Goal: Feedback & Contribution: Contribute content

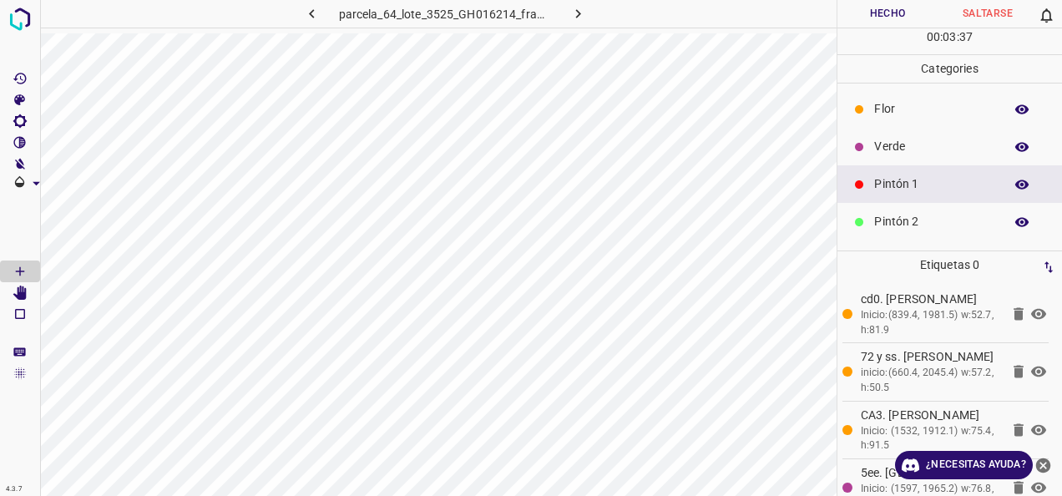
click at [906, 142] on p "Verde" at bounding box center [934, 147] width 121 height 18
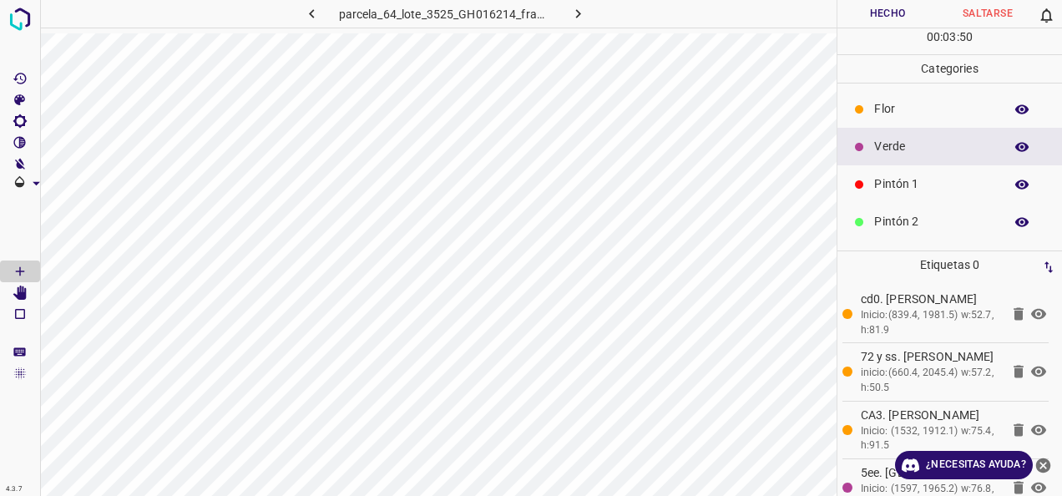
click at [917, 184] on p "Pintón 1" at bounding box center [934, 184] width 121 height 18
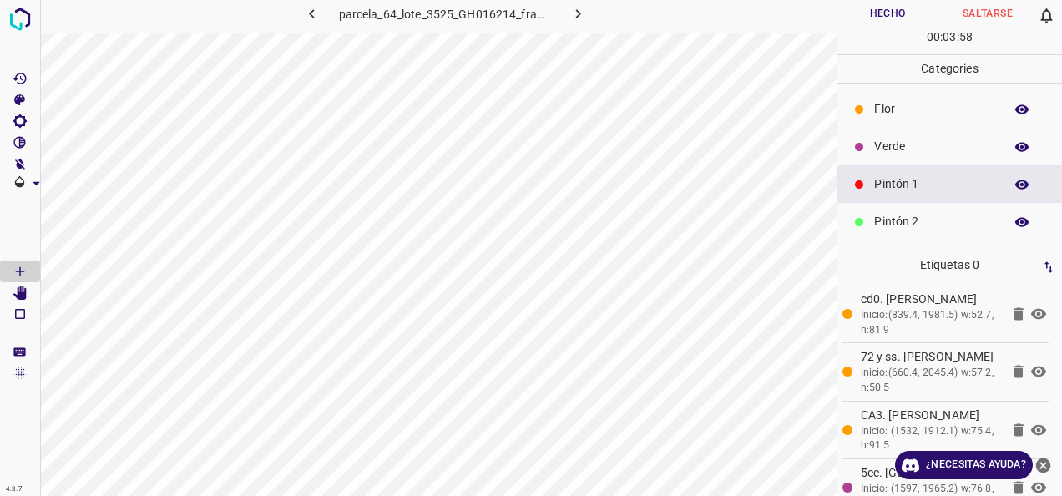
click at [892, 136] on div "Verde" at bounding box center [950, 147] width 225 height 38
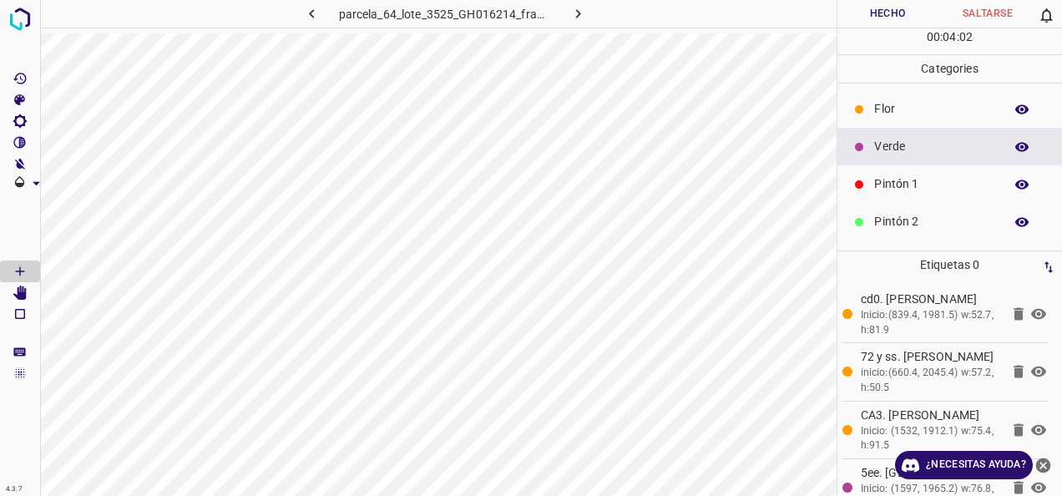
click at [945, 184] on p "Pintón 1" at bounding box center [934, 184] width 121 height 18
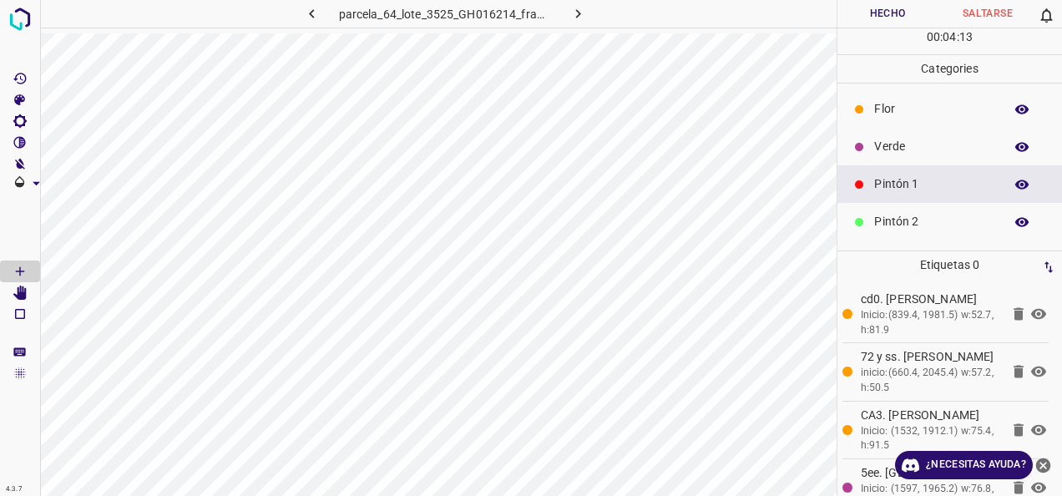
click at [973, 103] on p "Flor" at bounding box center [934, 109] width 121 height 18
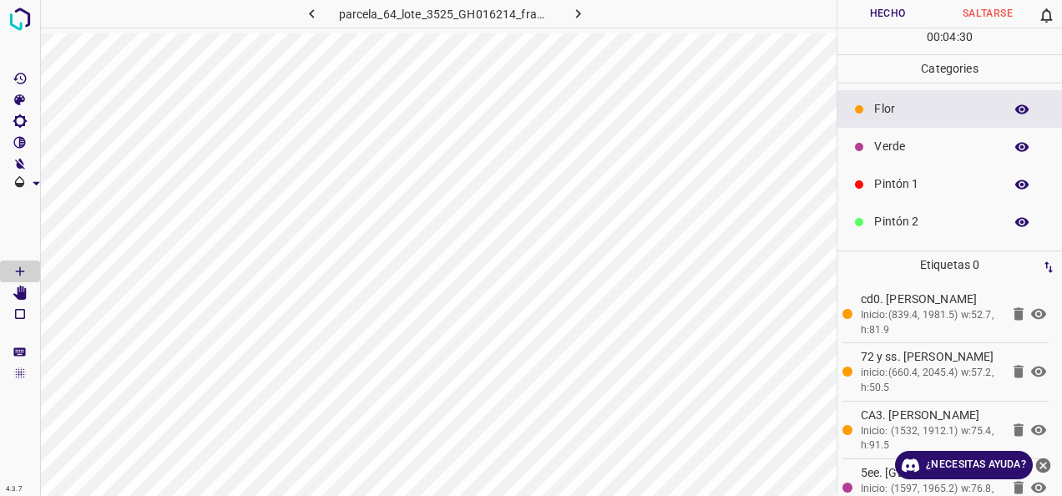
click at [910, 174] on div "Pintón 1" at bounding box center [950, 184] width 225 height 38
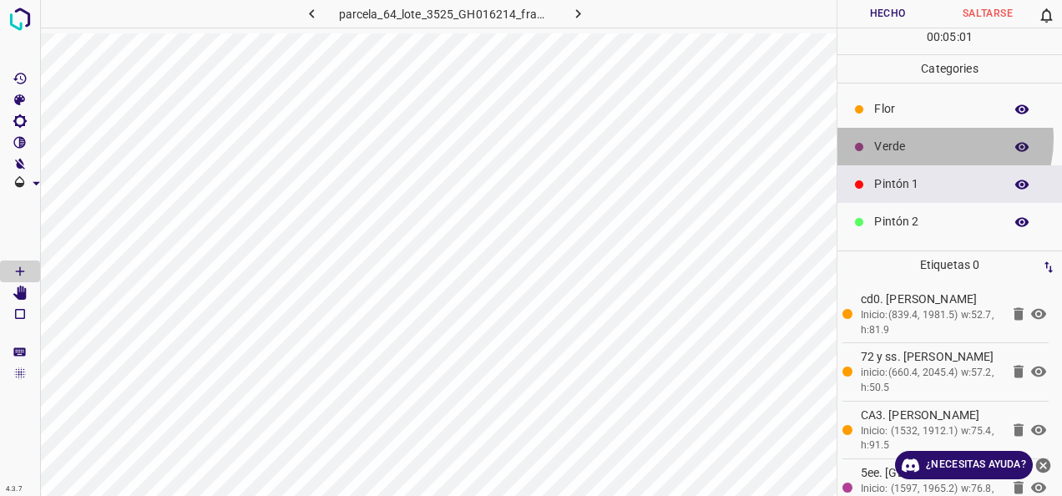
click at [932, 138] on p "Verde" at bounding box center [934, 147] width 121 height 18
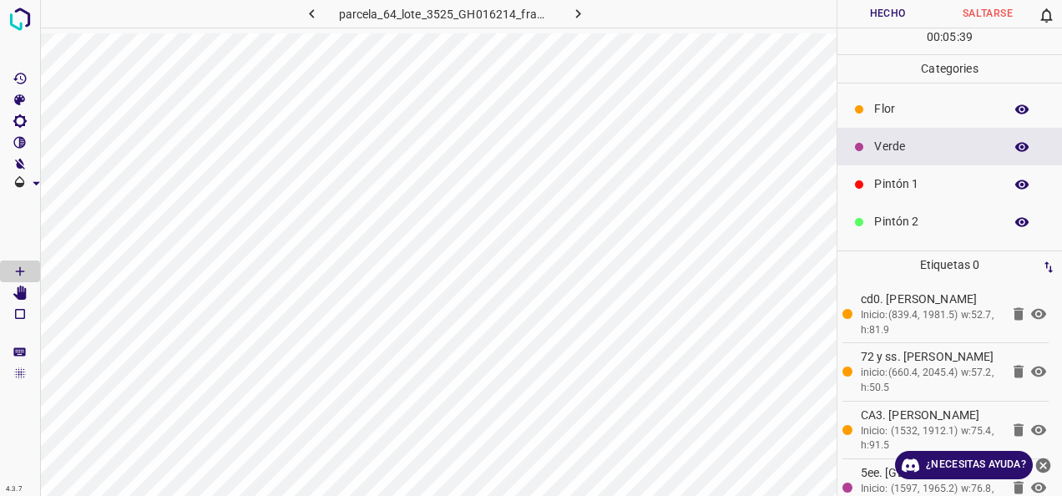
click at [914, 185] on p "Pintón 1" at bounding box center [934, 184] width 121 height 18
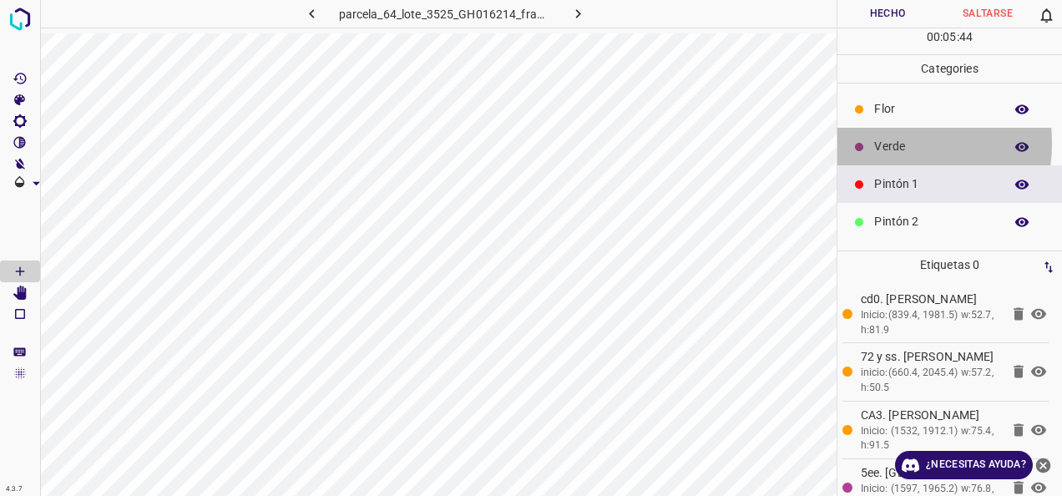
click at [875, 142] on p "Verde" at bounding box center [934, 147] width 121 height 18
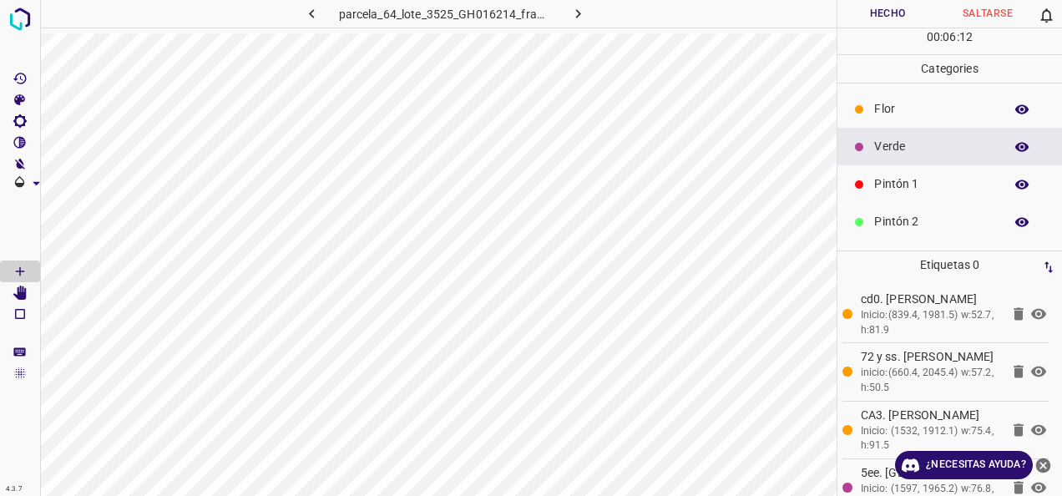
click at [946, 185] on p "Pintón 1" at bounding box center [934, 184] width 121 height 18
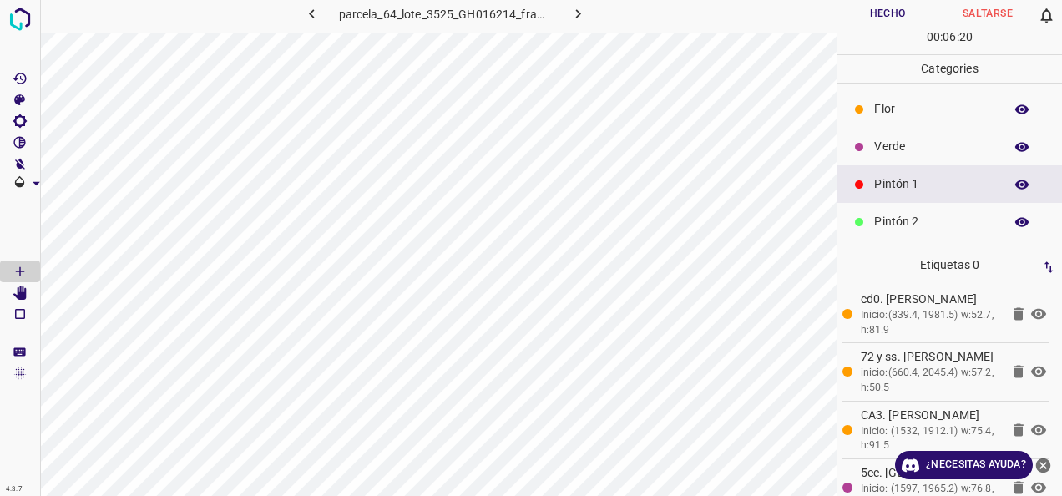
click at [934, 149] on p "Verde" at bounding box center [934, 147] width 121 height 18
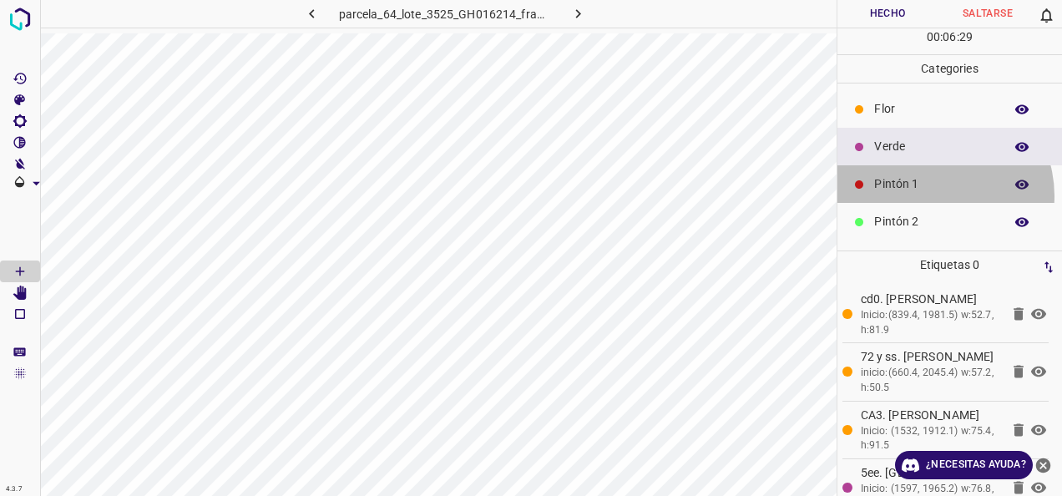
click at [932, 195] on div "Pintón 1" at bounding box center [950, 184] width 225 height 38
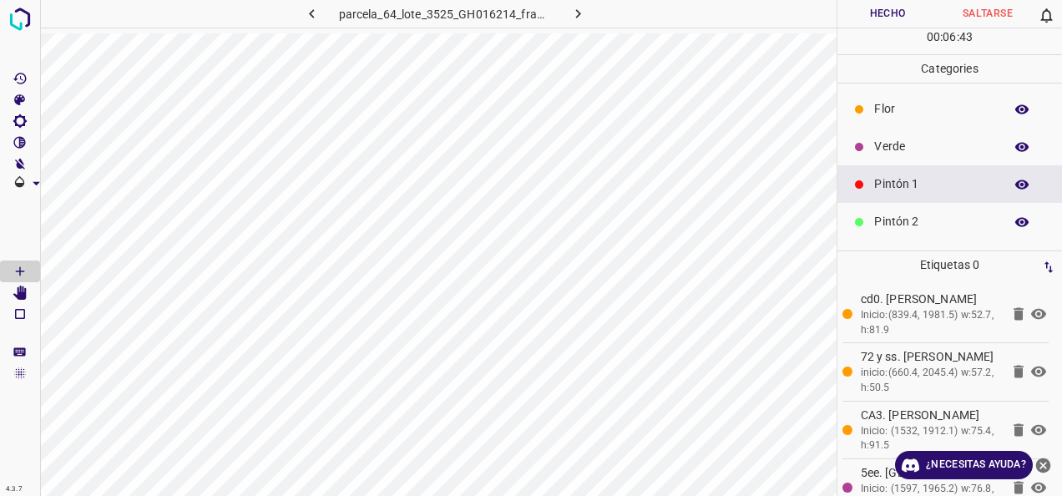
click at [904, 149] on p "Verde" at bounding box center [934, 147] width 121 height 18
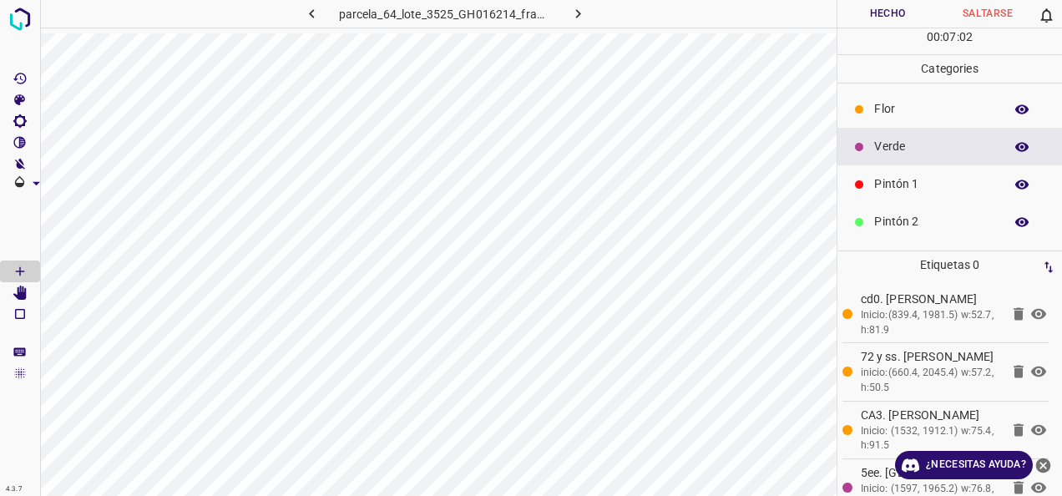
click at [914, 170] on div "Pintón 1" at bounding box center [950, 184] width 225 height 38
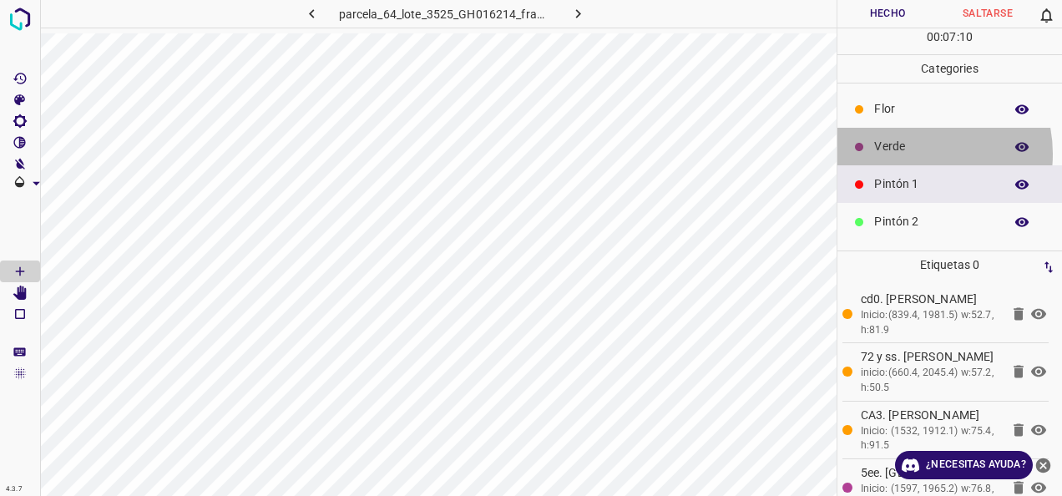
click at [907, 153] on p "Verde" at bounding box center [934, 147] width 121 height 18
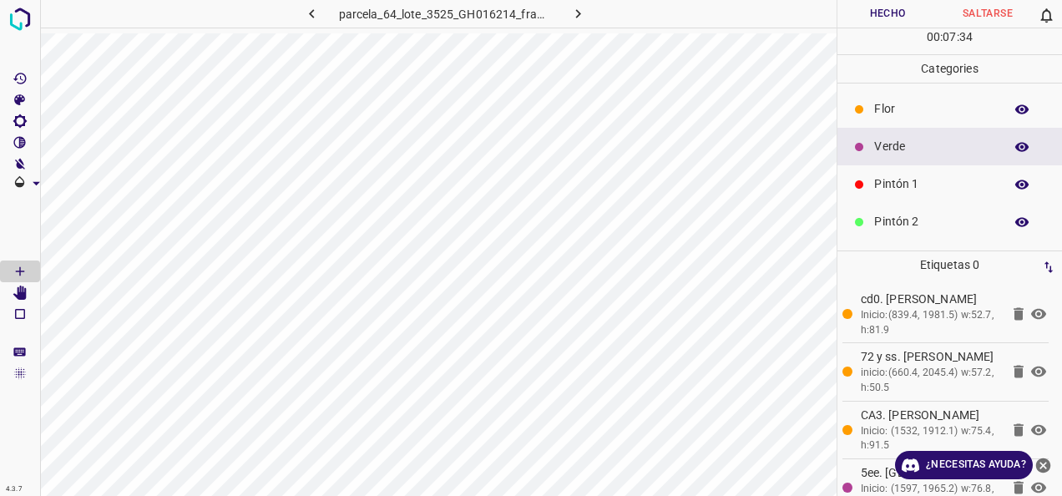
click at [925, 194] on div "Pintón 1" at bounding box center [950, 184] width 225 height 38
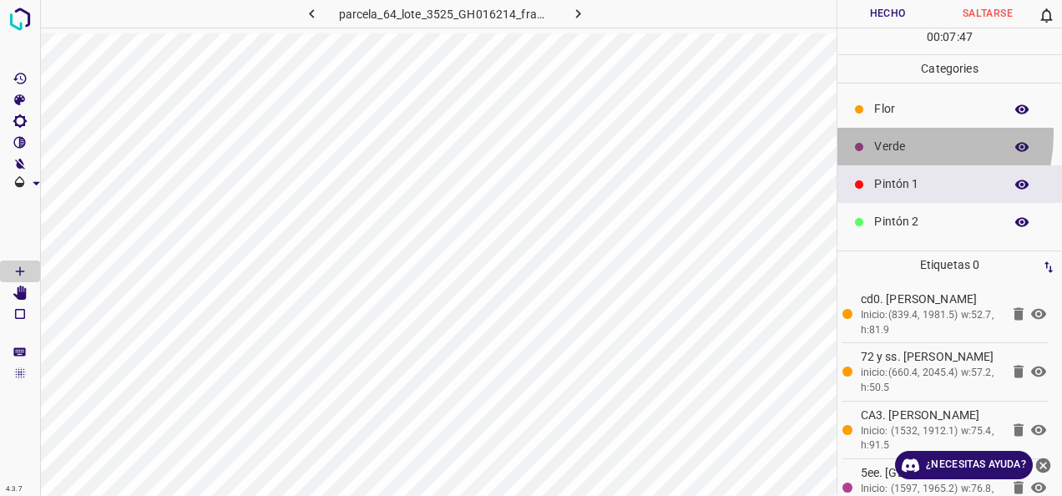
click at [886, 133] on div "Verde" at bounding box center [950, 147] width 225 height 38
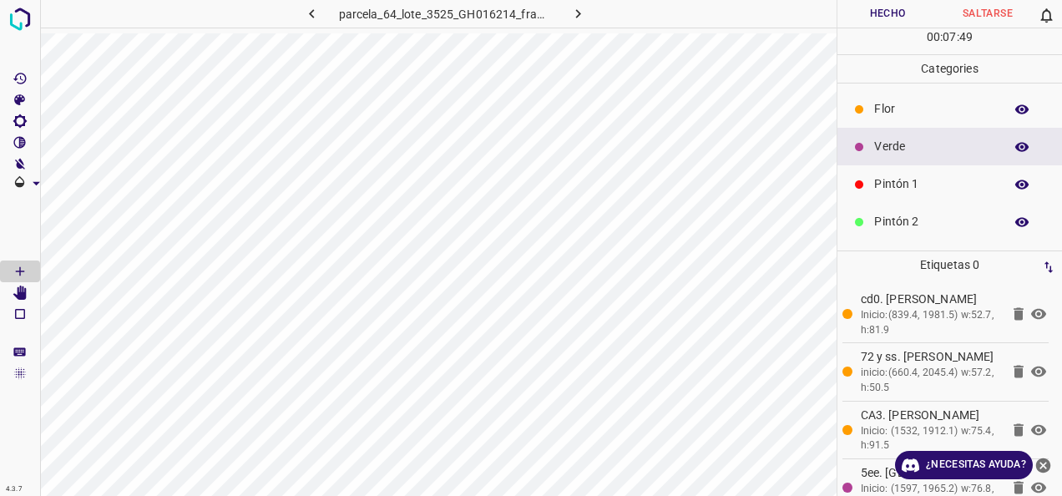
scroll to position [84, 0]
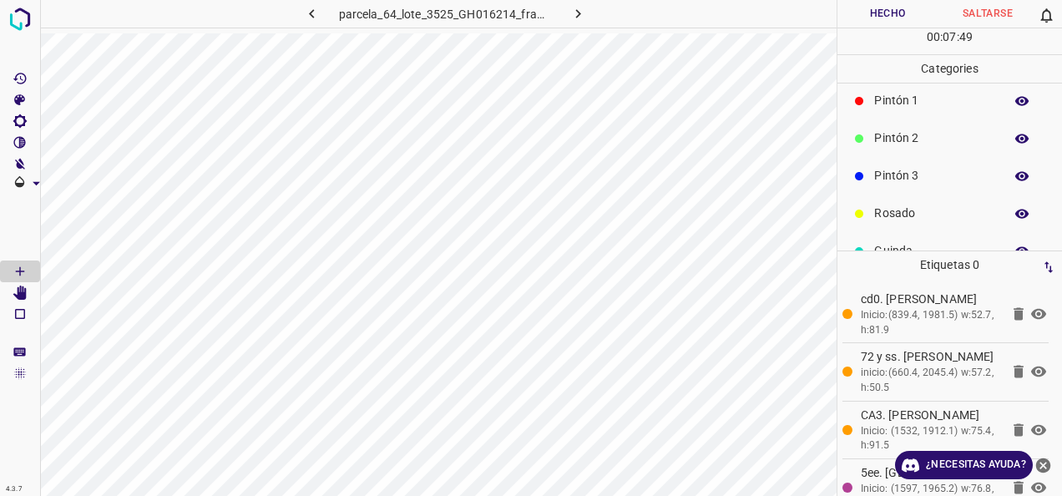
click at [914, 160] on div "Pintón 3" at bounding box center [950, 176] width 225 height 38
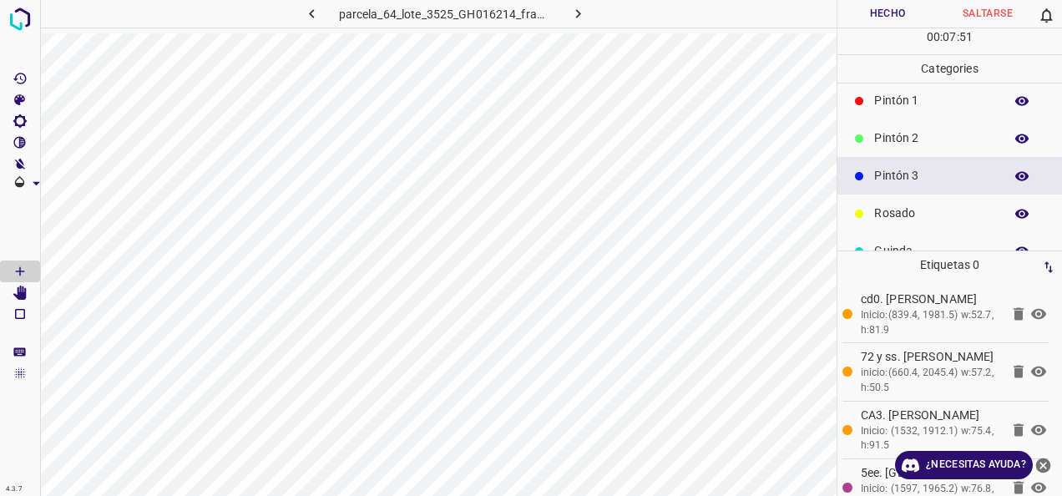
scroll to position [147, 0]
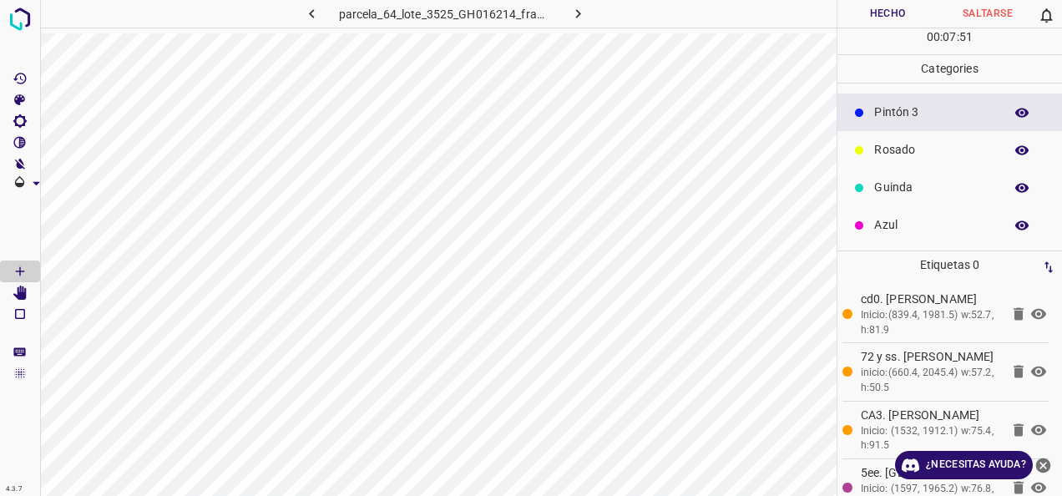
click at [914, 204] on div "Guinda" at bounding box center [950, 188] width 225 height 38
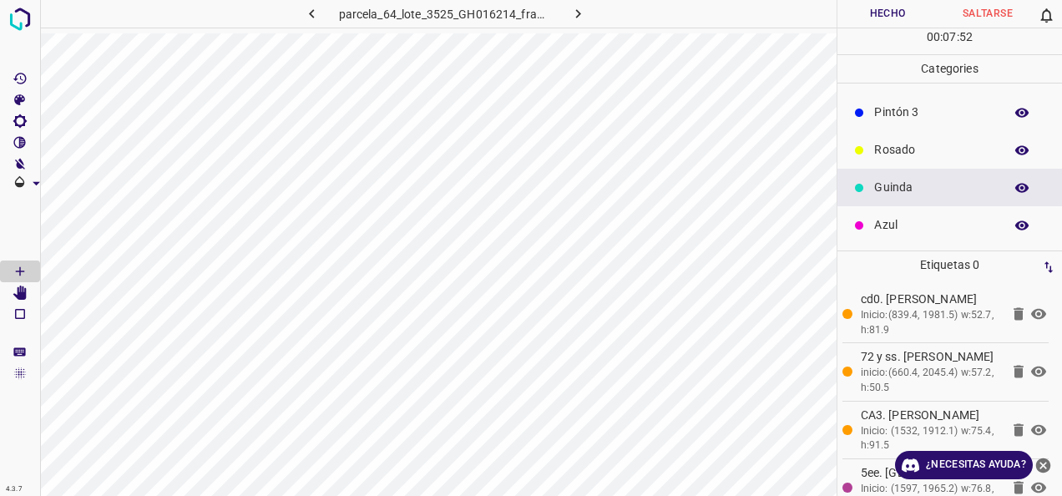
click at [906, 162] on div "Rosado" at bounding box center [950, 150] width 225 height 38
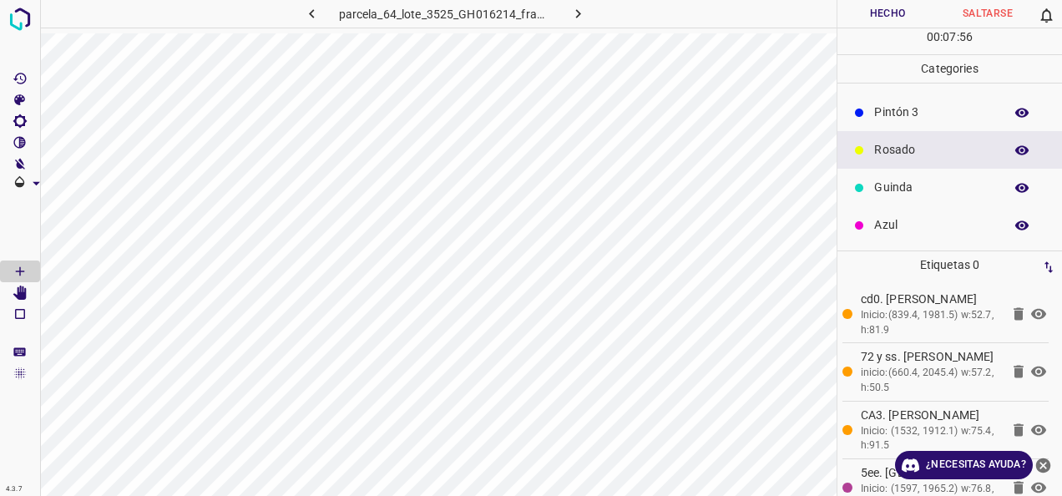
scroll to position [0, 0]
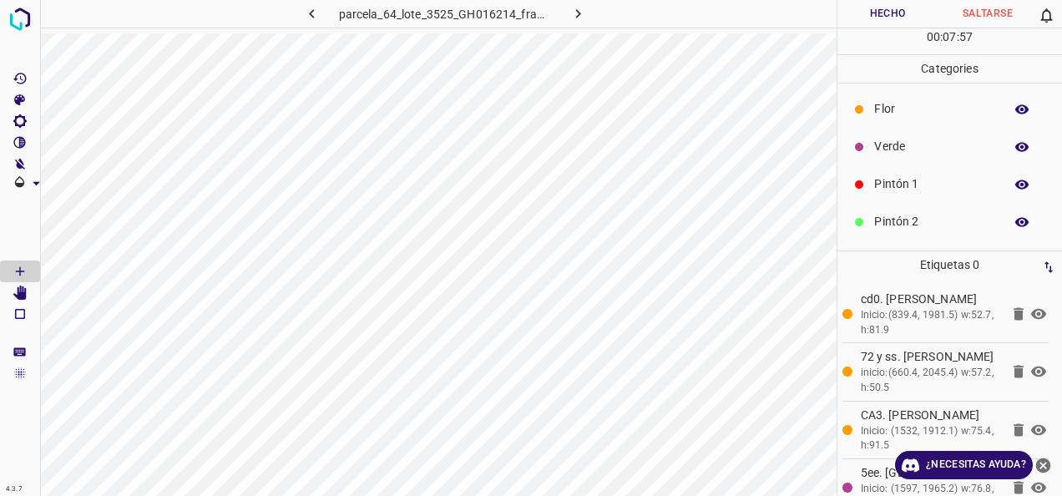
click at [904, 184] on p "Pintón 1" at bounding box center [934, 184] width 121 height 18
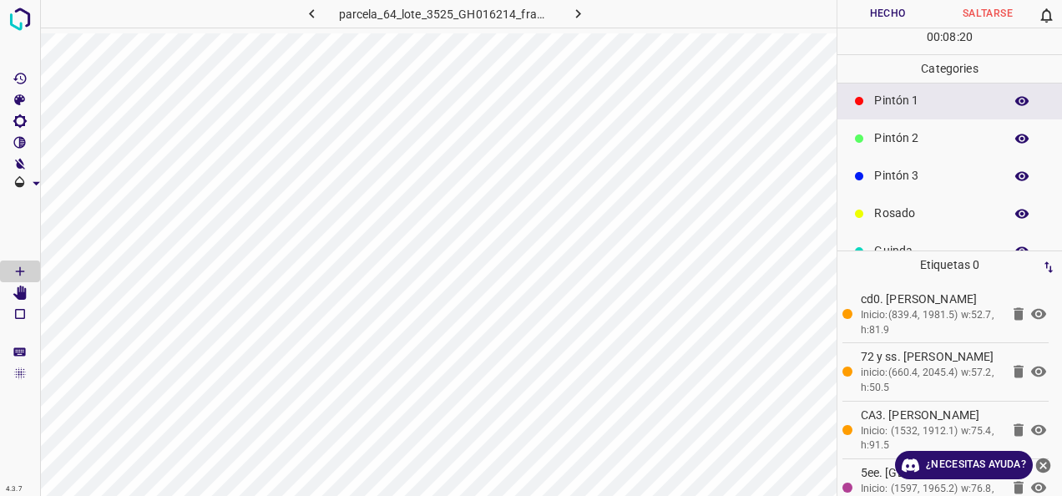
click at [915, 174] on p "Pintón 3" at bounding box center [934, 176] width 121 height 18
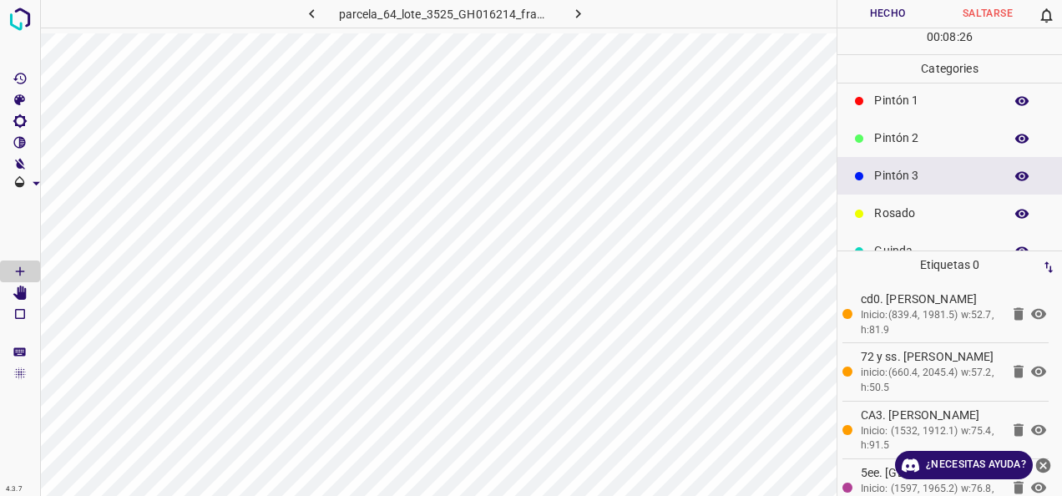
scroll to position [0, 0]
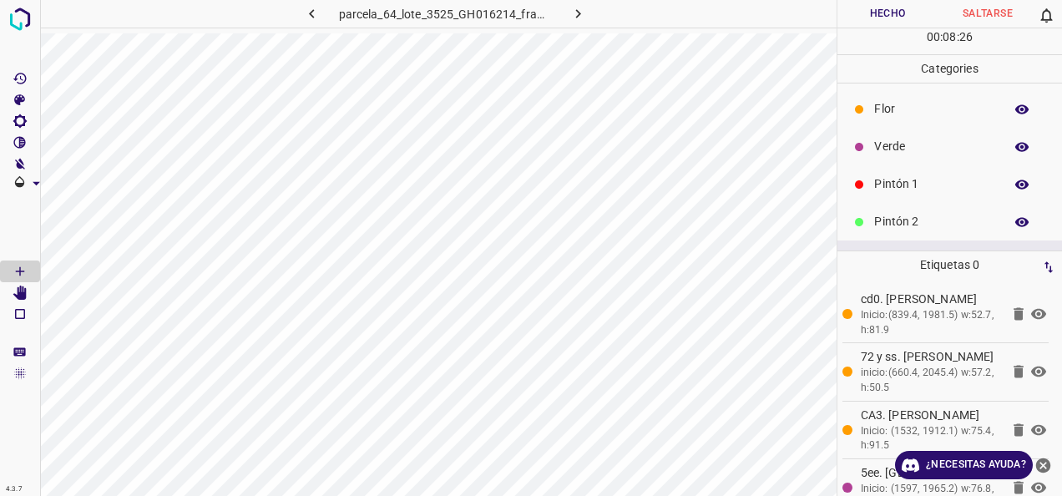
click at [904, 148] on p "Verde" at bounding box center [934, 147] width 121 height 18
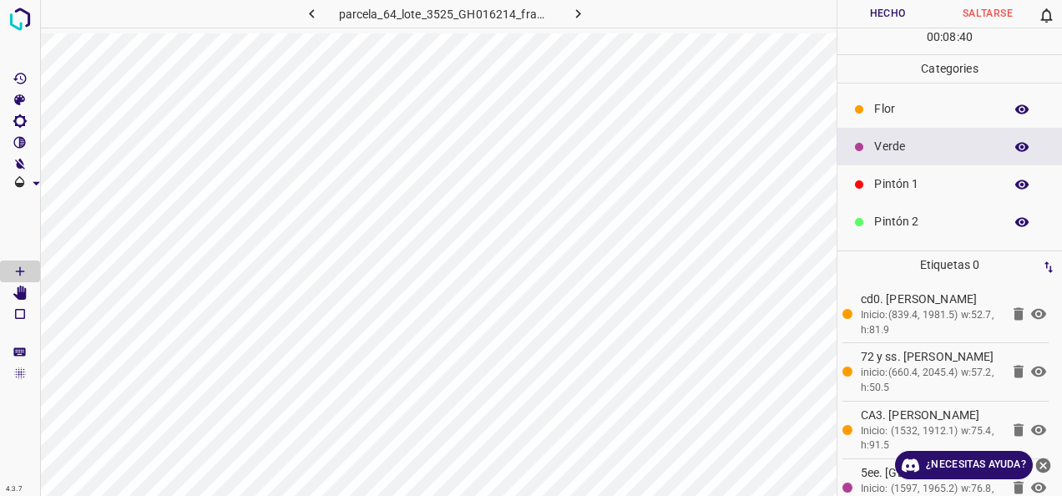
click at [870, 18] on button "Hecho" at bounding box center [888, 14] width 100 height 28
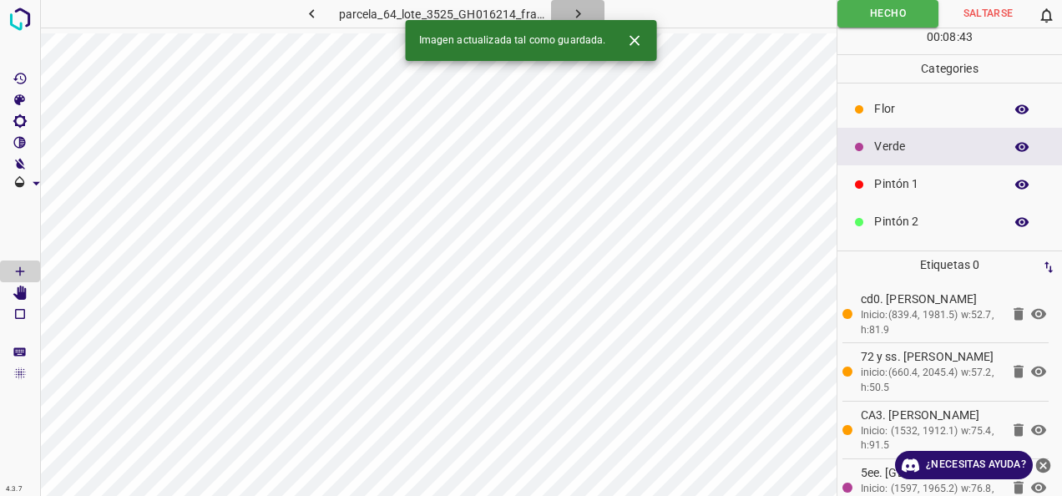
click at [582, 7] on icon "button" at bounding box center [579, 14] width 18 height 18
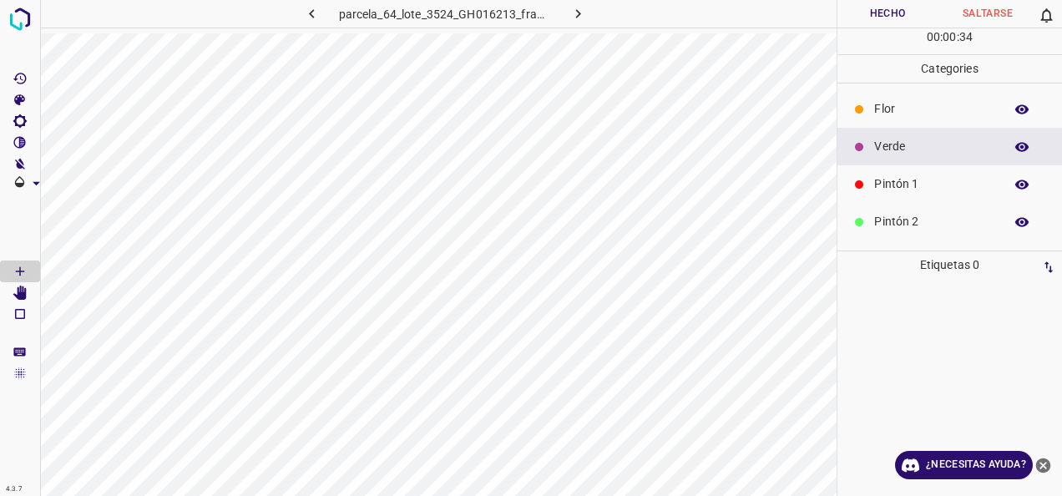
click at [907, 189] on p "Pintón 1" at bounding box center [934, 184] width 121 height 18
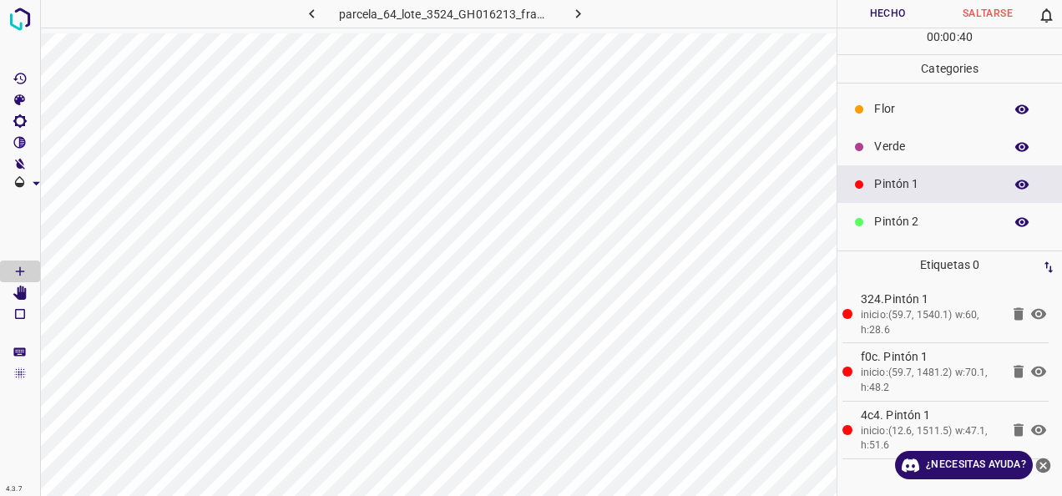
click at [954, 159] on div "Verde" at bounding box center [950, 147] width 225 height 38
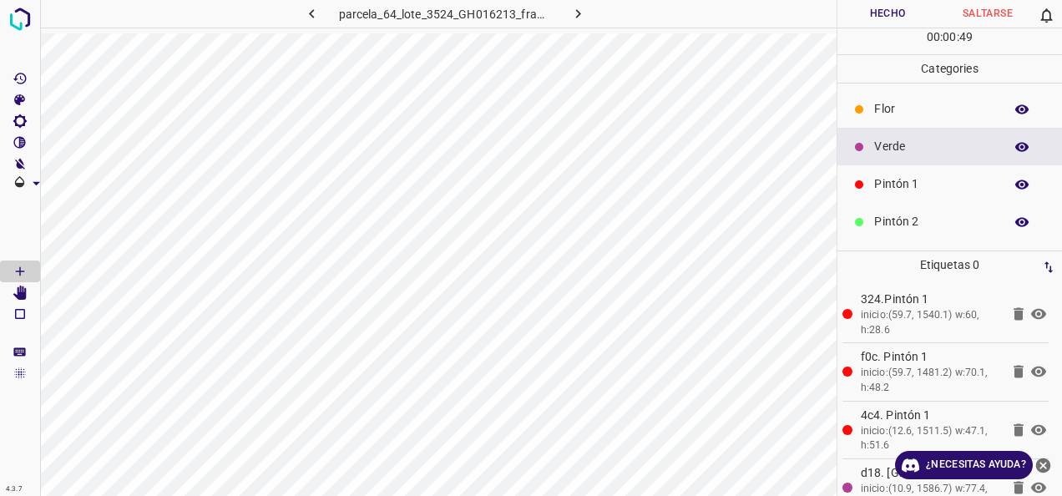
click at [949, 169] on div "Pintón 1" at bounding box center [950, 184] width 225 height 38
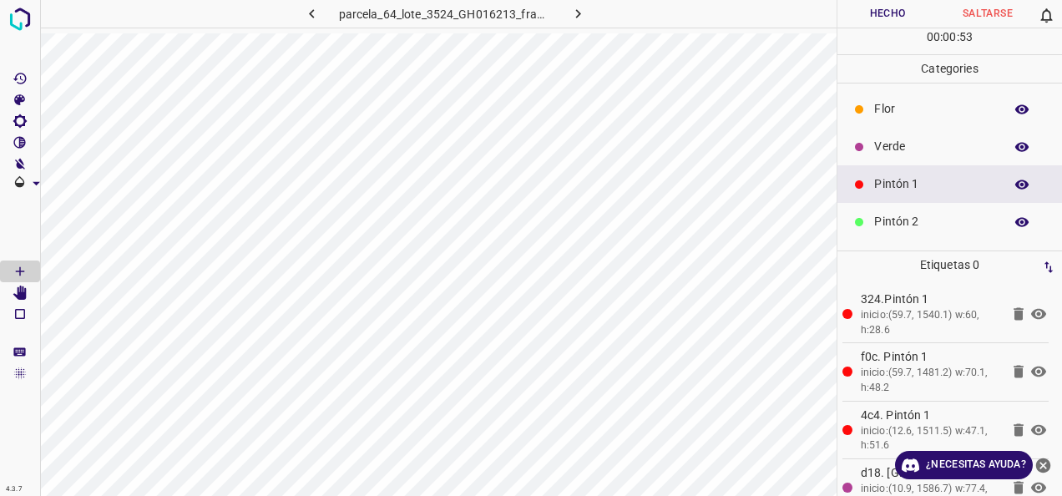
click at [935, 142] on p "Verde" at bounding box center [934, 147] width 121 height 18
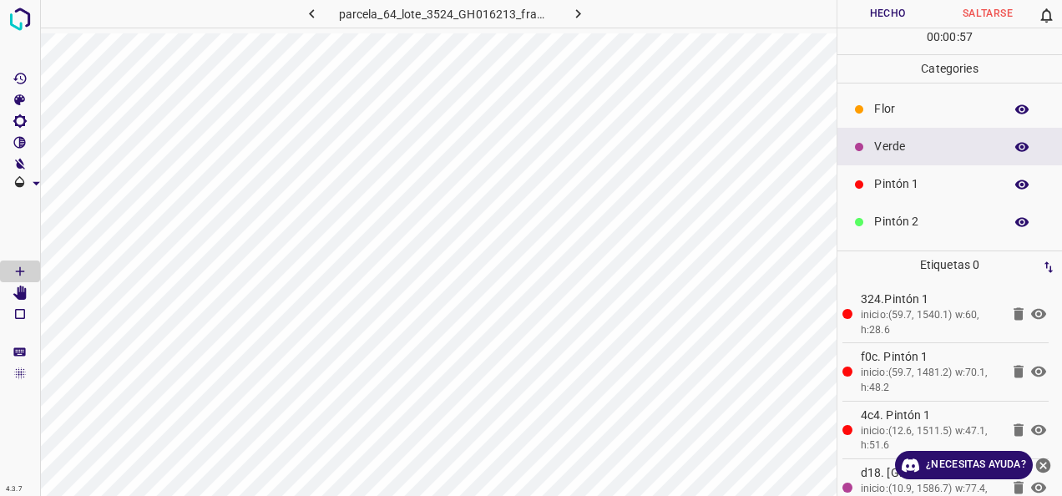
click at [894, 185] on p "Pintón 1" at bounding box center [934, 184] width 121 height 18
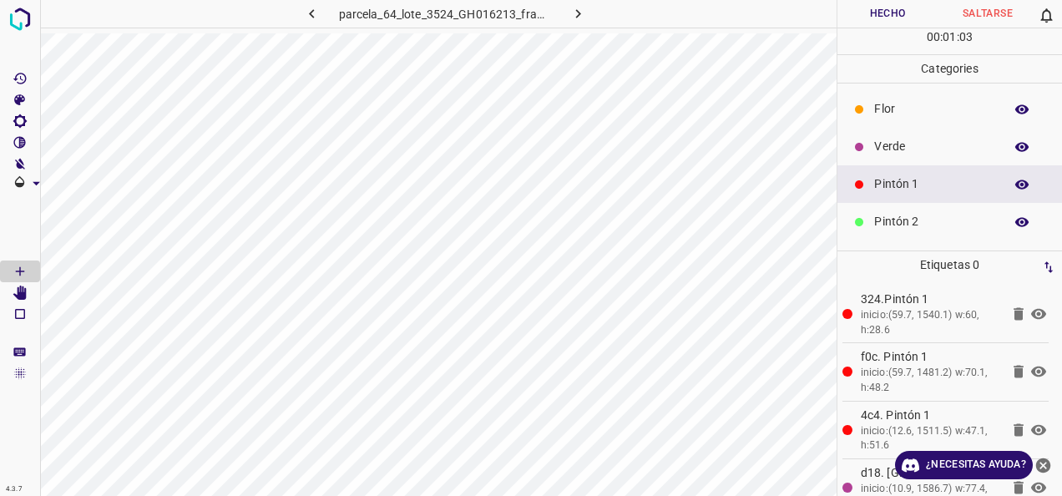
click at [942, 157] on div "Verde" at bounding box center [950, 147] width 225 height 38
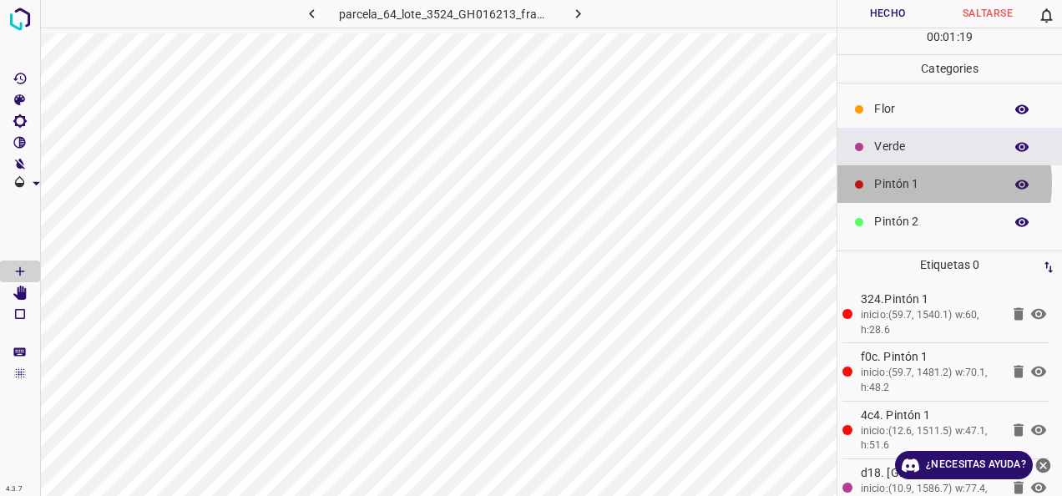
click at [917, 182] on p "Pintón 1" at bounding box center [934, 184] width 121 height 18
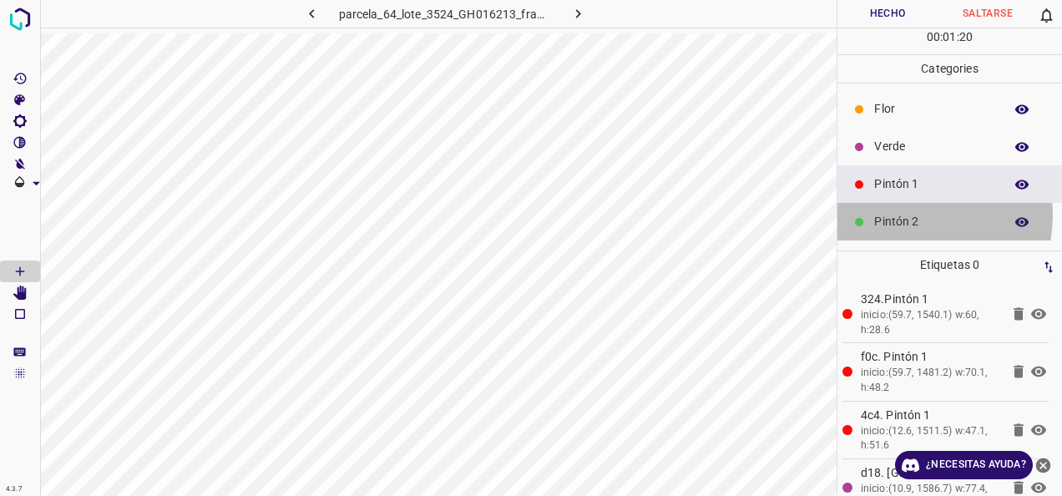
click at [905, 214] on p "Pintón 2" at bounding box center [934, 222] width 121 height 18
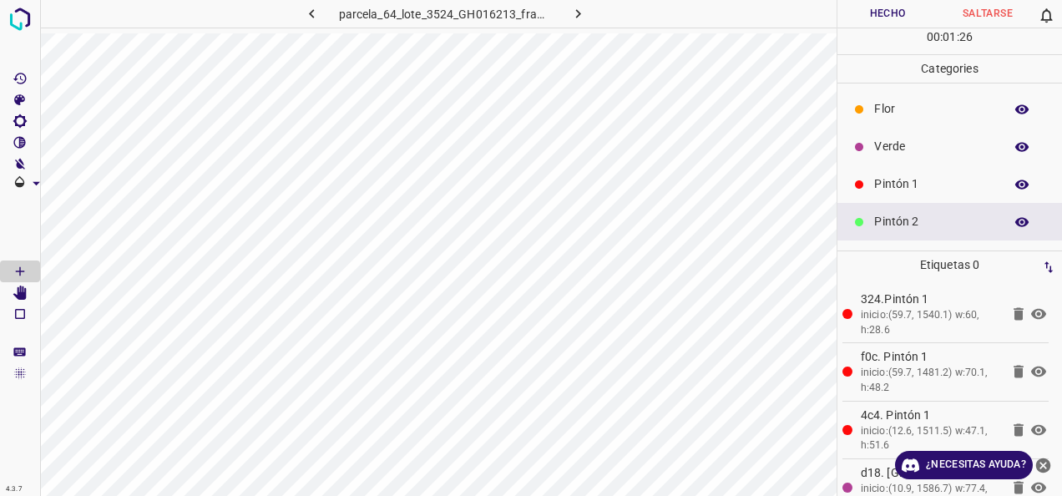
scroll to position [147, 0]
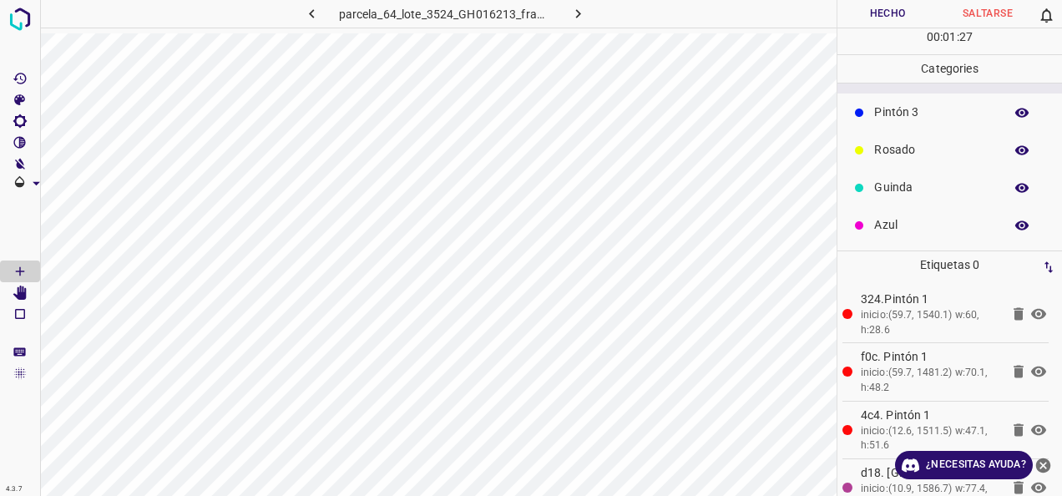
click at [943, 221] on p "Azul" at bounding box center [934, 225] width 121 height 18
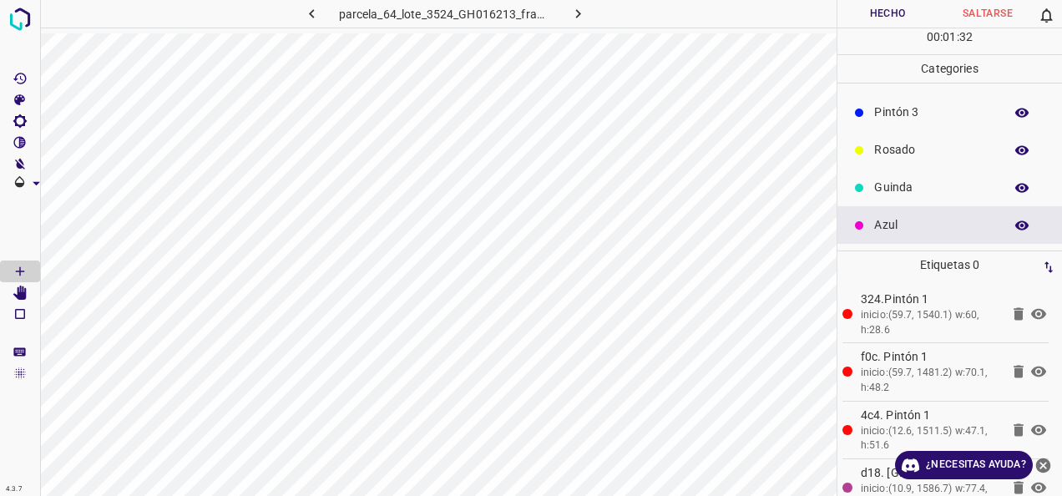
scroll to position [0, 0]
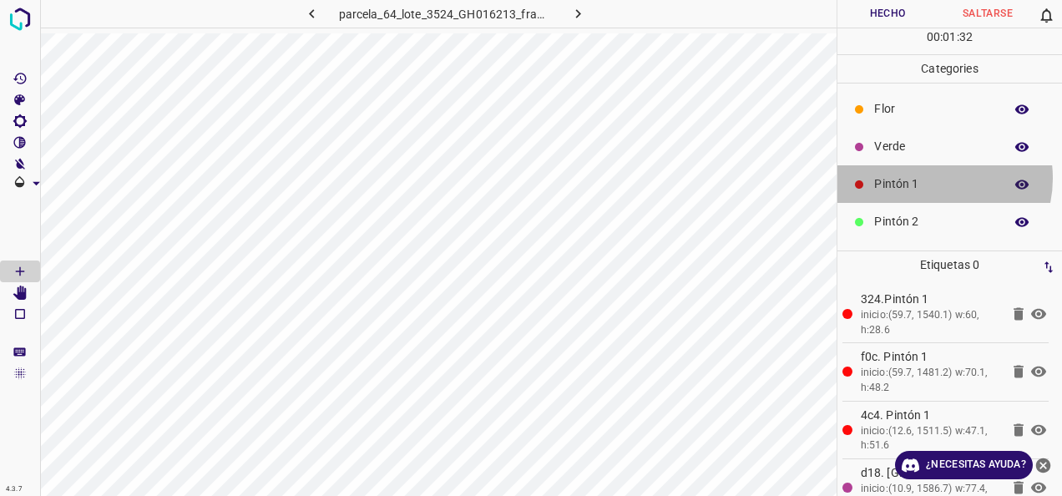
click at [935, 177] on p "Pintón 1" at bounding box center [934, 184] width 121 height 18
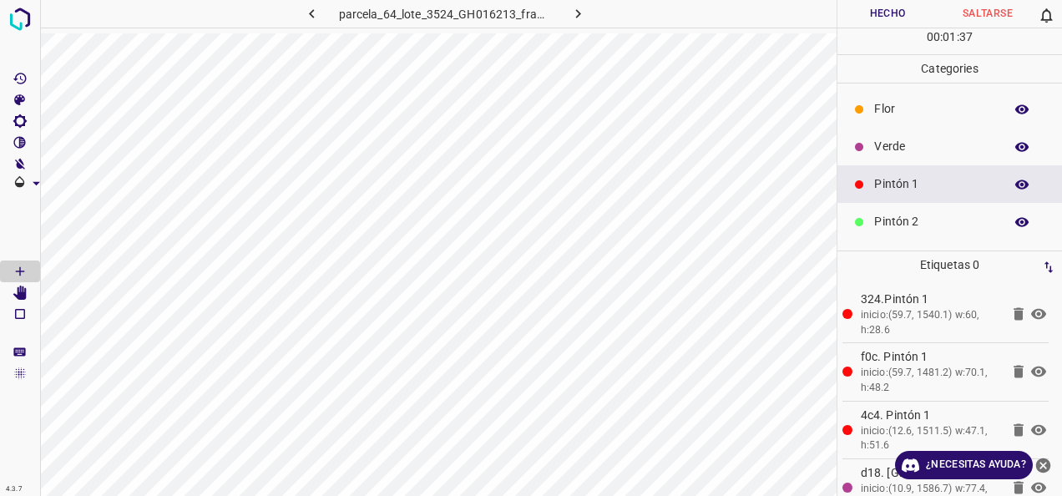
click at [935, 232] on div "Pintón 2" at bounding box center [950, 222] width 225 height 38
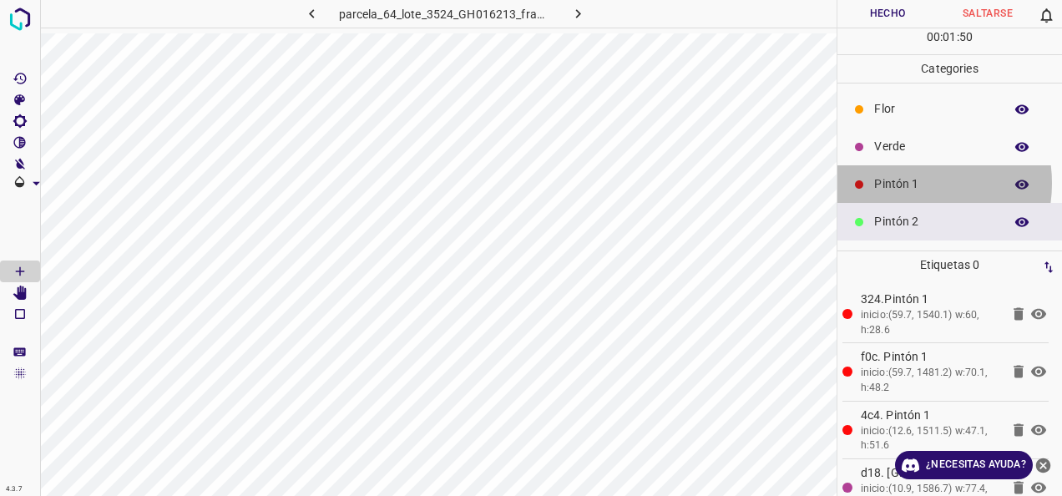
click at [903, 182] on p "Pintón 1" at bounding box center [934, 184] width 121 height 18
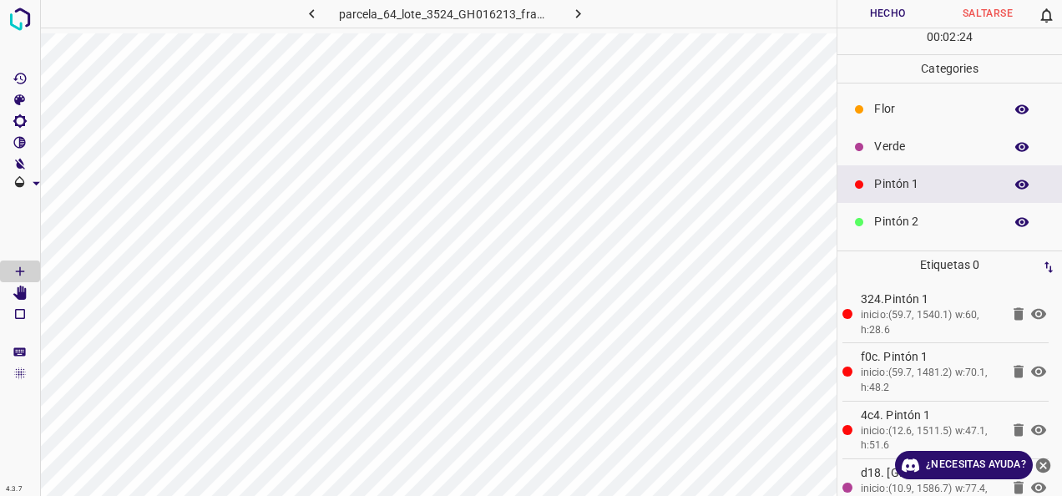
scroll to position [147, 0]
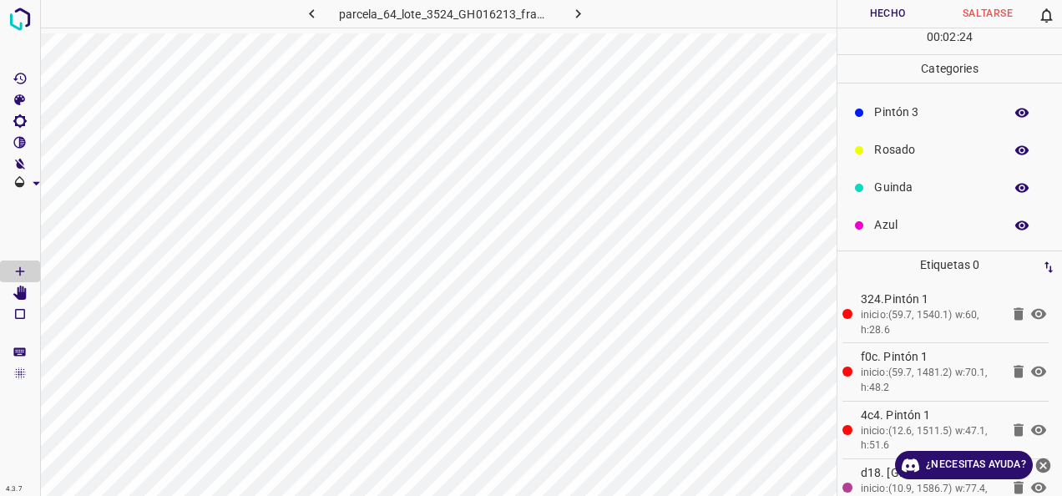
click at [920, 224] on p "Azul" at bounding box center [934, 225] width 121 height 18
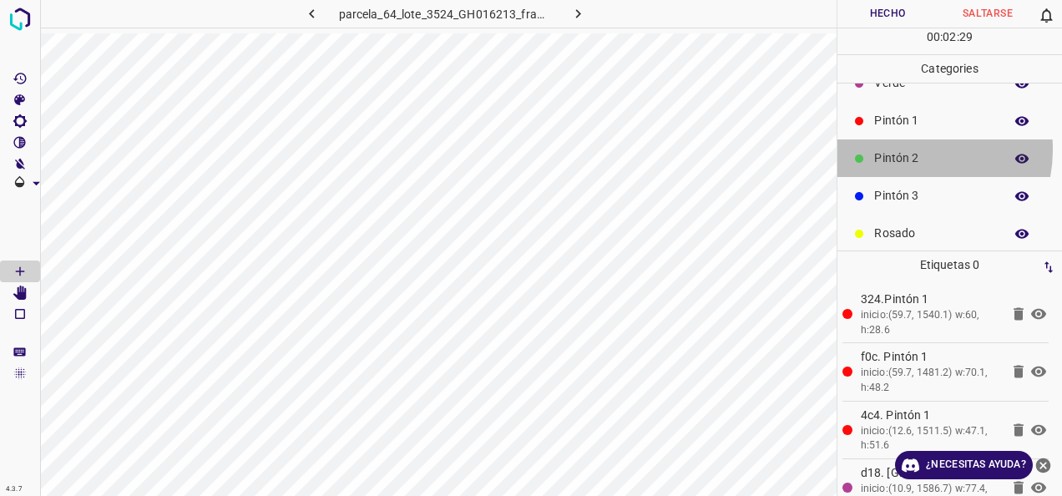
click at [909, 149] on p "Pintón 2" at bounding box center [934, 158] width 121 height 18
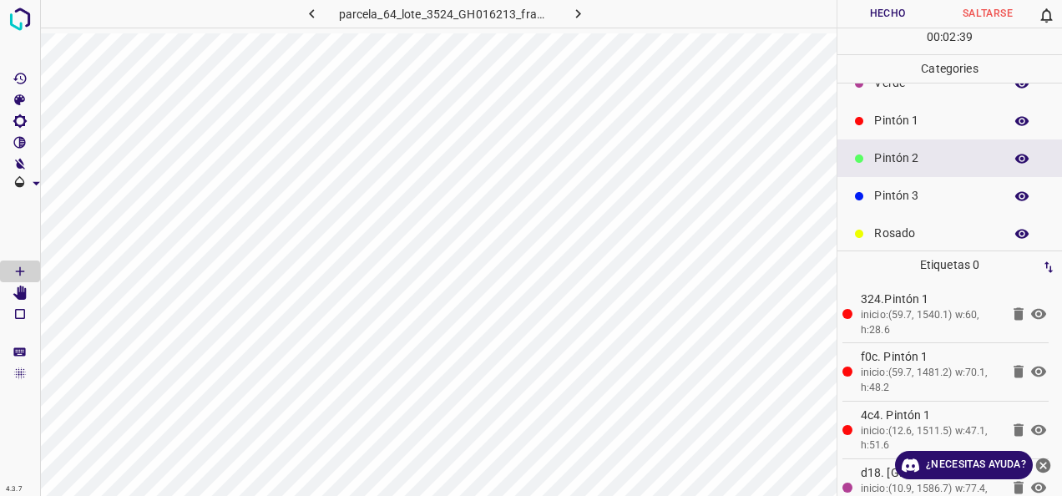
scroll to position [0, 0]
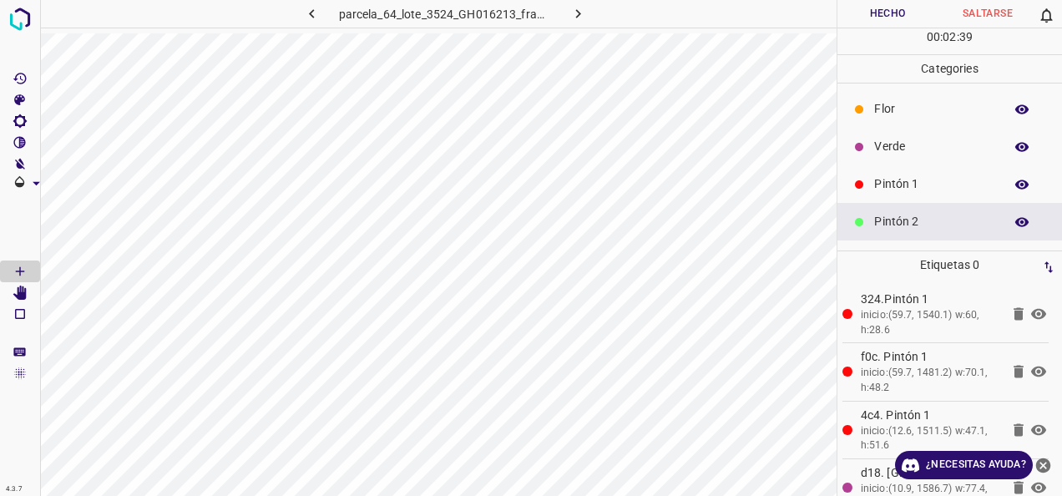
click at [872, 155] on div "Verde" at bounding box center [950, 147] width 225 height 38
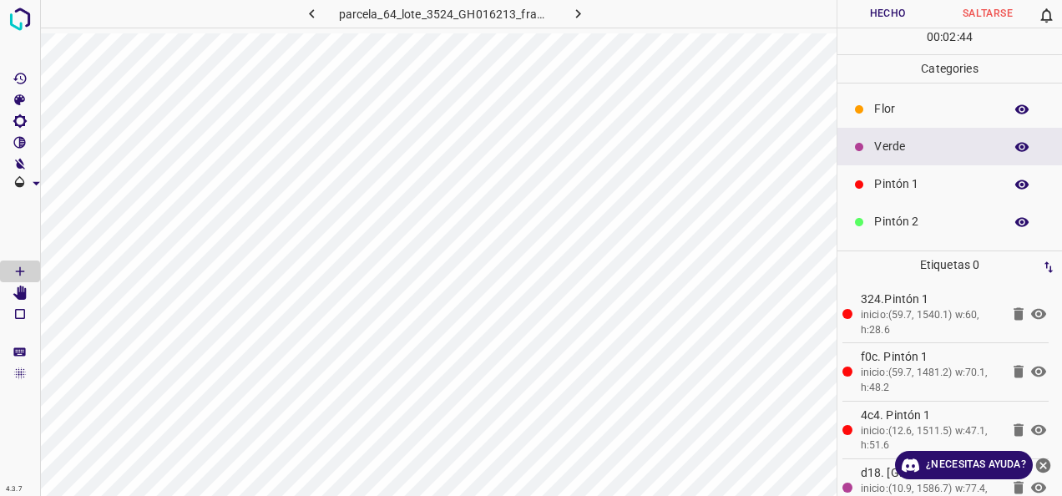
click at [878, 105] on p "Flor" at bounding box center [934, 109] width 121 height 18
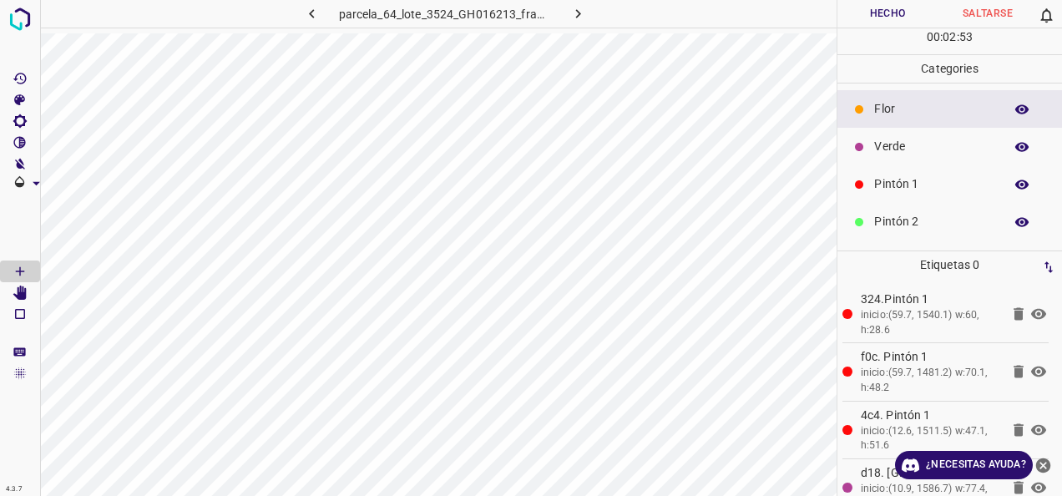
click at [935, 184] on p "Pintón 1" at bounding box center [934, 184] width 121 height 18
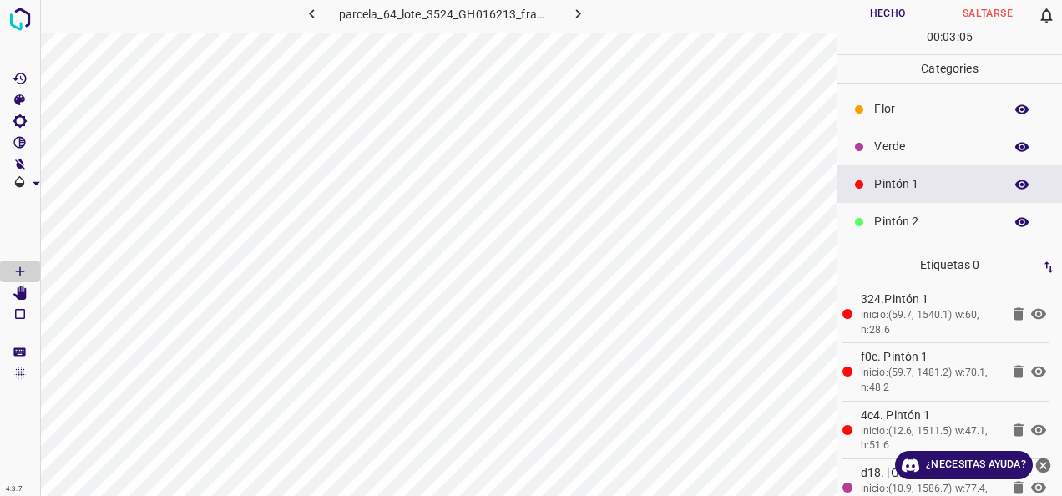
click at [888, 152] on p "Verde" at bounding box center [934, 147] width 121 height 18
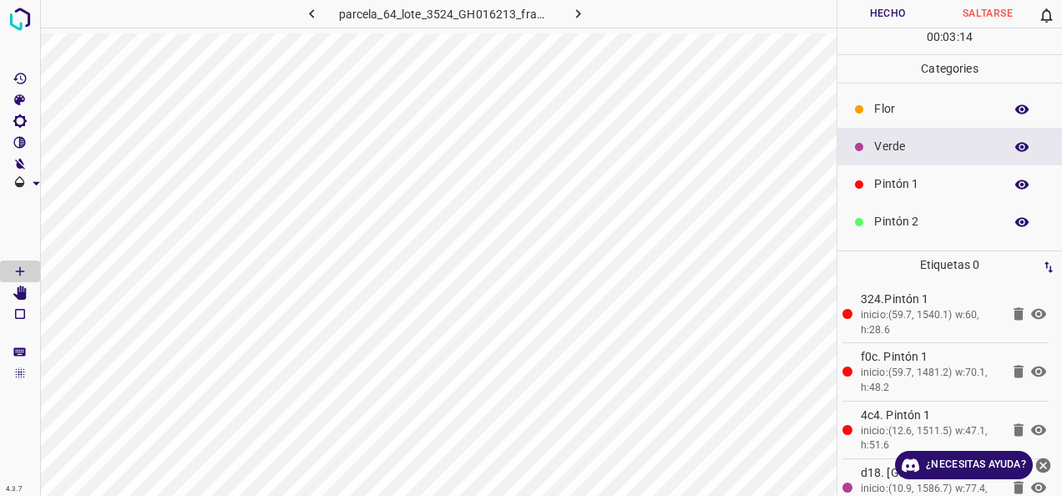
click at [885, 240] on div "Pintón 3" at bounding box center [950, 259] width 225 height 38
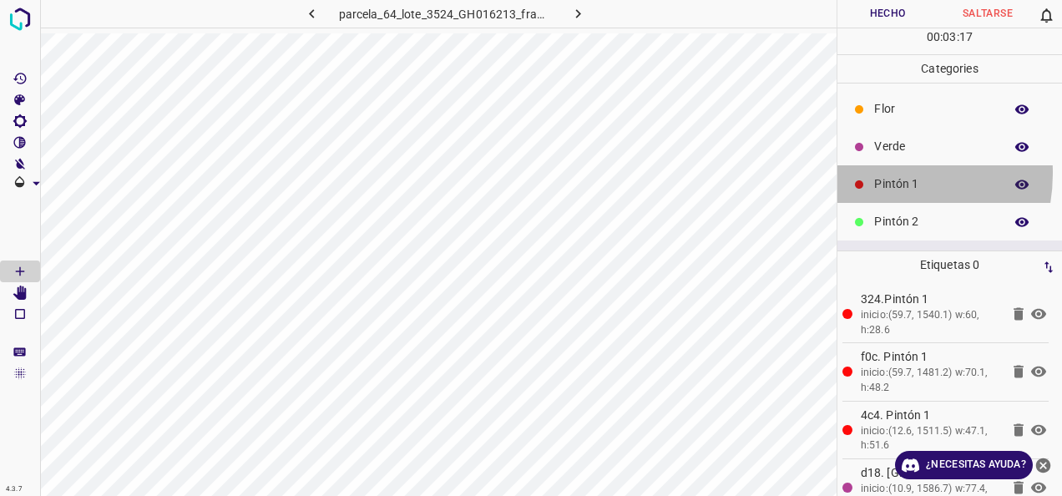
click at [875, 172] on div "Pintón 1" at bounding box center [950, 184] width 225 height 38
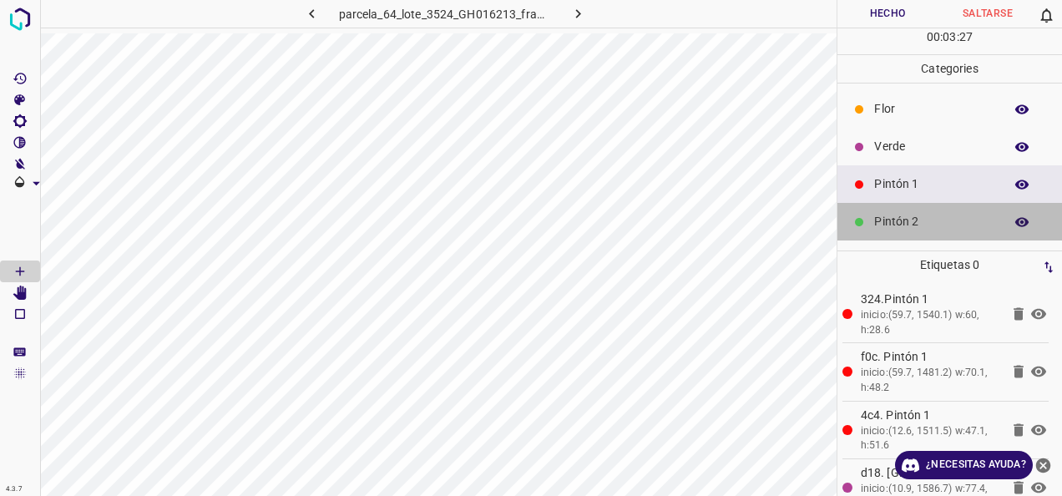
click at [963, 229] on p "Pintón 2" at bounding box center [934, 222] width 121 height 18
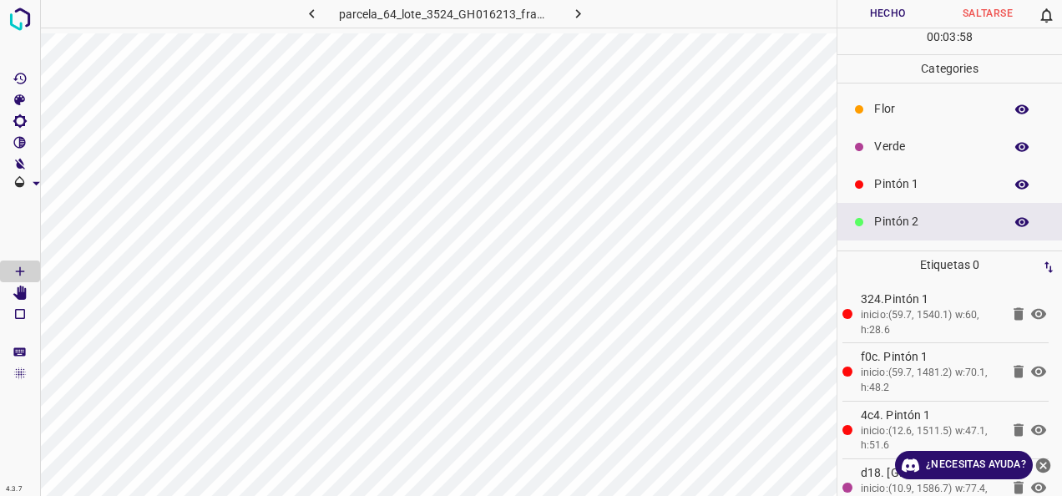
scroll to position [147, 0]
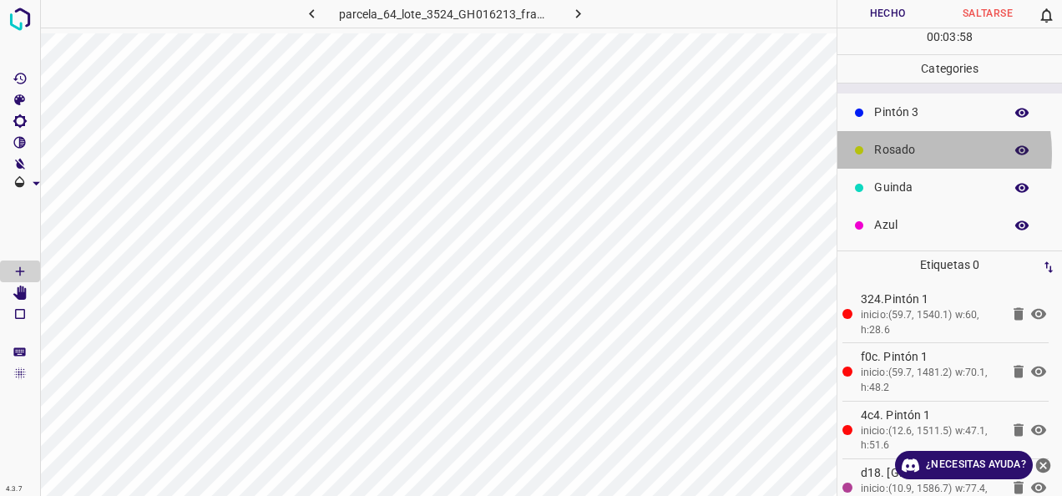
click at [892, 152] on p "Rosado" at bounding box center [934, 150] width 121 height 18
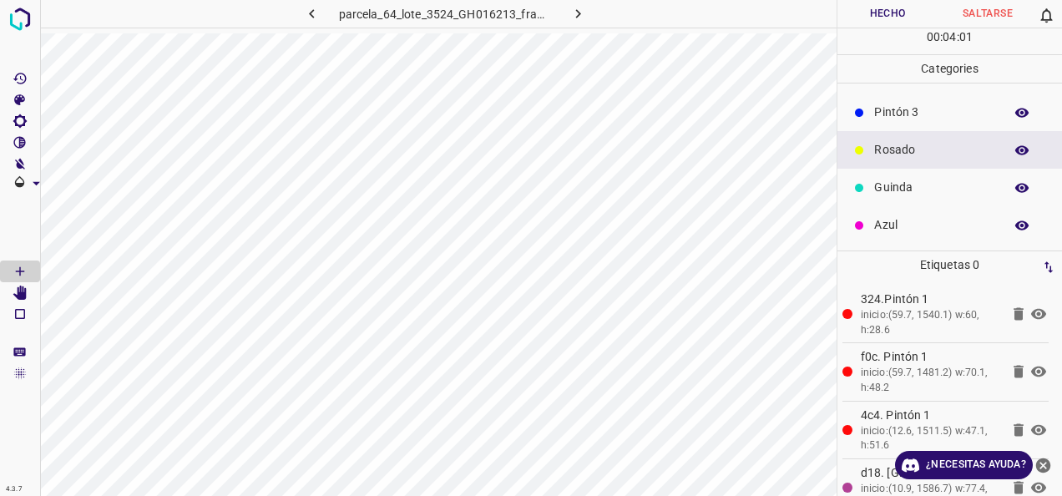
click at [924, 225] on p "Azul" at bounding box center [934, 225] width 121 height 18
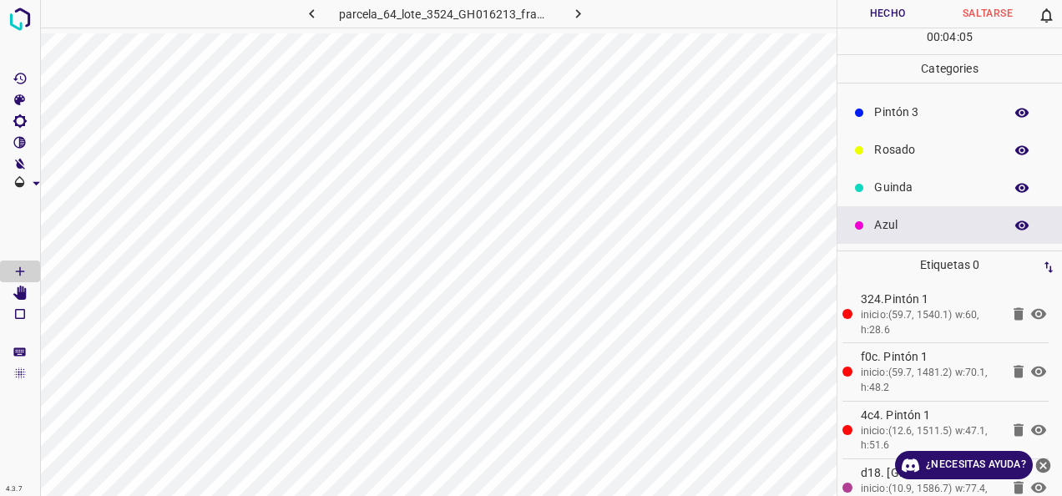
scroll to position [0, 0]
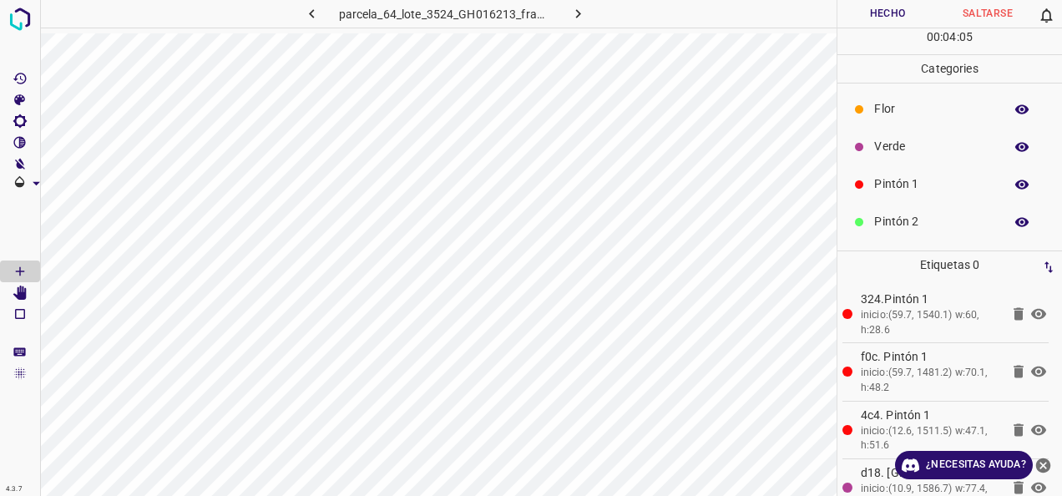
click at [909, 167] on div "Pintón 1" at bounding box center [950, 184] width 225 height 38
click at [900, 170] on div "Guinda" at bounding box center [950, 188] width 225 height 38
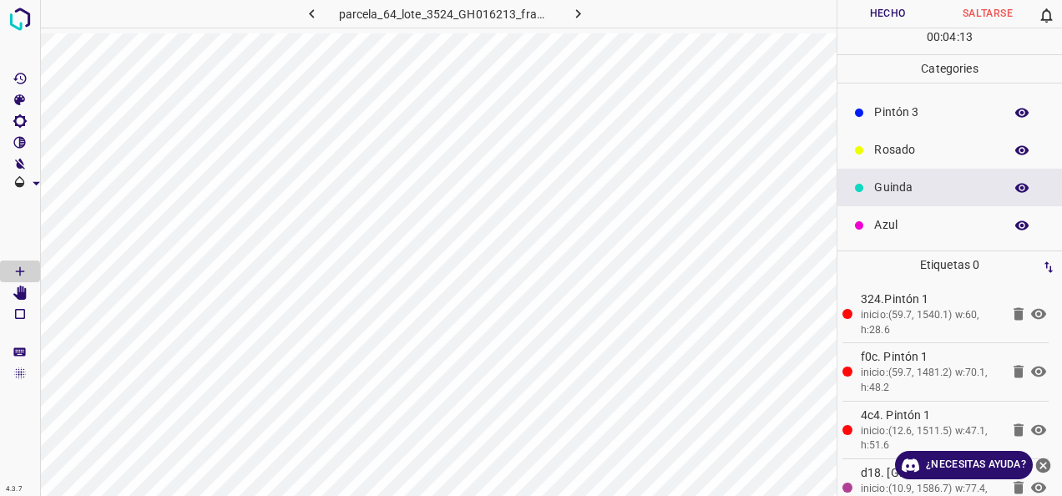
scroll to position [63, 0]
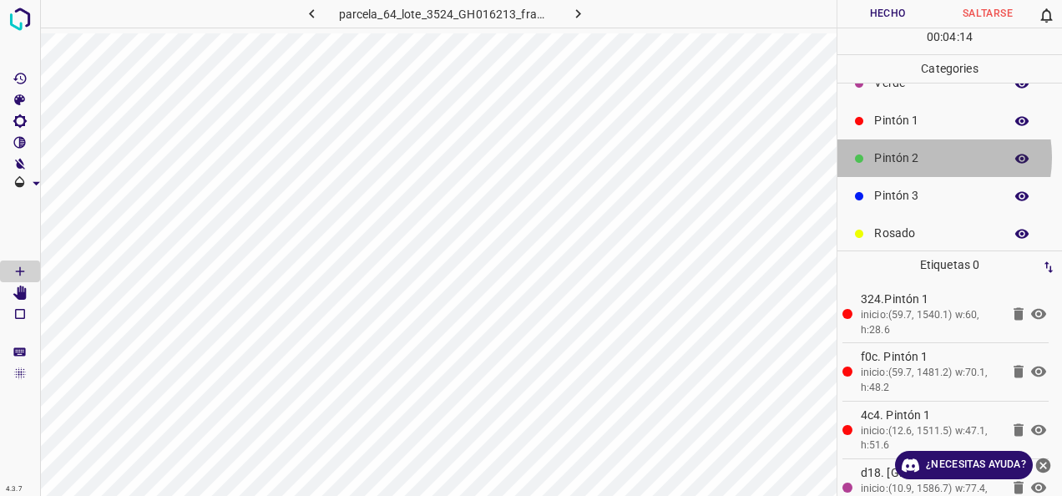
click at [929, 156] on p "Pintón 2" at bounding box center [934, 158] width 121 height 18
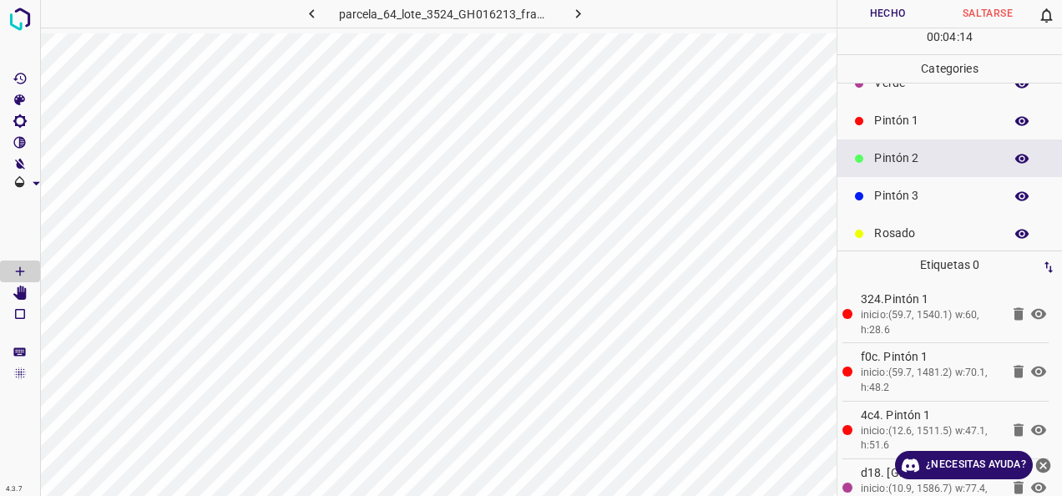
click at [899, 123] on p "Pintón 1" at bounding box center [934, 121] width 121 height 18
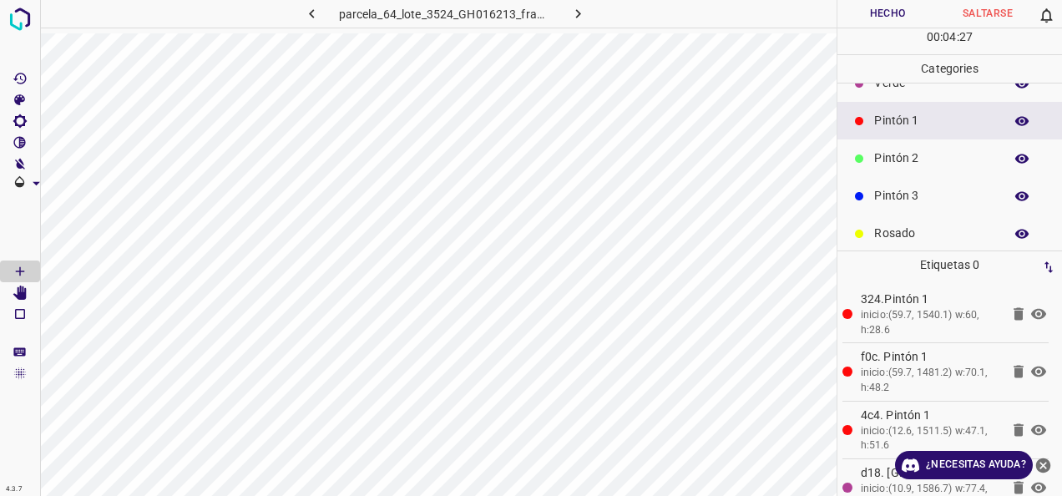
scroll to position [147, 0]
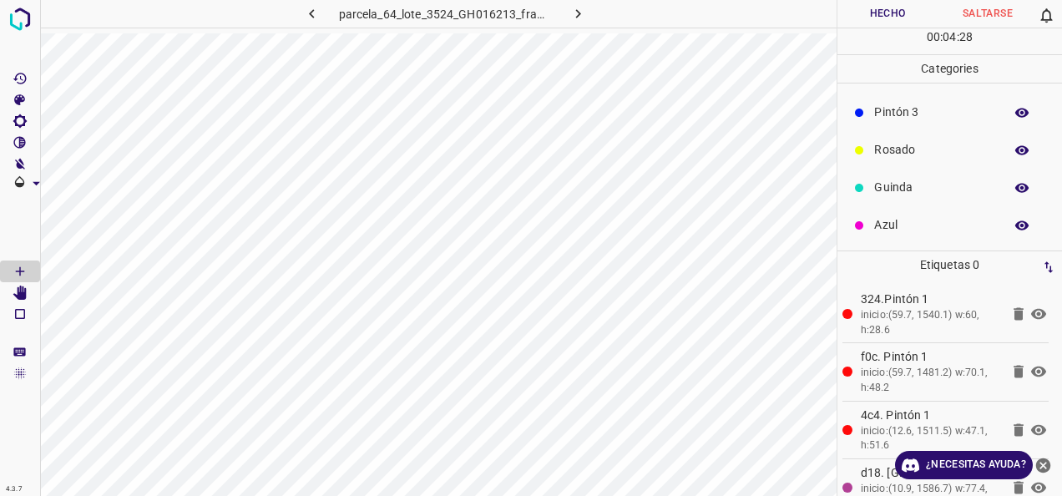
click at [918, 217] on p "Azul" at bounding box center [934, 225] width 121 height 18
click at [937, 146] on p "Rosado" at bounding box center [934, 150] width 121 height 18
click at [904, 220] on p "Azul" at bounding box center [934, 225] width 121 height 18
click at [905, 222] on p "Azul" at bounding box center [934, 225] width 121 height 18
click at [935, 157] on p "Rosado" at bounding box center [934, 150] width 121 height 18
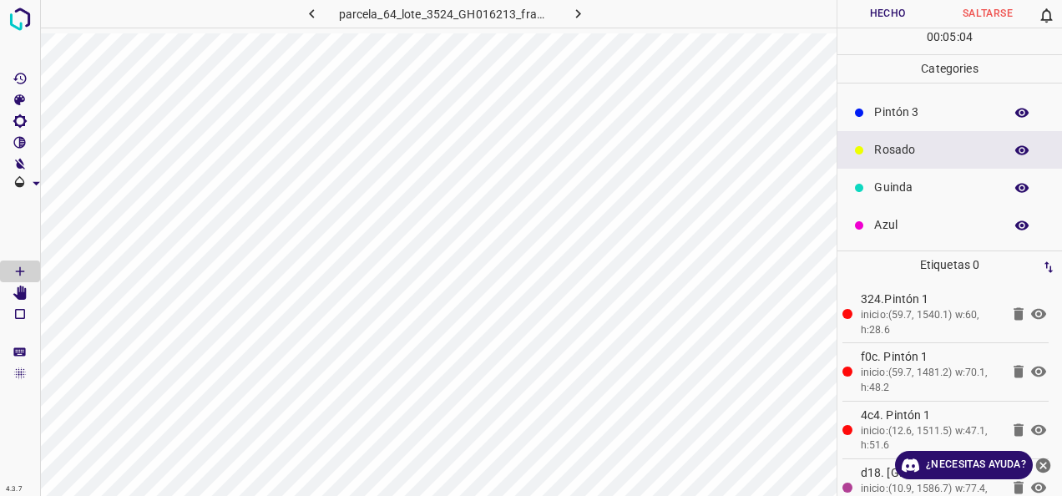
scroll to position [63, 0]
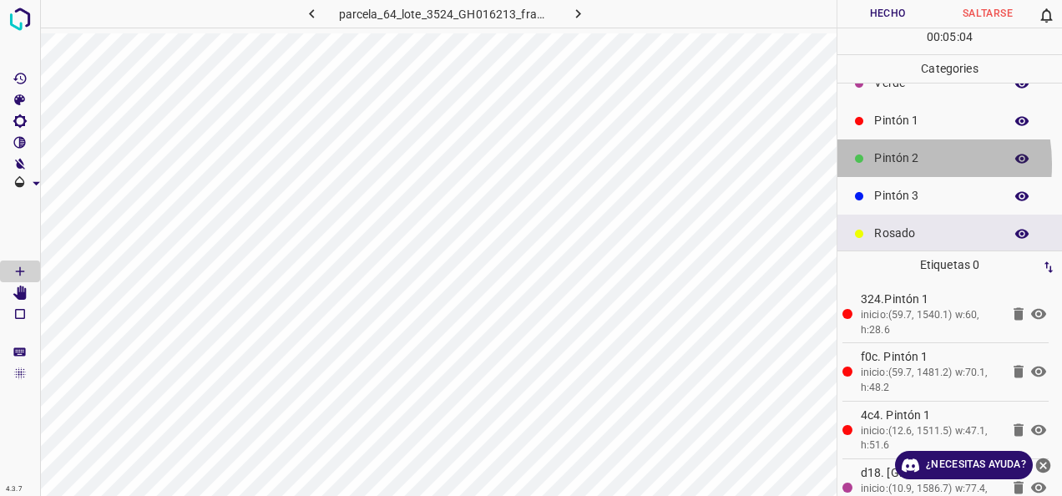
click at [890, 163] on p "Pintón 2" at bounding box center [934, 158] width 121 height 18
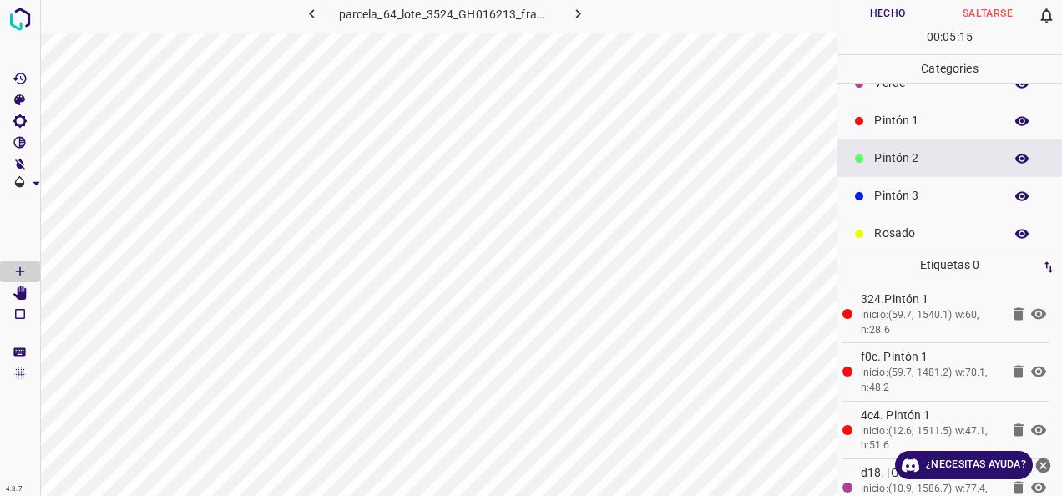
click at [946, 194] on p "Pintón 3" at bounding box center [934, 196] width 121 height 18
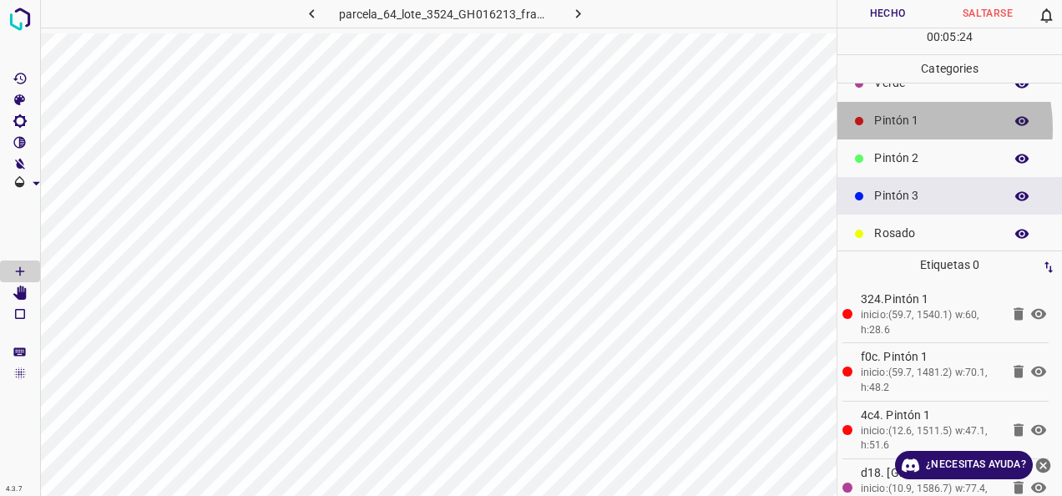
drag, startPoint x: 888, startPoint y: 127, endPoint x: 885, endPoint y: 149, distance: 22.7
click at [888, 130] on div "Pintón 1" at bounding box center [950, 121] width 225 height 38
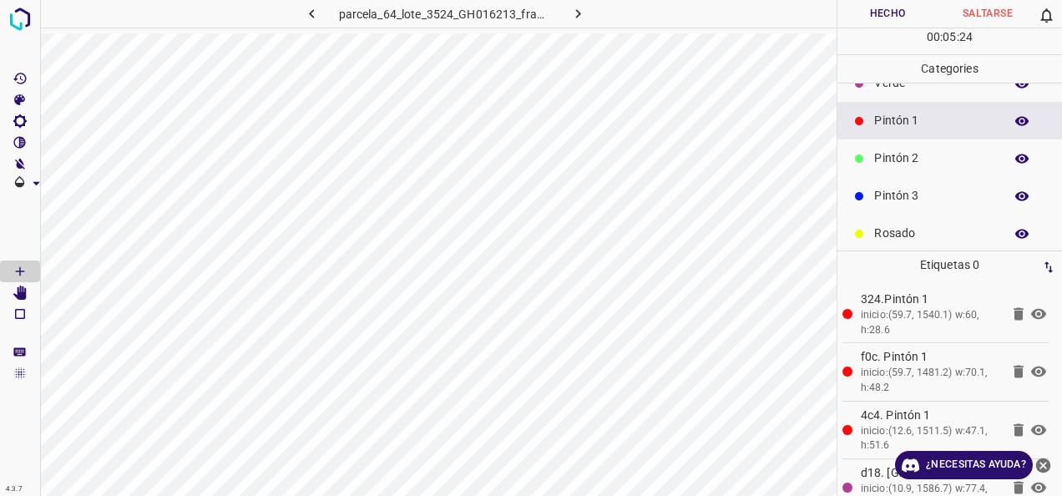
click at [885, 149] on p "Pintón 2" at bounding box center [934, 158] width 121 height 18
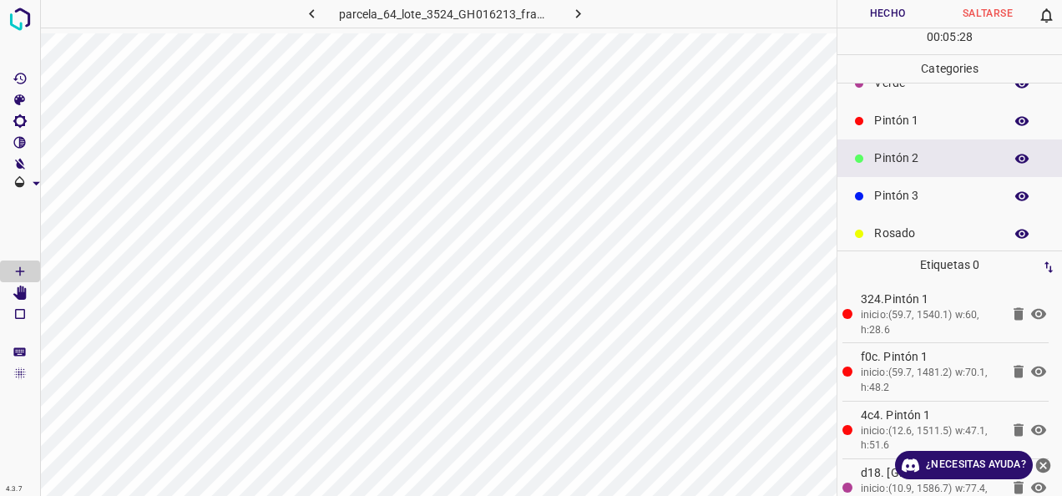
scroll to position [147, 0]
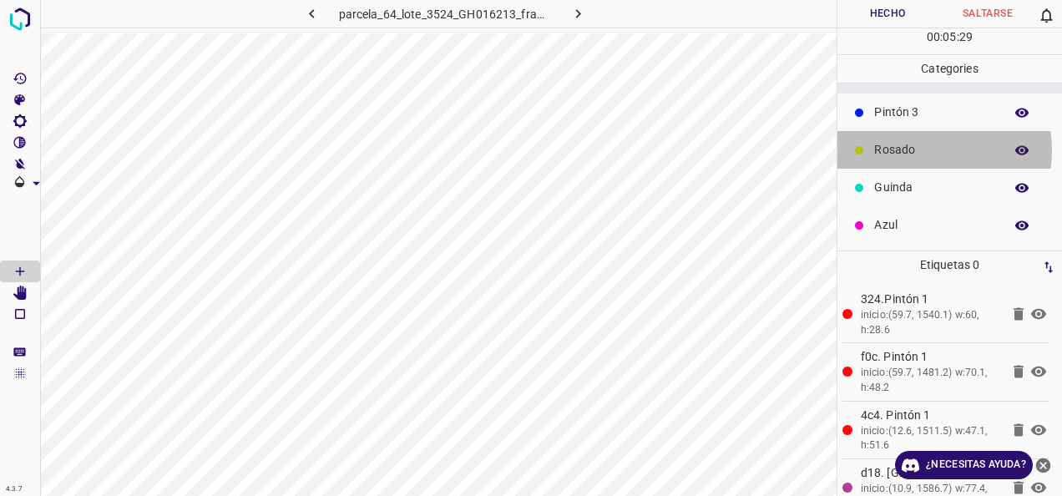
click at [917, 149] on p "Rosado" at bounding box center [934, 150] width 121 height 18
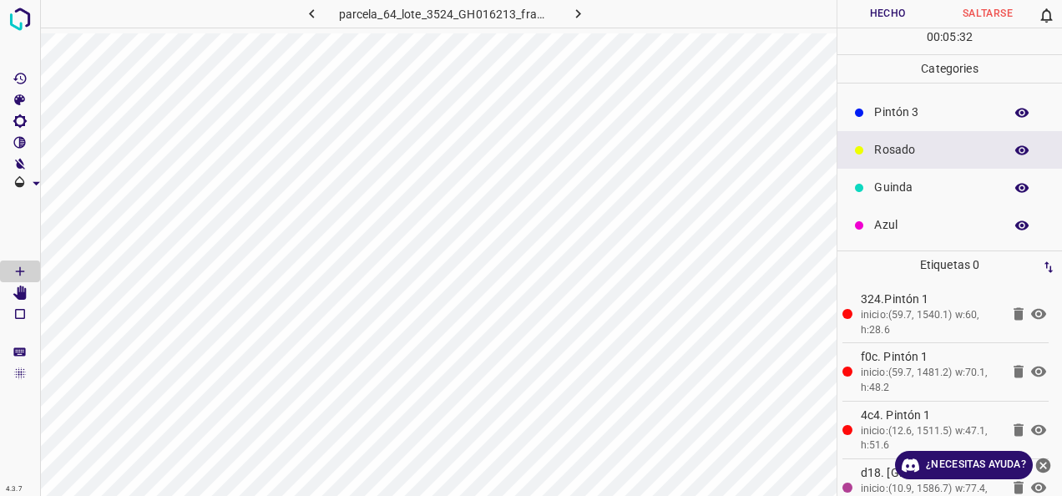
click at [915, 202] on div "Guinda" at bounding box center [950, 188] width 225 height 38
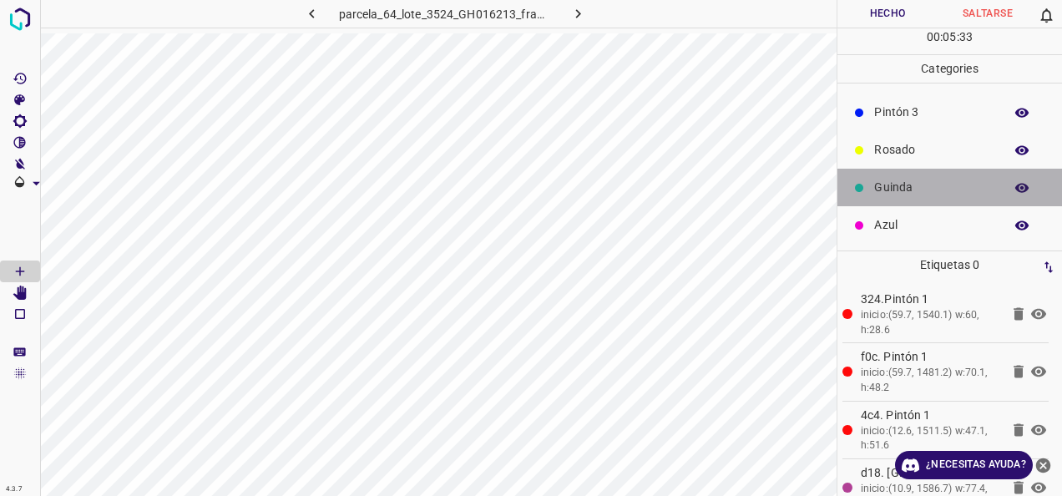
click at [954, 200] on div "Guinda" at bounding box center [950, 188] width 225 height 38
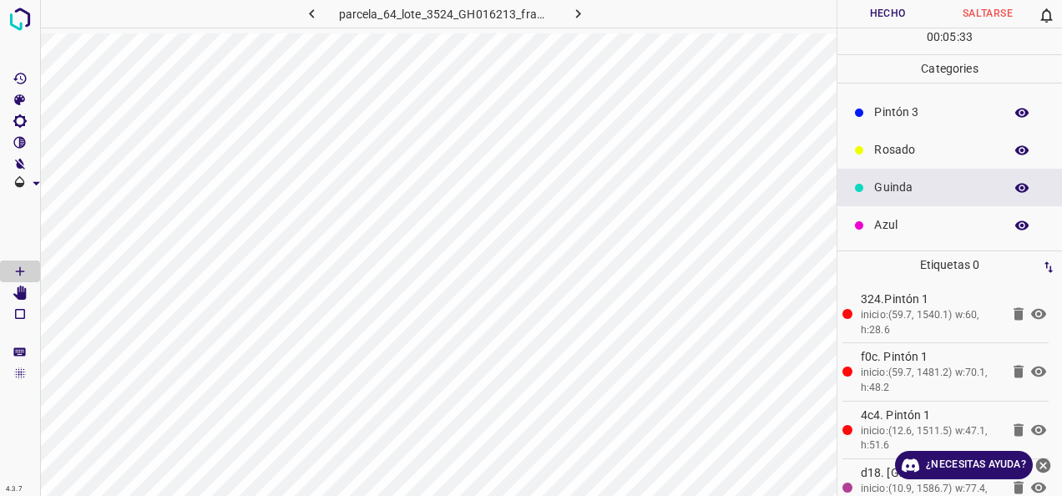
click at [909, 224] on p "Azul" at bounding box center [934, 225] width 121 height 18
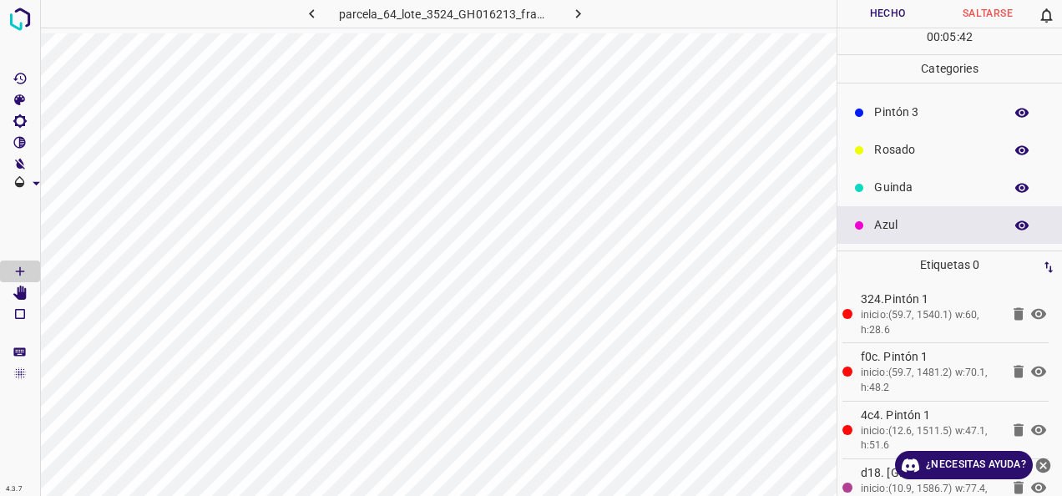
scroll to position [63, 0]
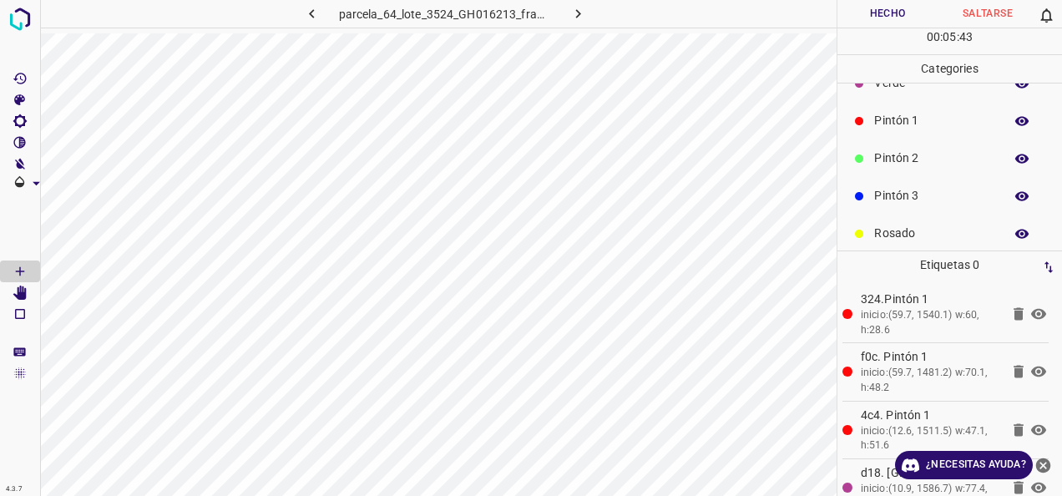
click at [912, 124] on p "Pintón 1" at bounding box center [934, 121] width 121 height 18
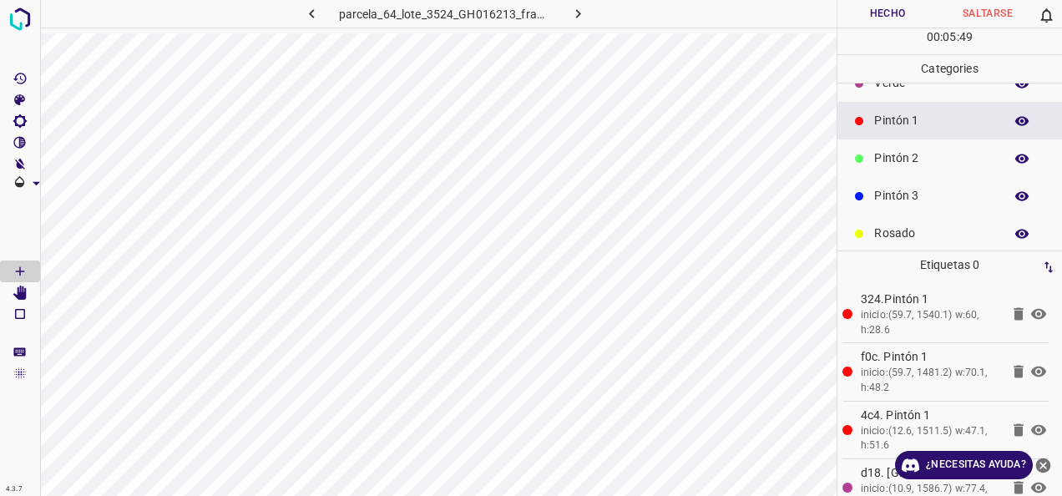
scroll to position [0, 0]
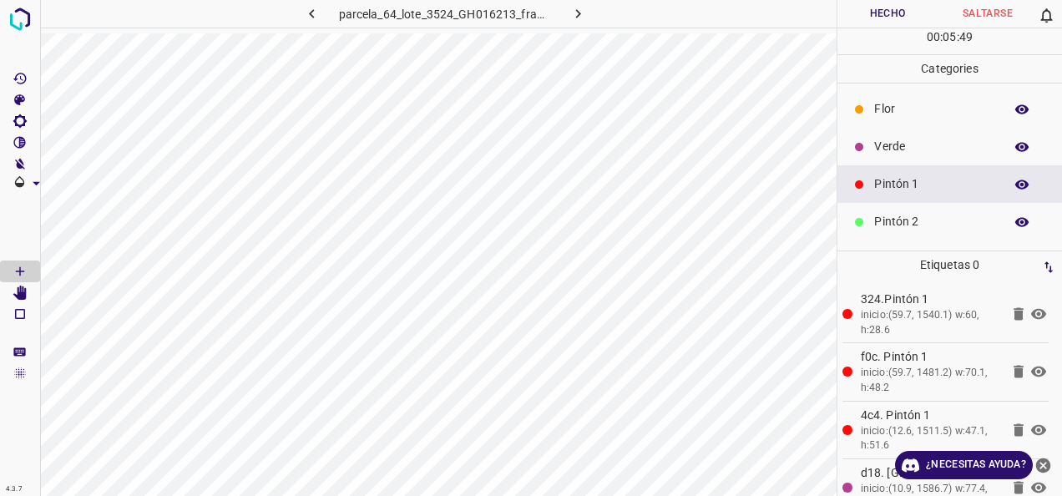
click at [913, 153] on p "Verde" at bounding box center [934, 147] width 121 height 18
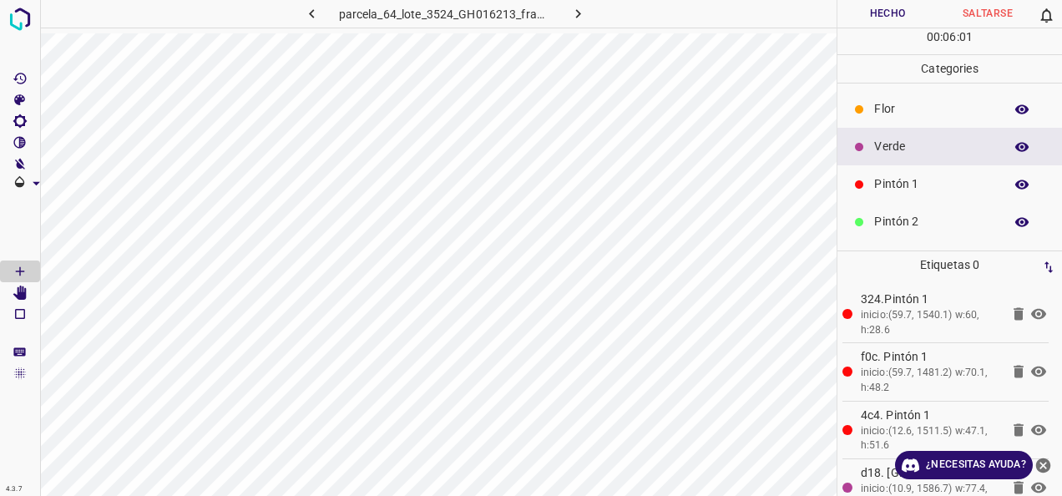
scroll to position [147, 0]
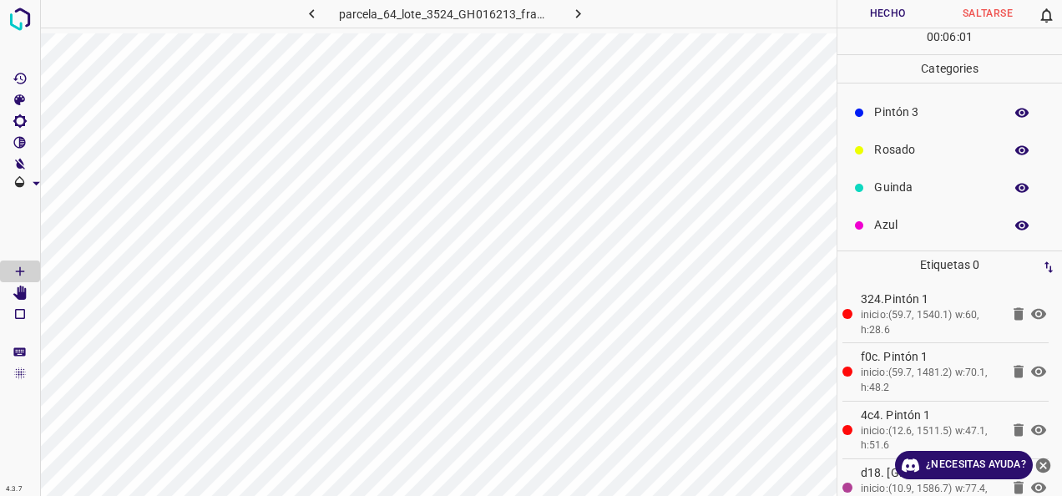
click at [924, 225] on p "Azul" at bounding box center [934, 225] width 121 height 18
click at [896, 195] on div "Pintón 1" at bounding box center [950, 184] width 225 height 38
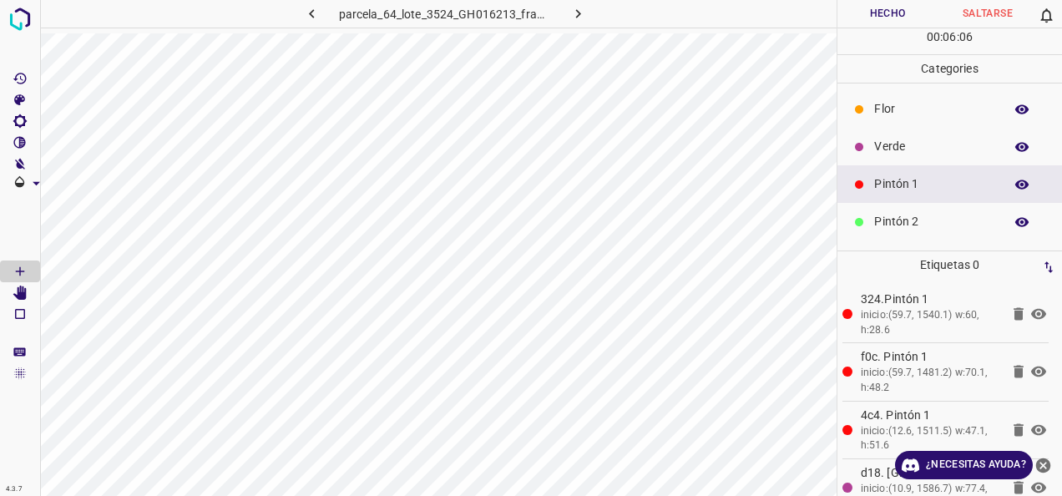
click at [859, 153] on div at bounding box center [859, 147] width 17 height 17
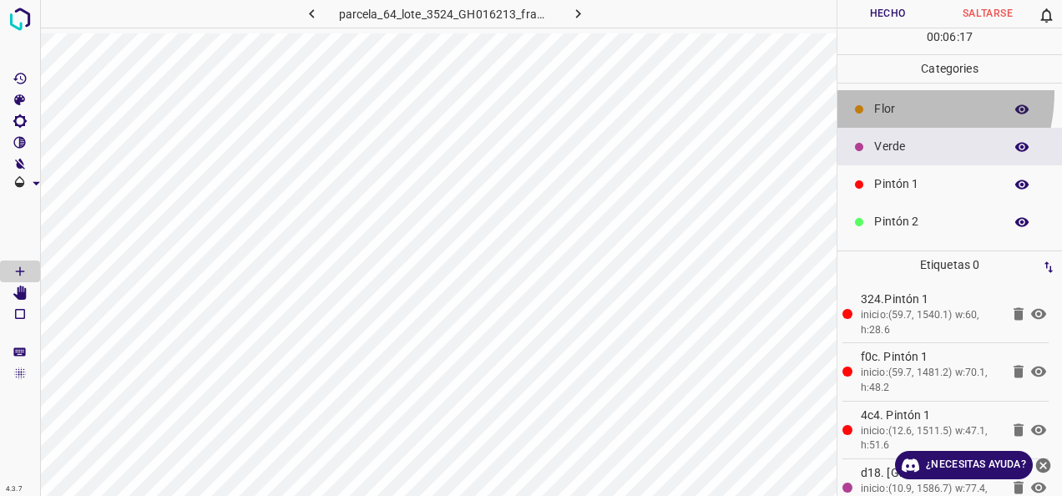
click at [875, 90] on div "Flor" at bounding box center [950, 109] width 225 height 38
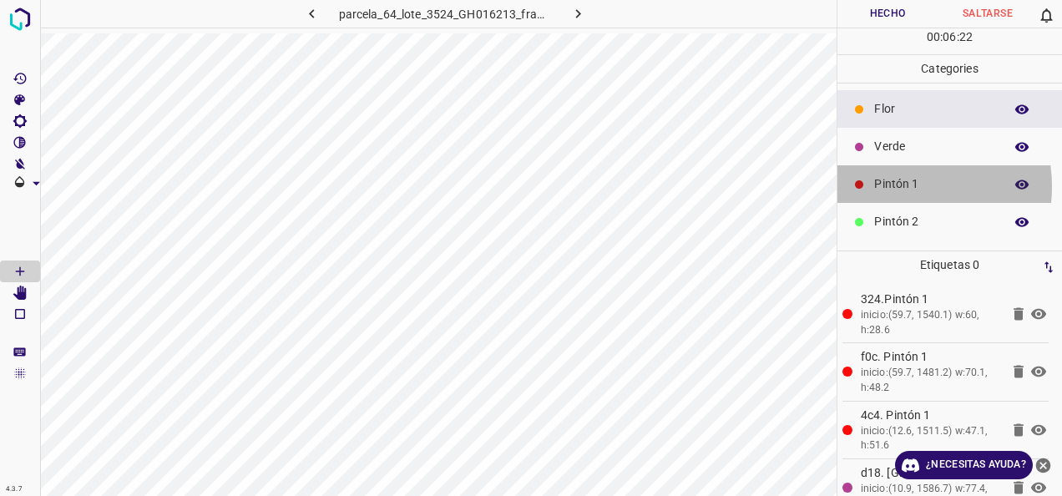
click at [889, 185] on p "Pintón 1" at bounding box center [934, 184] width 121 height 18
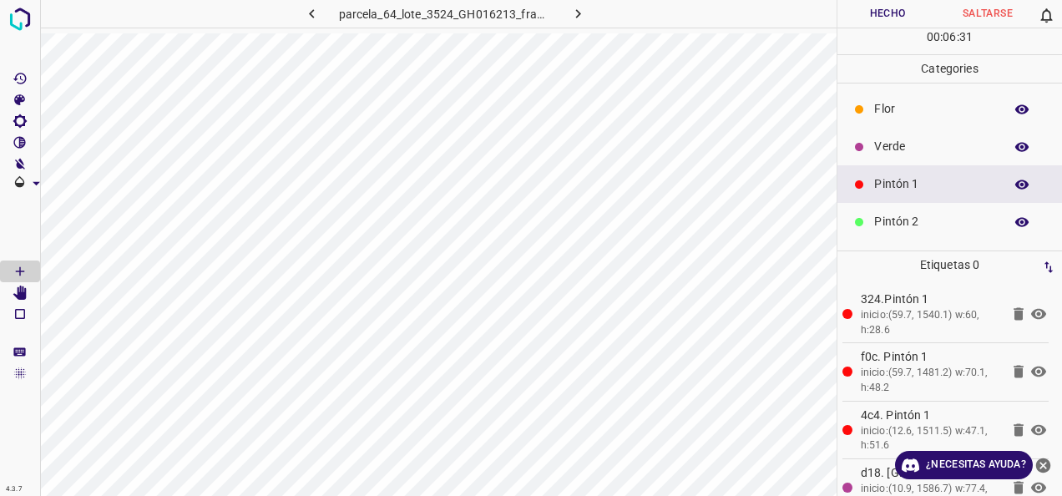
click at [910, 143] on p "Verde" at bounding box center [934, 147] width 121 height 18
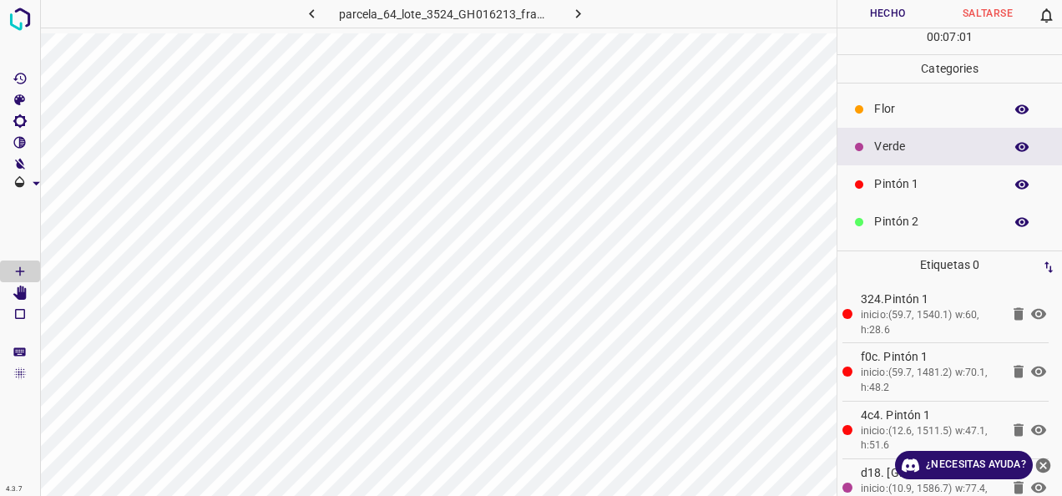
scroll to position [147, 0]
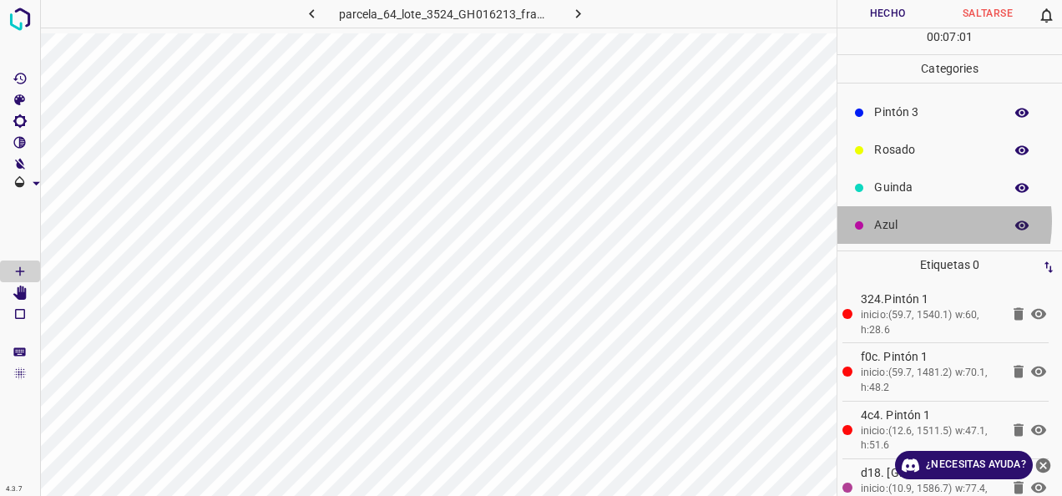
click at [919, 220] on p "Azul" at bounding box center [934, 225] width 121 height 18
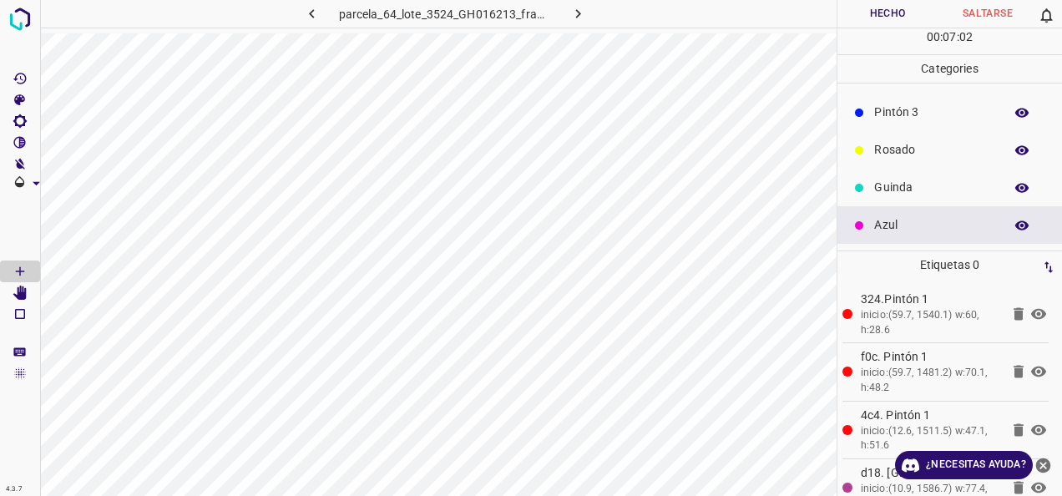
click at [959, 136] on div "Rosado" at bounding box center [950, 150] width 225 height 38
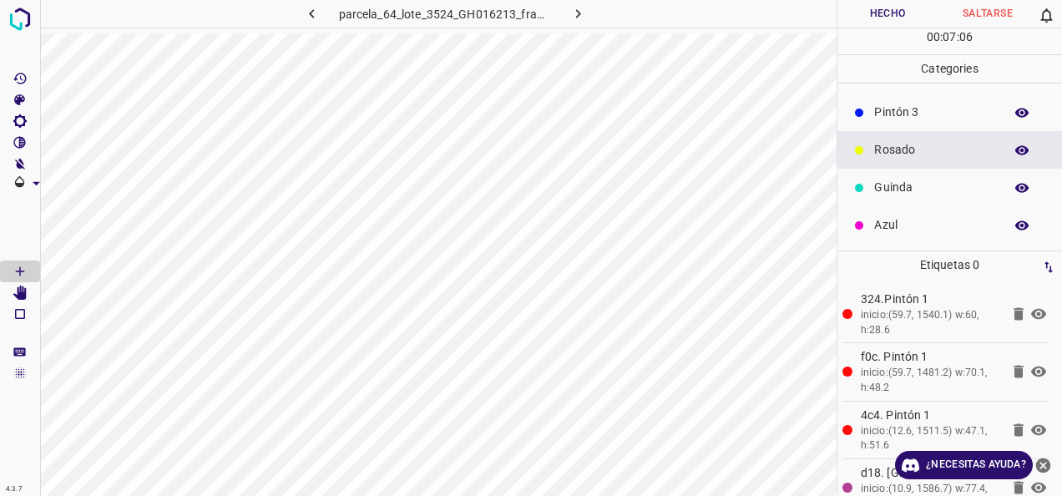
scroll to position [0, 0]
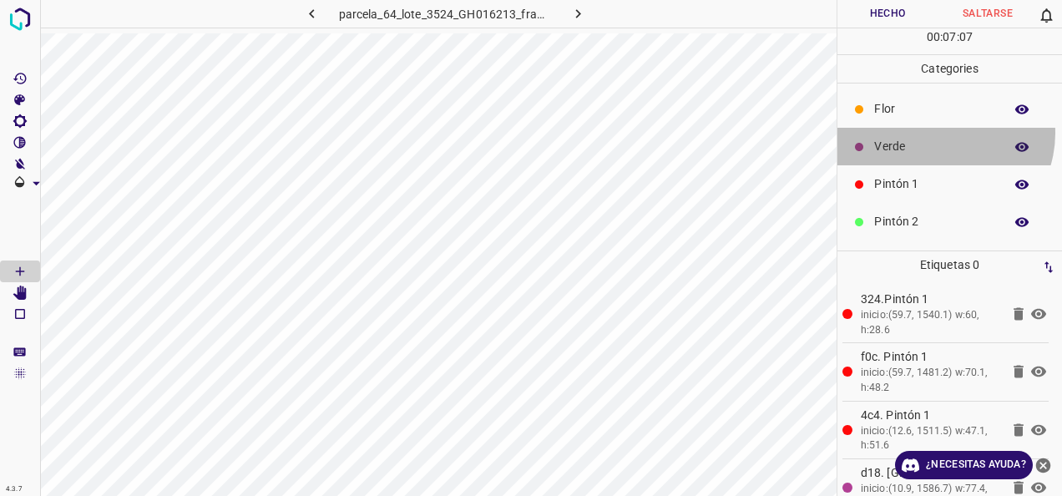
click at [940, 132] on div "Verde" at bounding box center [950, 147] width 225 height 38
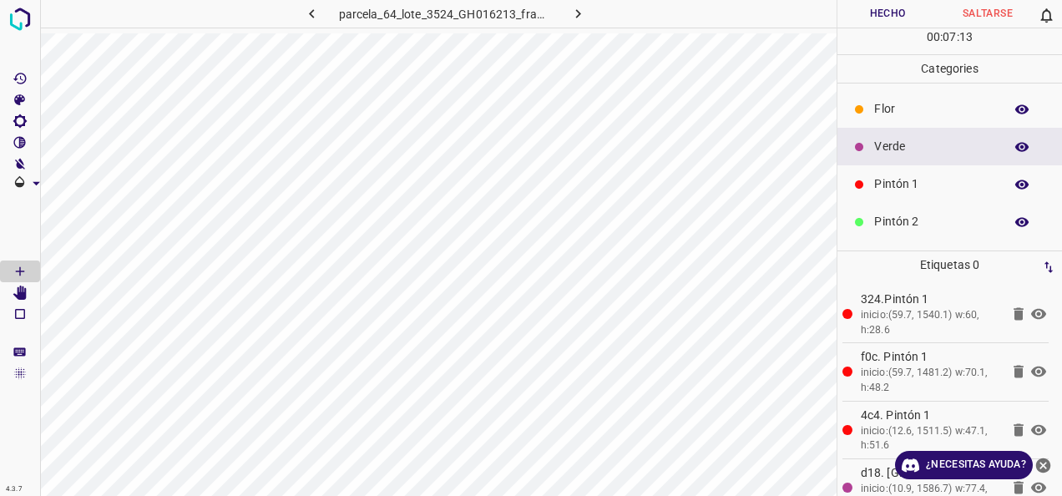
scroll to position [147, 0]
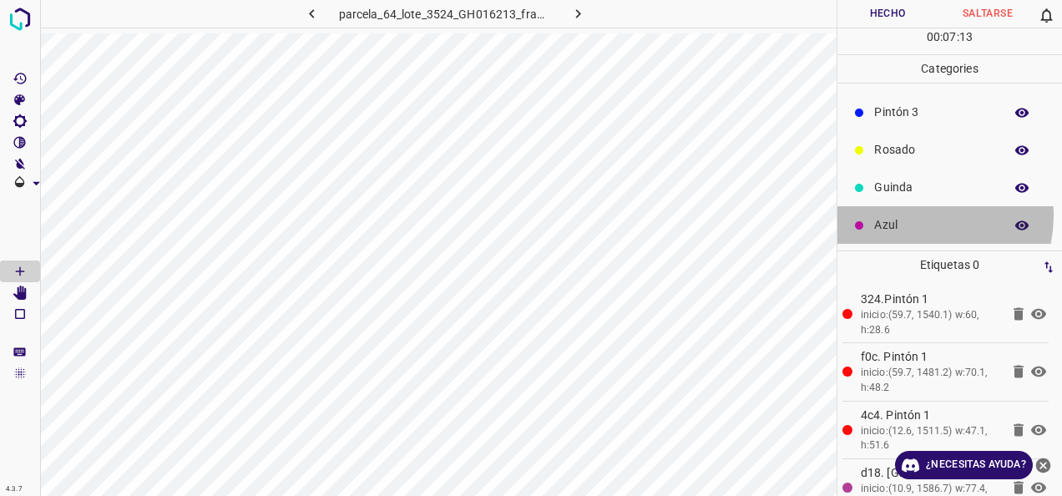
click at [909, 215] on div "Azul" at bounding box center [950, 225] width 225 height 38
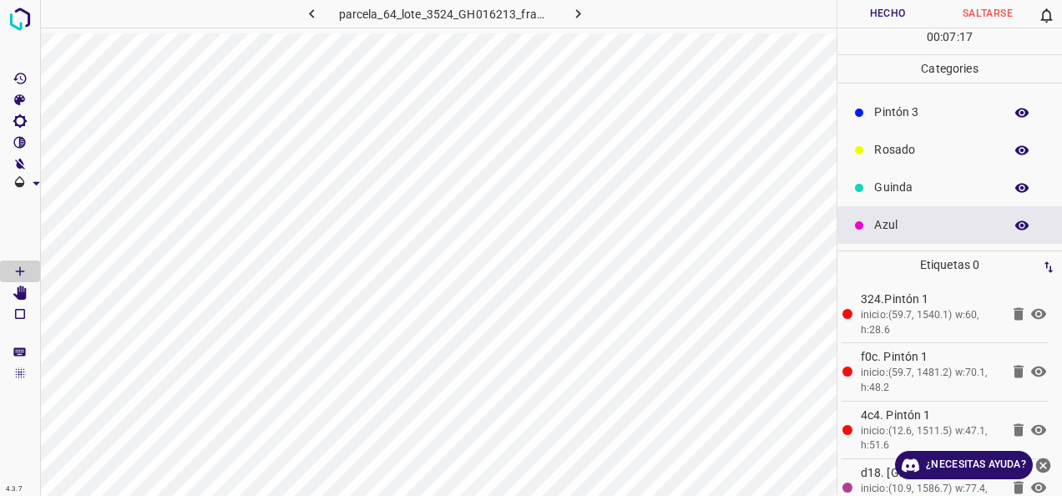
scroll to position [63, 0]
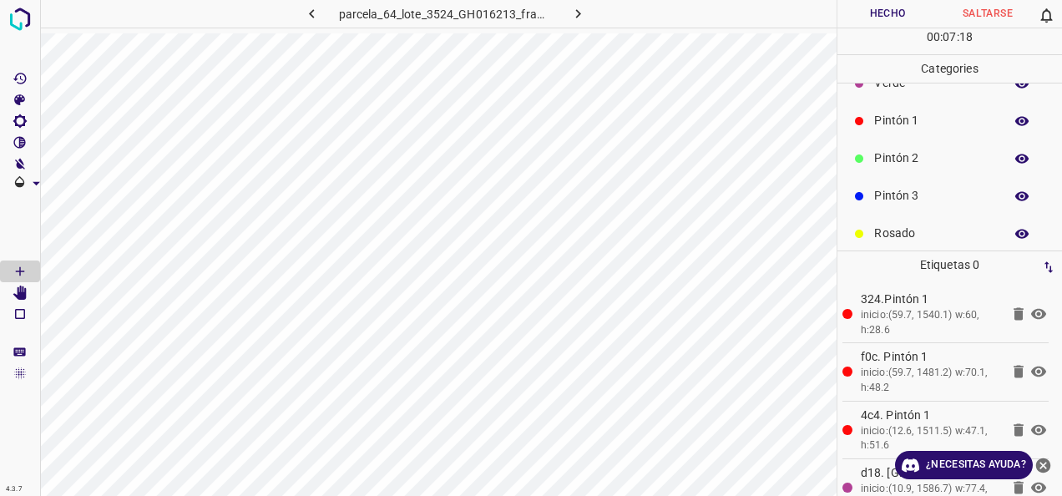
click at [966, 118] on p "Pintón 1" at bounding box center [934, 121] width 121 height 18
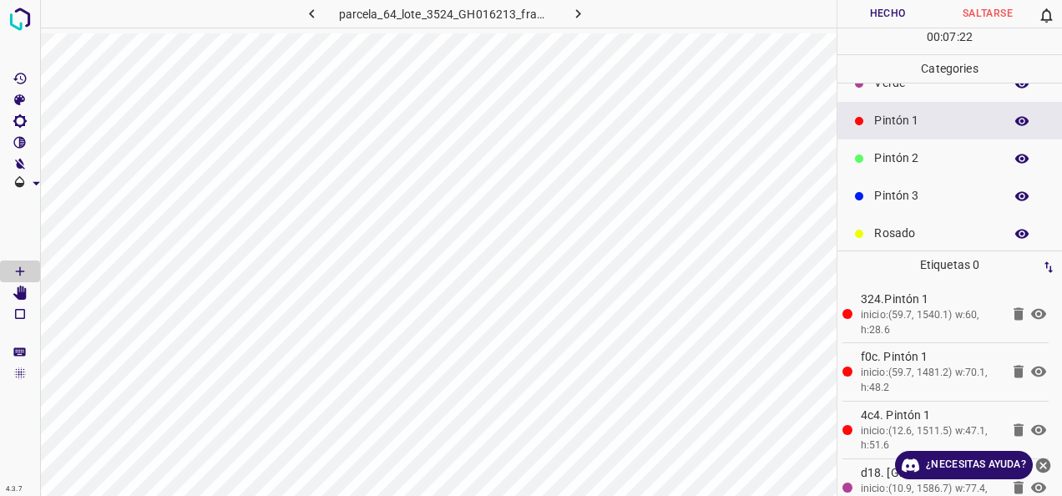
scroll to position [147, 0]
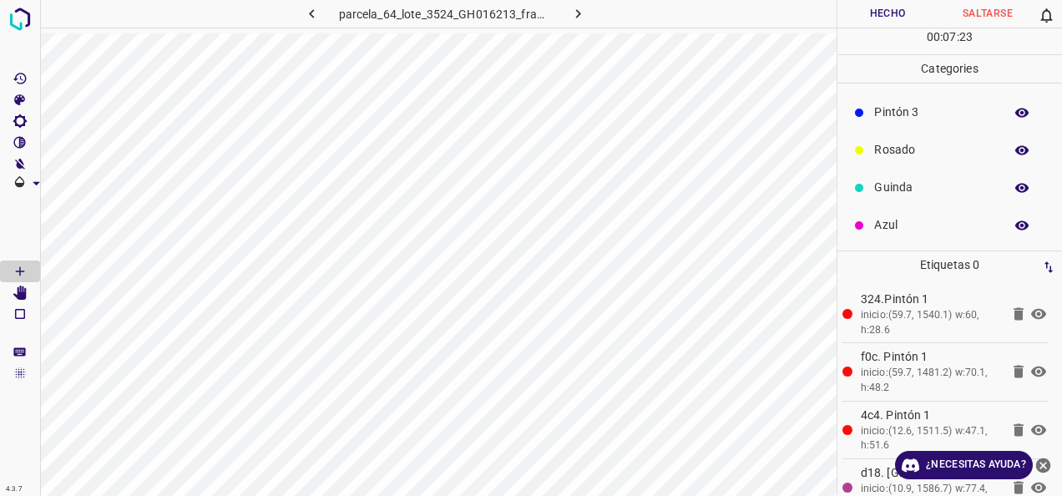
click at [929, 222] on p "Azul" at bounding box center [934, 225] width 121 height 18
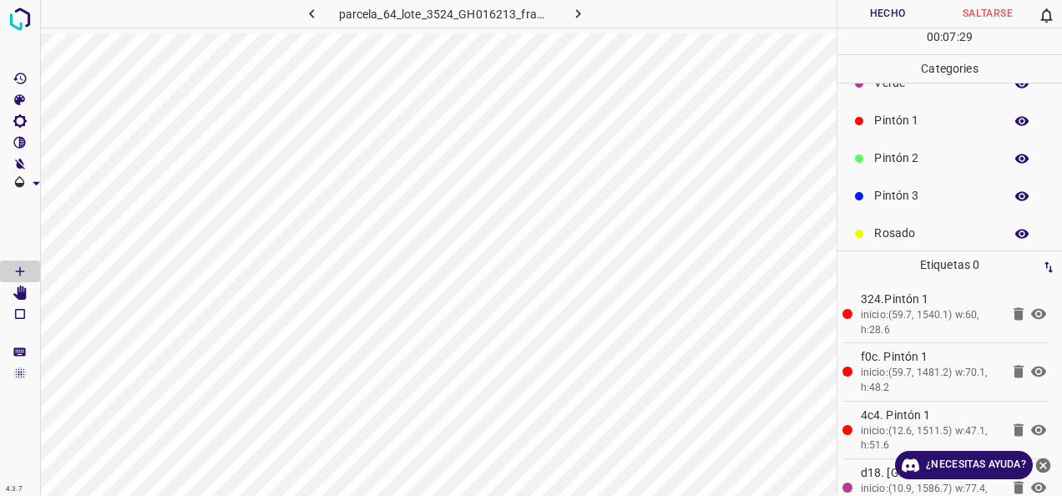
scroll to position [0, 0]
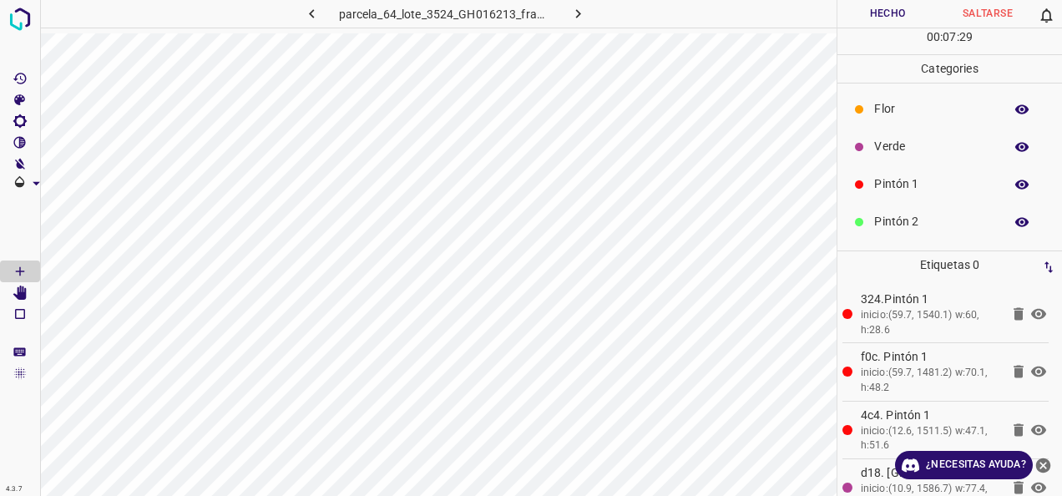
click at [912, 154] on p "Verde" at bounding box center [934, 147] width 121 height 18
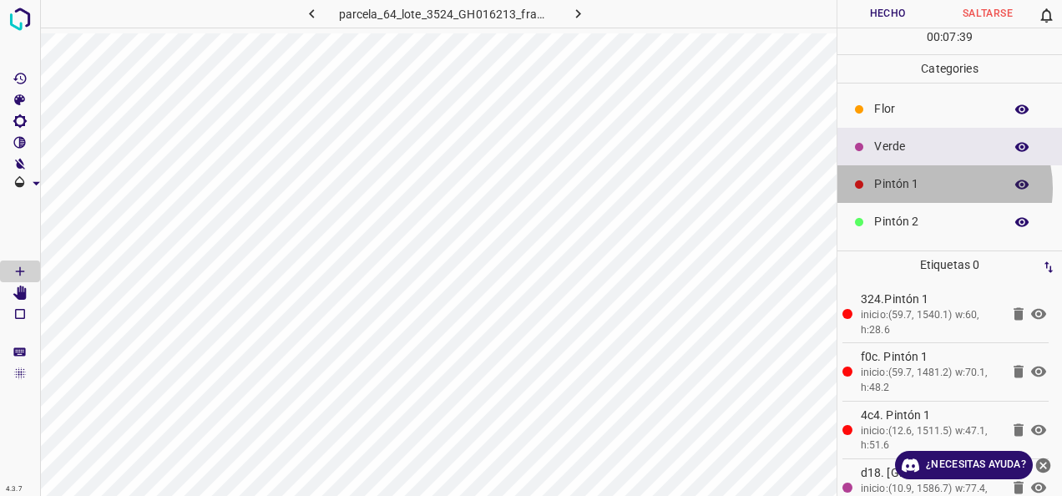
click at [932, 187] on p "Pintón 1" at bounding box center [934, 184] width 121 height 18
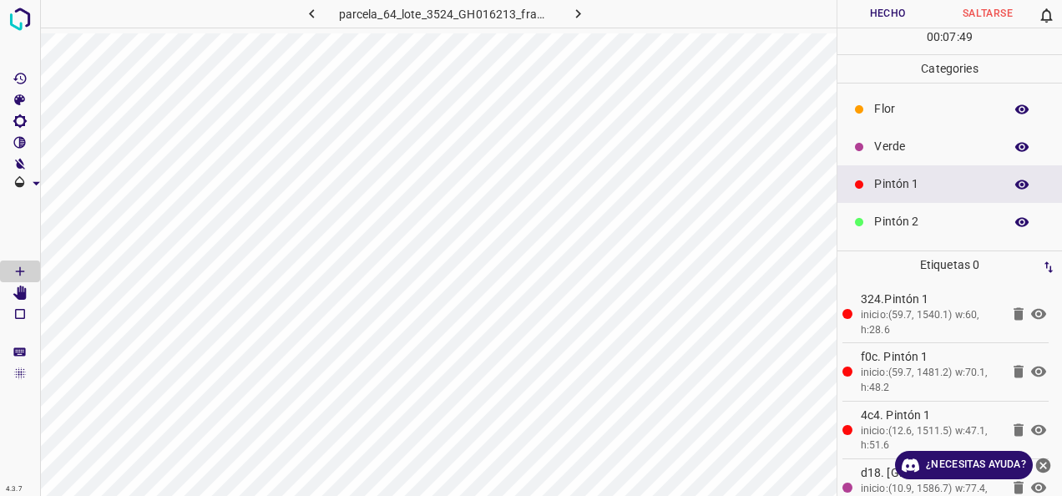
click at [921, 236] on div "Pintón 2" at bounding box center [950, 222] width 225 height 38
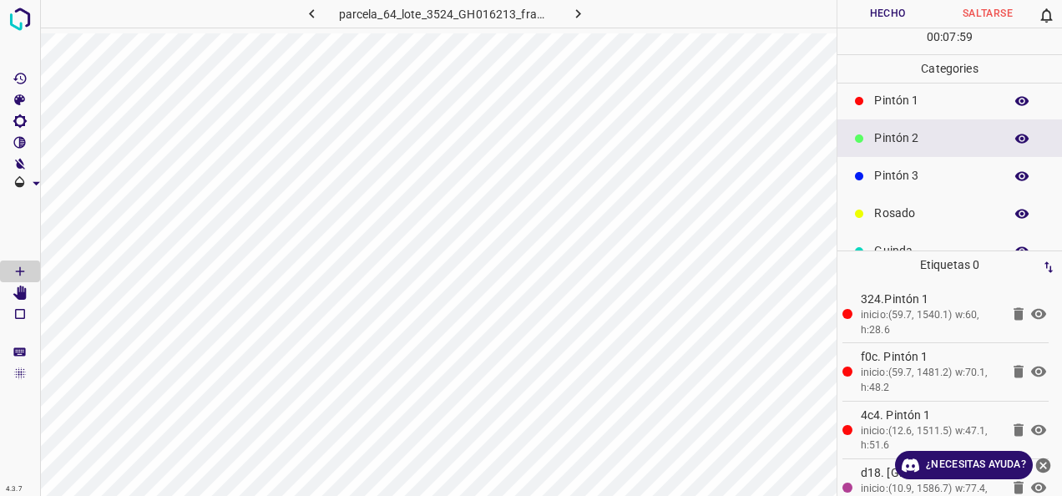
scroll to position [147, 0]
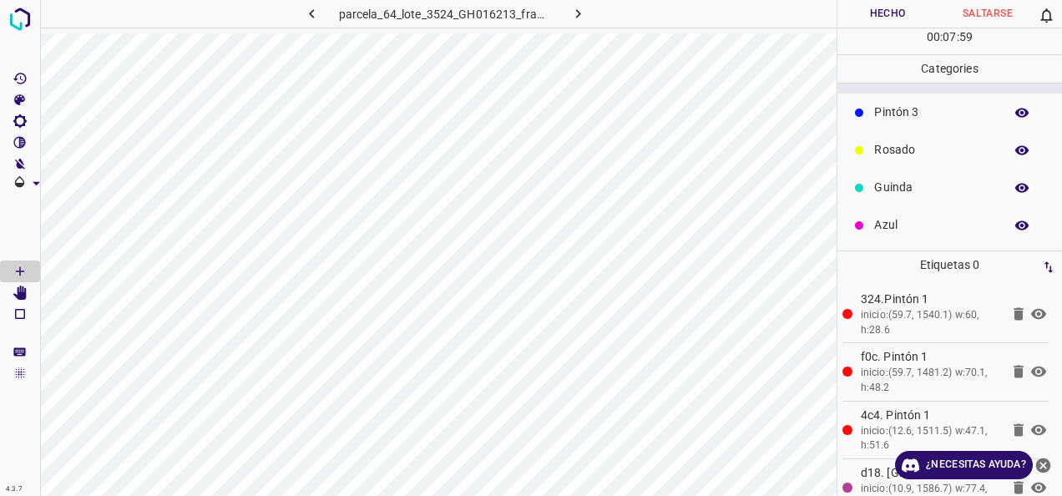
click at [936, 230] on p "Azul" at bounding box center [934, 225] width 121 height 18
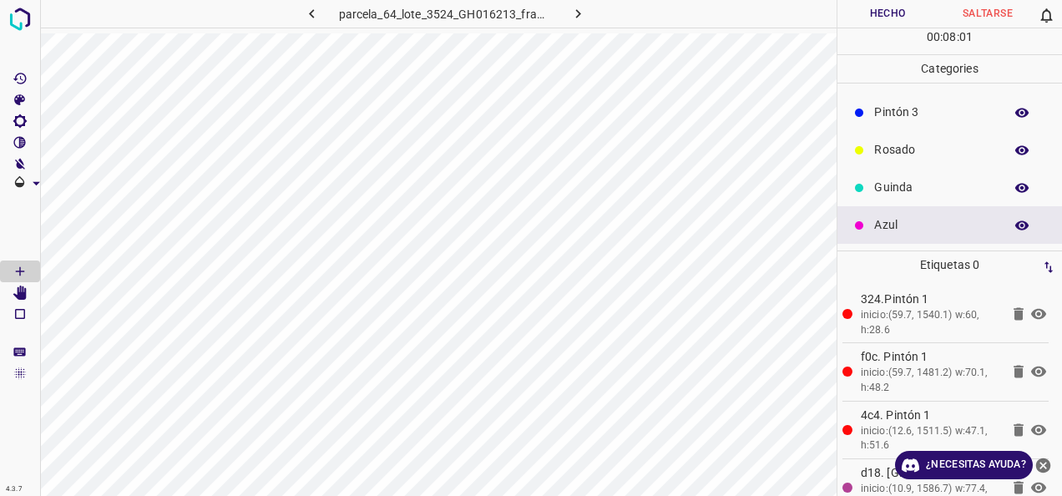
click at [874, 202] on div "Guinda" at bounding box center [950, 188] width 225 height 38
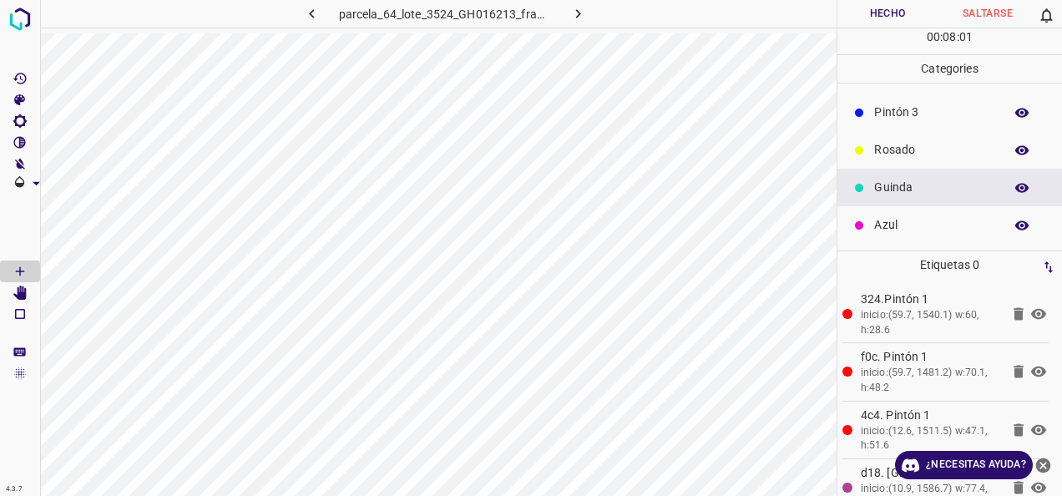
click at [880, 142] on p "Rosado" at bounding box center [934, 150] width 121 height 18
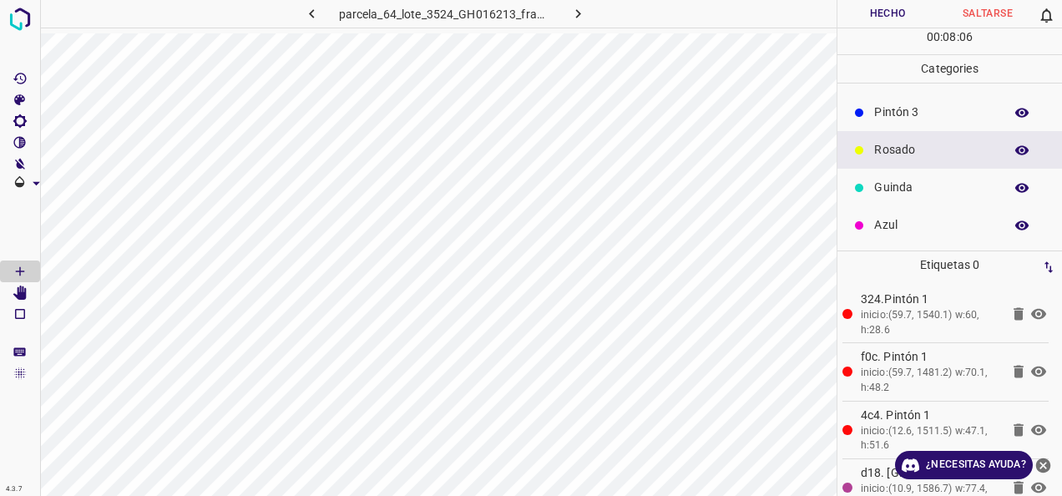
scroll to position [0, 0]
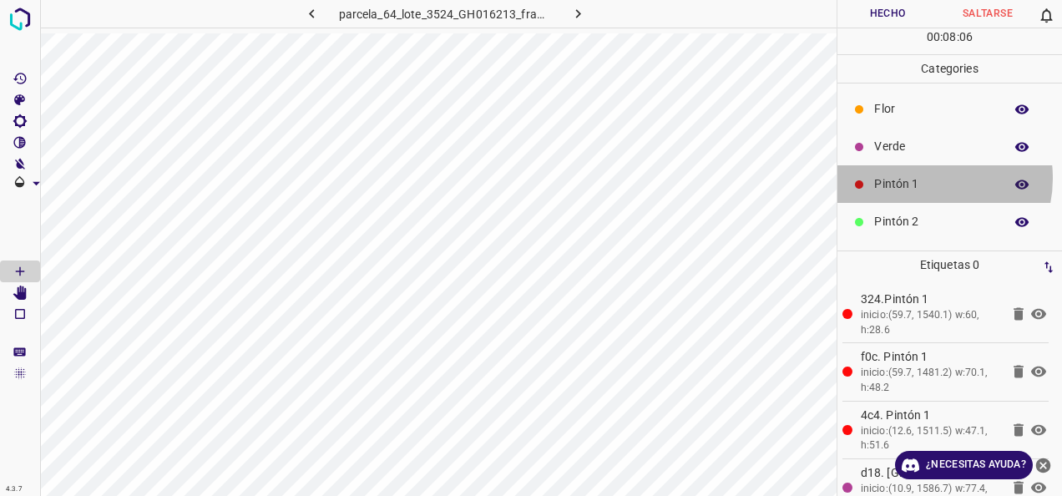
click at [927, 177] on p "Pintón 1" at bounding box center [934, 184] width 121 height 18
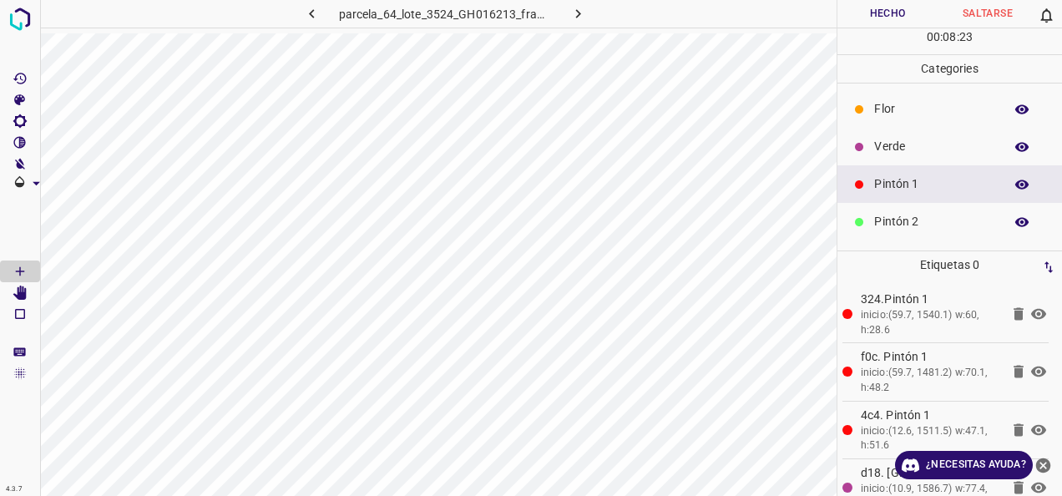
scroll to position [147, 0]
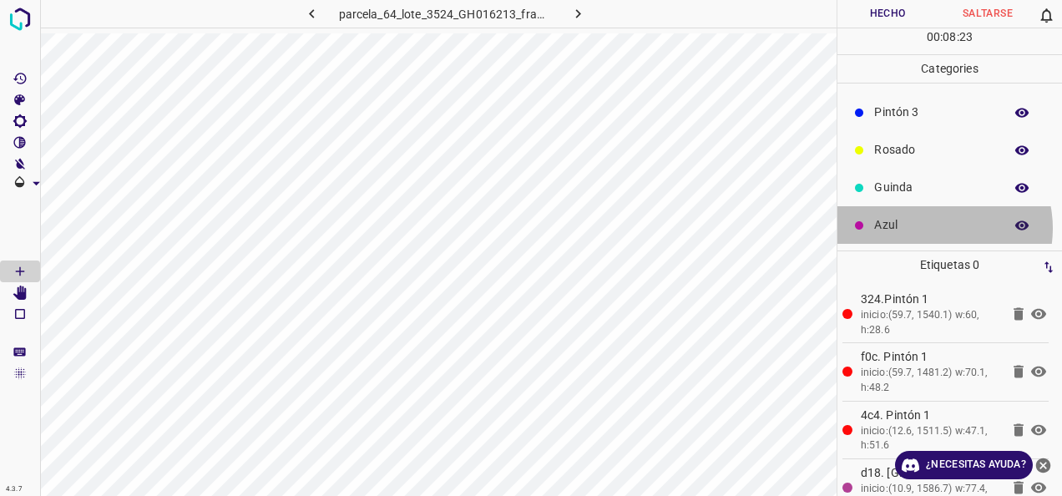
click at [932, 227] on p "Azul" at bounding box center [934, 225] width 121 height 18
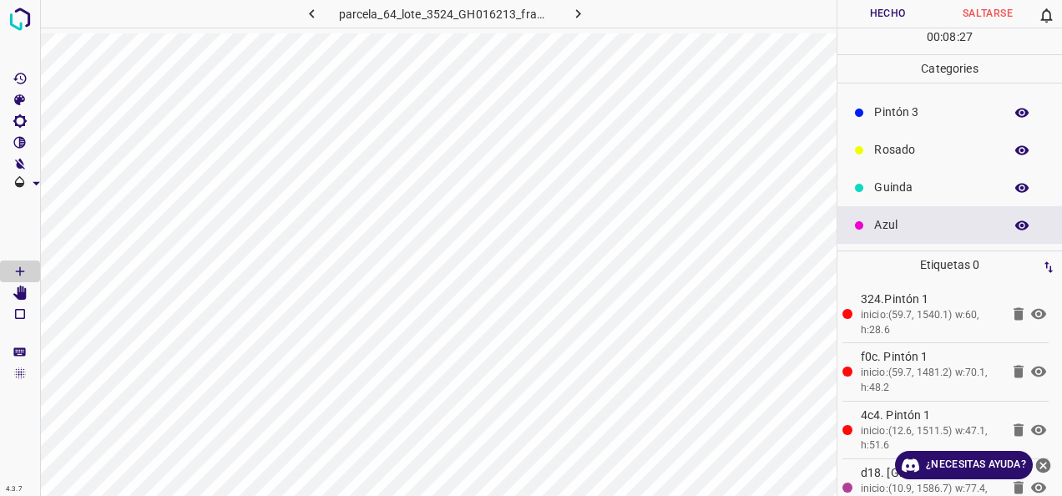
scroll to position [63, 0]
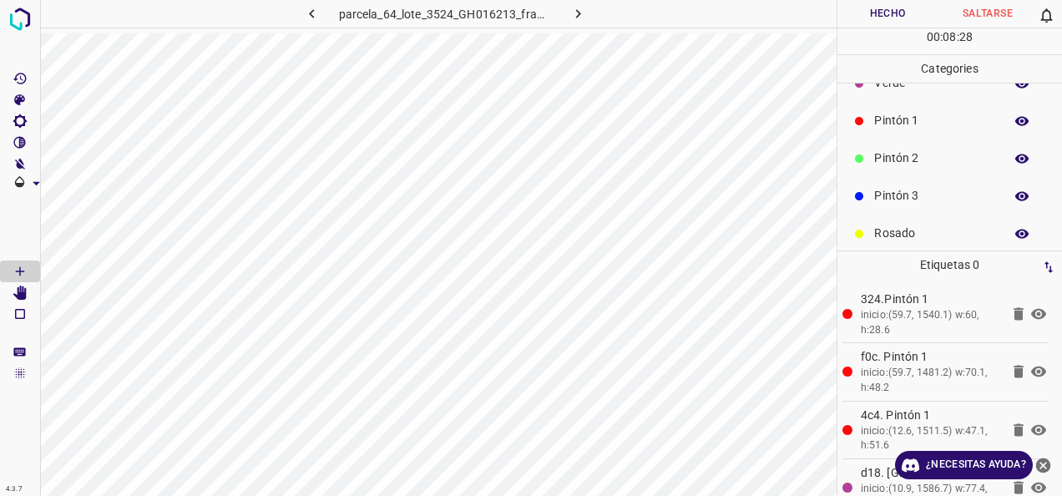
click at [929, 115] on p "Pintón 1" at bounding box center [934, 121] width 121 height 18
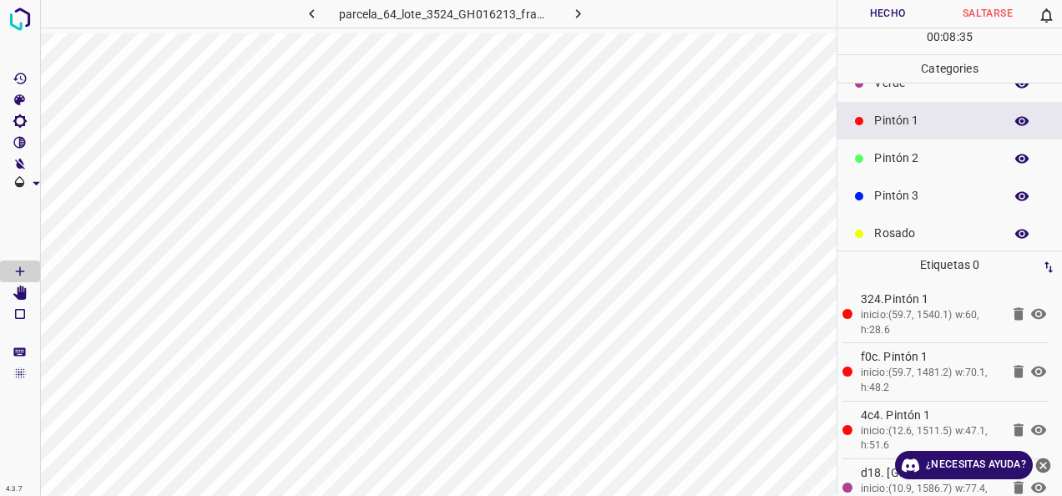
scroll to position [0, 0]
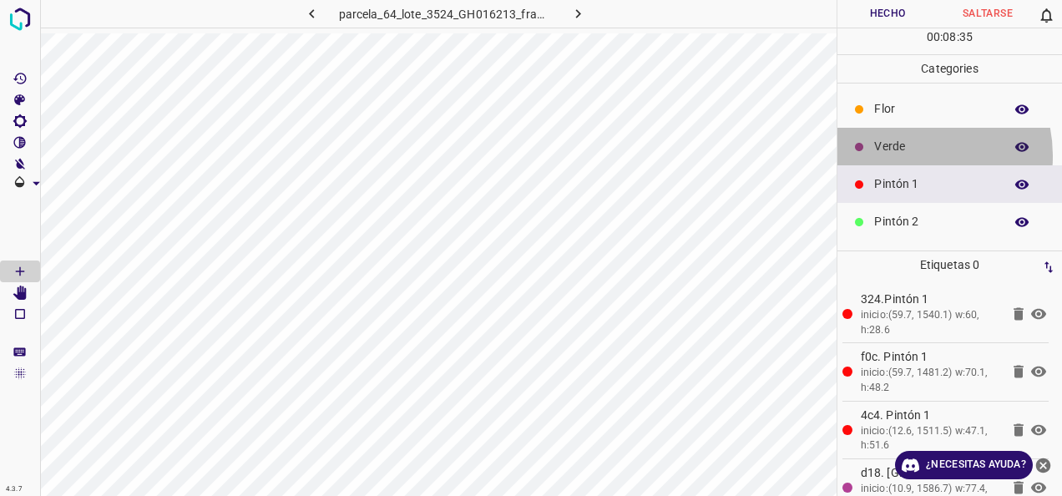
click at [909, 154] on p "Verde" at bounding box center [934, 147] width 121 height 18
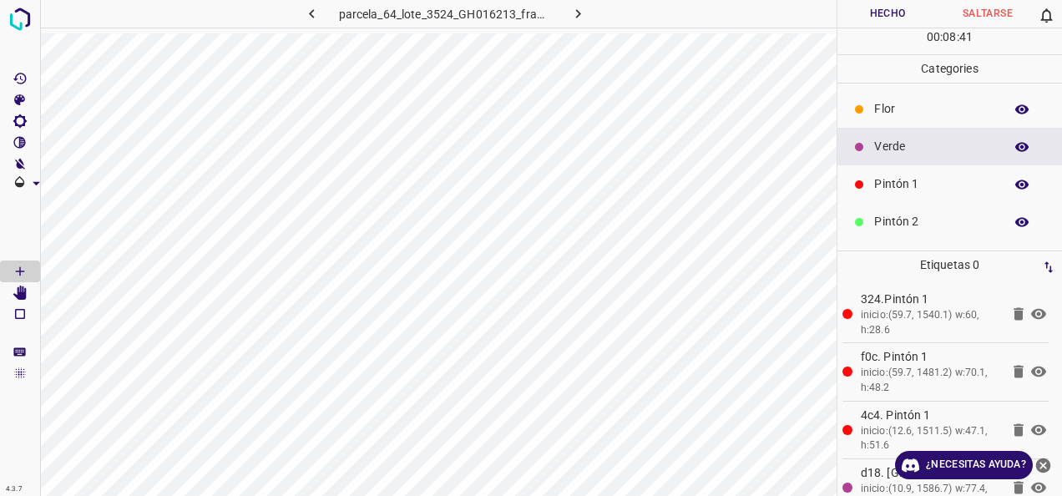
click at [968, 175] on p "Pintón 1" at bounding box center [934, 184] width 121 height 18
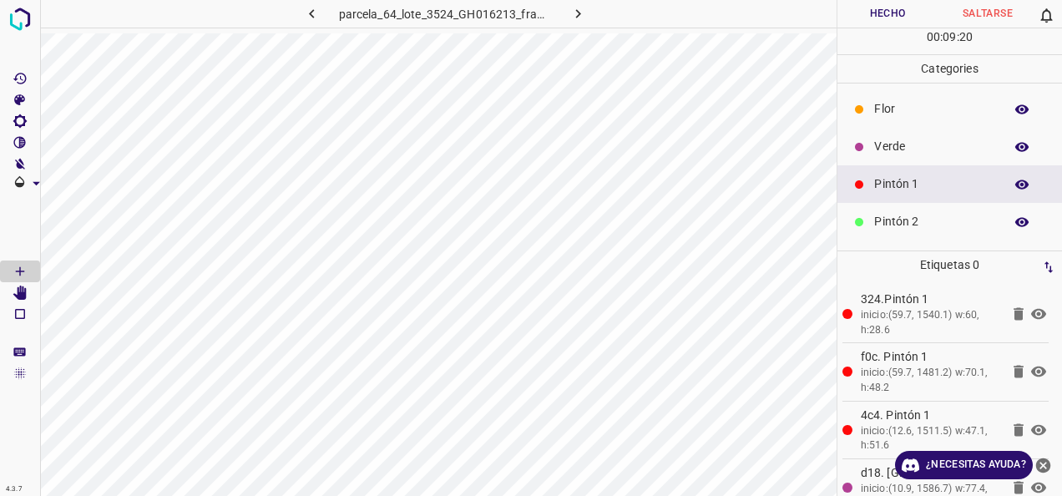
scroll to position [147, 0]
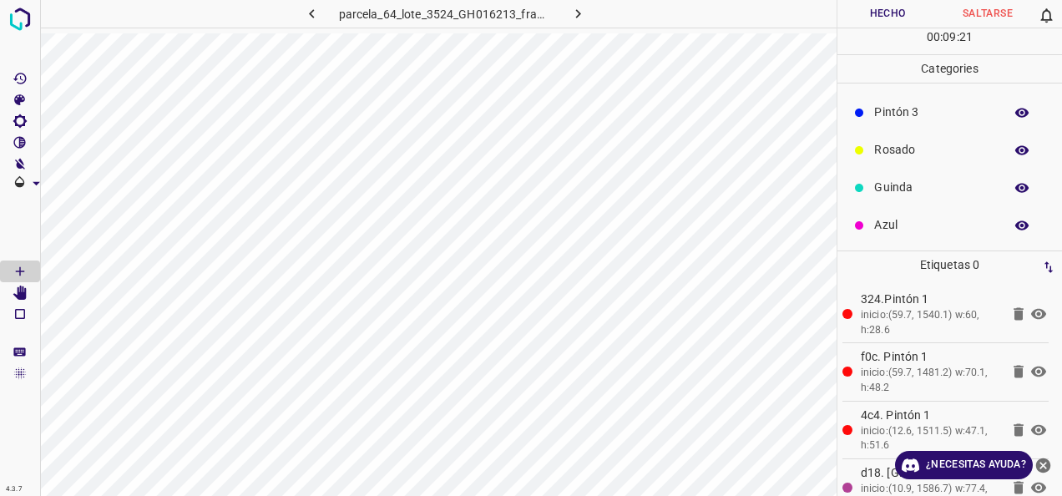
click at [915, 229] on p "Azul" at bounding box center [934, 225] width 121 height 18
click at [925, 150] on p "Rosado" at bounding box center [934, 150] width 121 height 18
click at [954, 242] on div "Azul" at bounding box center [950, 225] width 225 height 38
click at [936, 235] on div "Azul" at bounding box center [950, 225] width 225 height 38
click at [930, 156] on p "Rosado" at bounding box center [934, 150] width 121 height 18
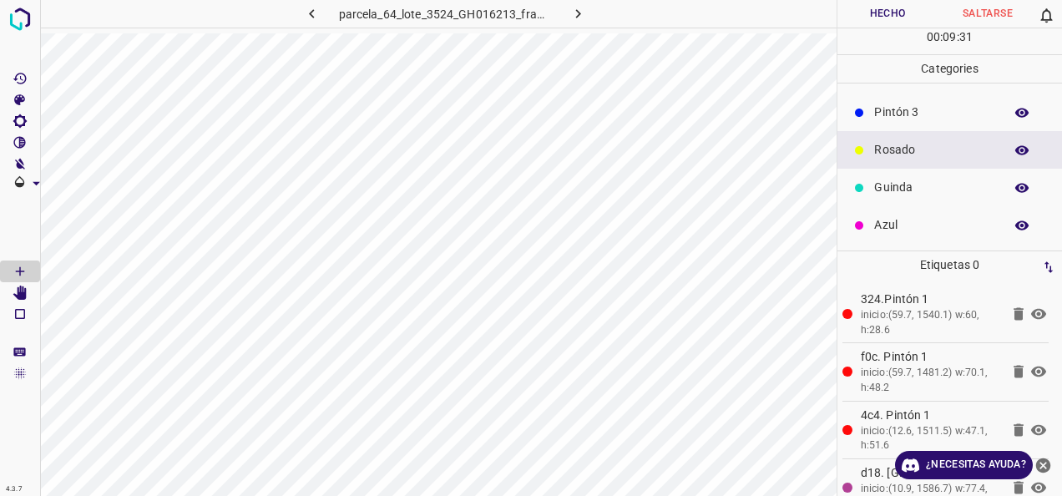
scroll to position [0, 0]
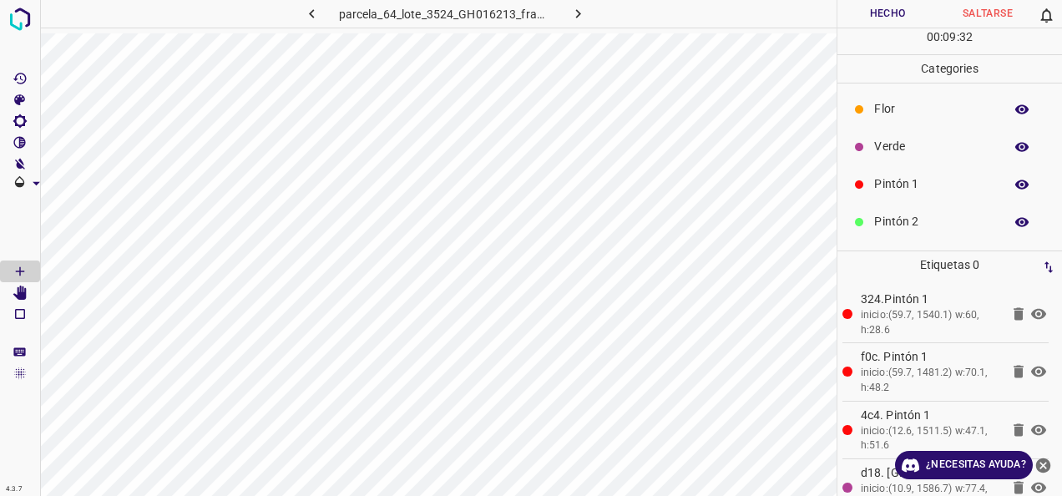
click at [919, 178] on p "Pintón 1" at bounding box center [934, 184] width 121 height 18
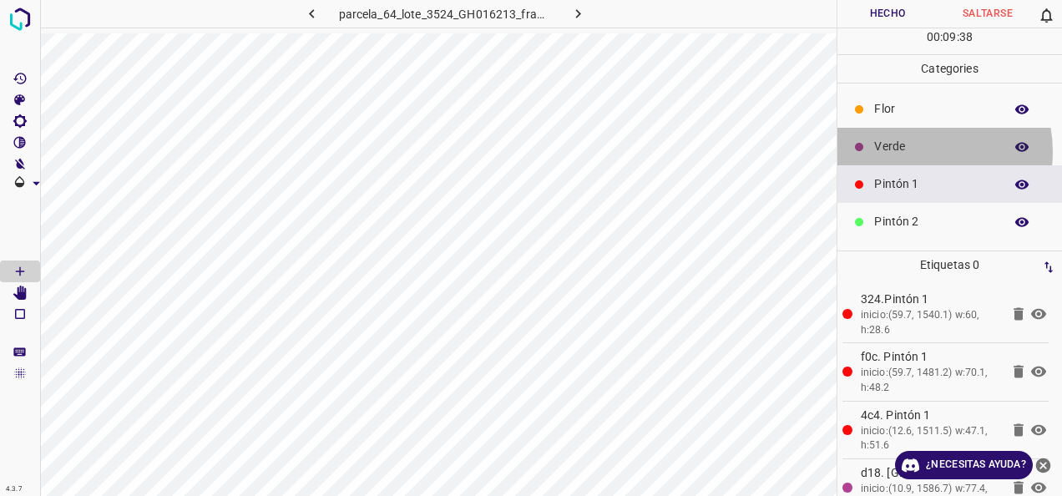
click at [916, 150] on p "Verde" at bounding box center [934, 147] width 121 height 18
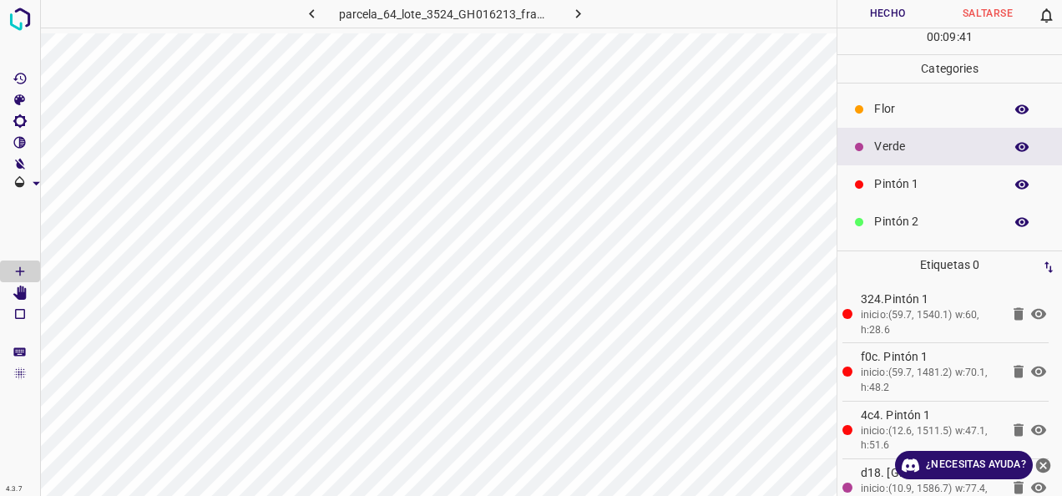
scroll to position [84, 0]
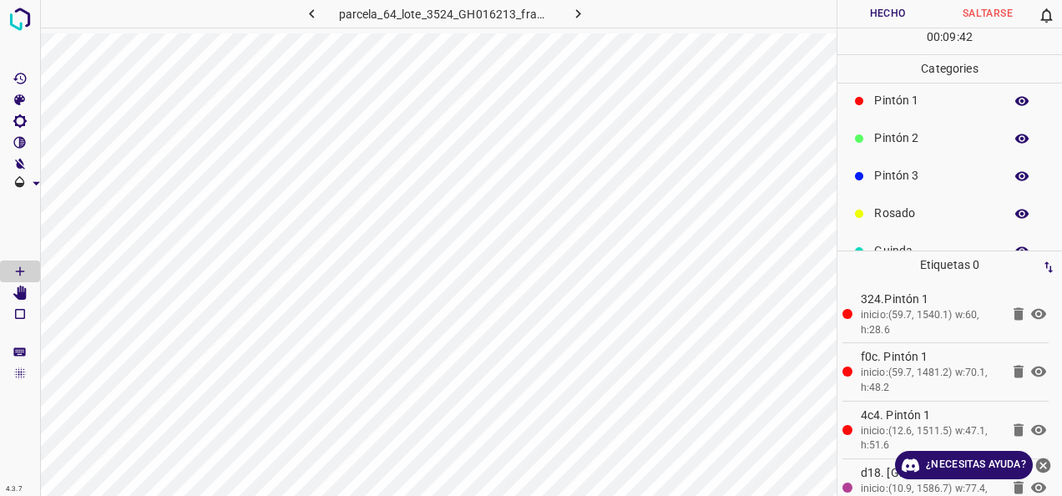
click at [894, 184] on div "Pintón 3" at bounding box center [950, 176] width 225 height 38
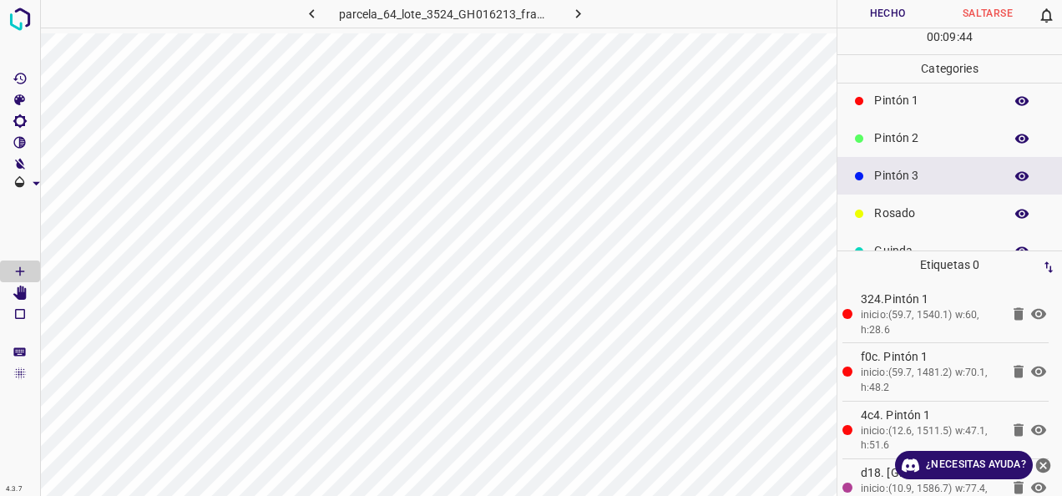
scroll to position [0, 0]
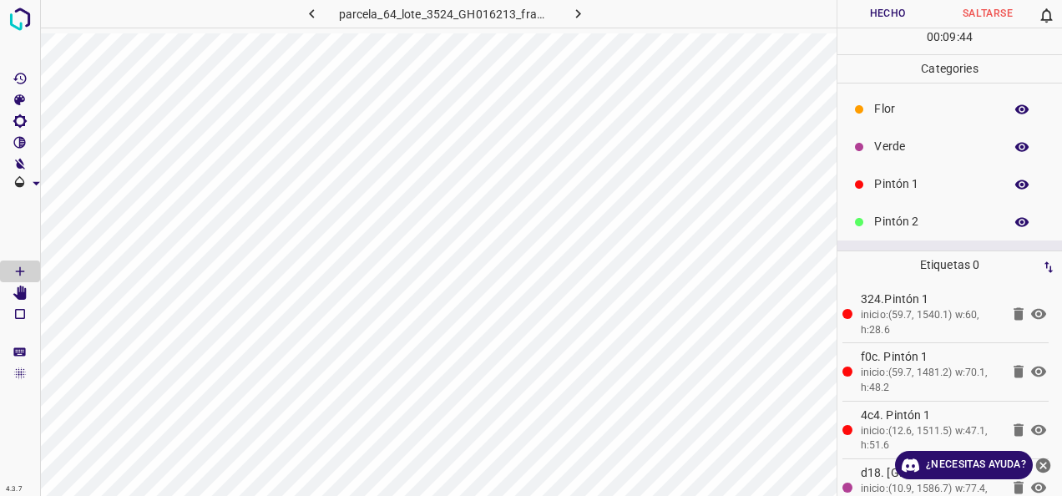
click at [902, 143] on p "Verde" at bounding box center [934, 147] width 121 height 18
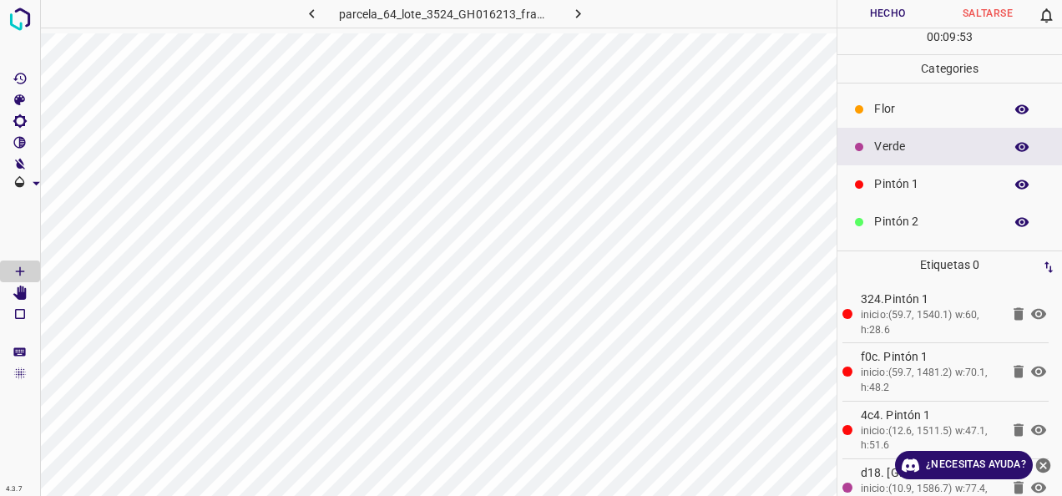
click at [899, 117] on div "Flor" at bounding box center [950, 109] width 225 height 38
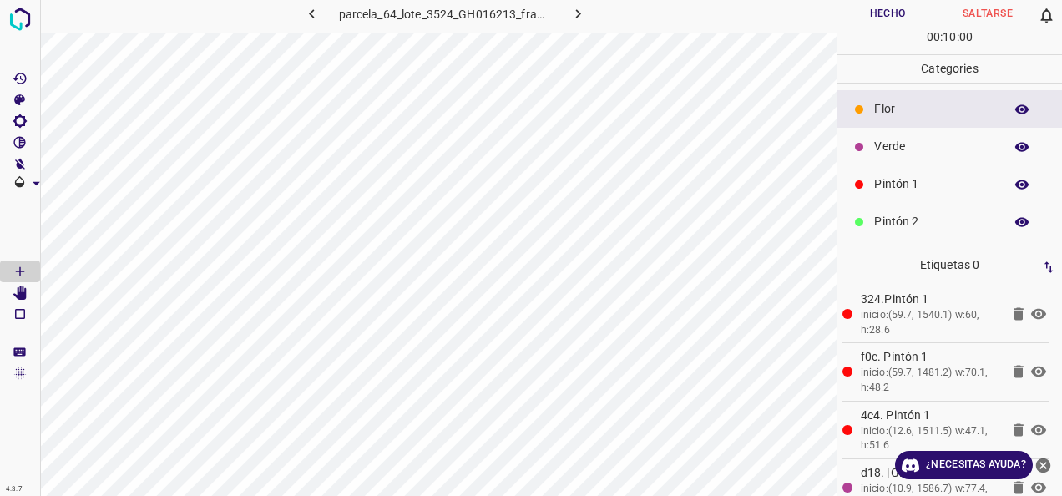
click at [961, 152] on p "Verde" at bounding box center [934, 147] width 121 height 18
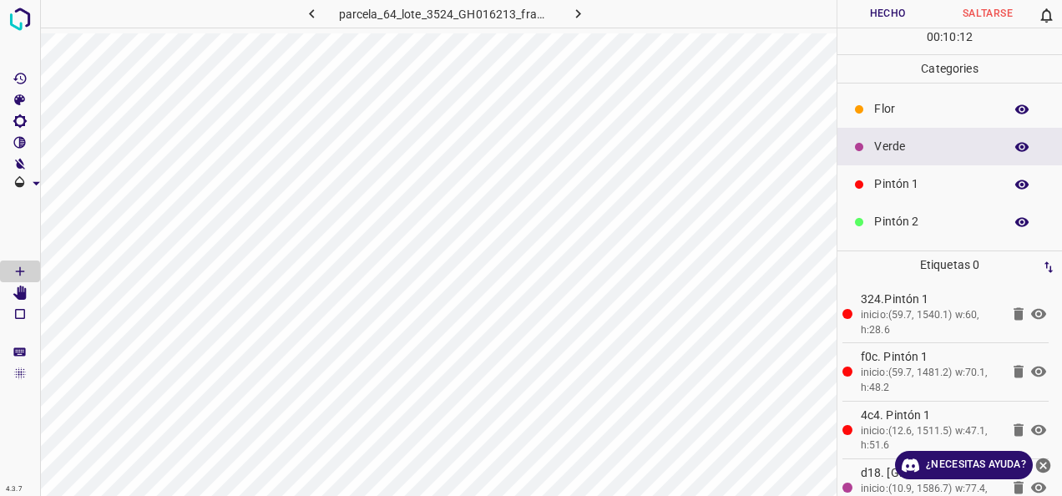
click at [319, 30] on div "parcela_64_lote_3524_GH016213_frame_00218_210910.jpg" at bounding box center [438, 16] width 797 height 33
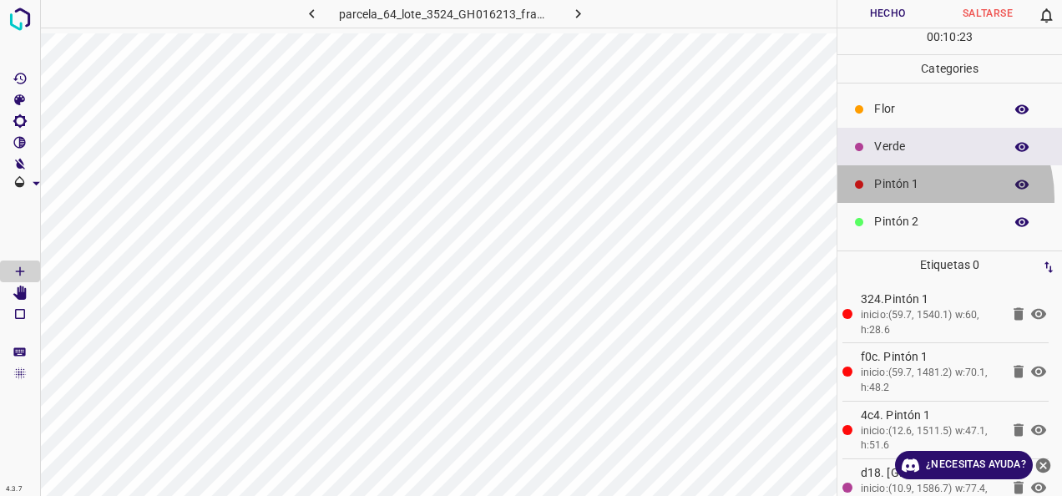
click at [920, 197] on div "Pintón 1" at bounding box center [950, 184] width 225 height 38
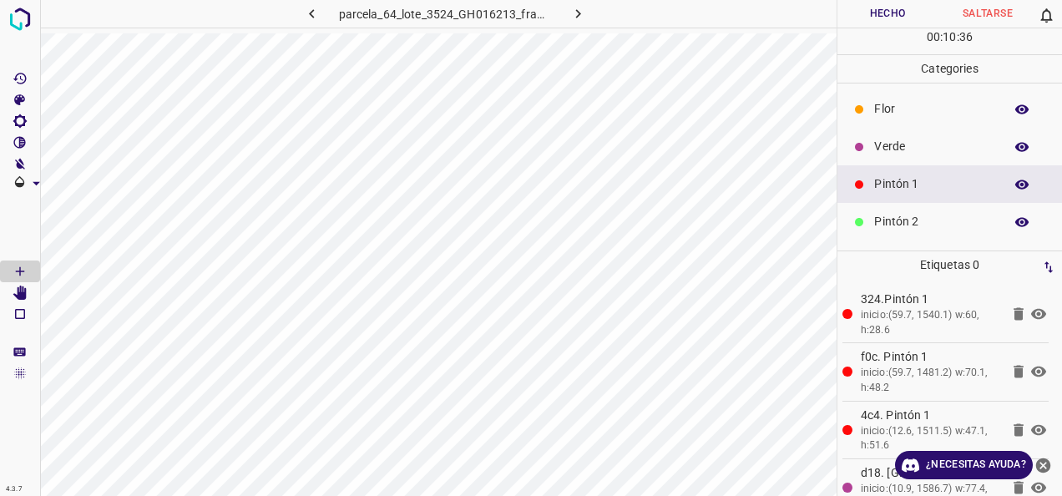
click at [905, 155] on div "Verde" at bounding box center [950, 147] width 225 height 38
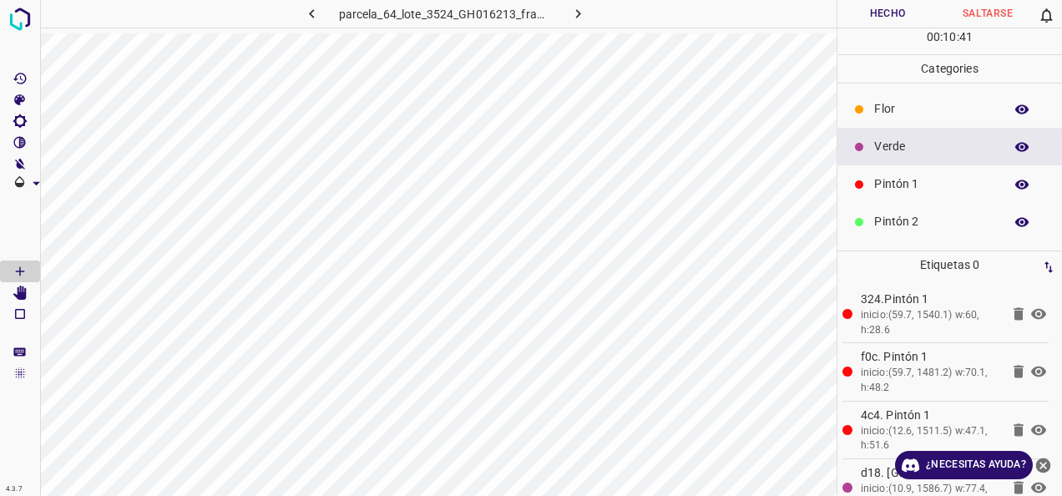
click at [888, 165] on div "Pintón 1" at bounding box center [950, 184] width 225 height 38
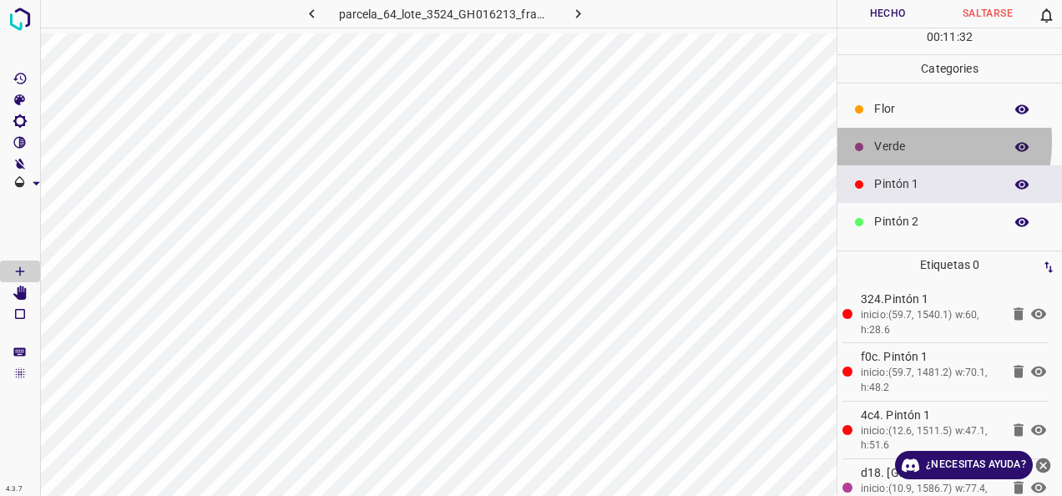
click at [897, 140] on p "Verde" at bounding box center [934, 147] width 121 height 18
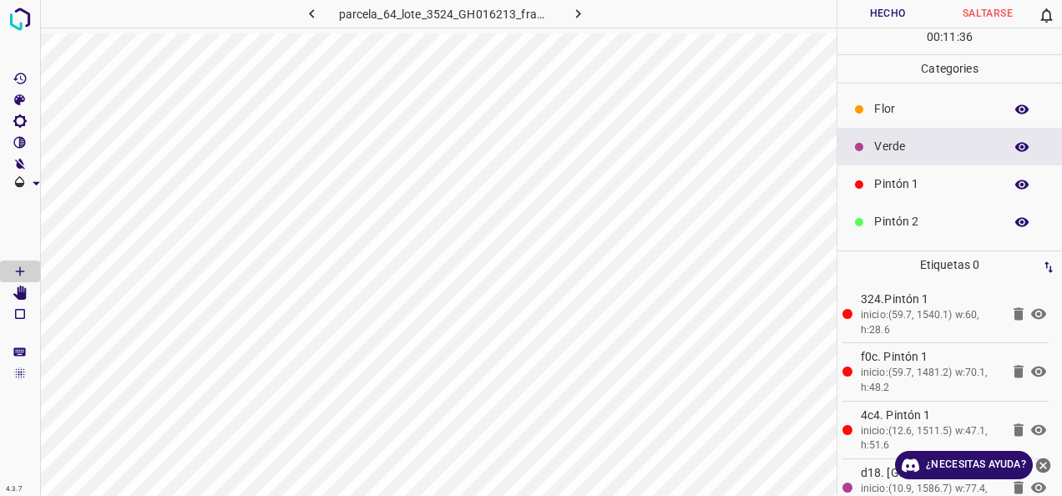
click at [888, 170] on div "Pintón 1" at bounding box center [950, 184] width 225 height 38
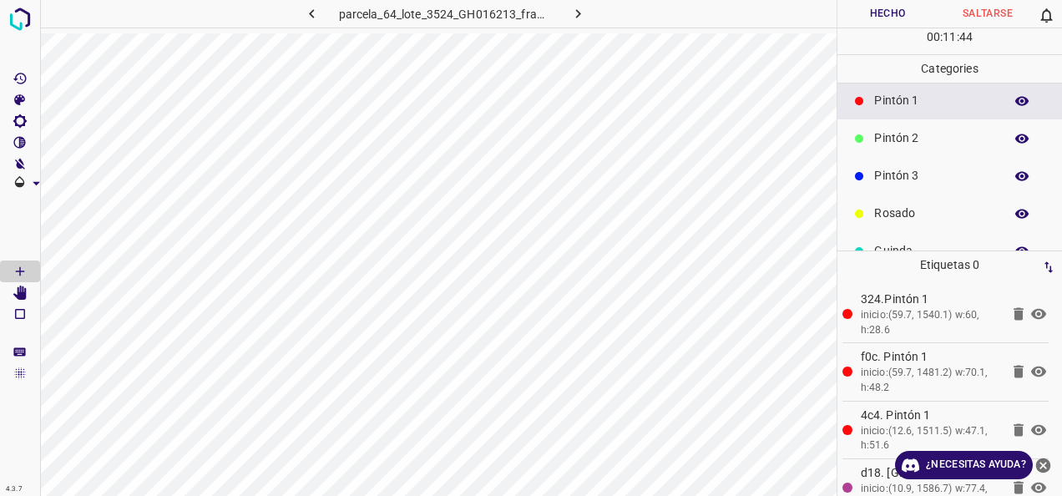
scroll to position [147, 0]
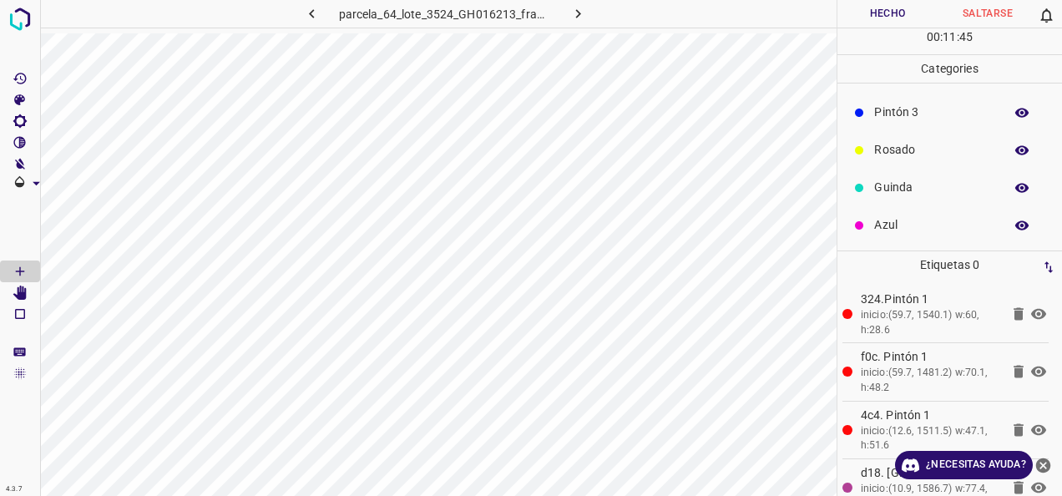
click at [910, 206] on div "Azul" at bounding box center [950, 225] width 225 height 38
click at [894, 180] on p "Pintón 1" at bounding box center [934, 184] width 121 height 18
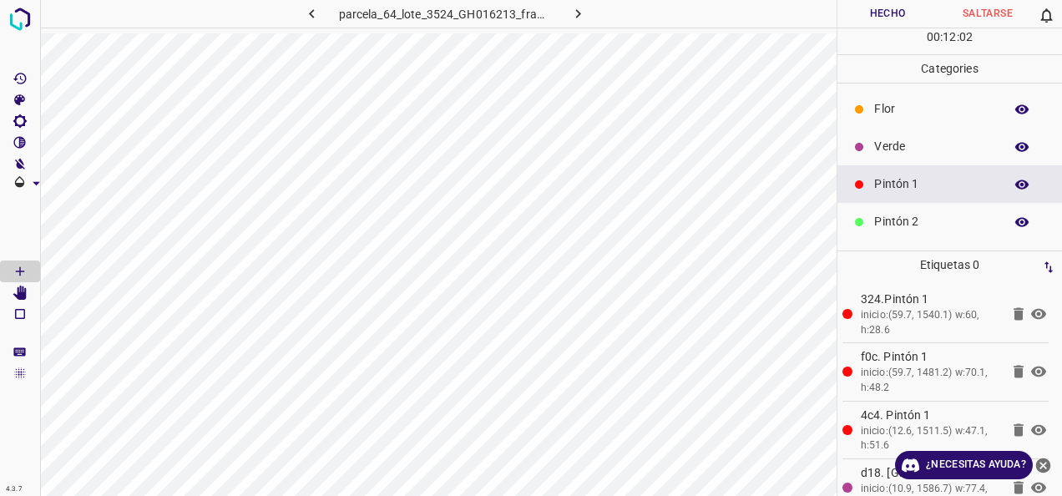
click at [947, 157] on div "Verde" at bounding box center [950, 147] width 225 height 38
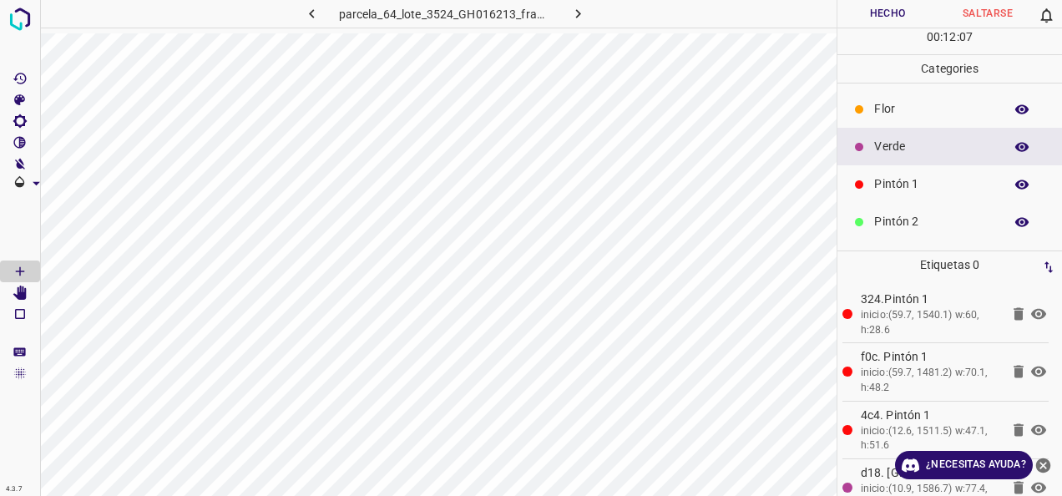
click at [895, 190] on p "Pintón 1" at bounding box center [934, 184] width 121 height 18
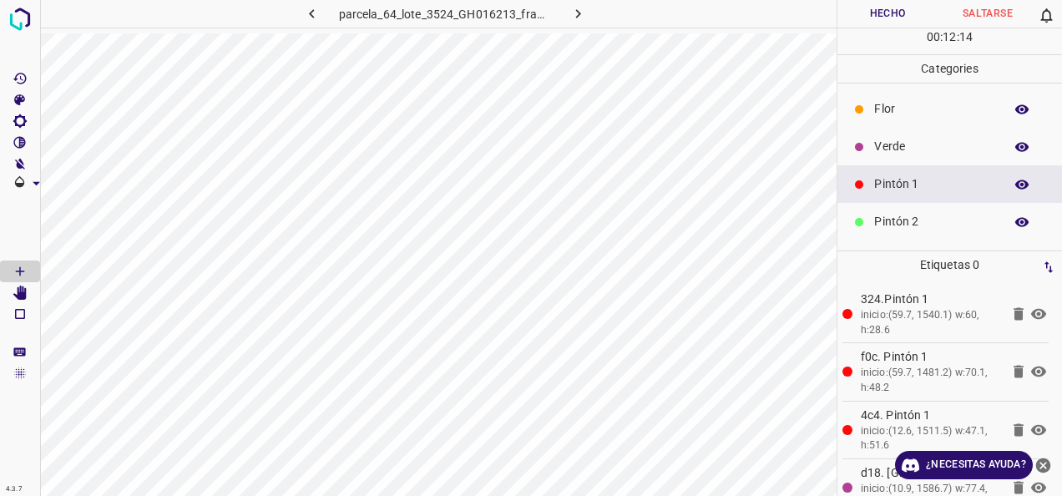
scroll to position [84, 0]
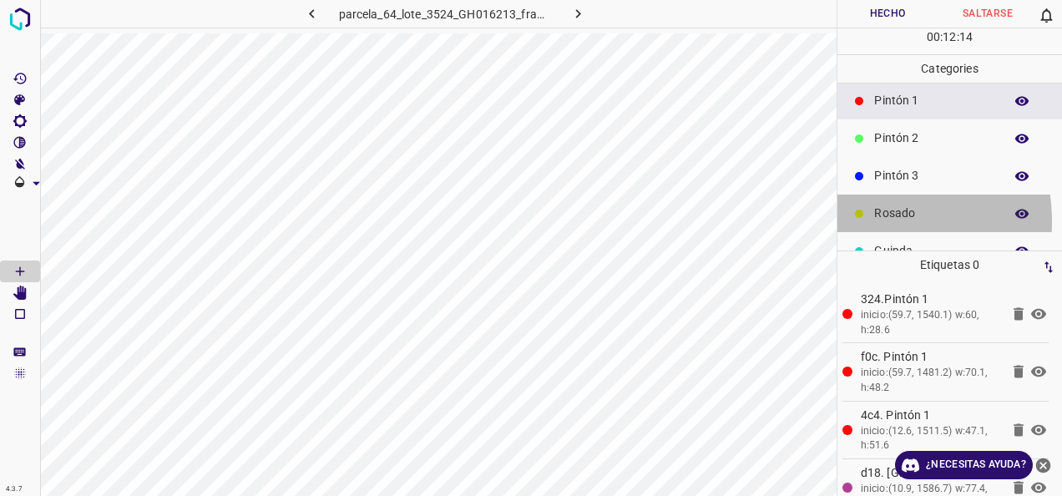
click at [874, 220] on p "Rosado" at bounding box center [934, 214] width 121 height 18
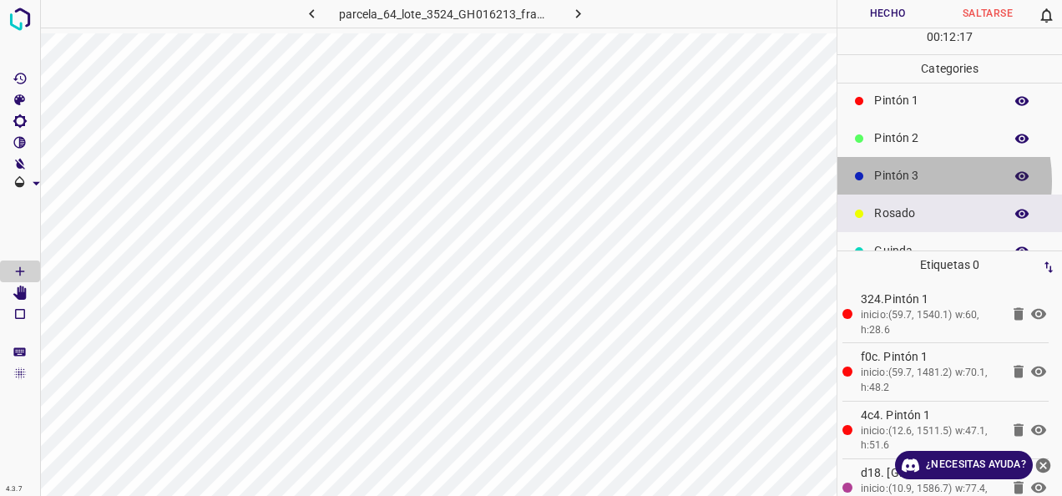
click at [904, 180] on p "Pintón 3" at bounding box center [934, 176] width 121 height 18
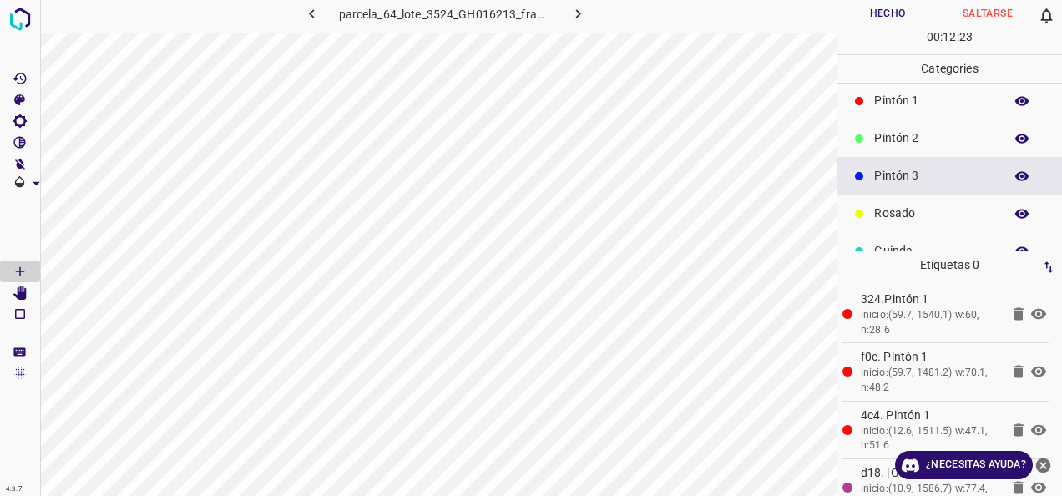
scroll to position [147, 0]
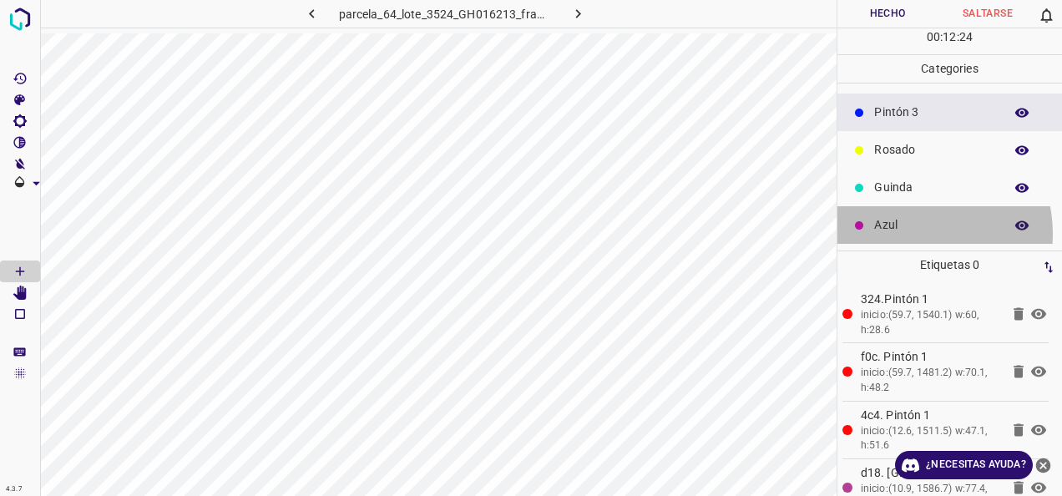
click at [920, 232] on p "Azul" at bounding box center [934, 225] width 121 height 18
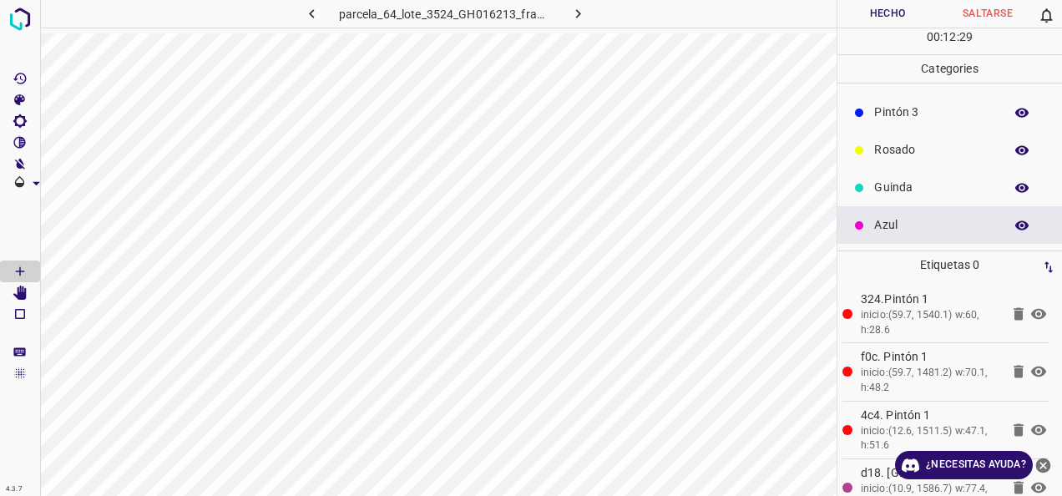
click at [919, 112] on p "Pintón 3" at bounding box center [934, 113] width 121 height 18
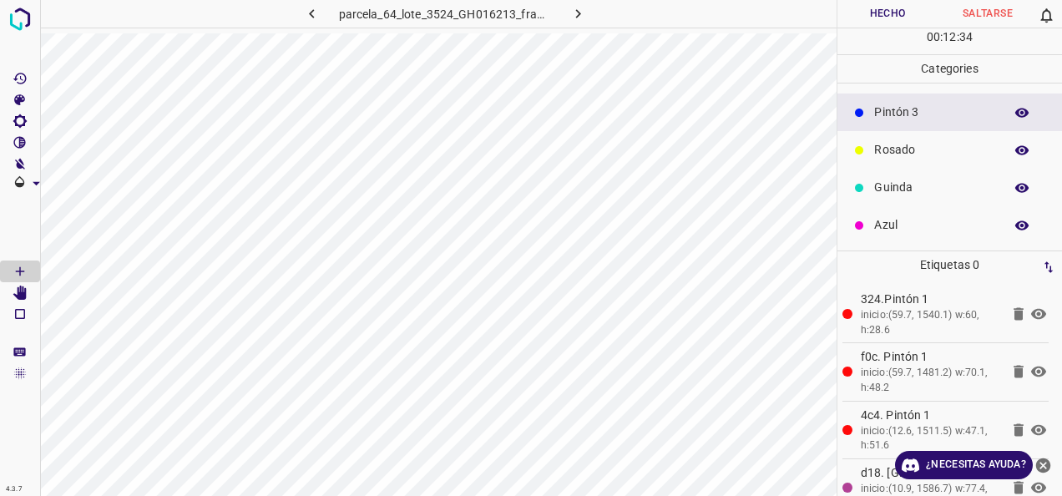
scroll to position [63, 0]
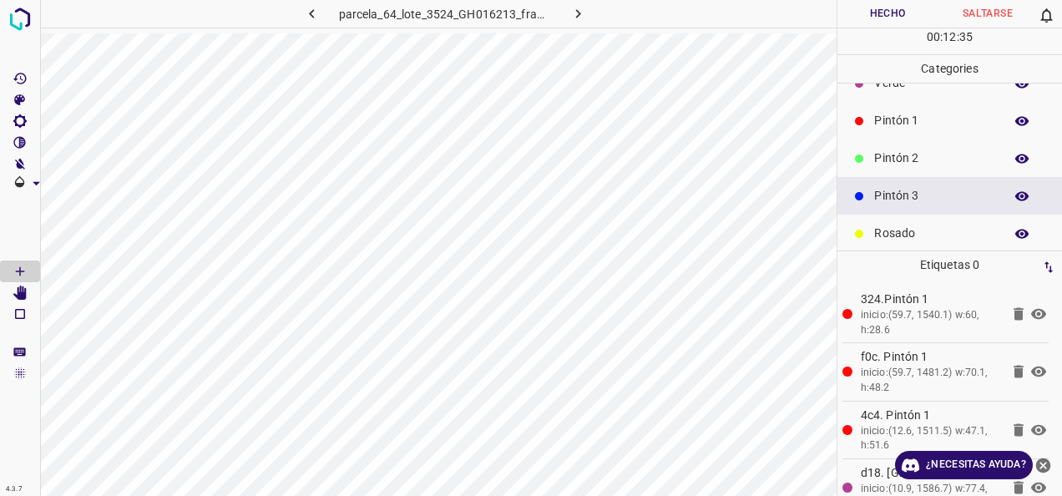
click at [909, 125] on p "Pintón 1" at bounding box center [934, 121] width 121 height 18
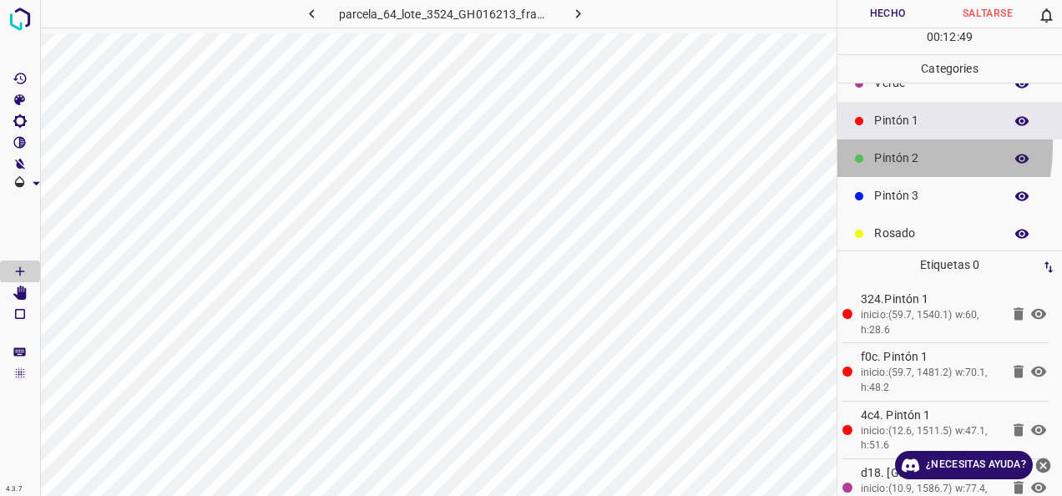
click at [872, 145] on div "Pintón 2" at bounding box center [950, 158] width 225 height 38
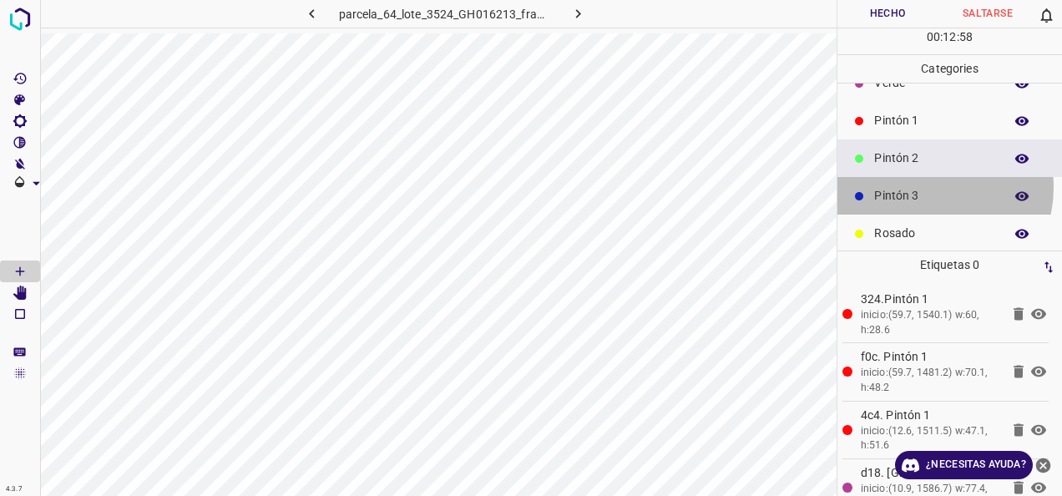
click at [924, 187] on p "Pintón 3" at bounding box center [934, 196] width 121 height 18
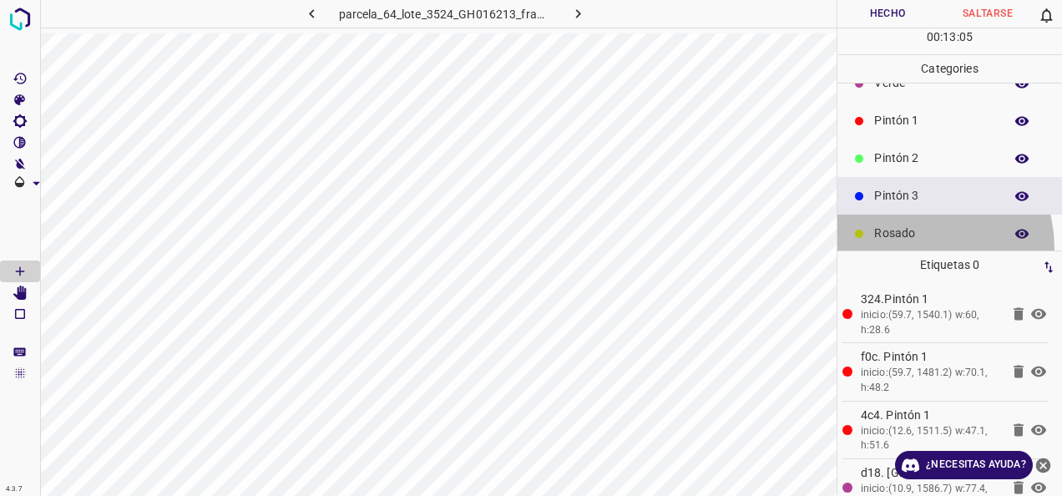
click at [907, 247] on div "Rosado" at bounding box center [950, 234] width 225 height 38
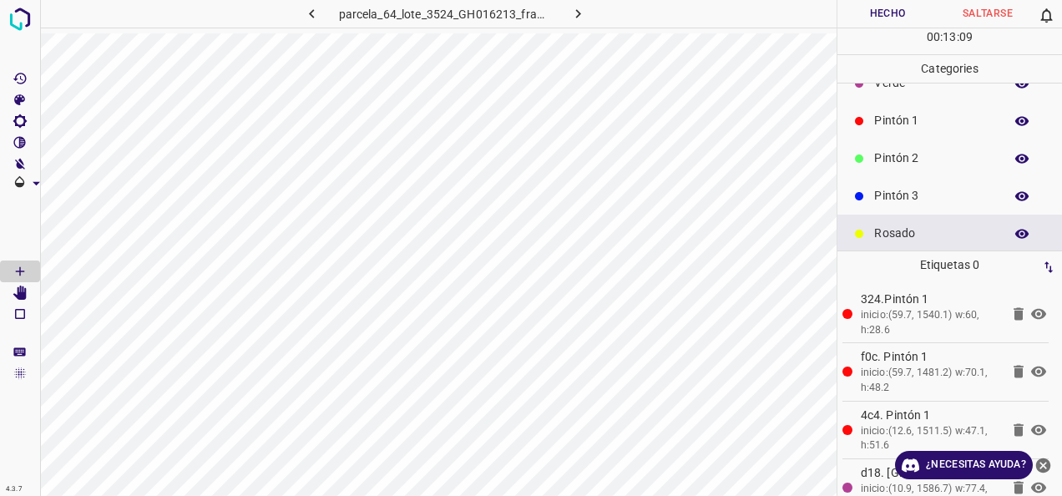
click at [938, 160] on p "Pintón 2" at bounding box center [934, 158] width 121 height 18
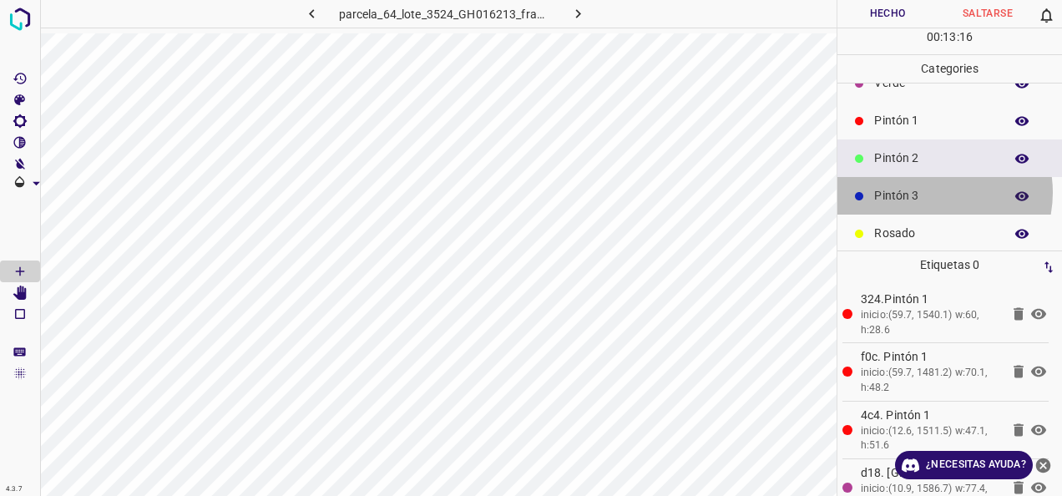
click at [929, 191] on p "Pintón 3" at bounding box center [934, 196] width 121 height 18
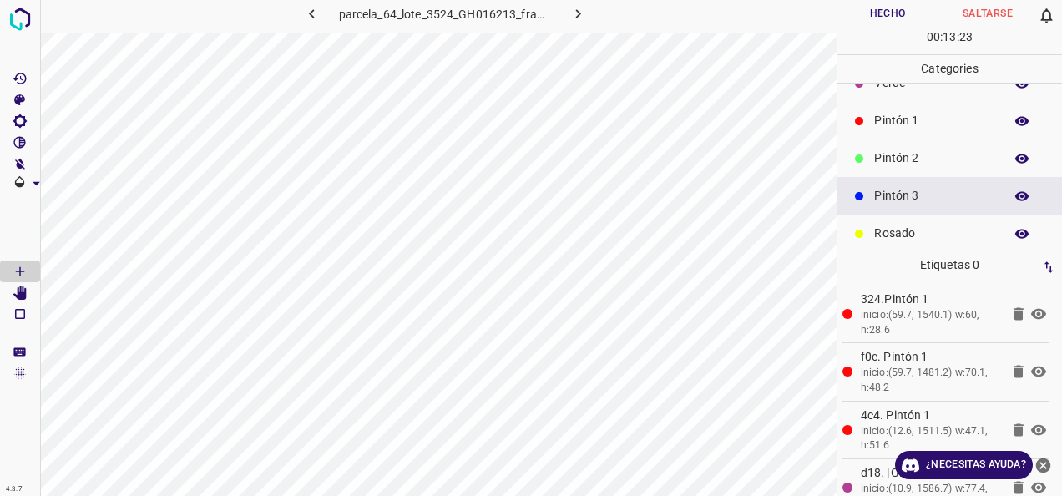
click at [927, 225] on p "Rosado" at bounding box center [934, 234] width 121 height 18
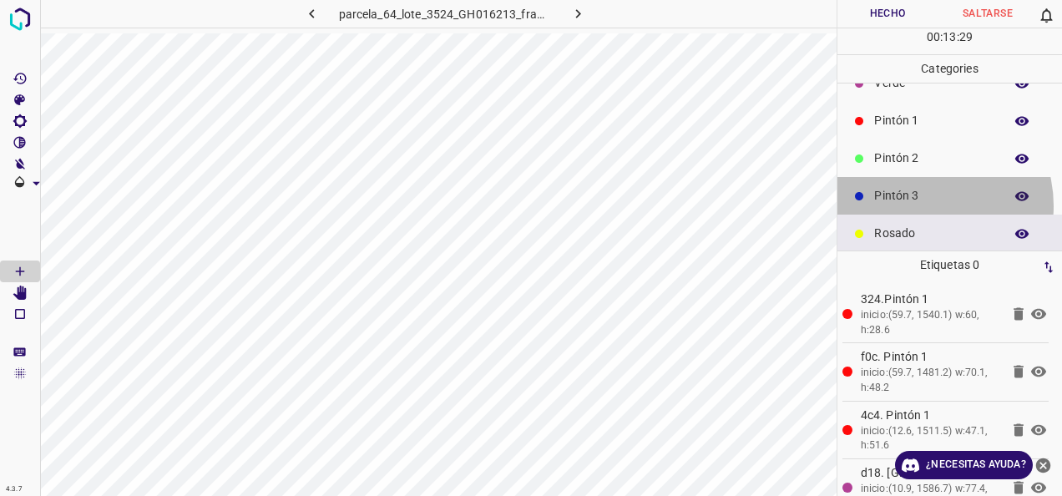
click at [919, 205] on div "Pintón 3" at bounding box center [950, 196] width 225 height 38
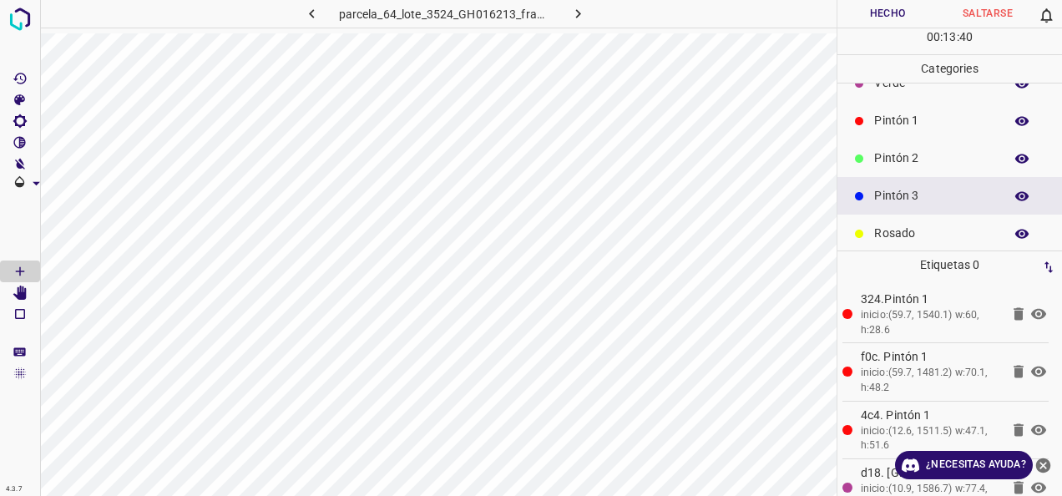
scroll to position [147, 0]
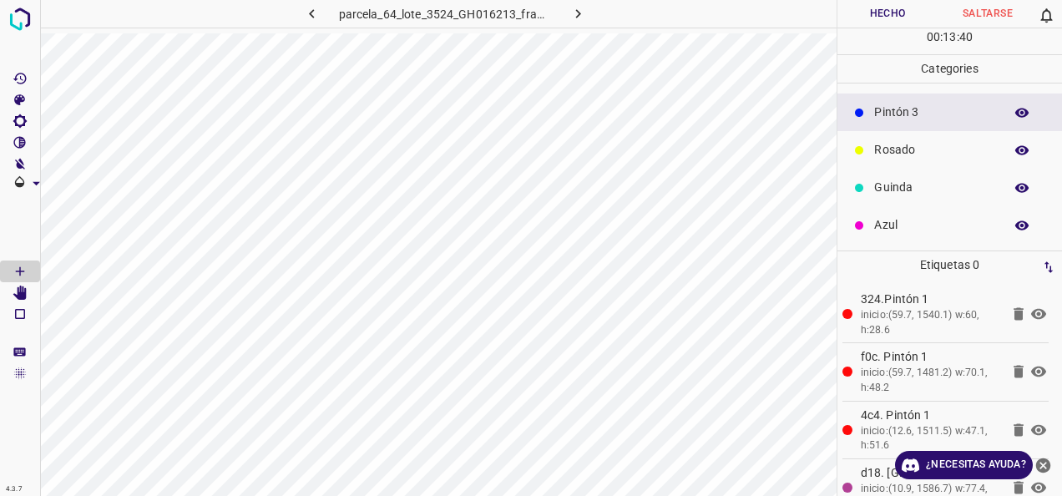
click at [909, 133] on div "Rosado" at bounding box center [950, 150] width 225 height 38
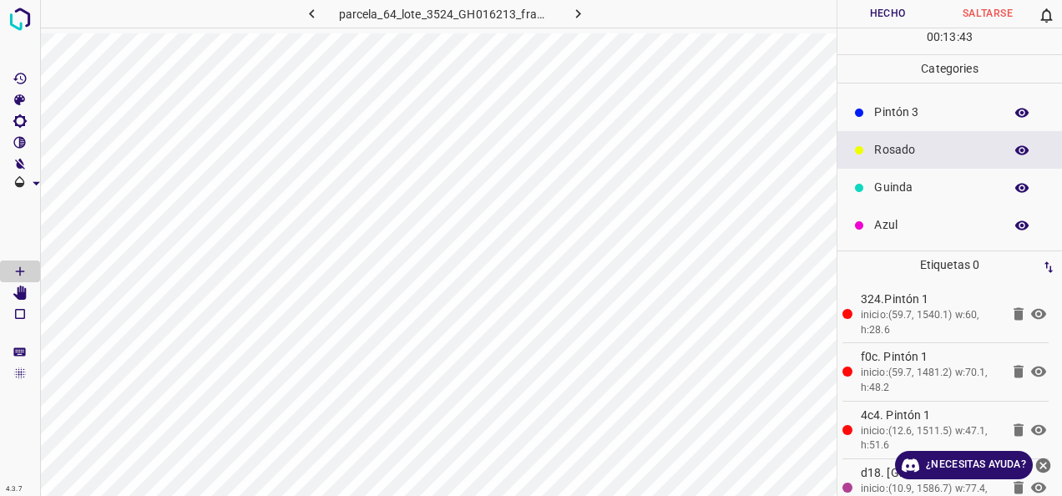
click at [912, 227] on p "Azul" at bounding box center [934, 225] width 121 height 18
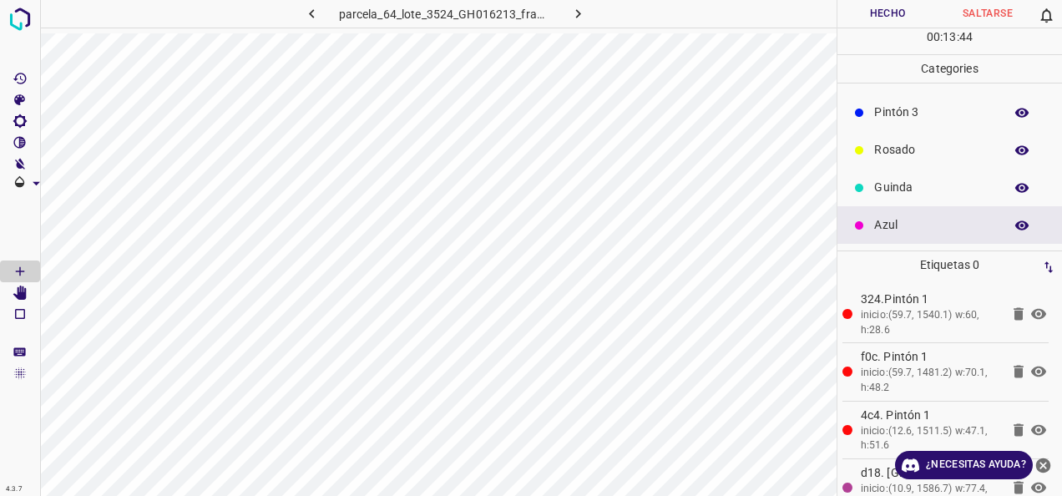
scroll to position [63, 0]
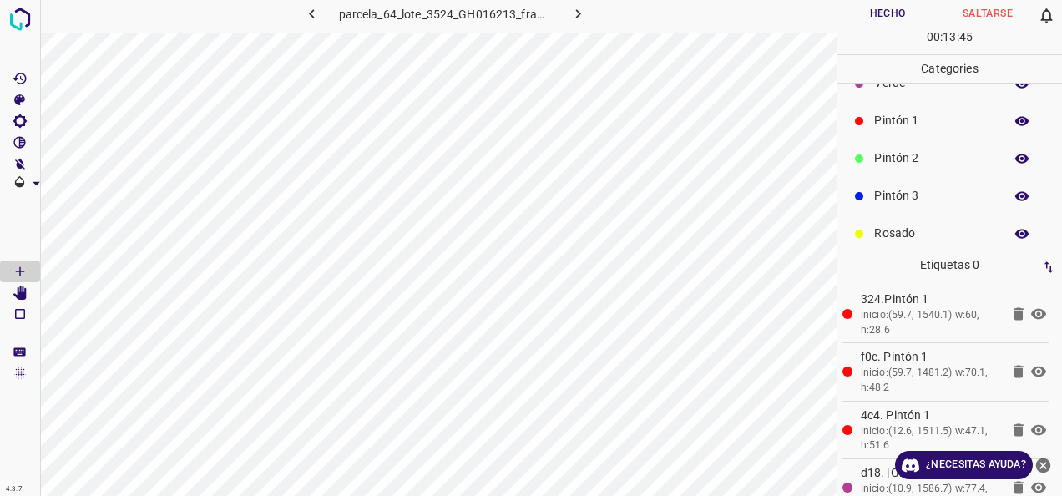
click at [906, 104] on div "Pintón 1" at bounding box center [950, 121] width 225 height 38
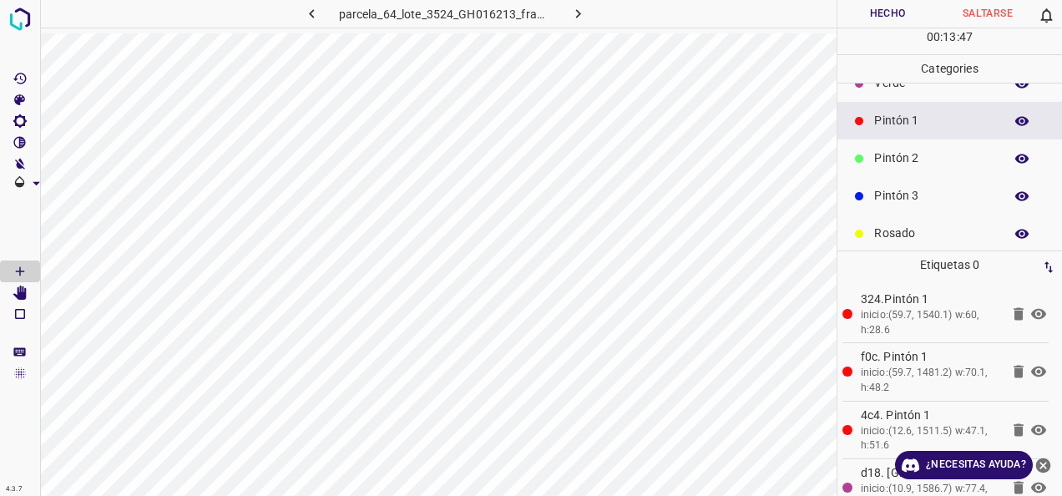
scroll to position [0, 0]
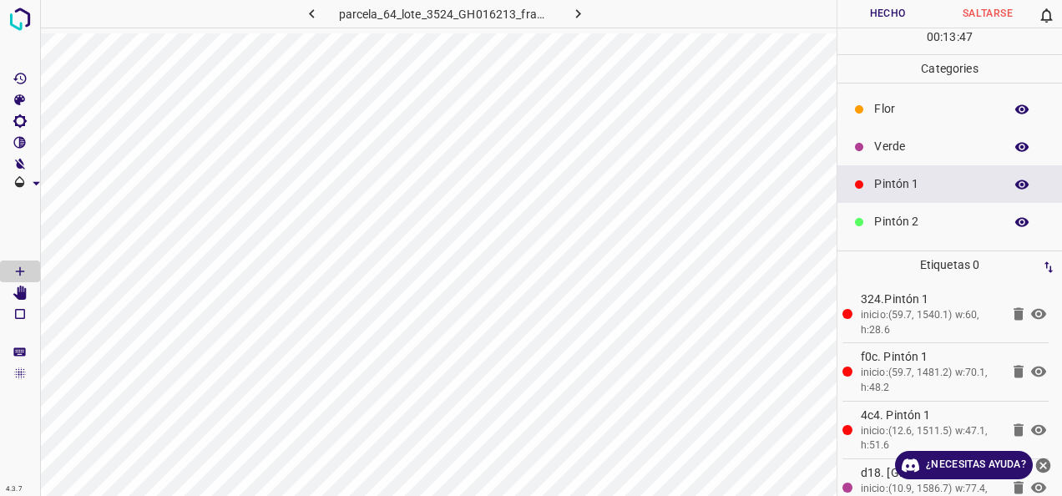
click at [905, 146] on p "Verde" at bounding box center [934, 147] width 121 height 18
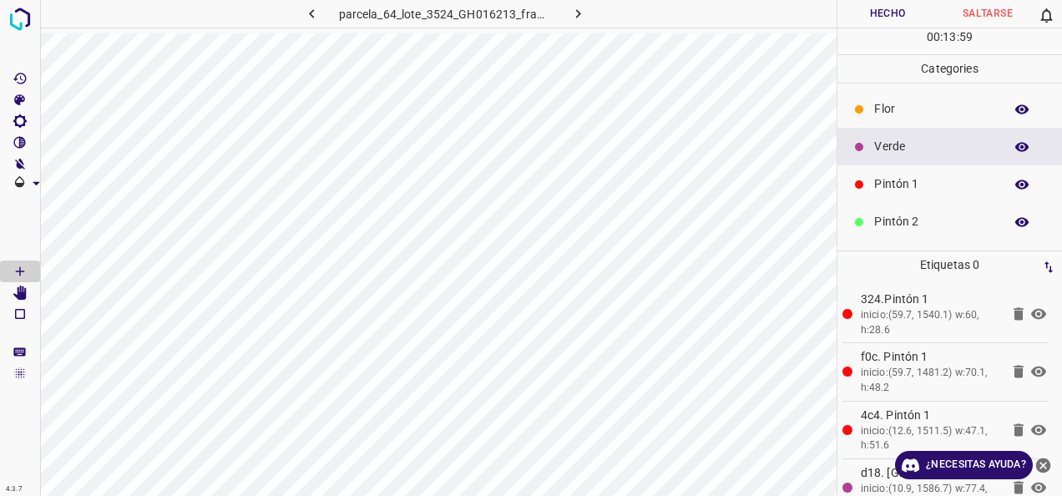
click at [935, 187] on p "Pintón 1" at bounding box center [934, 184] width 121 height 18
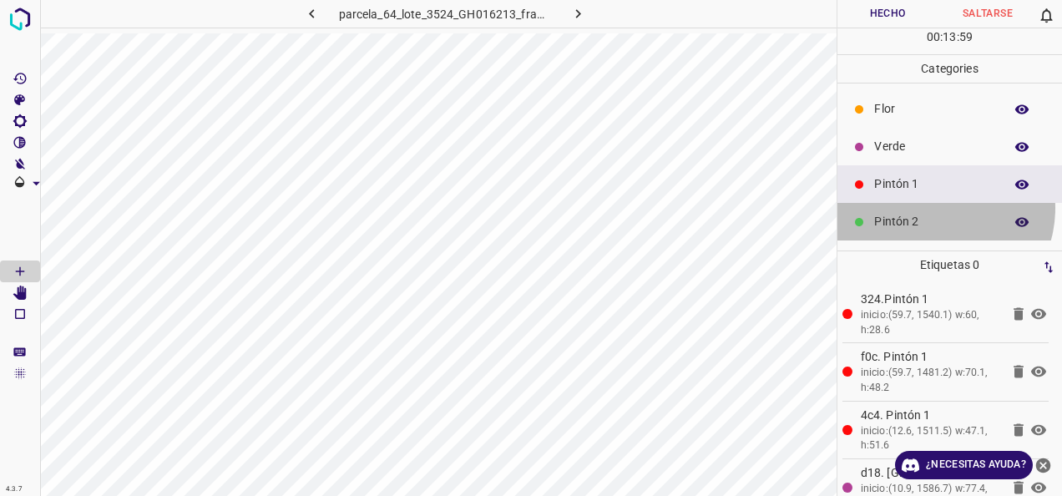
click at [935, 207] on div "Pintón 2" at bounding box center [950, 222] width 225 height 38
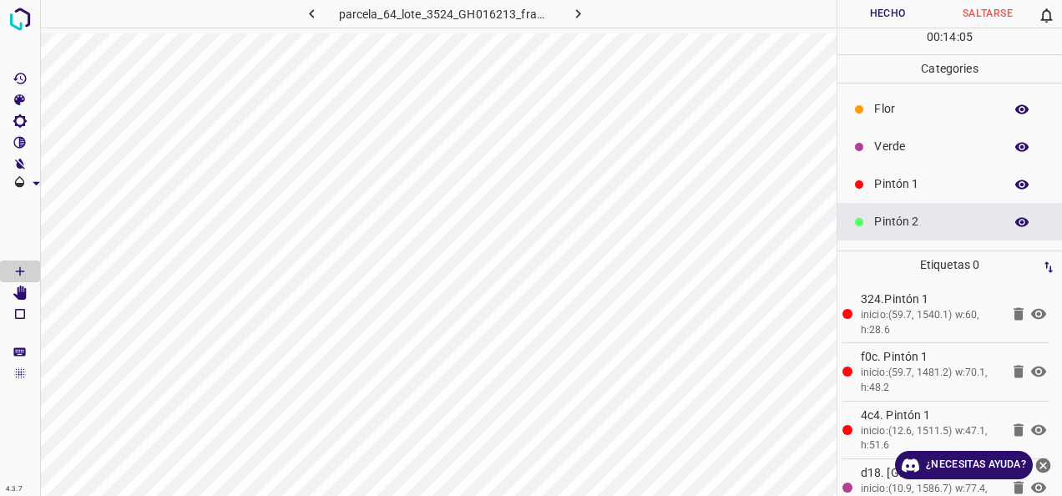
scroll to position [84, 0]
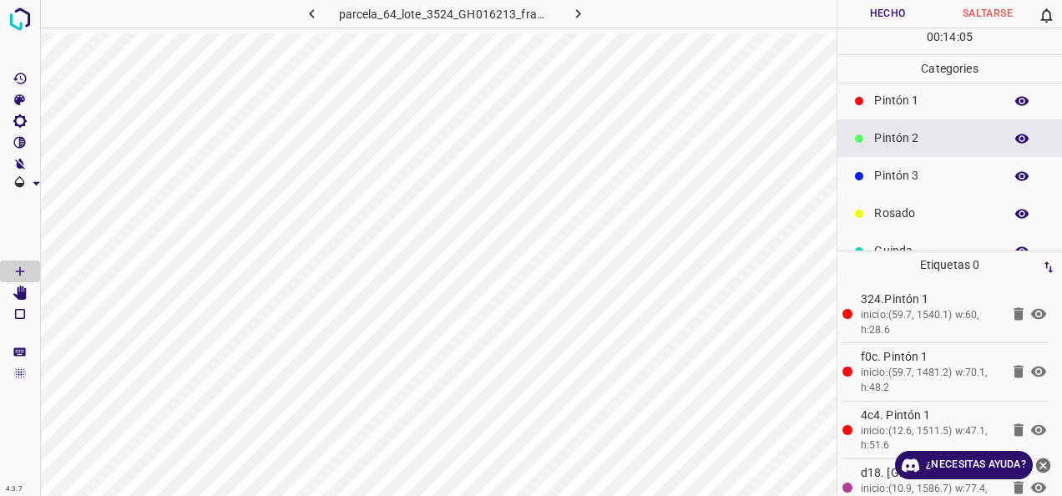
click at [917, 170] on p "Pintón 3" at bounding box center [934, 176] width 121 height 18
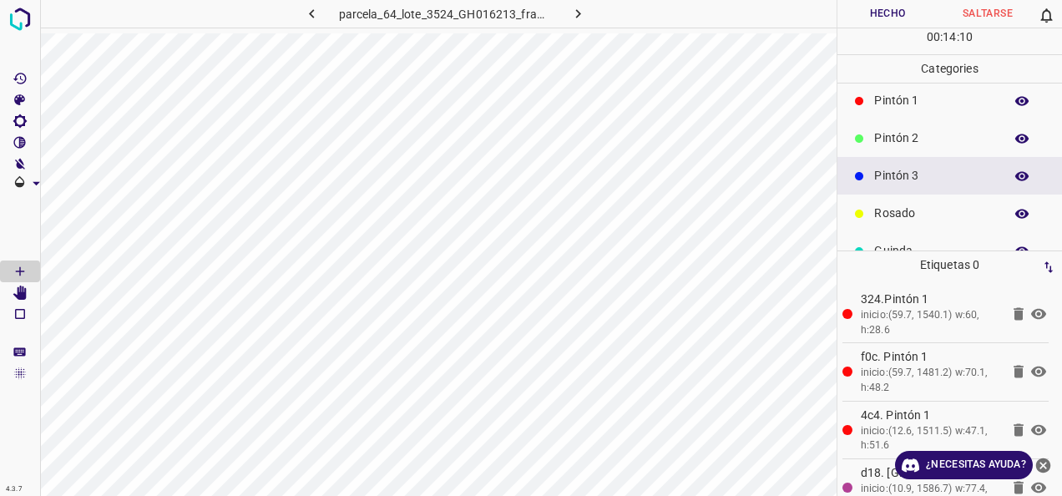
click at [914, 147] on div "Pintón 2" at bounding box center [950, 138] width 225 height 38
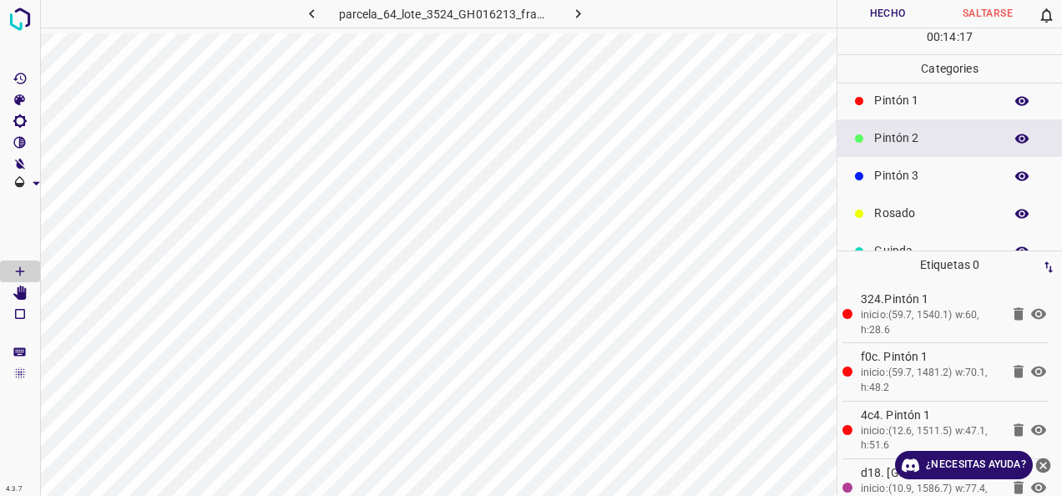
click at [909, 114] on div "Pintón 1" at bounding box center [950, 101] width 225 height 38
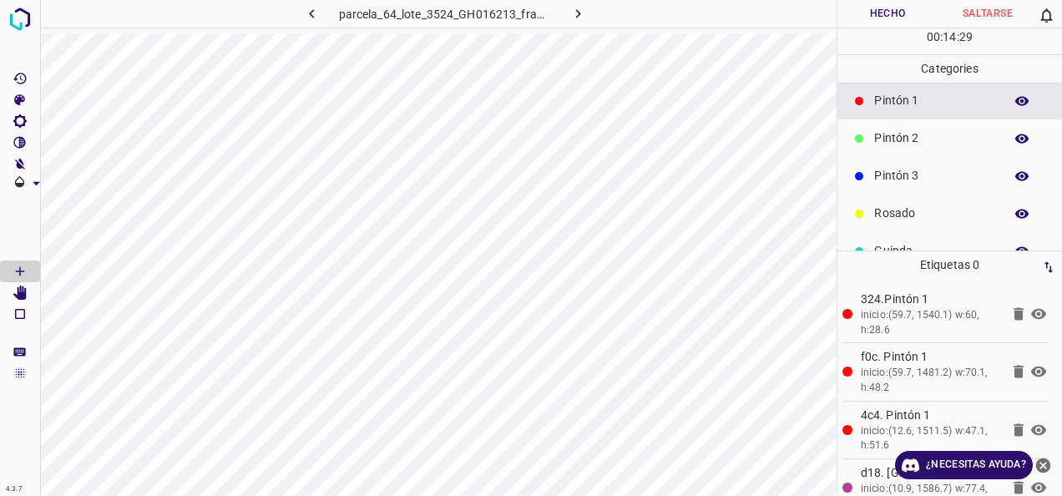
scroll to position [0, 0]
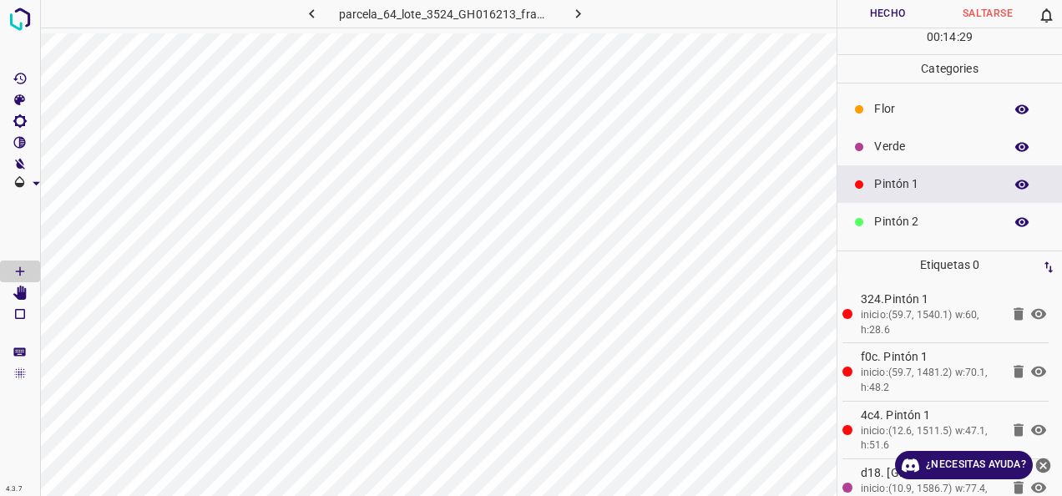
click at [905, 147] on p "Verde" at bounding box center [934, 147] width 121 height 18
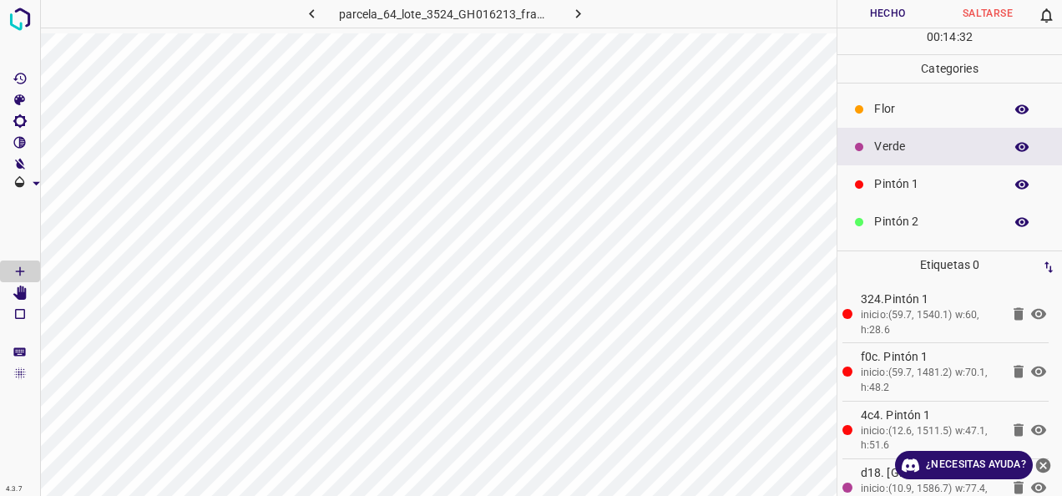
click at [887, 190] on p "Pintón 1" at bounding box center [934, 184] width 121 height 18
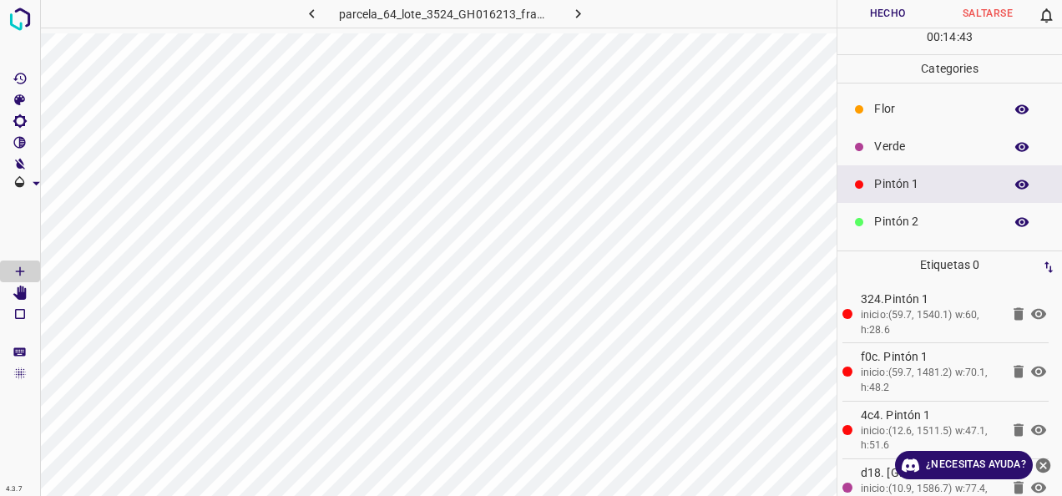
click at [936, 215] on p "Pintón 2" at bounding box center [934, 222] width 121 height 18
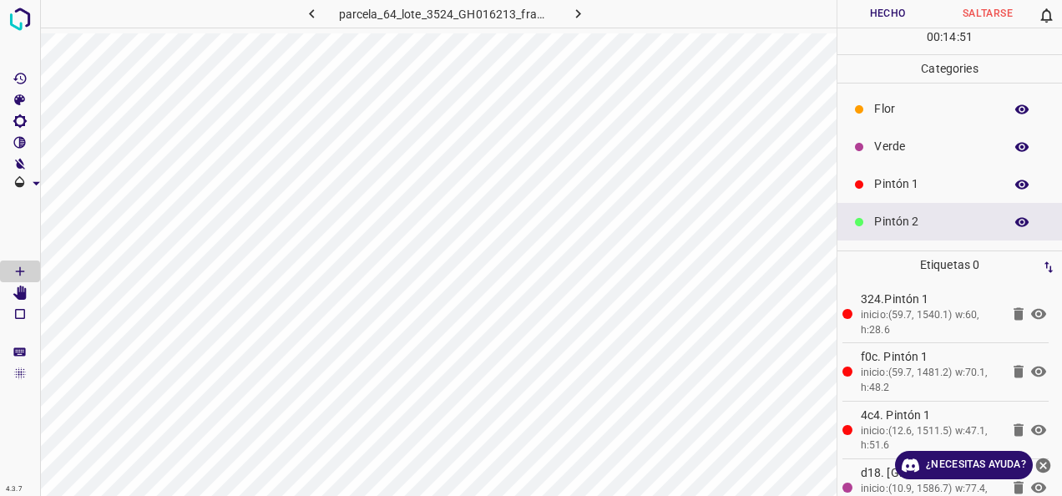
scroll to position [84, 0]
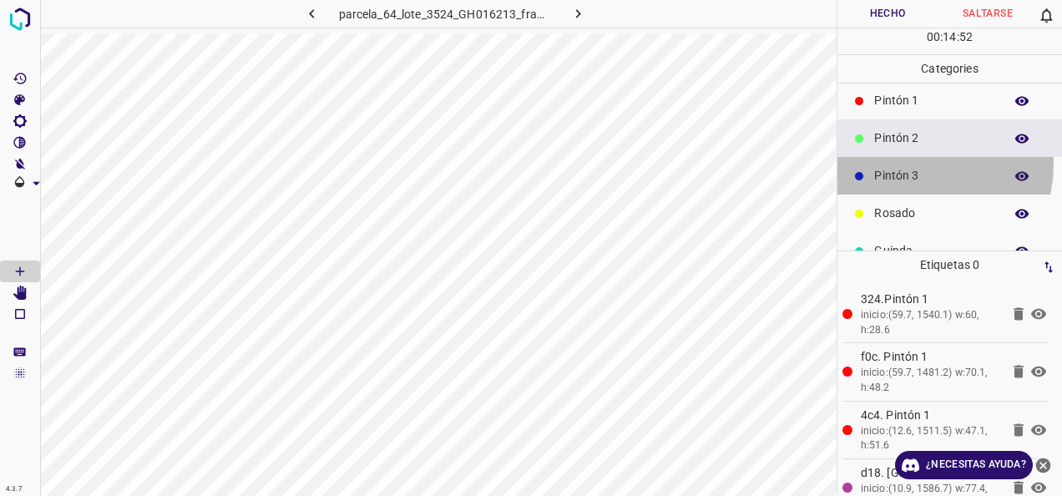
click at [904, 162] on div "Pintón 3" at bounding box center [950, 176] width 225 height 38
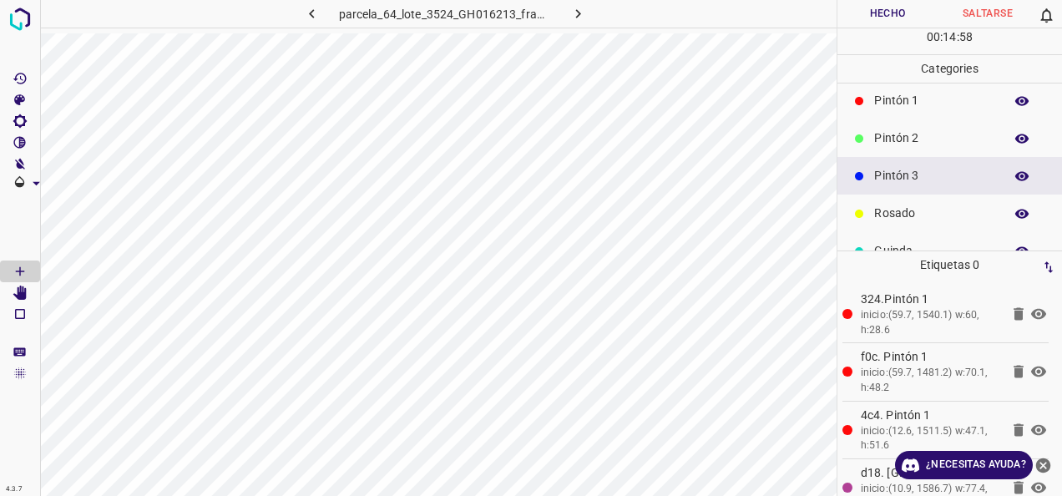
scroll to position [147, 0]
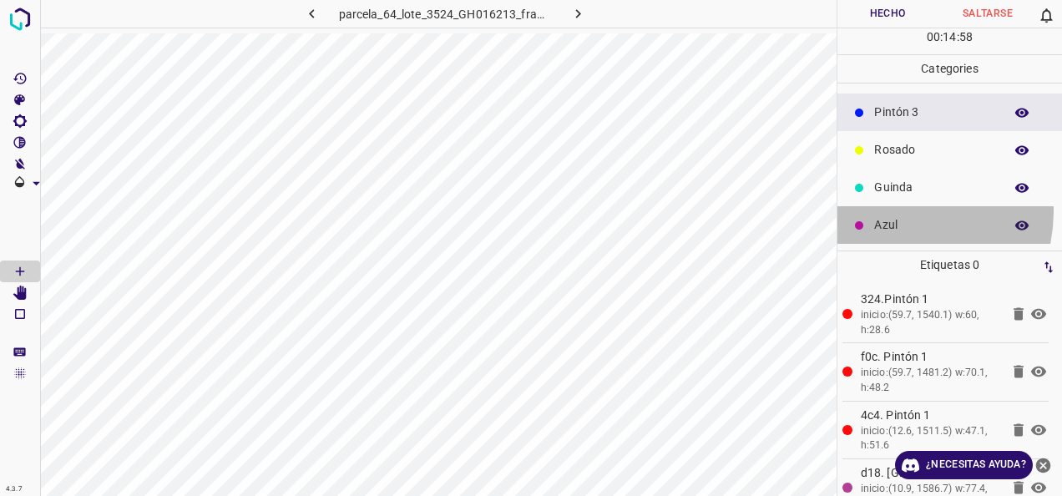
click at [899, 210] on div "Azul" at bounding box center [950, 225] width 225 height 38
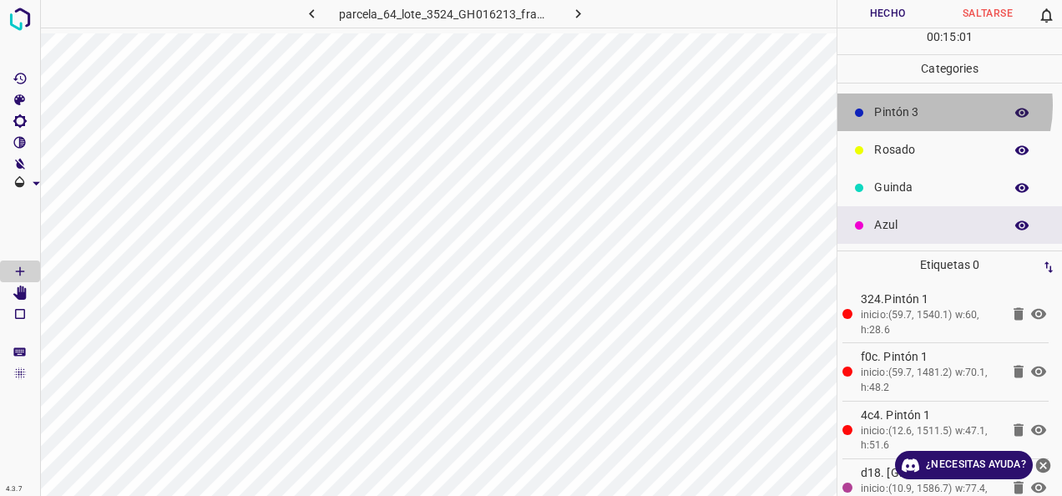
click at [927, 104] on p "Pintón 3" at bounding box center [934, 113] width 121 height 18
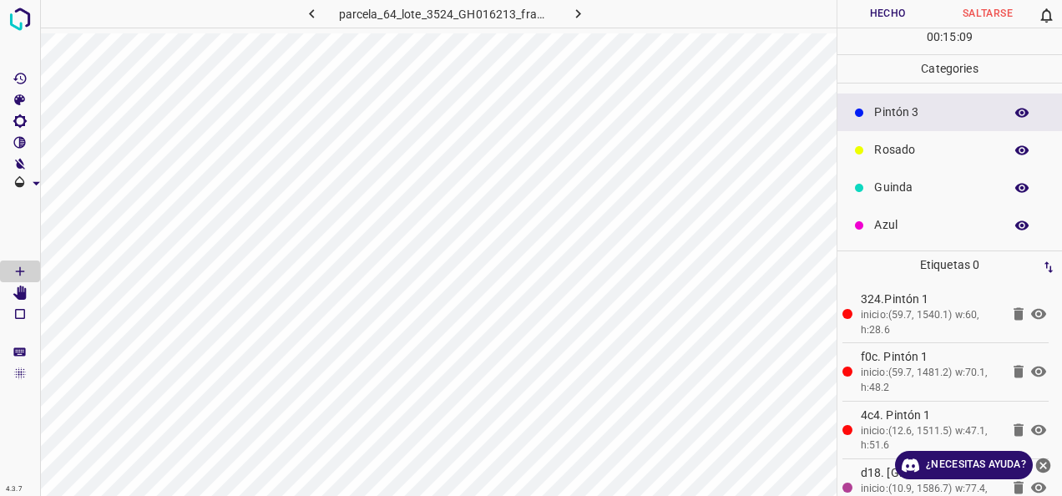
click at [913, 220] on p "Azul" at bounding box center [934, 225] width 121 height 18
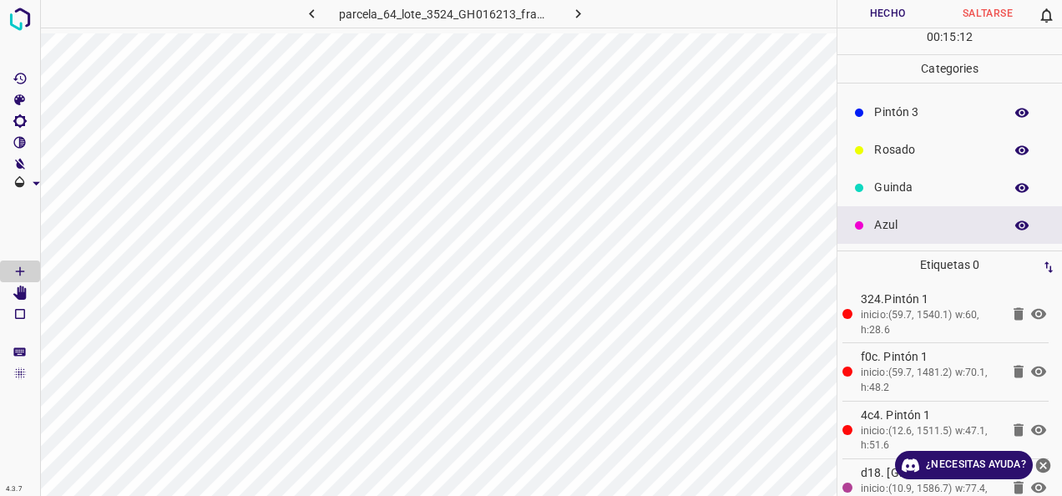
scroll to position [63, 0]
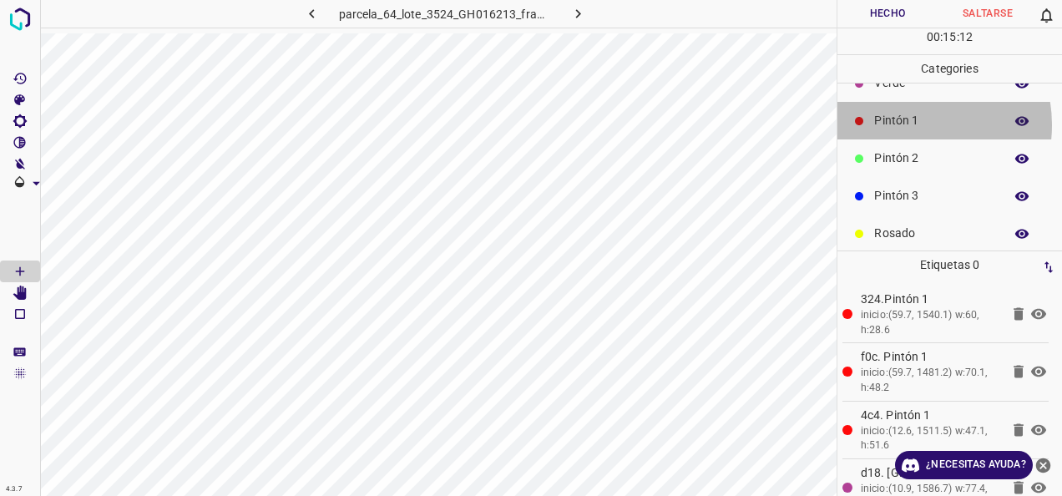
click at [912, 124] on p "Pintón 1" at bounding box center [934, 121] width 121 height 18
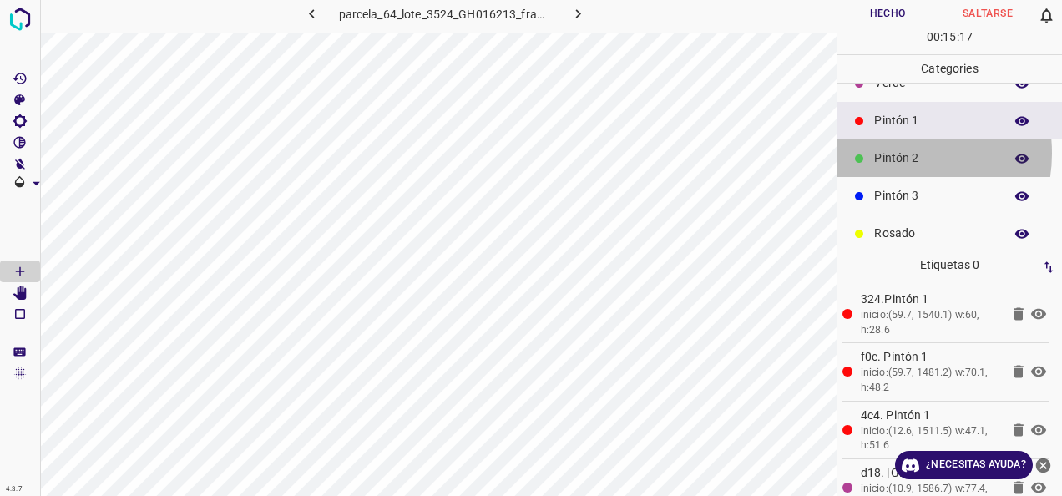
click at [896, 152] on p "Pintón 2" at bounding box center [934, 158] width 121 height 18
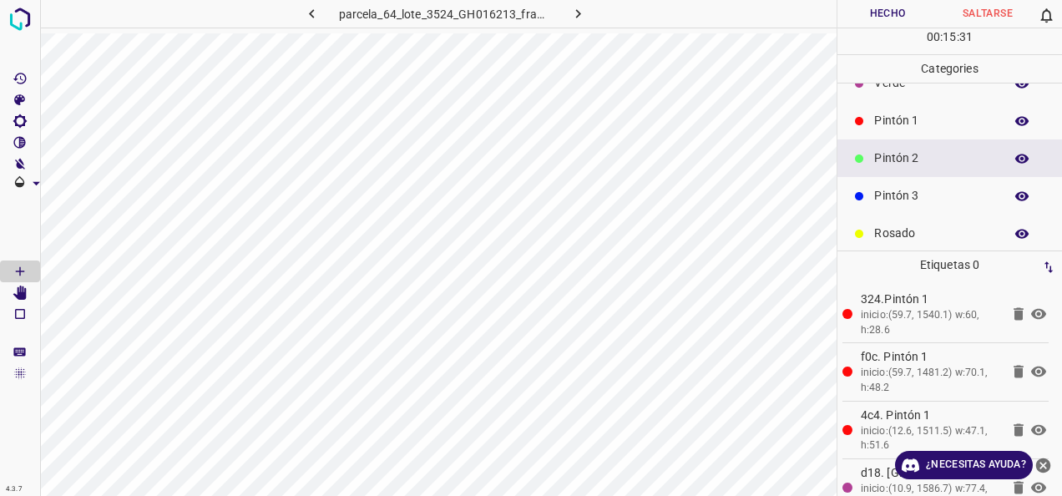
click at [888, 202] on p "Pintón 3" at bounding box center [934, 196] width 121 height 18
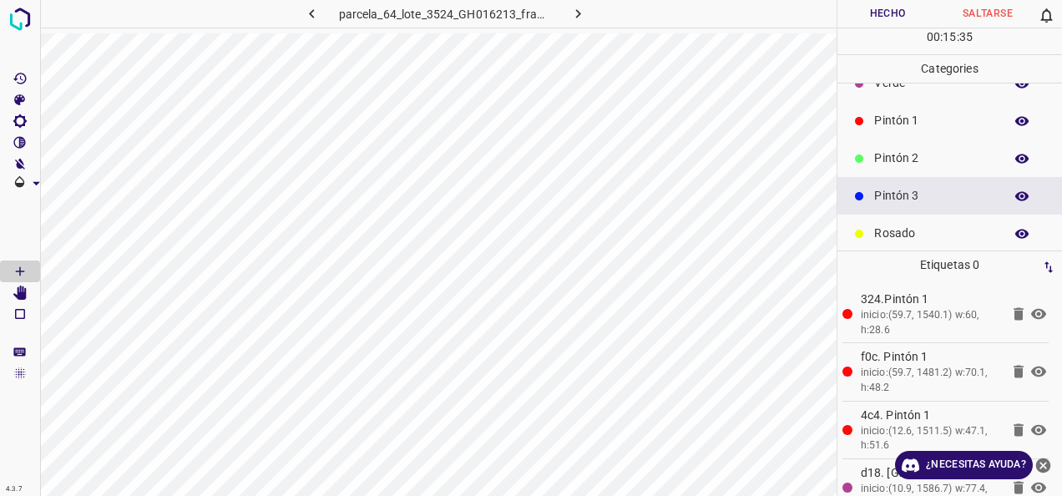
scroll to position [0, 0]
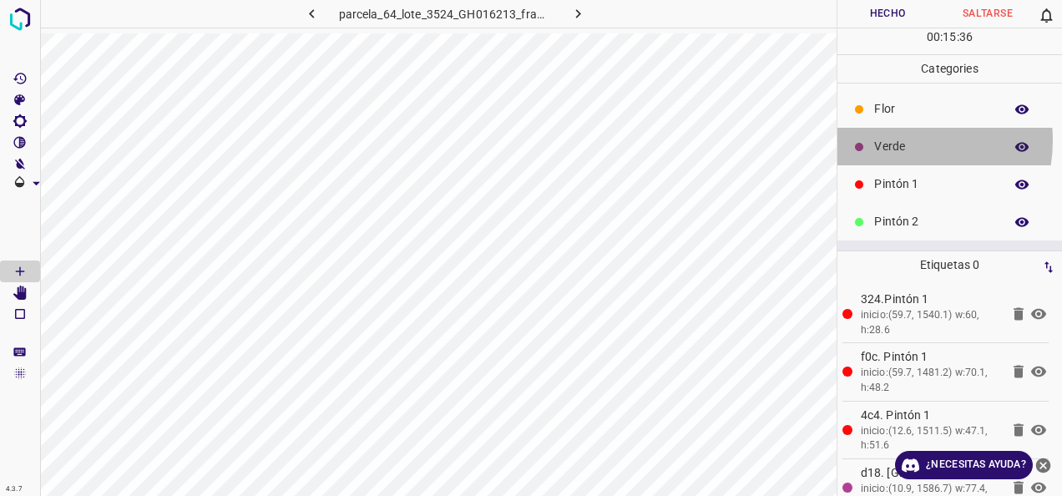
click at [895, 139] on p "Verde" at bounding box center [934, 147] width 121 height 18
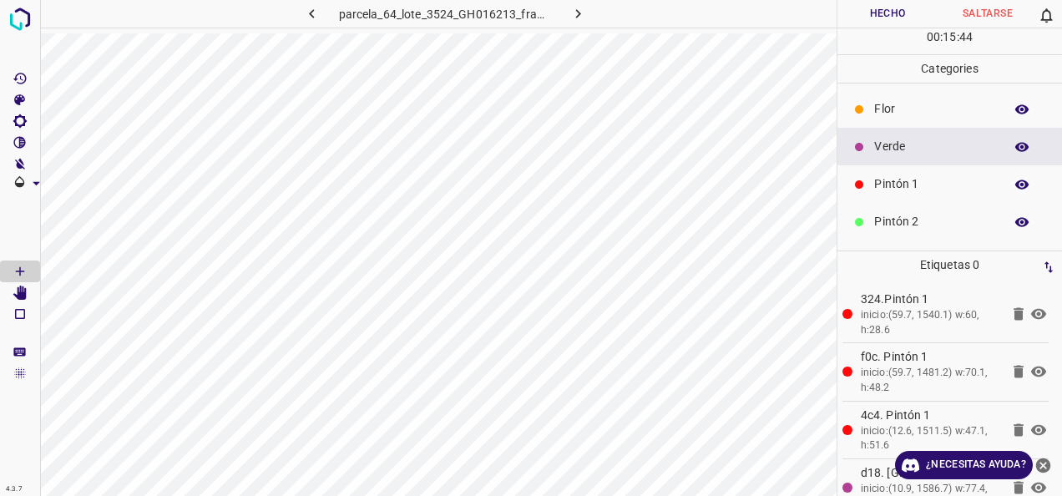
click at [905, 195] on div "Pintón 1" at bounding box center [950, 184] width 225 height 38
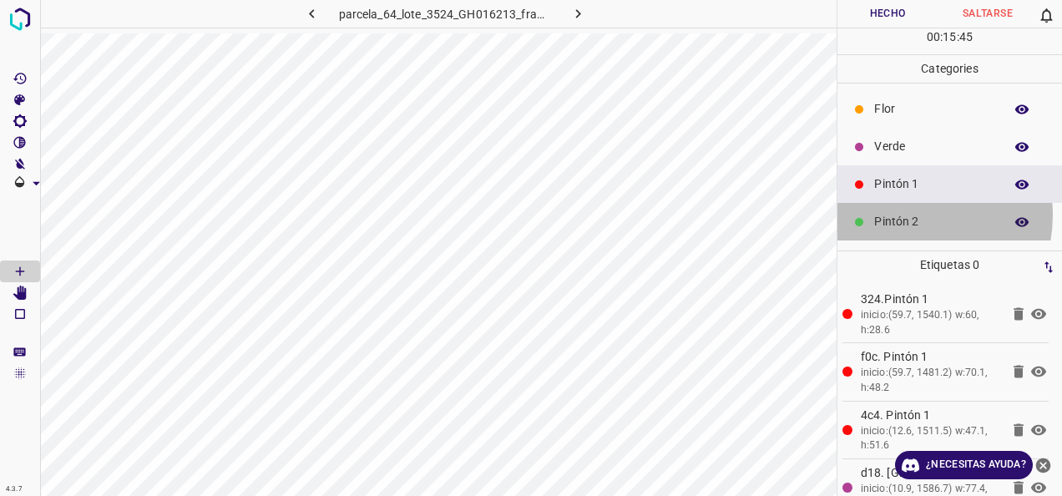
click at [905, 214] on p "Pintón 2" at bounding box center [934, 222] width 121 height 18
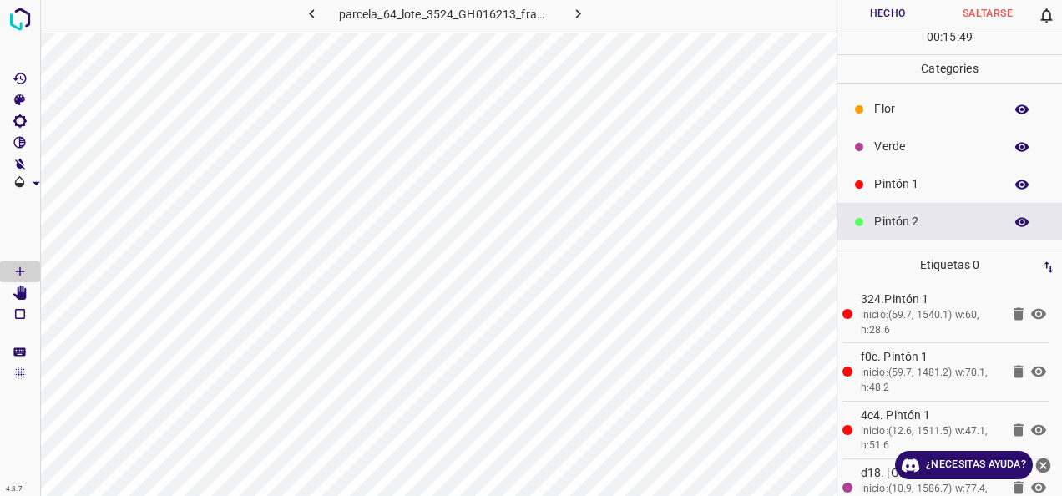
click at [906, 177] on p "Pintón 1" at bounding box center [934, 184] width 121 height 18
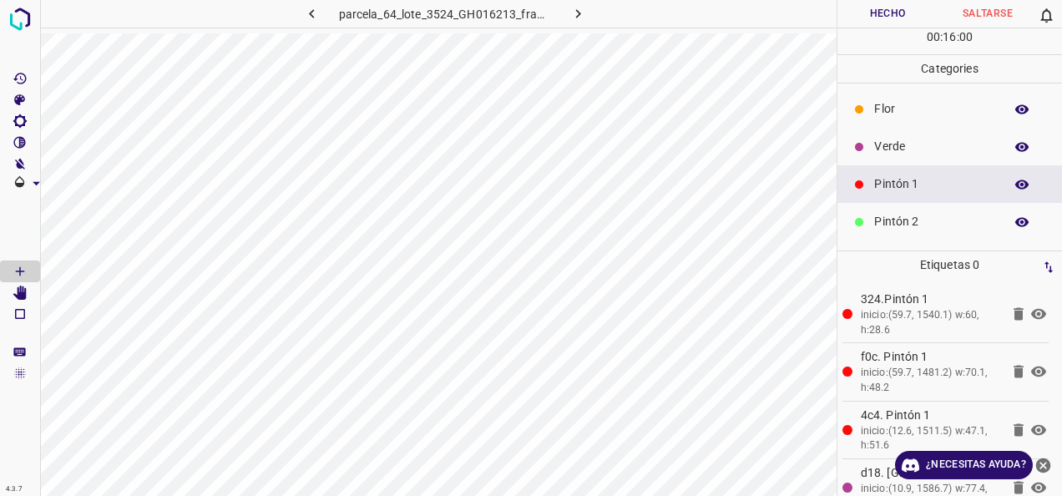
scroll to position [147, 0]
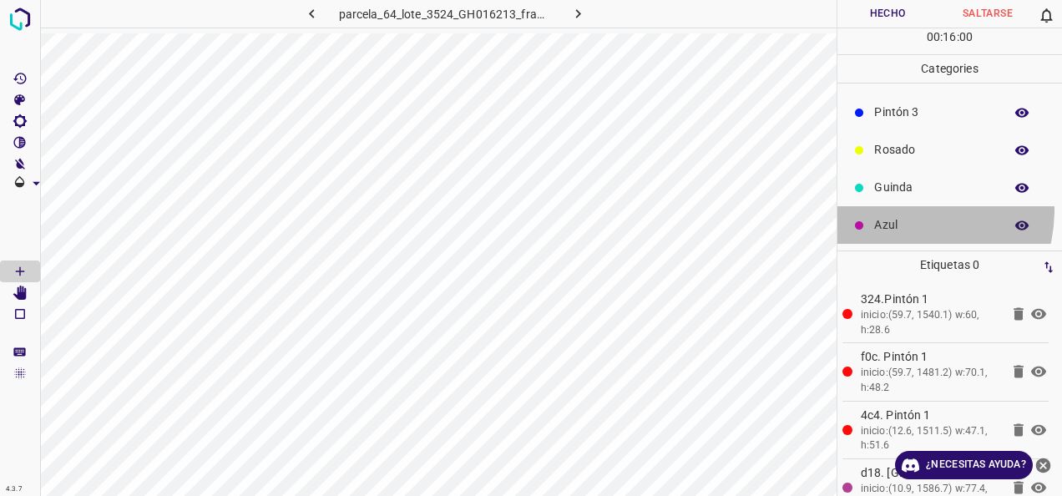
click at [900, 209] on div "Azul" at bounding box center [950, 225] width 225 height 38
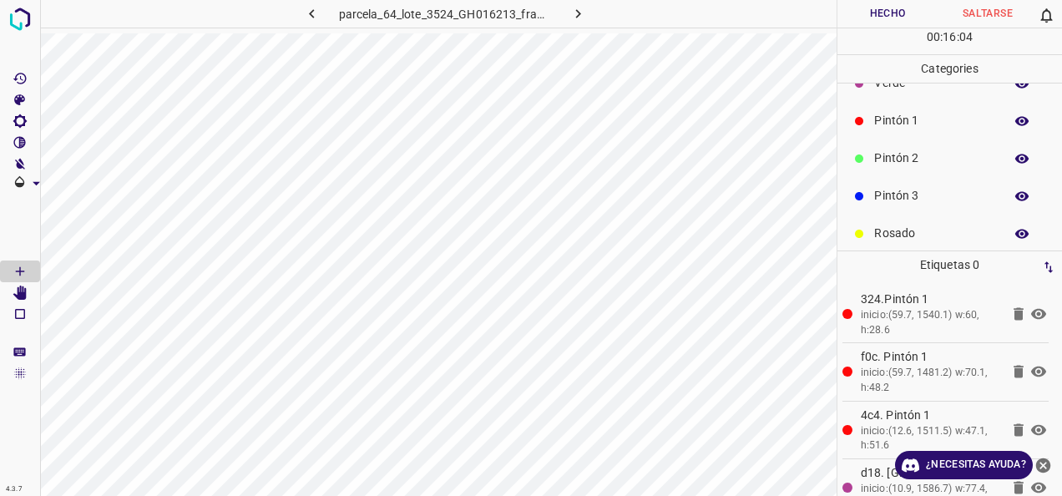
scroll to position [0, 0]
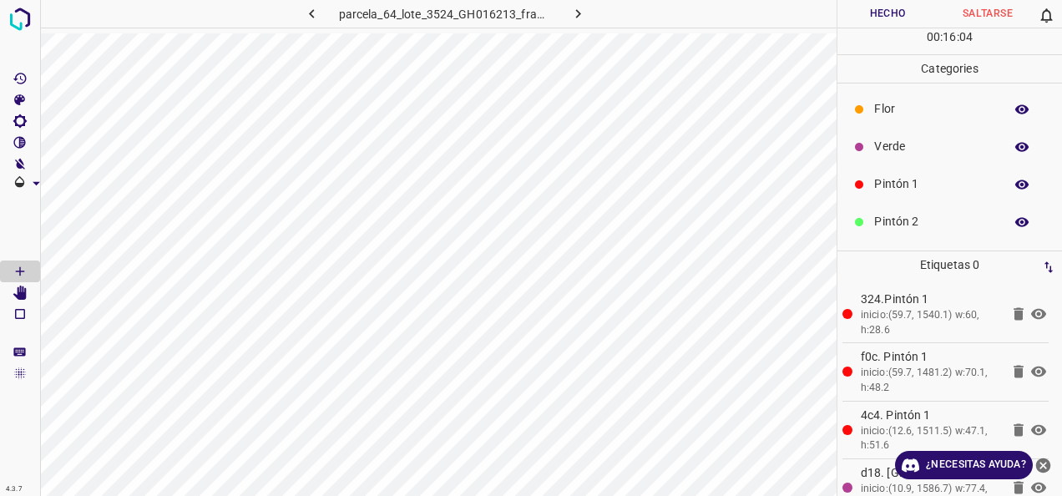
click at [894, 130] on div "Verde" at bounding box center [950, 147] width 225 height 38
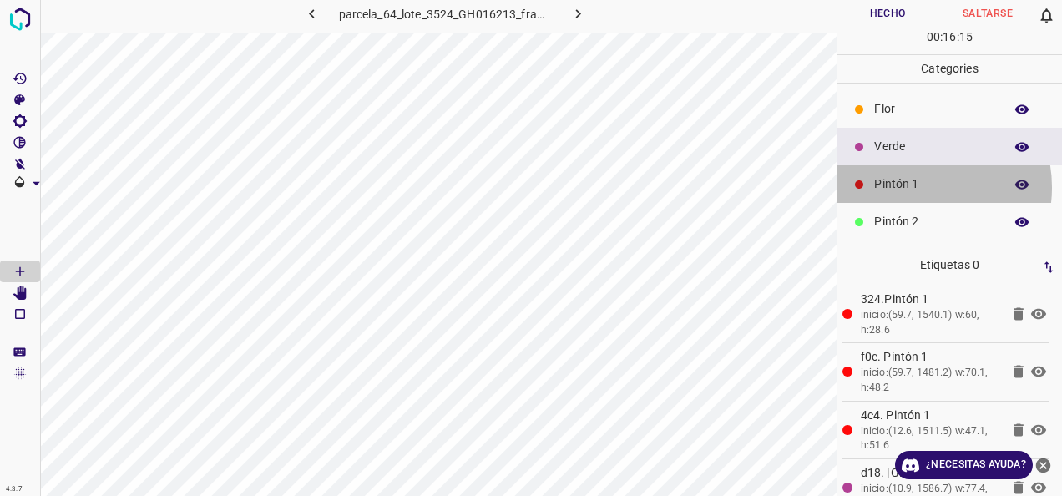
click at [918, 186] on p "Pintón 1" at bounding box center [934, 184] width 121 height 18
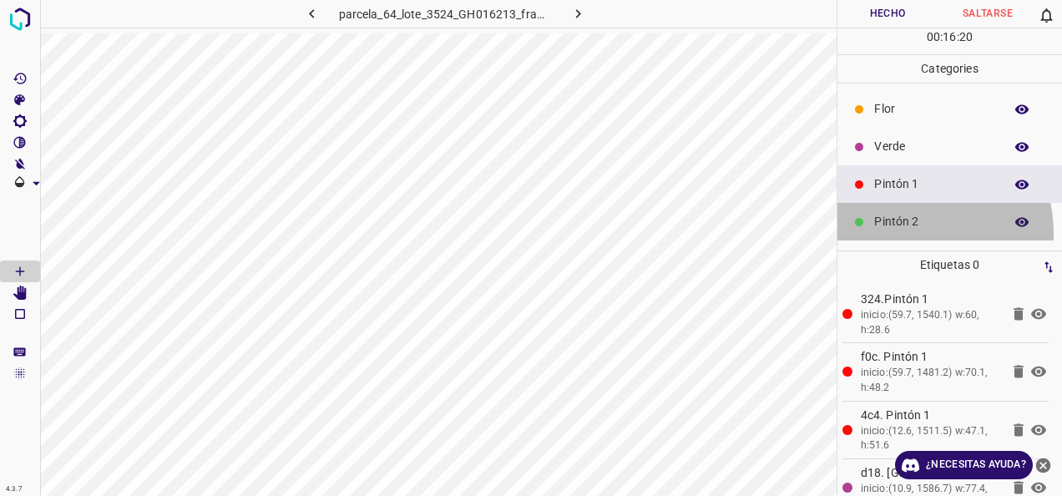
click at [910, 232] on div "Pintón 2" at bounding box center [950, 222] width 225 height 38
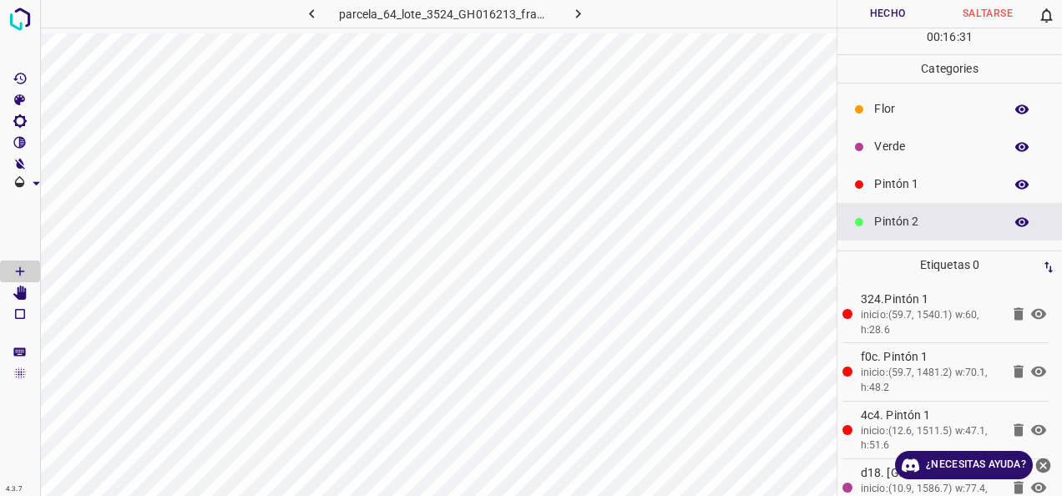
click at [896, 188] on p "Pintón 1" at bounding box center [934, 184] width 121 height 18
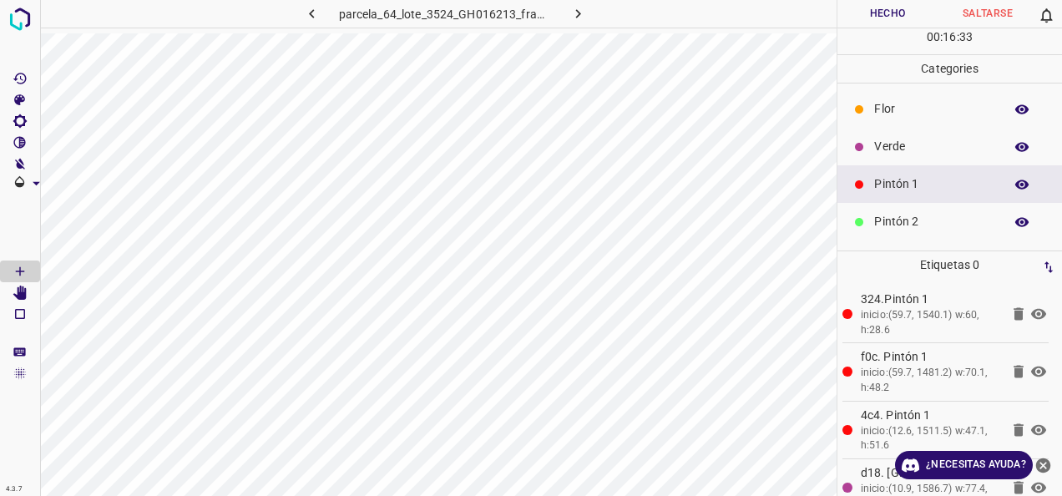
click at [930, 144] on p "Verde" at bounding box center [934, 147] width 121 height 18
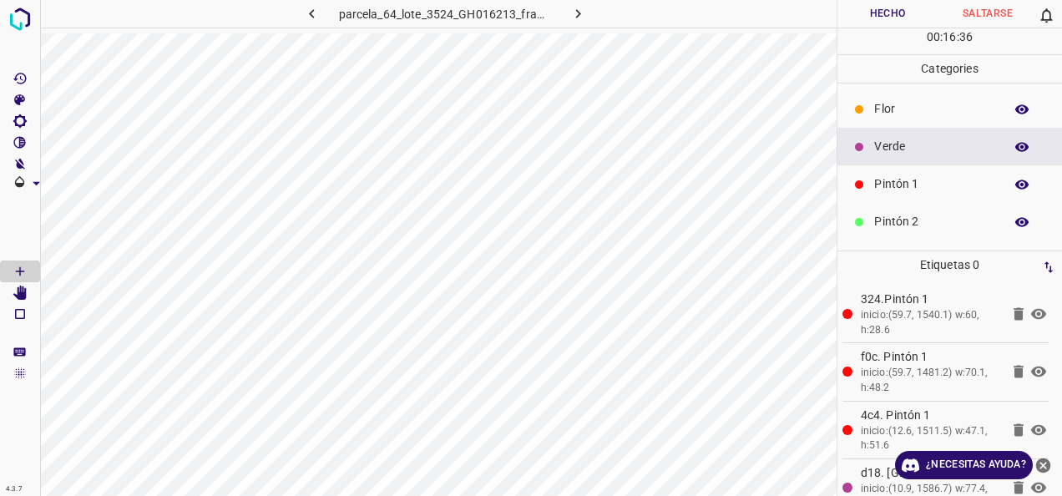
scroll to position [147, 0]
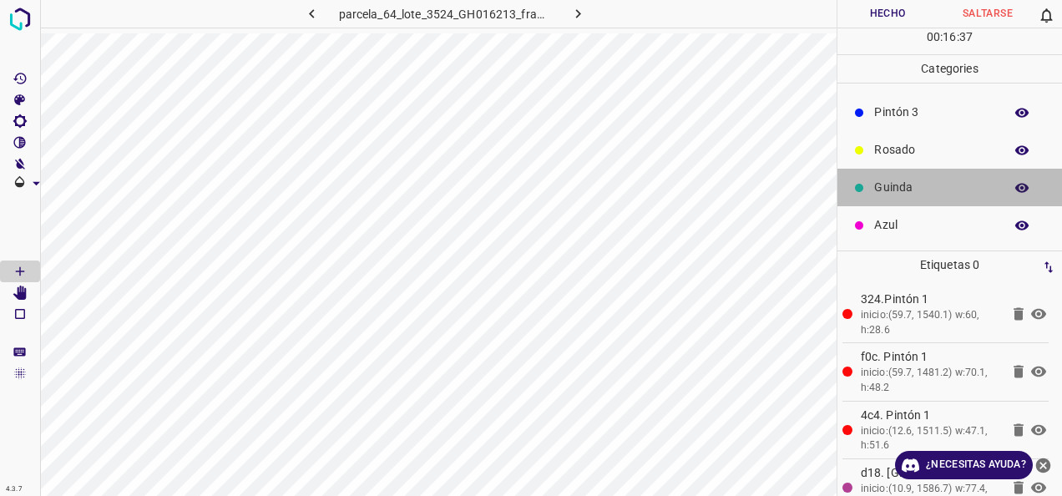
click at [952, 200] on div "Guinda" at bounding box center [950, 188] width 225 height 38
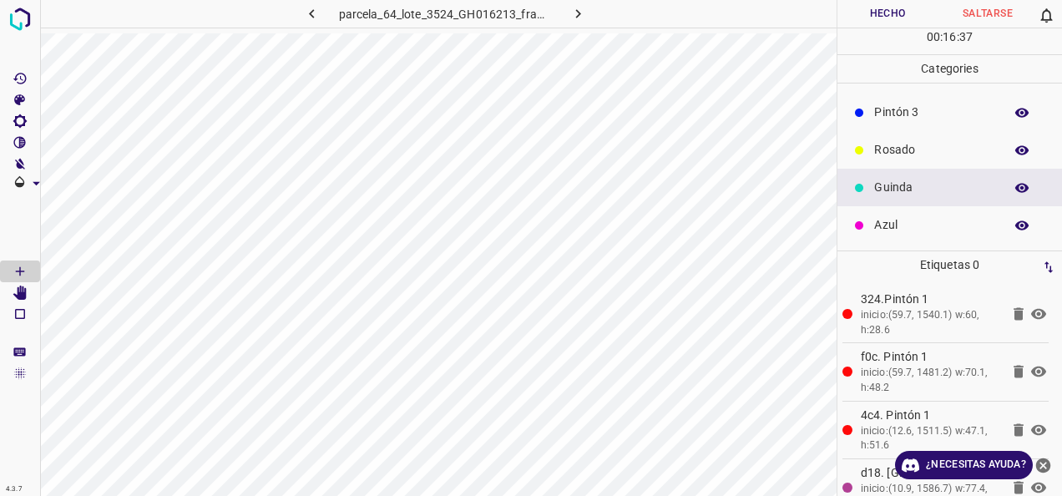
click at [942, 212] on div "Azul" at bounding box center [950, 225] width 225 height 38
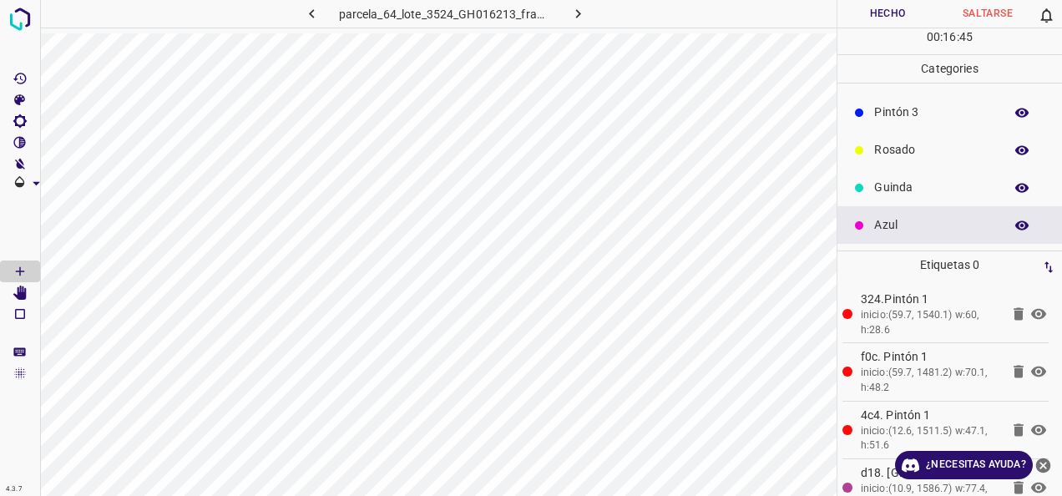
scroll to position [0, 0]
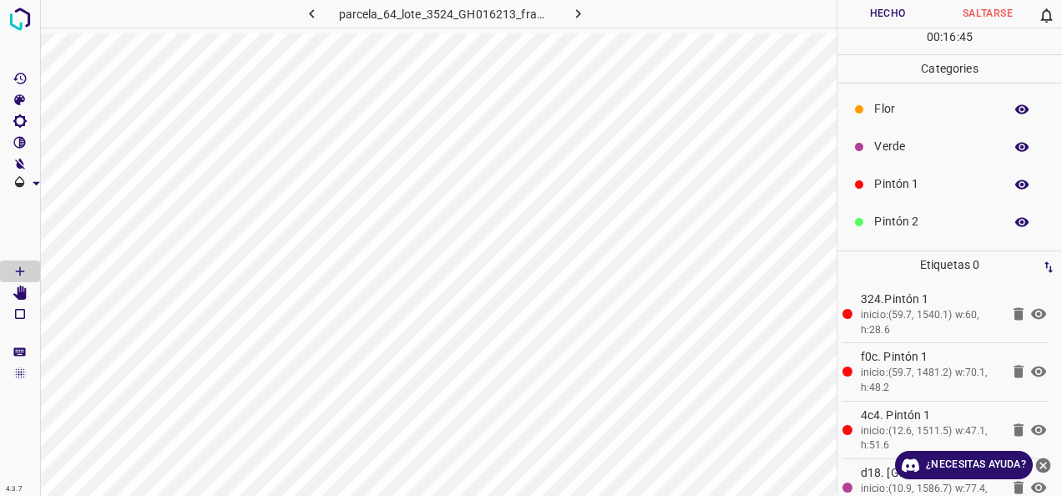
click at [917, 233] on div "Pintón 2" at bounding box center [950, 222] width 225 height 38
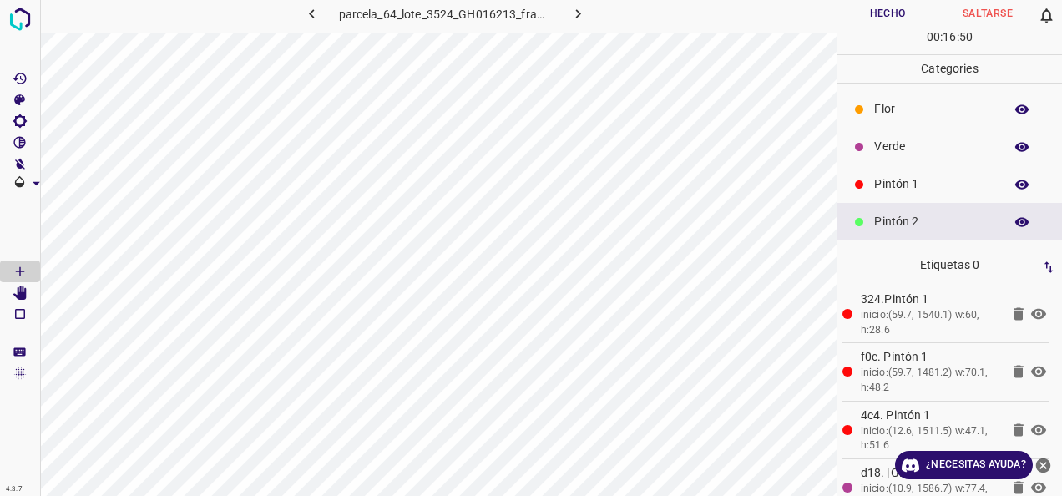
click at [888, 197] on div "Pintón 1" at bounding box center [950, 184] width 225 height 38
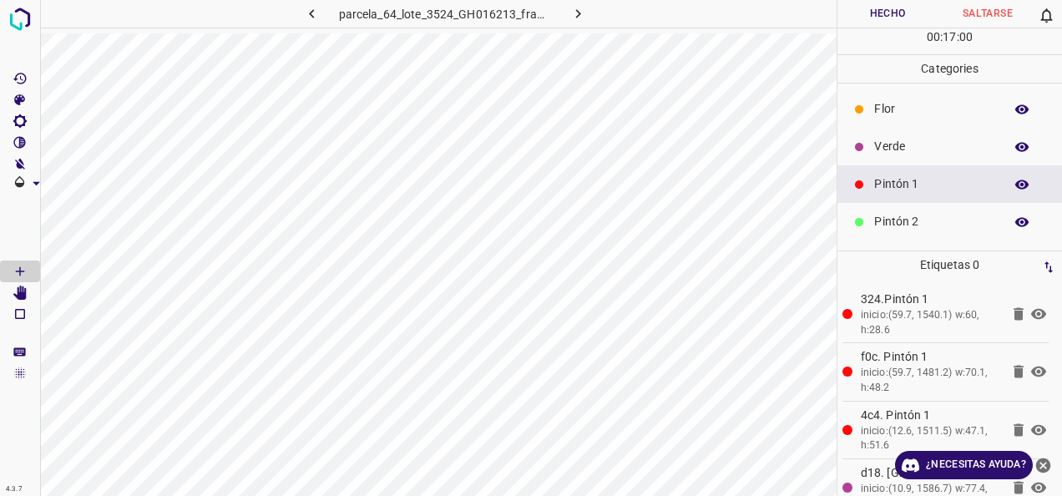
click at [895, 142] on p "Verde" at bounding box center [934, 147] width 121 height 18
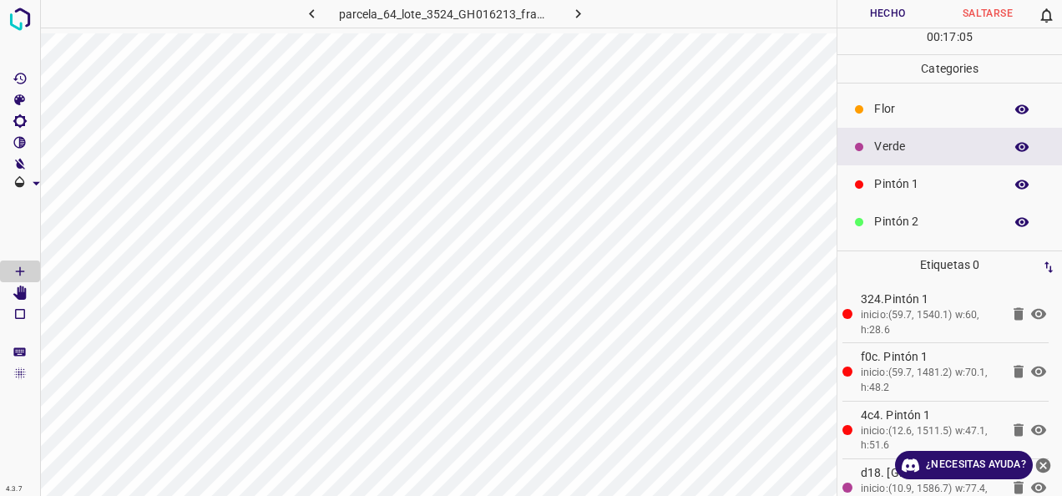
scroll to position [147, 0]
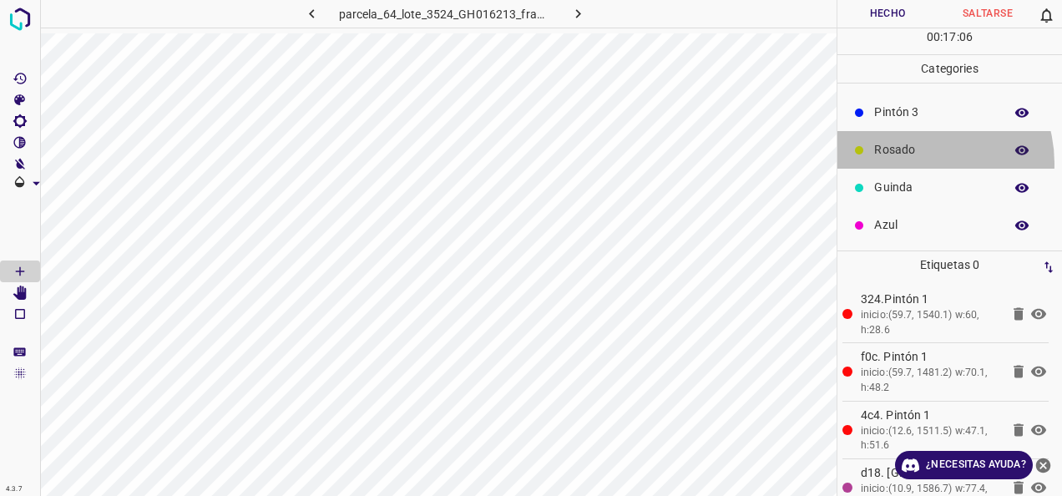
click at [915, 162] on div "Rosado" at bounding box center [950, 150] width 225 height 38
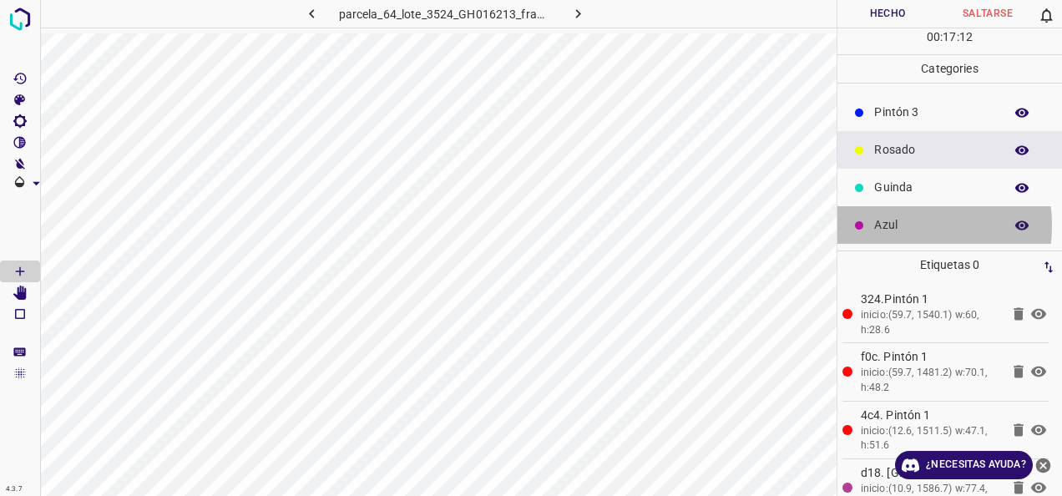
click at [890, 225] on p "Azul" at bounding box center [934, 225] width 121 height 18
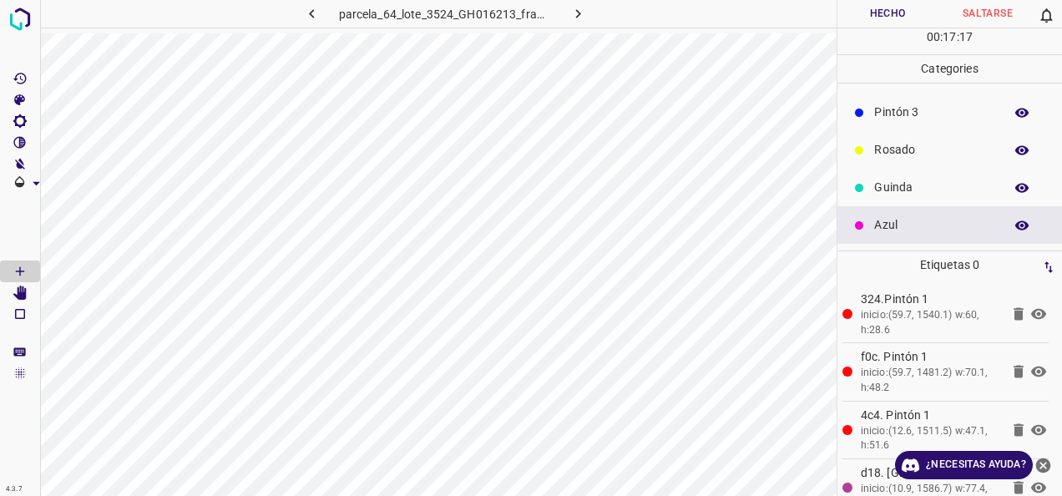
click at [876, 159] on div "Rosado" at bounding box center [950, 150] width 225 height 38
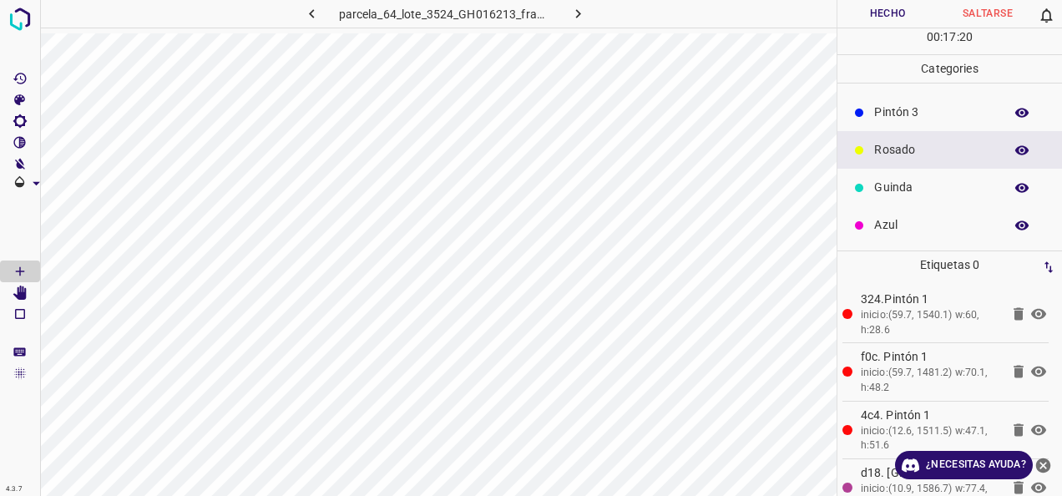
scroll to position [63, 0]
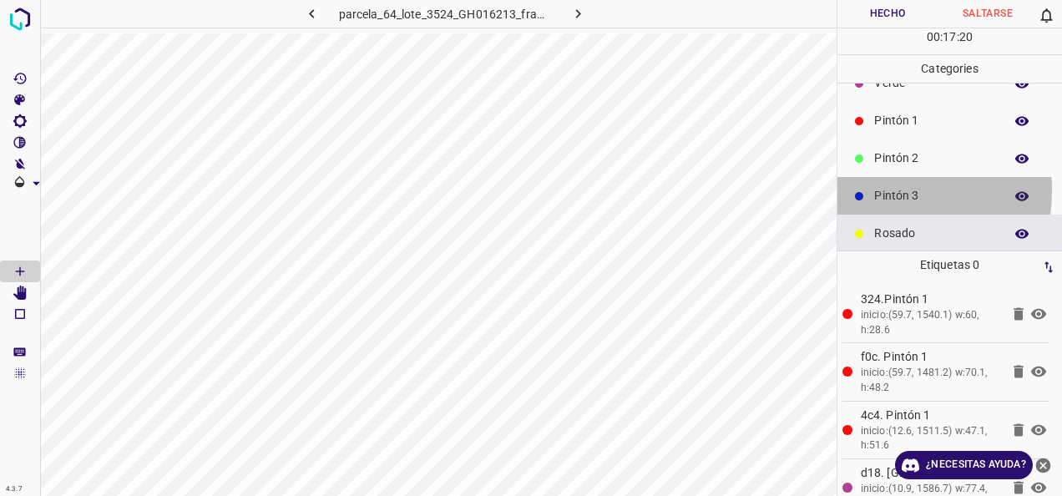
click at [882, 190] on p "Pintón 3" at bounding box center [934, 196] width 121 height 18
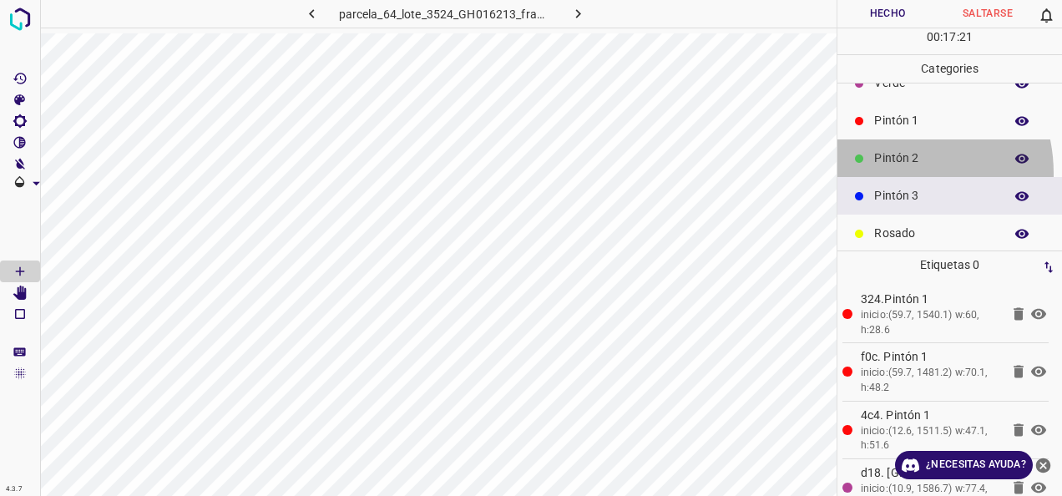
click at [882, 173] on div "Pintón 2" at bounding box center [950, 158] width 225 height 38
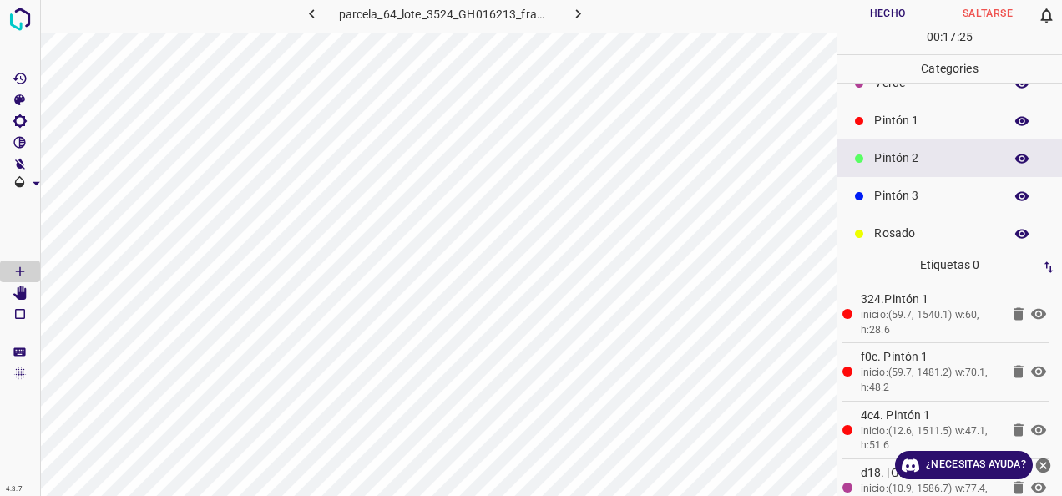
click at [929, 112] on p "Pintón 1" at bounding box center [934, 121] width 121 height 18
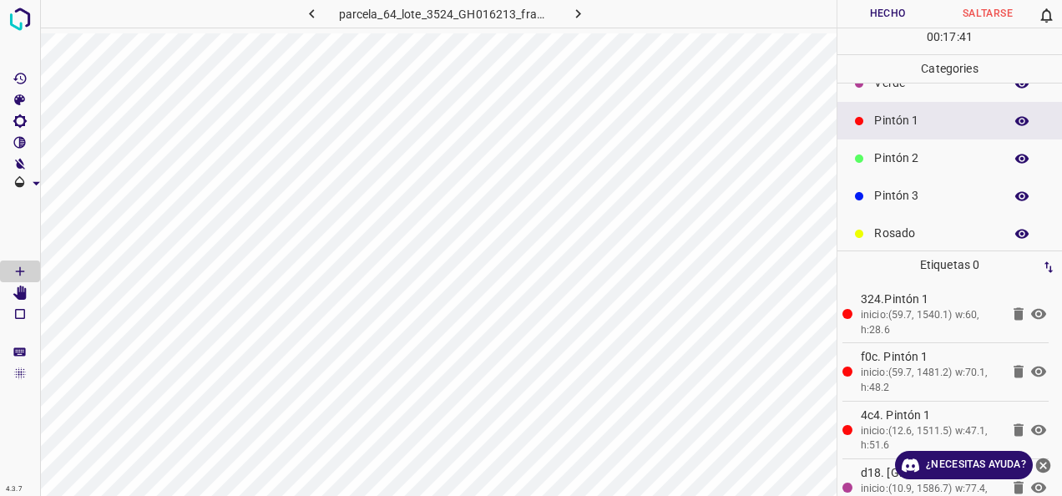
scroll to position [0, 0]
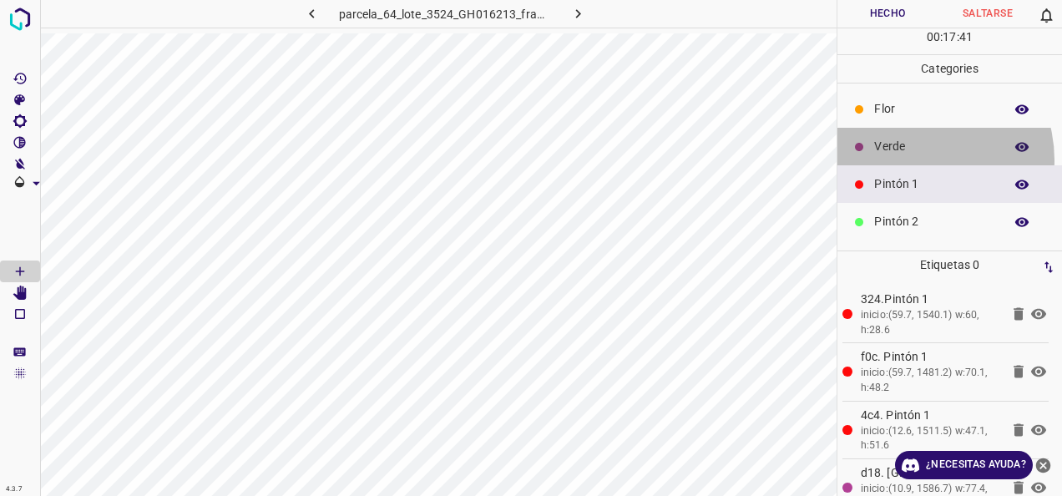
click at [914, 159] on div "Verde" at bounding box center [950, 147] width 225 height 38
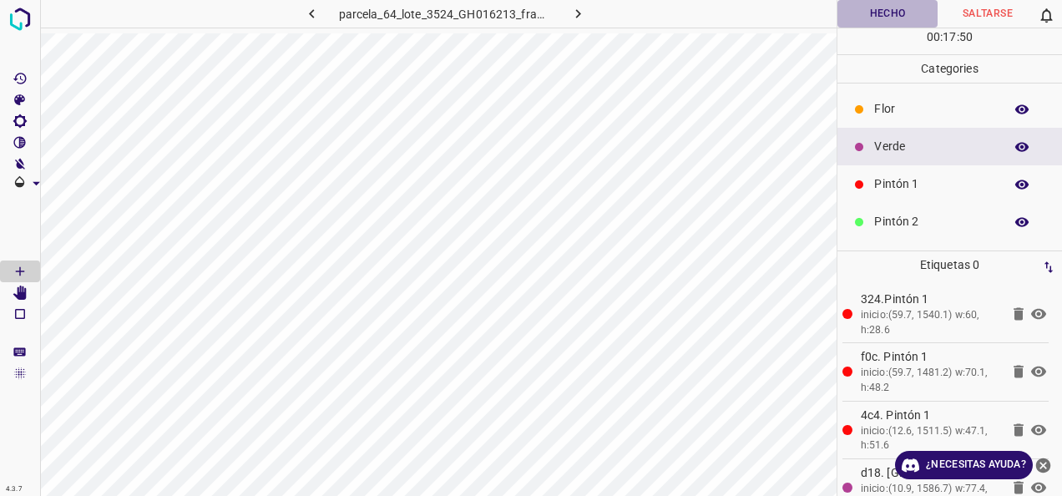
click at [888, 7] on button "Hecho" at bounding box center [888, 14] width 100 height 28
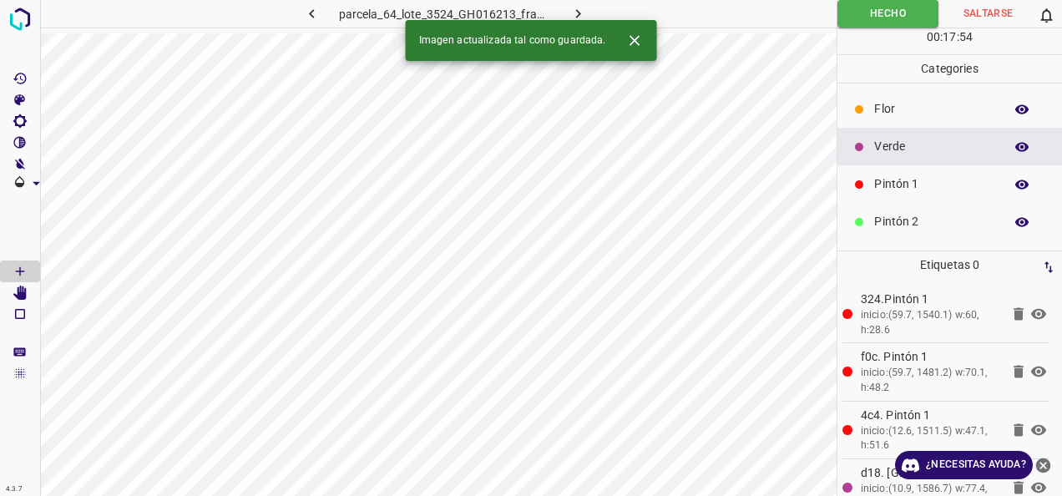
click at [571, 8] on icon "button" at bounding box center [579, 14] width 18 height 18
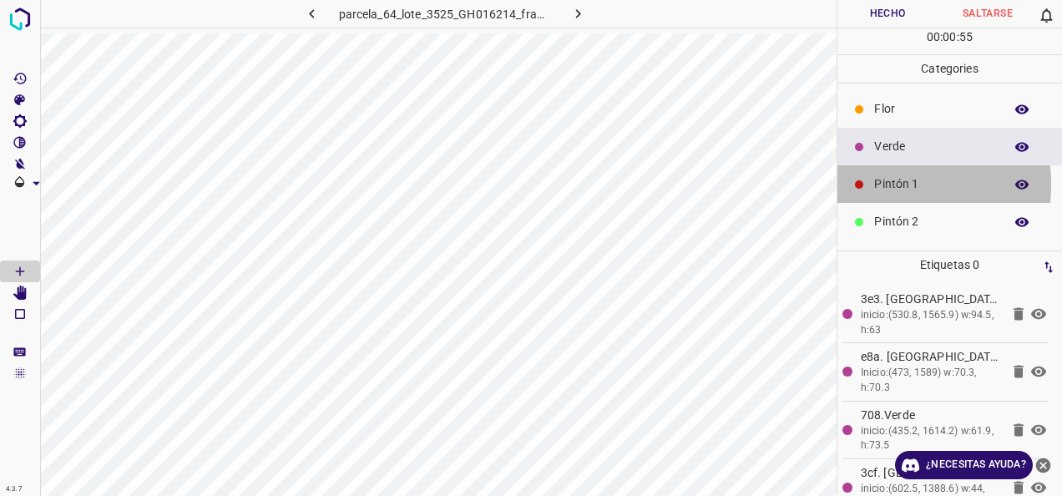
click at [855, 183] on icon at bounding box center [859, 184] width 8 height 8
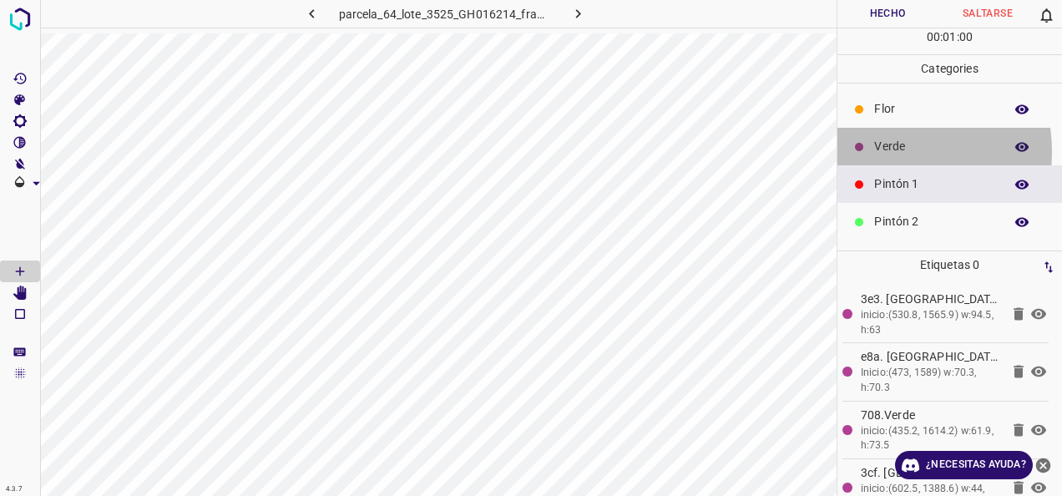
click at [890, 150] on p "Verde" at bounding box center [934, 147] width 121 height 18
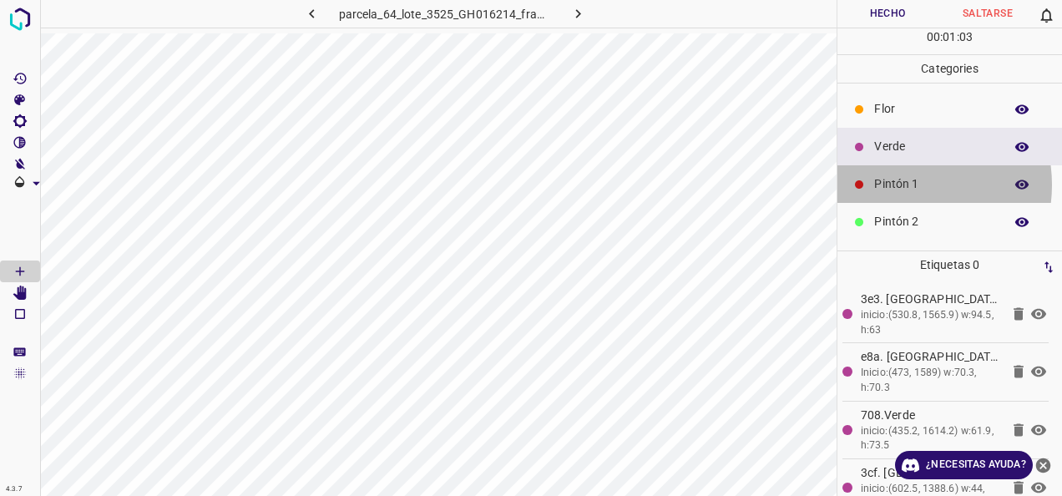
click at [897, 184] on p "Pintón 1" at bounding box center [934, 184] width 121 height 18
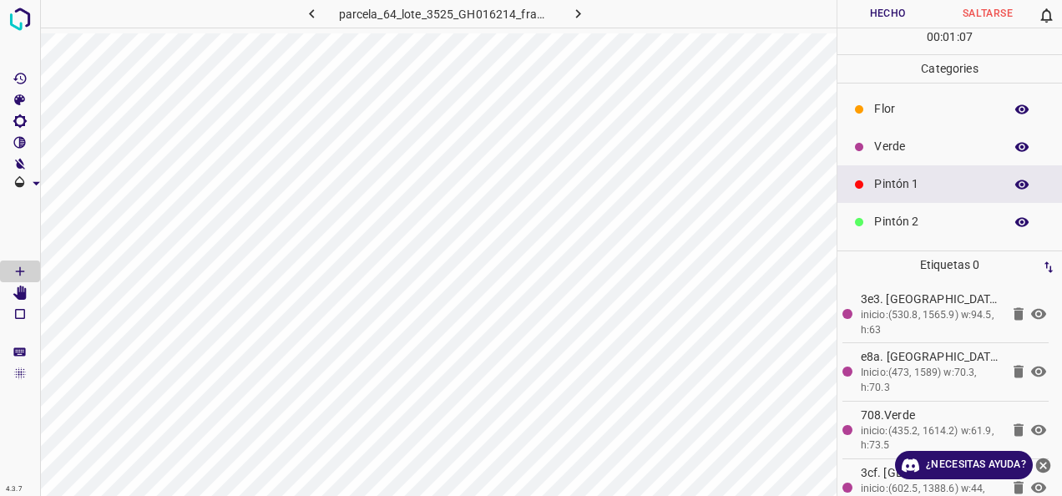
click at [898, 145] on p "Verde" at bounding box center [934, 147] width 121 height 18
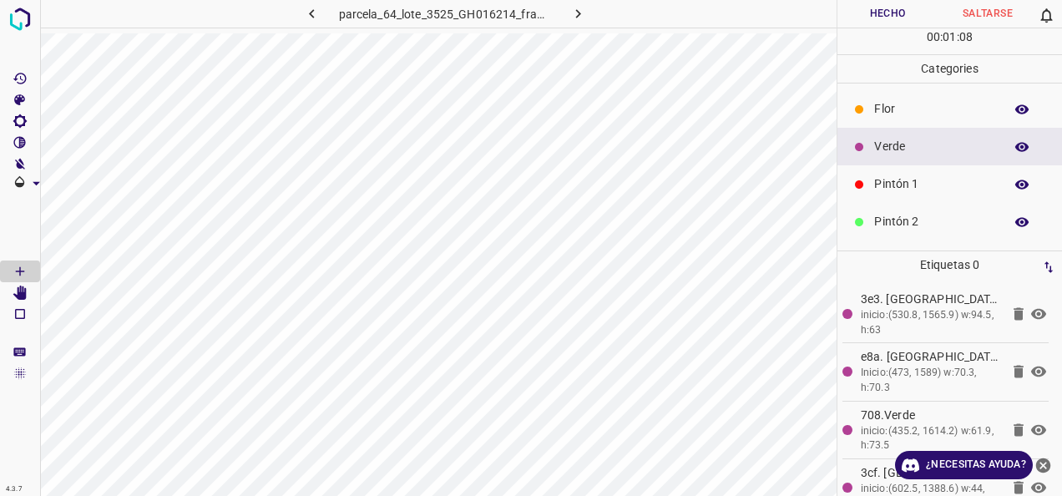
click at [917, 191] on p "Pintón 1" at bounding box center [934, 184] width 121 height 18
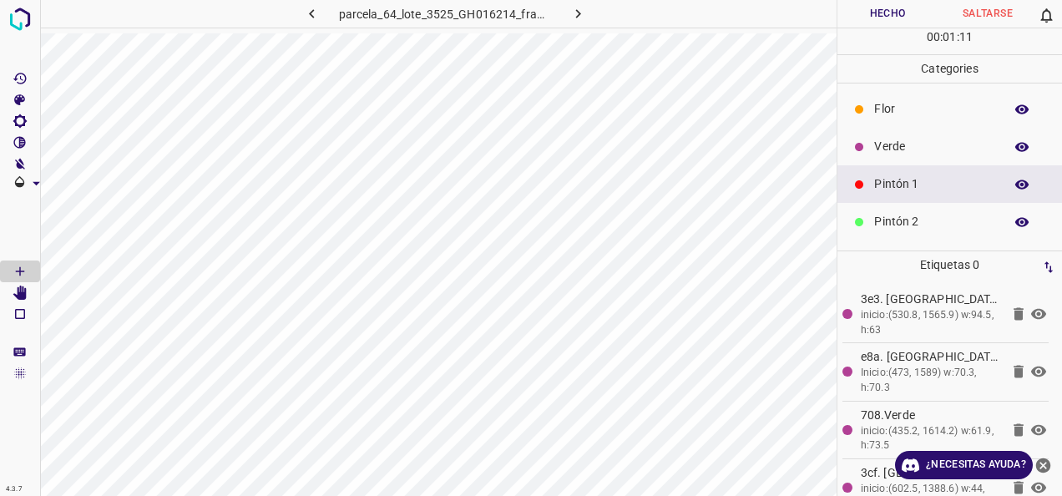
scroll to position [147, 0]
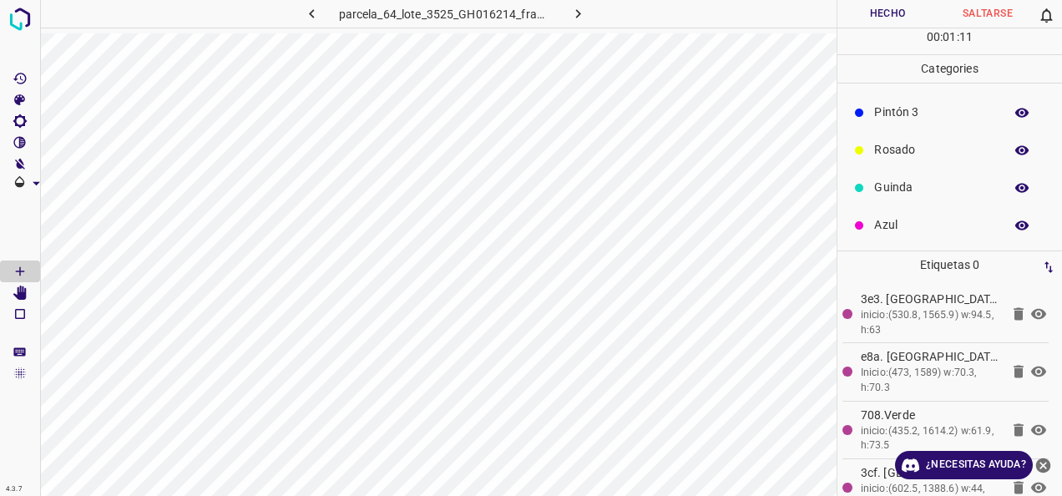
click at [944, 217] on p "Azul" at bounding box center [934, 225] width 121 height 18
click at [922, 184] on p "Guinda" at bounding box center [934, 188] width 121 height 18
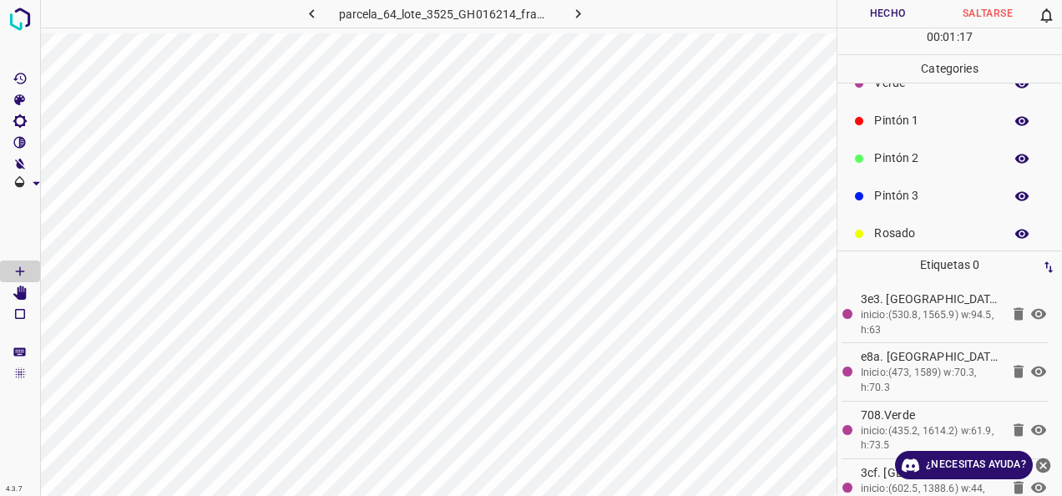
scroll to position [0, 0]
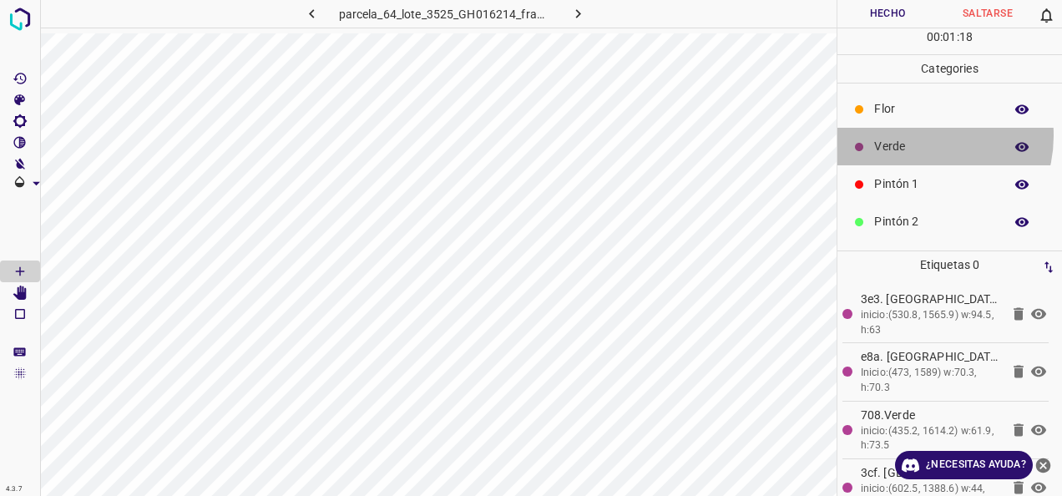
click at [919, 134] on div "Verde" at bounding box center [950, 147] width 225 height 38
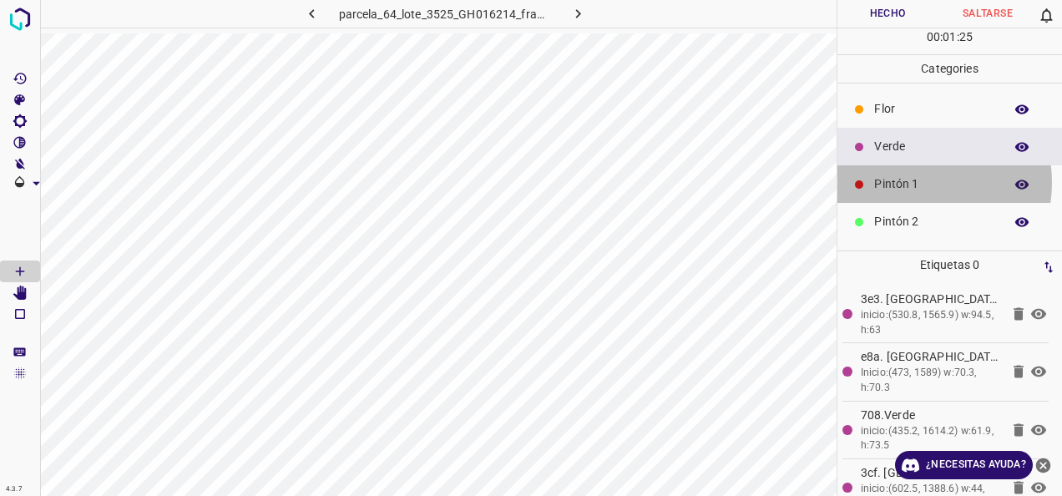
click at [919, 181] on p "Pintón 1" at bounding box center [934, 184] width 121 height 18
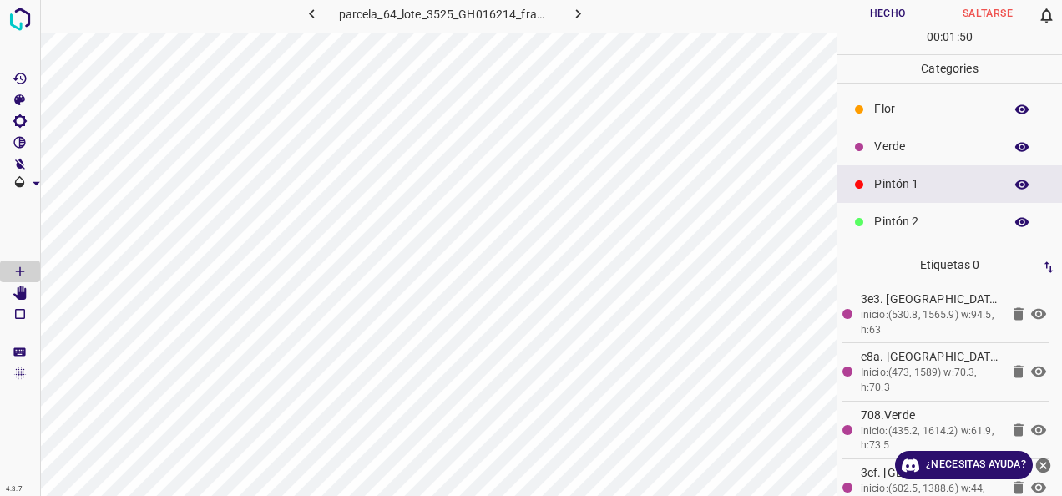
click at [876, 139] on p "Verde" at bounding box center [934, 147] width 121 height 18
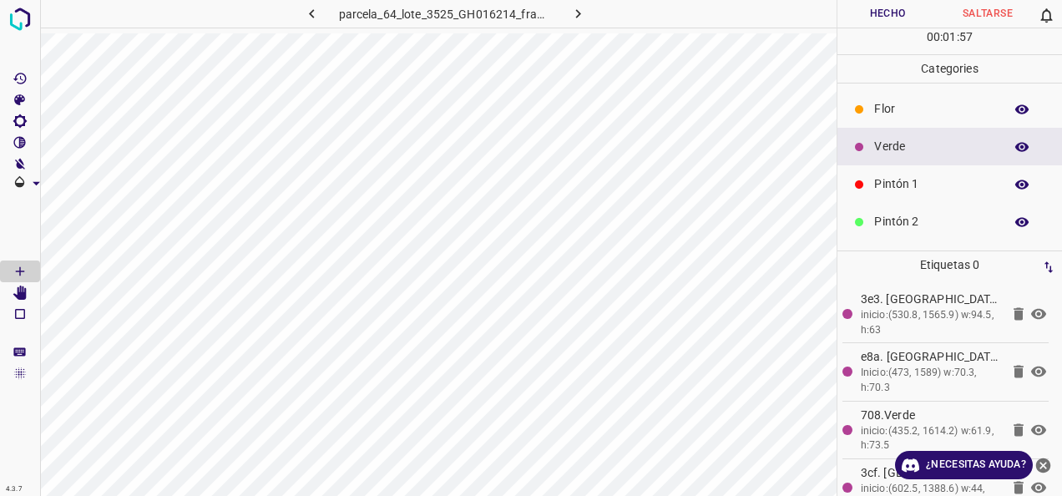
click at [912, 227] on p "Pintón 2" at bounding box center [934, 222] width 121 height 18
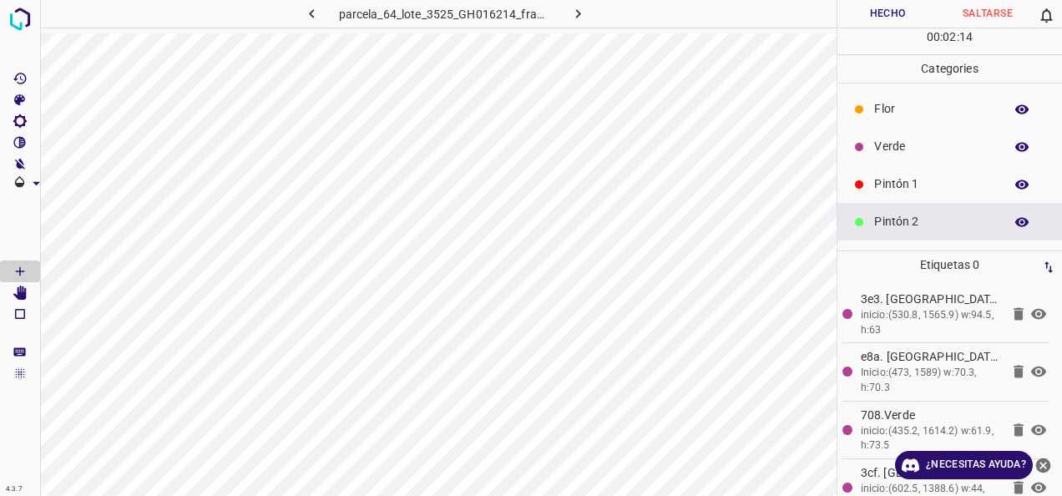
scroll to position [84, 0]
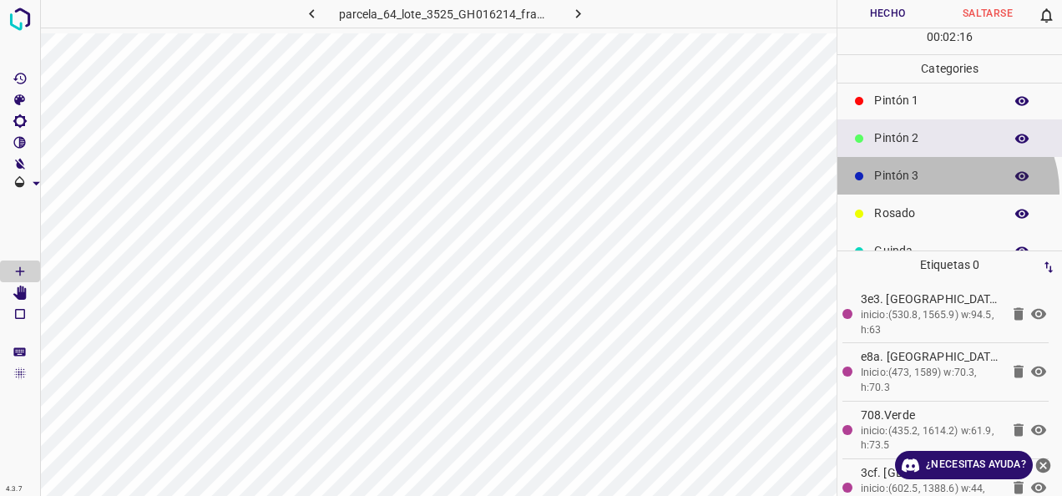
click at [945, 190] on div "Pintón 3" at bounding box center [950, 176] width 225 height 38
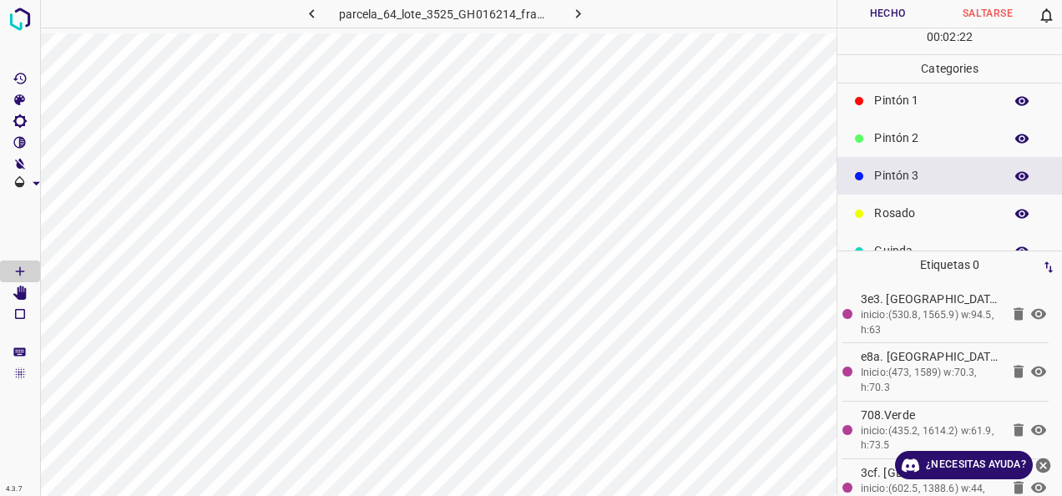
scroll to position [0, 0]
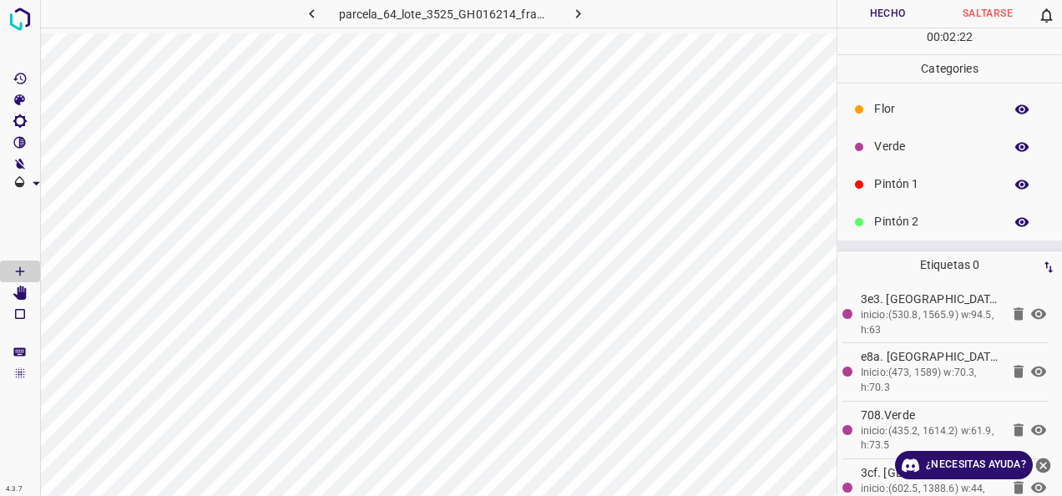
click at [890, 126] on div "Flor" at bounding box center [950, 109] width 225 height 38
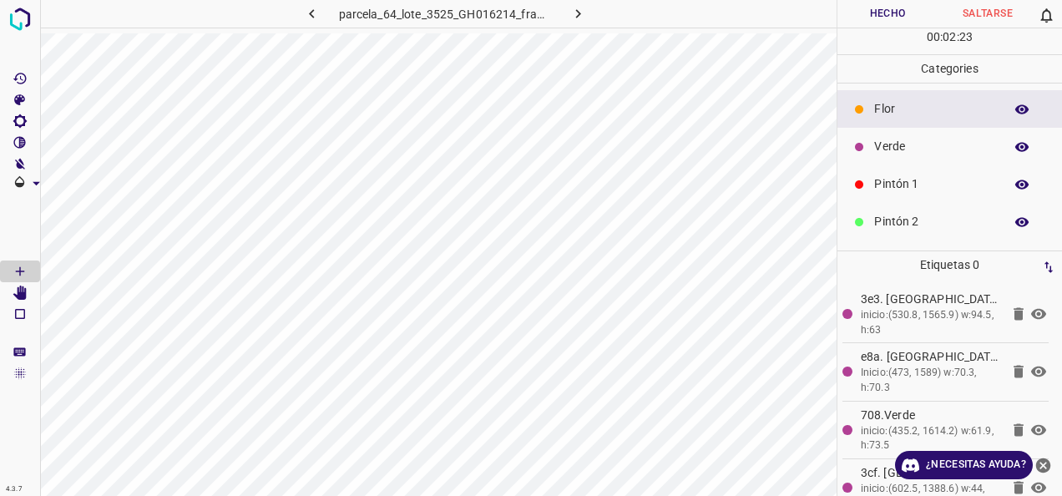
click at [890, 134] on div "Verde" at bounding box center [950, 147] width 225 height 38
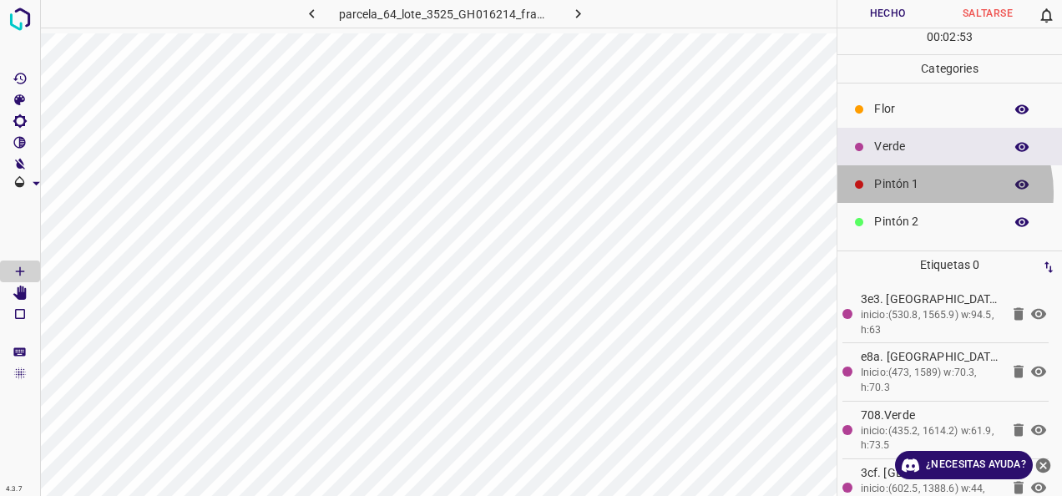
click at [927, 191] on p "Pintón 1" at bounding box center [934, 184] width 121 height 18
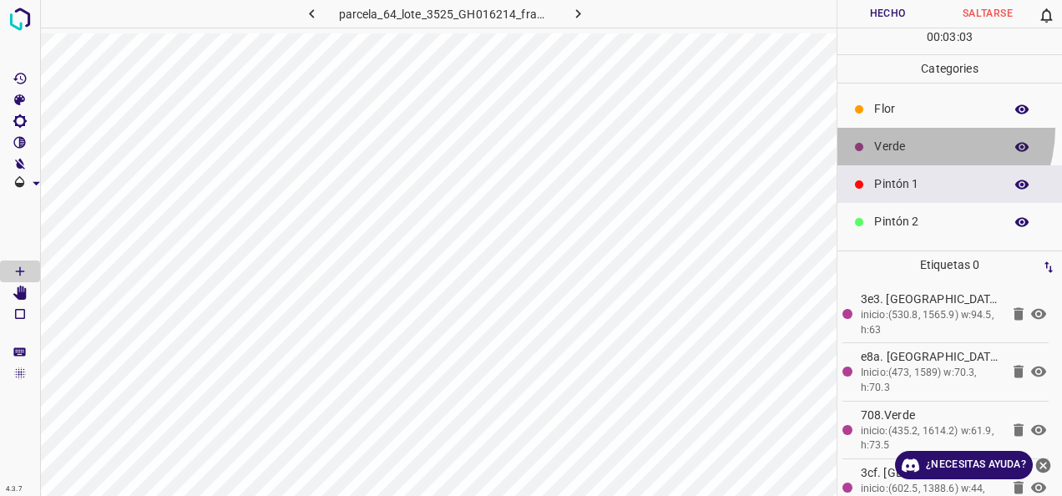
click at [915, 128] on div "Verde" at bounding box center [950, 147] width 225 height 38
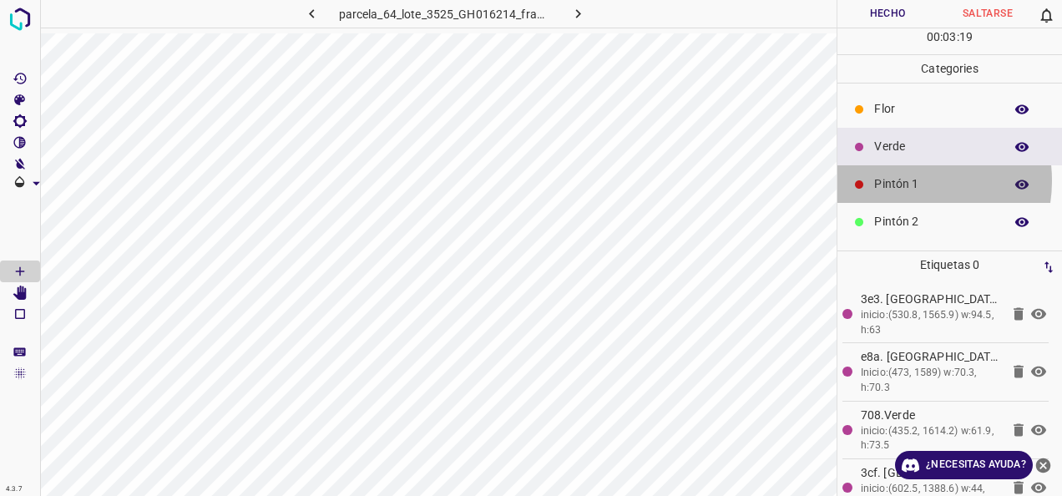
click at [907, 180] on p "Pintón 1" at bounding box center [934, 184] width 121 height 18
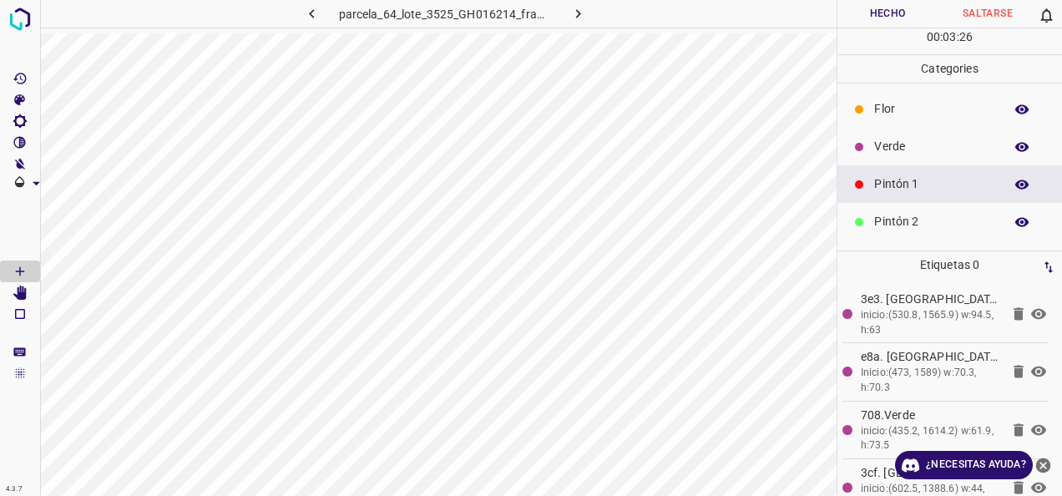
click at [930, 224] on p "Pintón 2" at bounding box center [934, 222] width 121 height 18
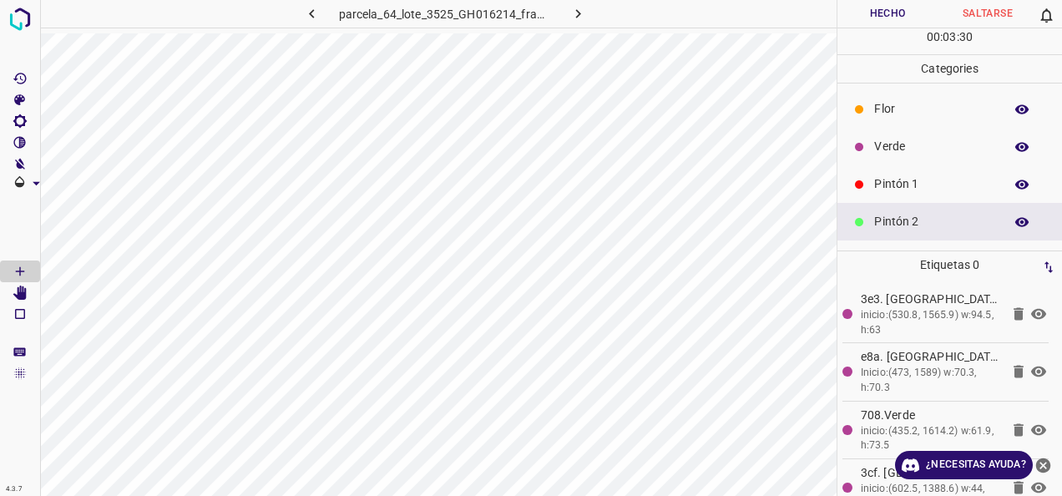
scroll to position [147, 0]
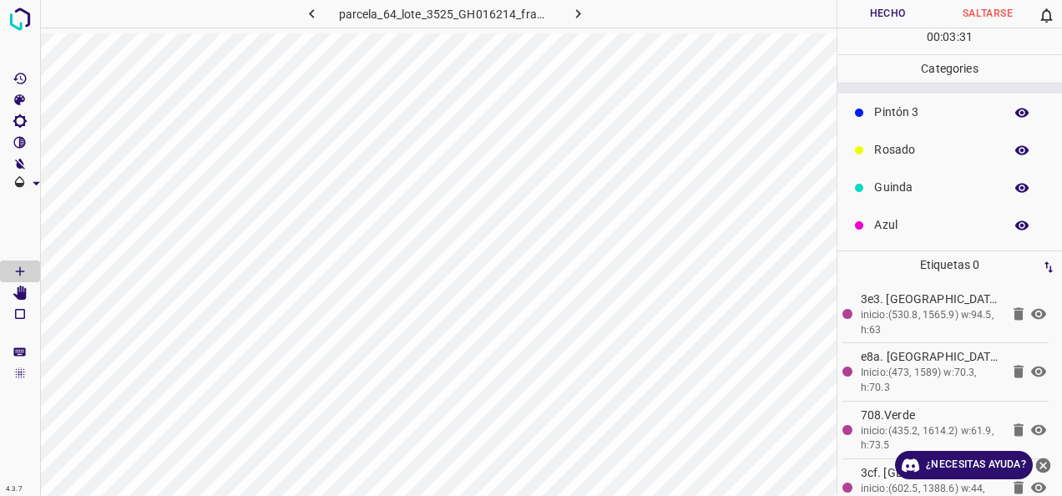
click at [912, 142] on p "Rosado" at bounding box center [934, 150] width 121 height 18
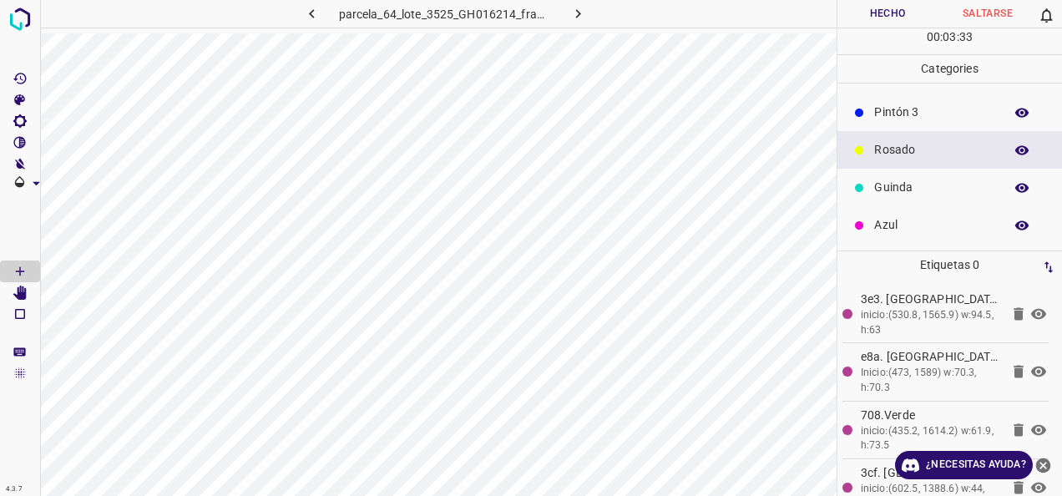
scroll to position [0, 0]
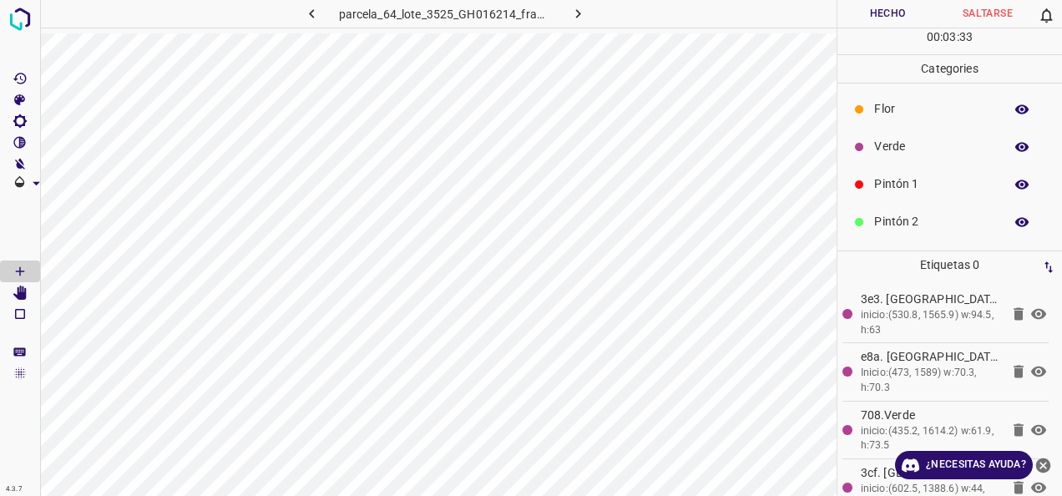
click at [914, 136] on div "Verde" at bounding box center [950, 147] width 225 height 38
click at [919, 180] on p "Pintón 1" at bounding box center [934, 184] width 121 height 18
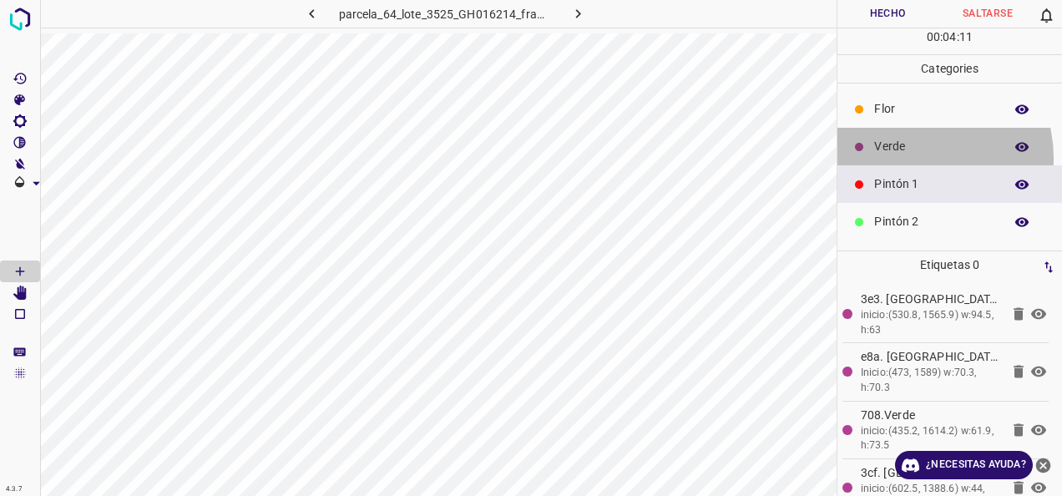
click at [914, 157] on div "Verde" at bounding box center [950, 147] width 225 height 38
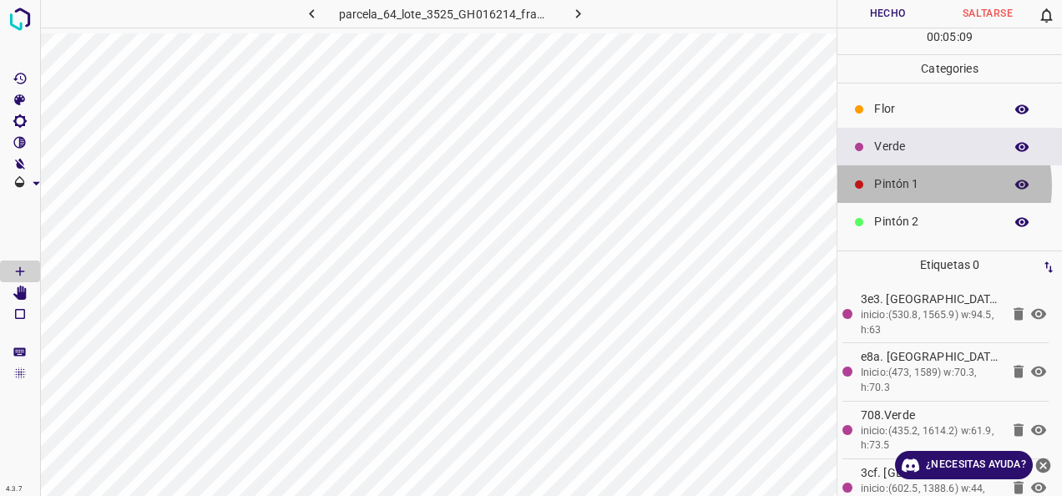
click at [926, 185] on p "Pintón 1" at bounding box center [934, 184] width 121 height 18
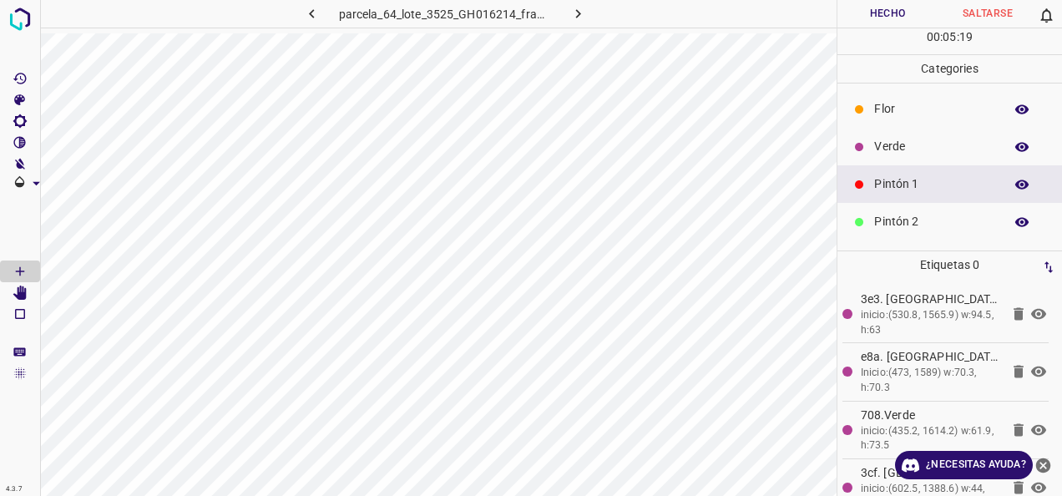
click at [929, 144] on p "Verde" at bounding box center [934, 147] width 121 height 18
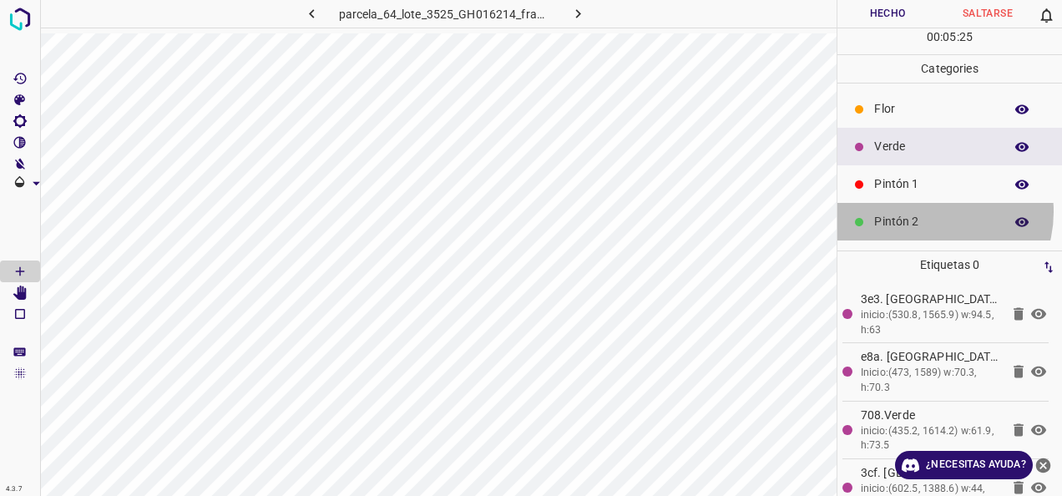
drag, startPoint x: 929, startPoint y: 210, endPoint x: 922, endPoint y: 220, distance: 11.9
click at [927, 212] on div "Pintón 2" at bounding box center [950, 222] width 225 height 38
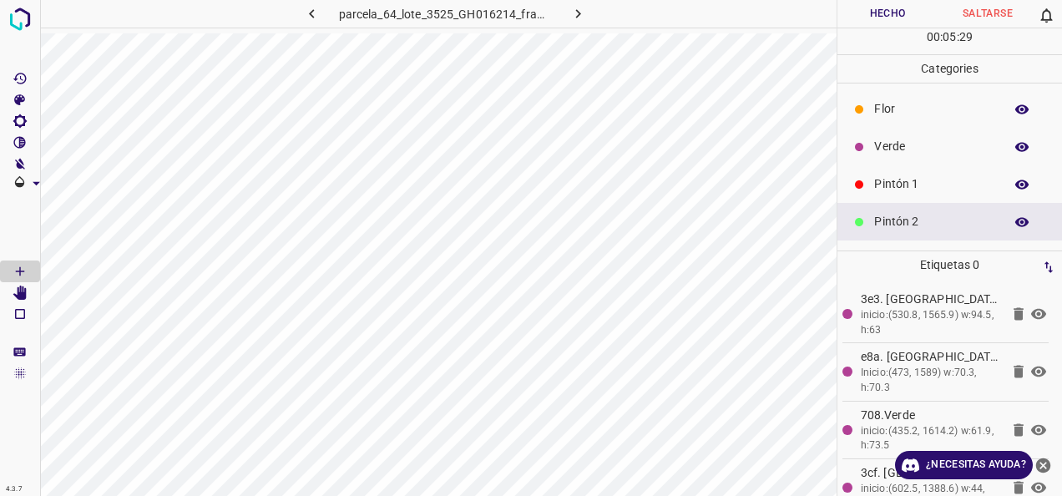
click at [857, 109] on icon at bounding box center [859, 109] width 8 height 8
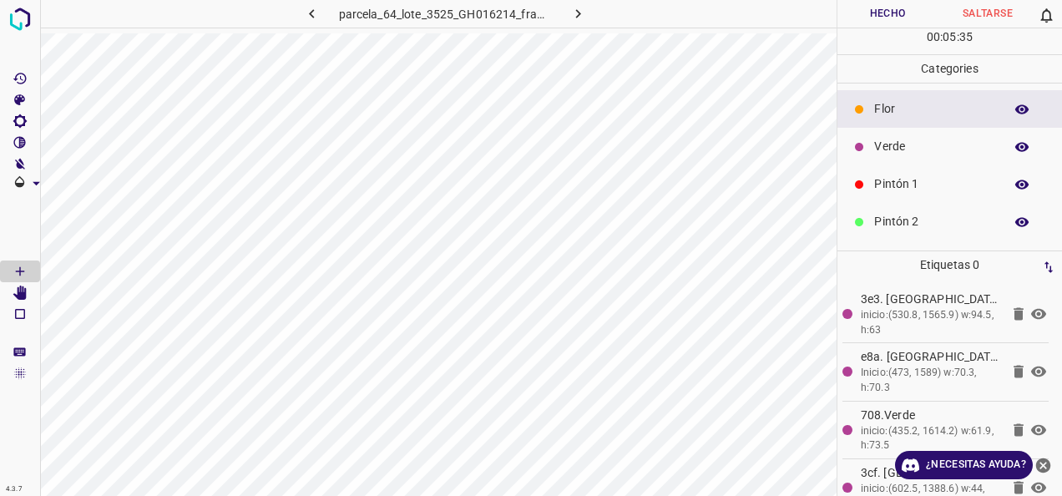
click at [927, 138] on p "Verde" at bounding box center [934, 147] width 121 height 18
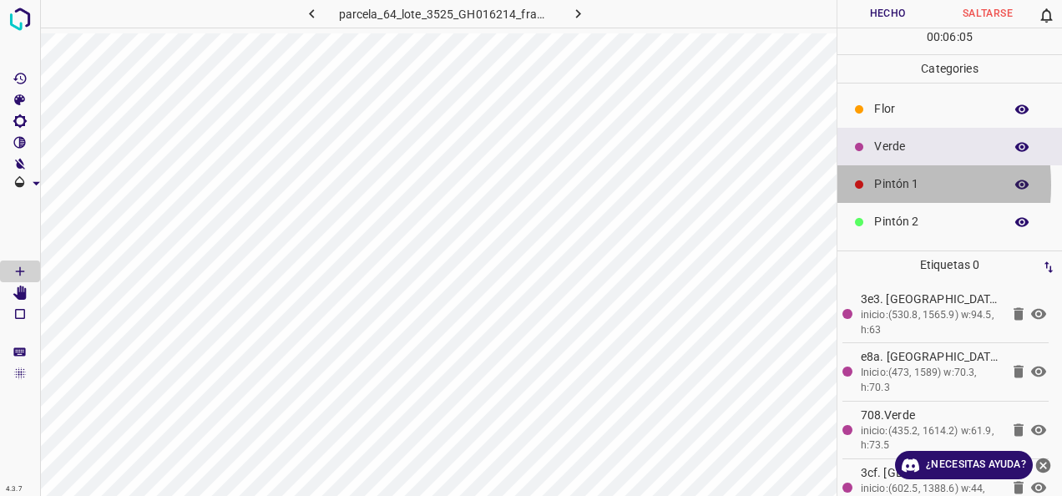
click at [860, 184] on icon at bounding box center [859, 184] width 8 height 8
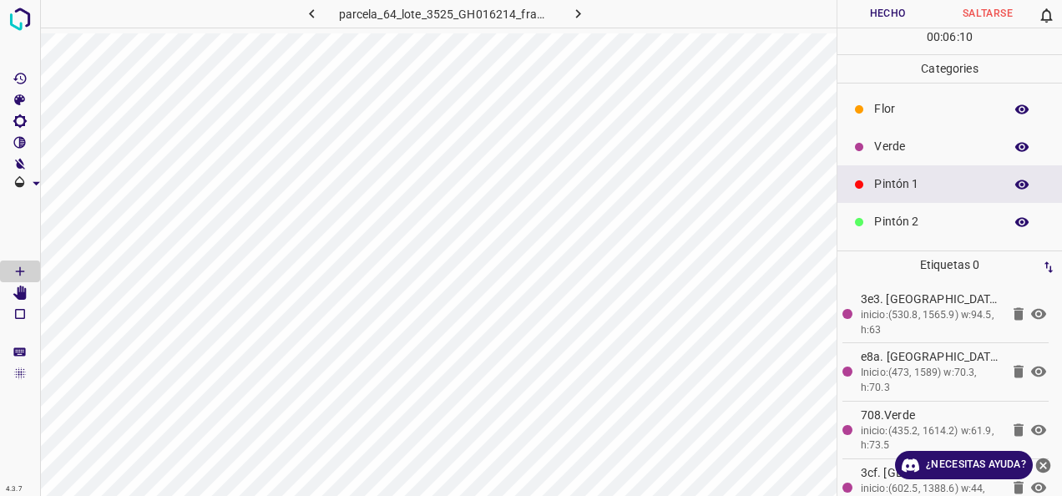
click at [857, 214] on div at bounding box center [859, 222] width 17 height 17
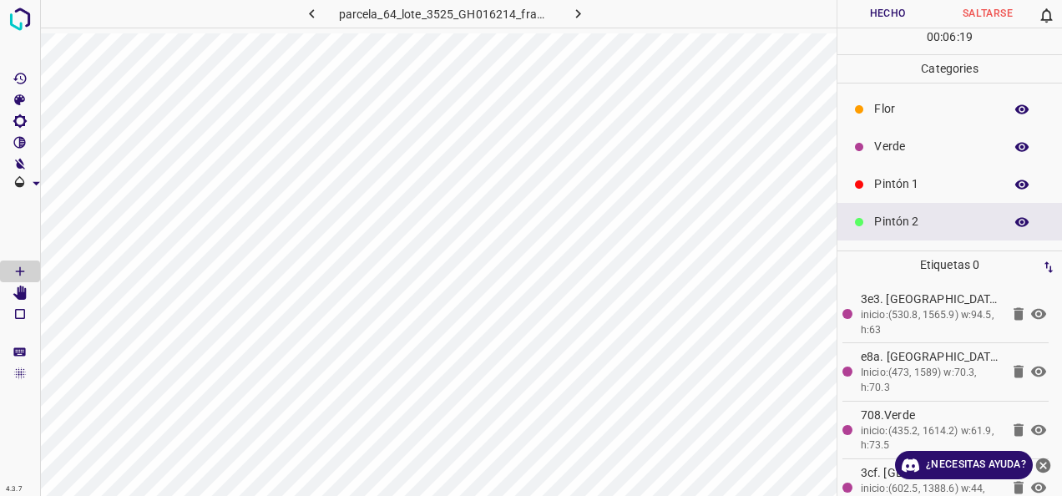
click at [908, 139] on p "Verde" at bounding box center [934, 147] width 121 height 18
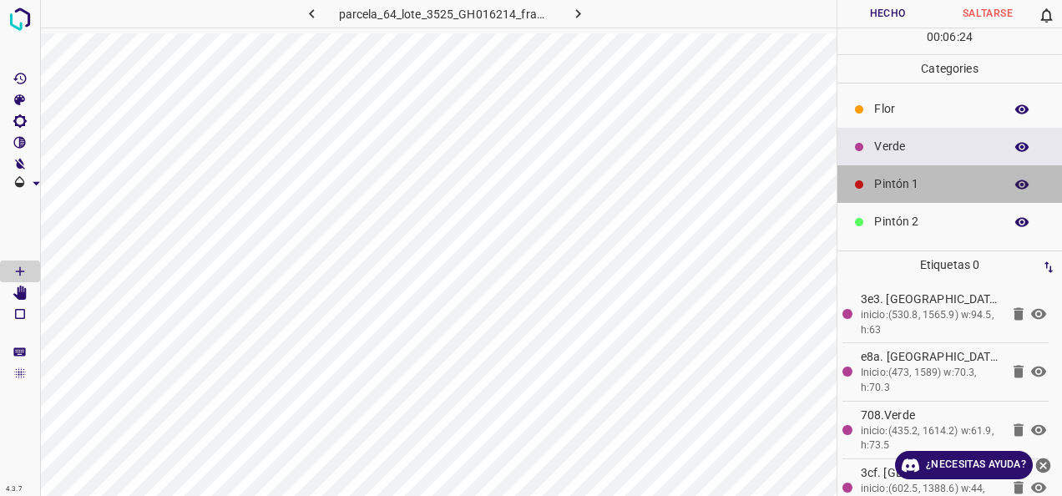
click at [977, 169] on div "Pintón 1" at bounding box center [950, 184] width 225 height 38
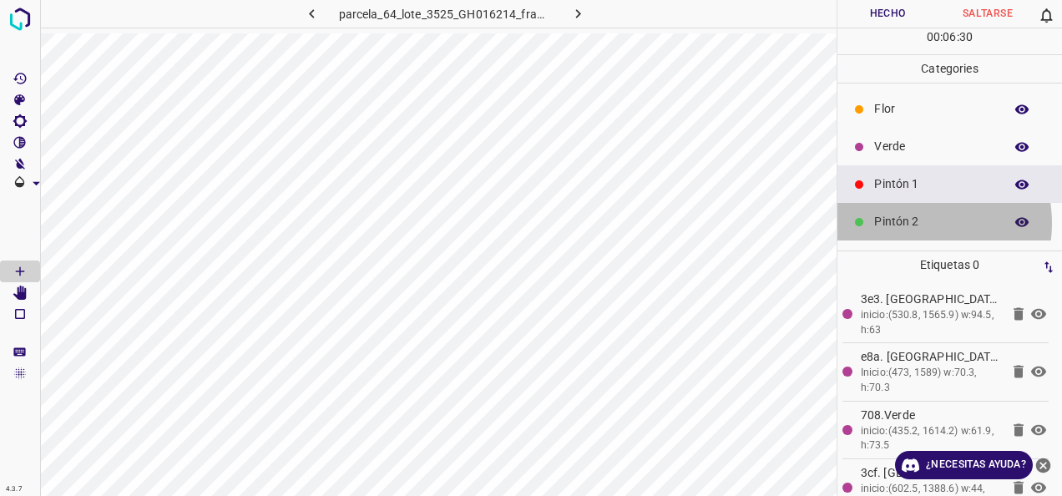
click at [915, 222] on p "Pintón 2" at bounding box center [934, 222] width 121 height 18
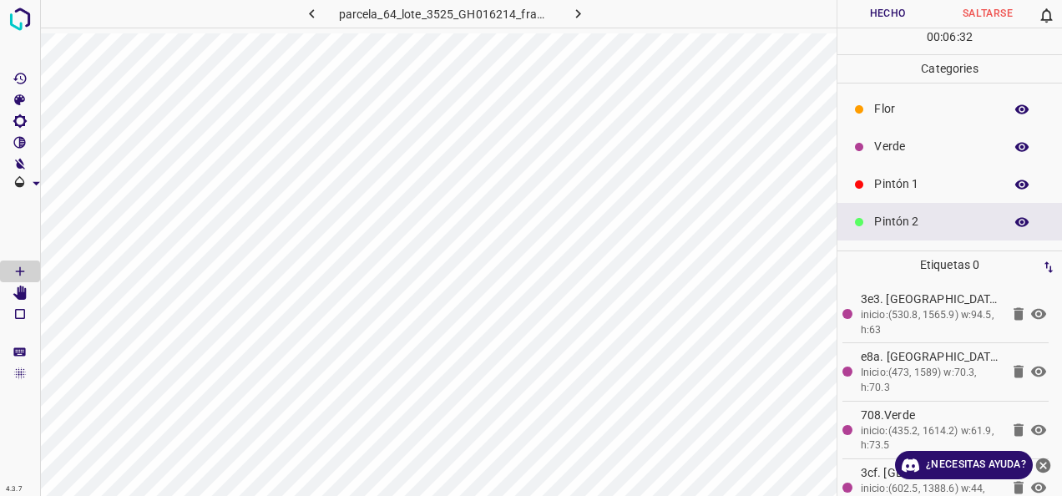
click at [911, 180] on p "Pintón 1" at bounding box center [934, 184] width 121 height 18
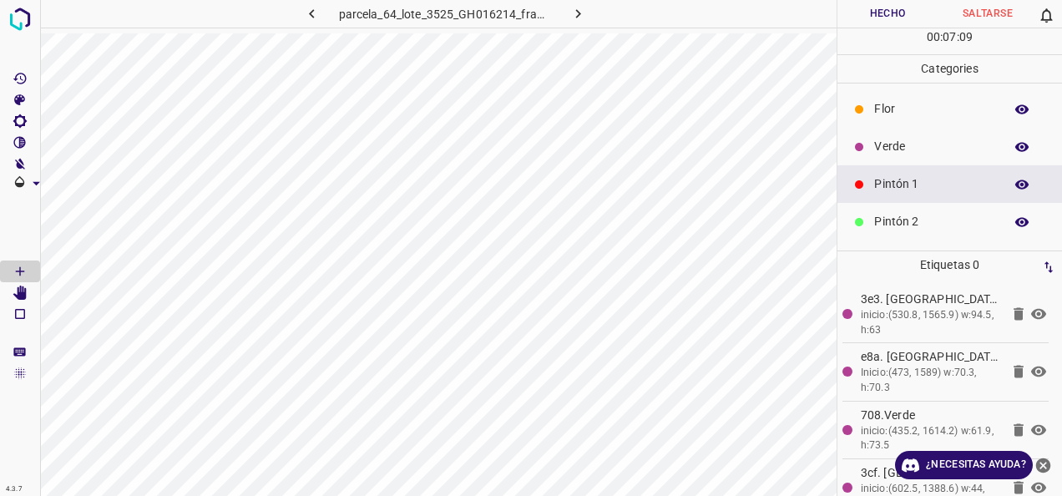
scroll to position [147, 0]
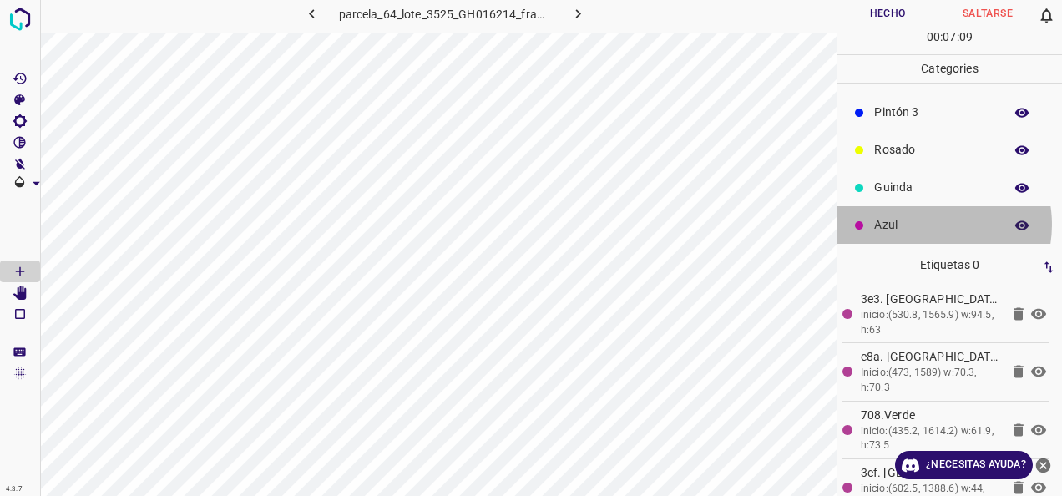
click at [930, 224] on p "Azul" at bounding box center [934, 225] width 121 height 18
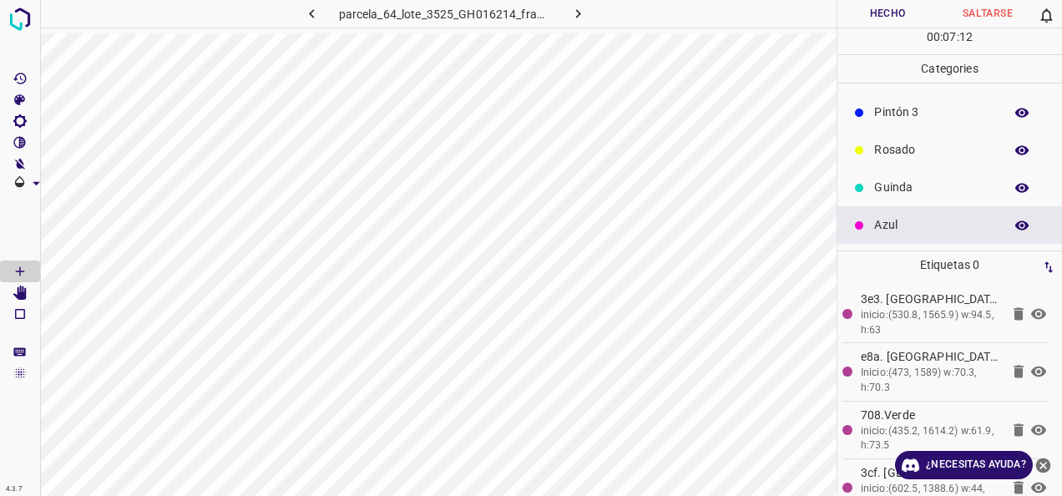
scroll to position [0, 0]
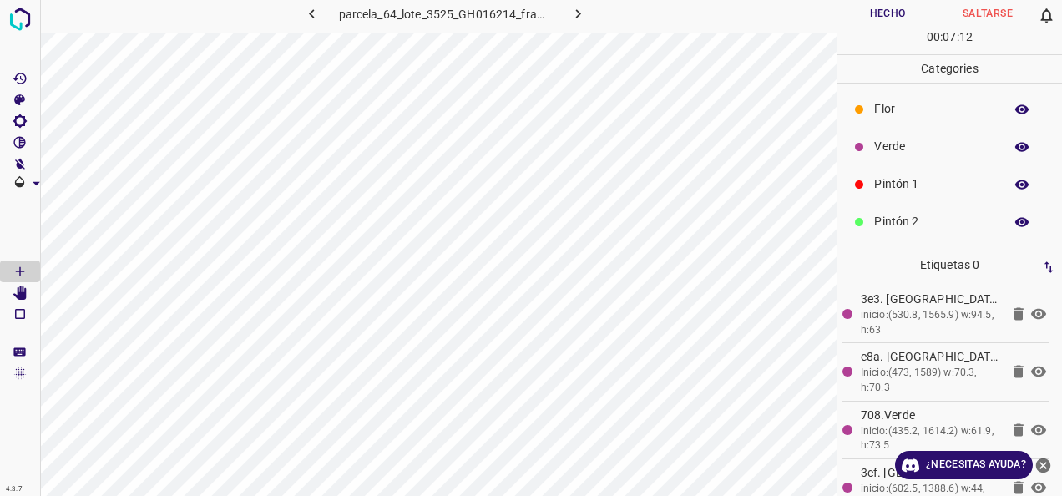
click at [928, 148] on p "Verde" at bounding box center [934, 147] width 121 height 18
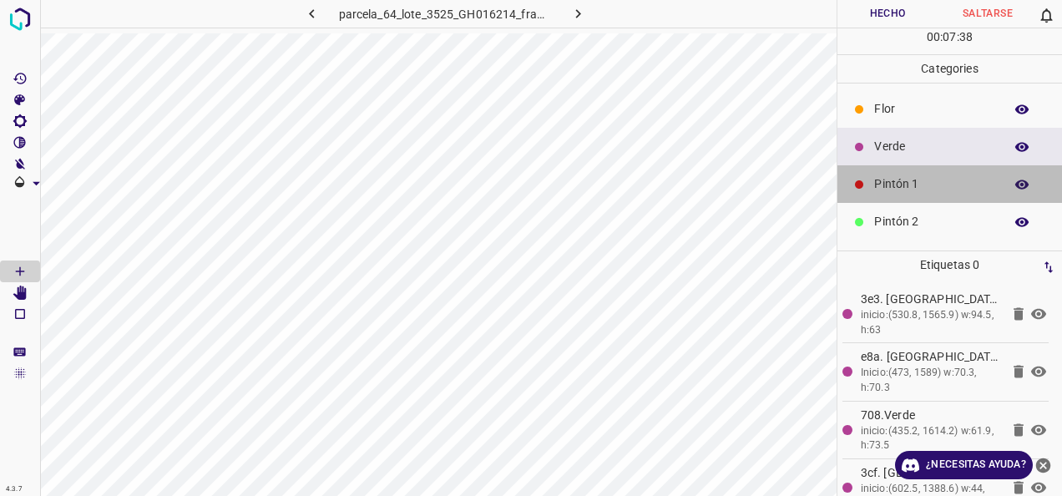
click at [976, 180] on p "Pintón 1" at bounding box center [934, 184] width 121 height 18
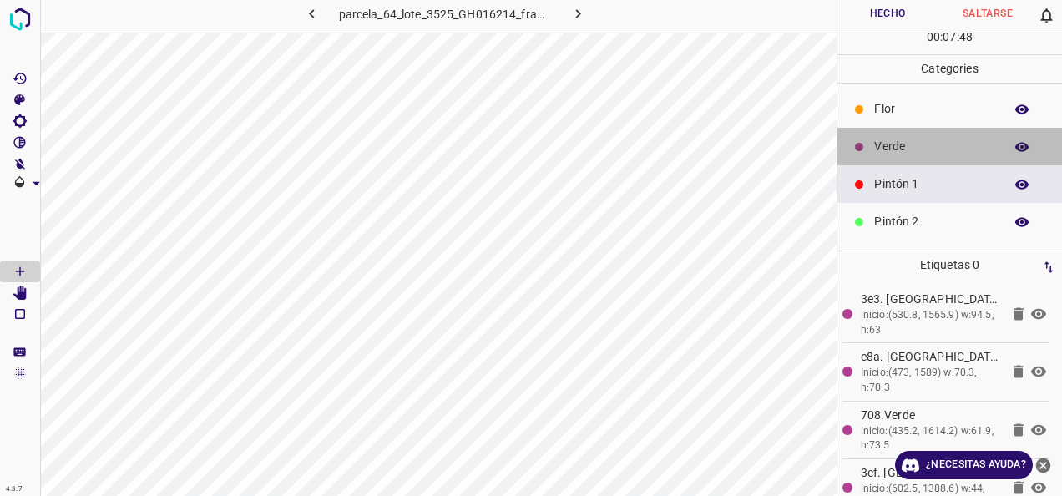
click at [959, 152] on p "Verde" at bounding box center [934, 147] width 121 height 18
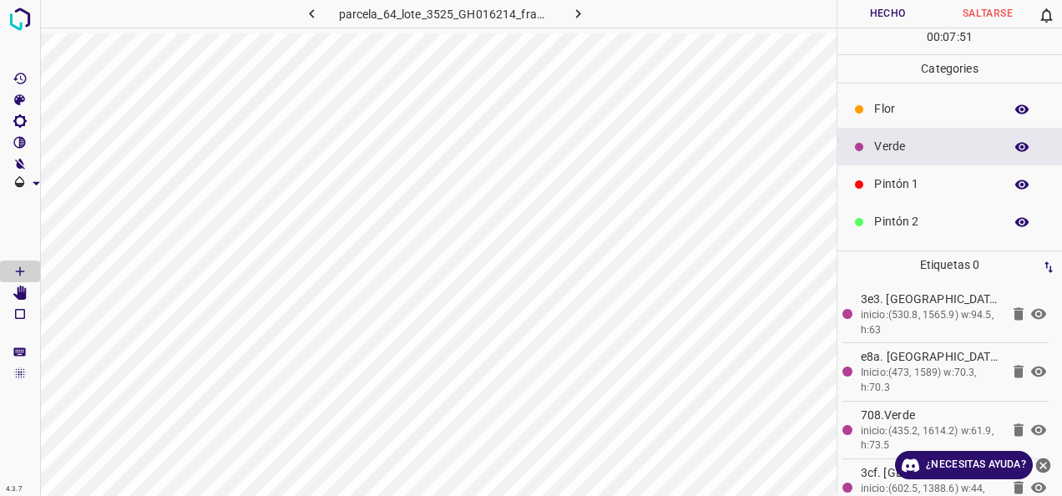
click at [893, 180] on p "Pintón 1" at bounding box center [934, 184] width 121 height 18
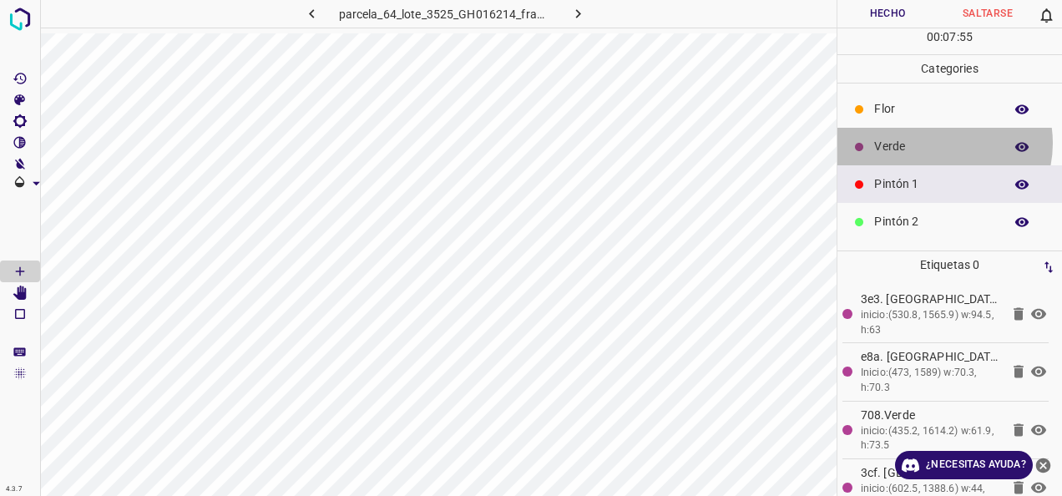
click at [935, 142] on p "Verde" at bounding box center [934, 147] width 121 height 18
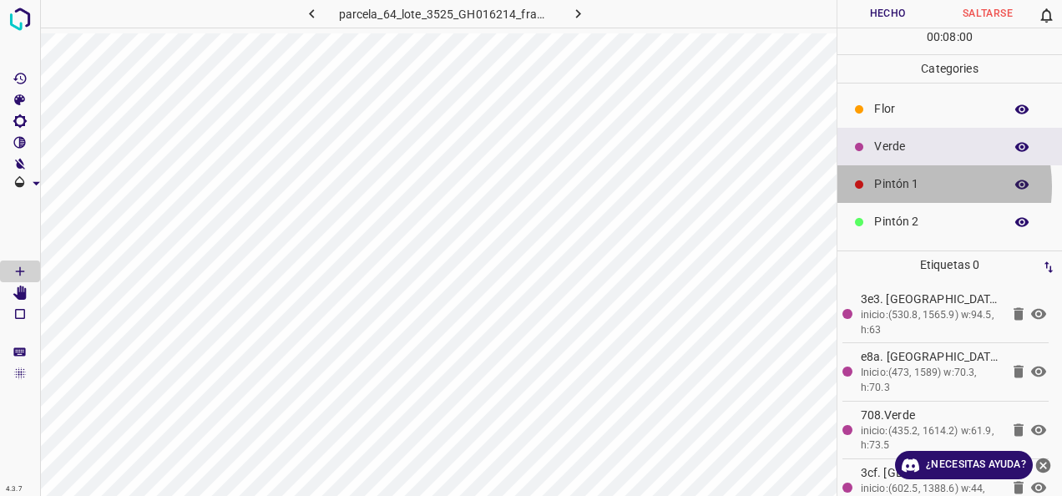
click at [899, 185] on p "Pintón 1" at bounding box center [934, 184] width 121 height 18
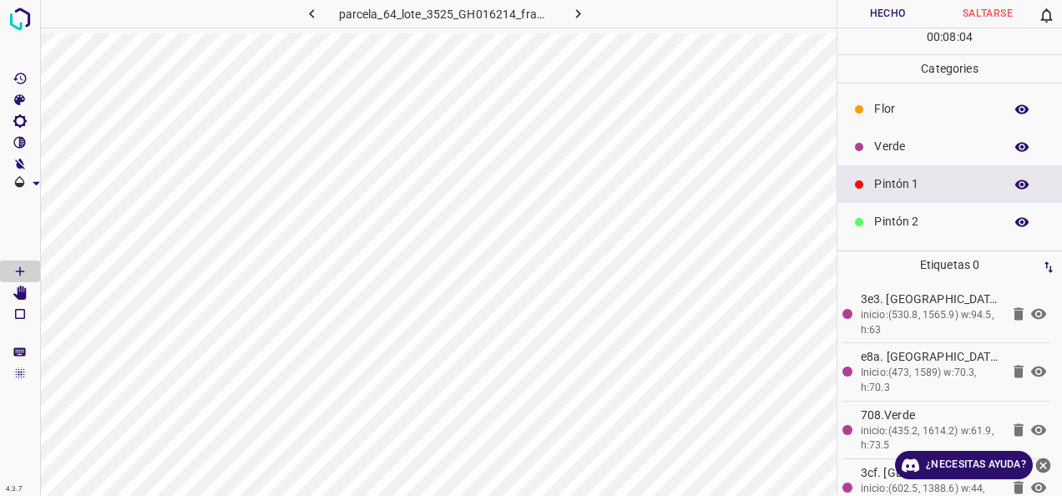
click at [926, 147] on p "Verde" at bounding box center [934, 147] width 121 height 18
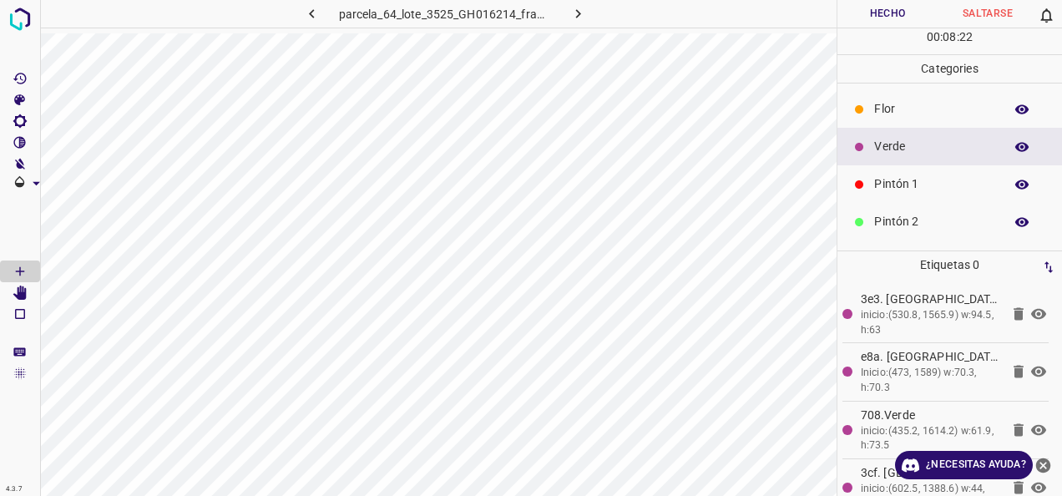
click at [896, 203] on div "Pintón 2" at bounding box center [950, 222] width 225 height 38
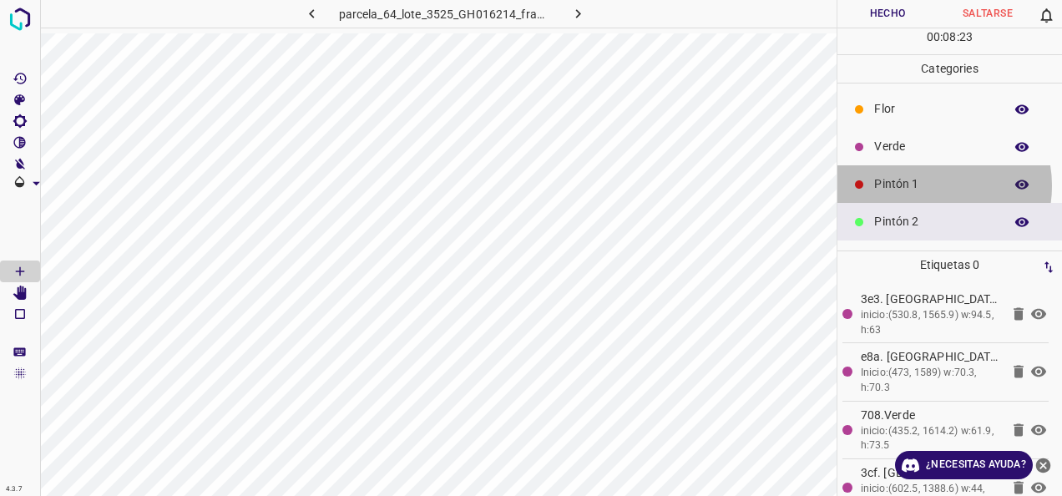
click at [931, 185] on p "Pintón 1" at bounding box center [934, 184] width 121 height 18
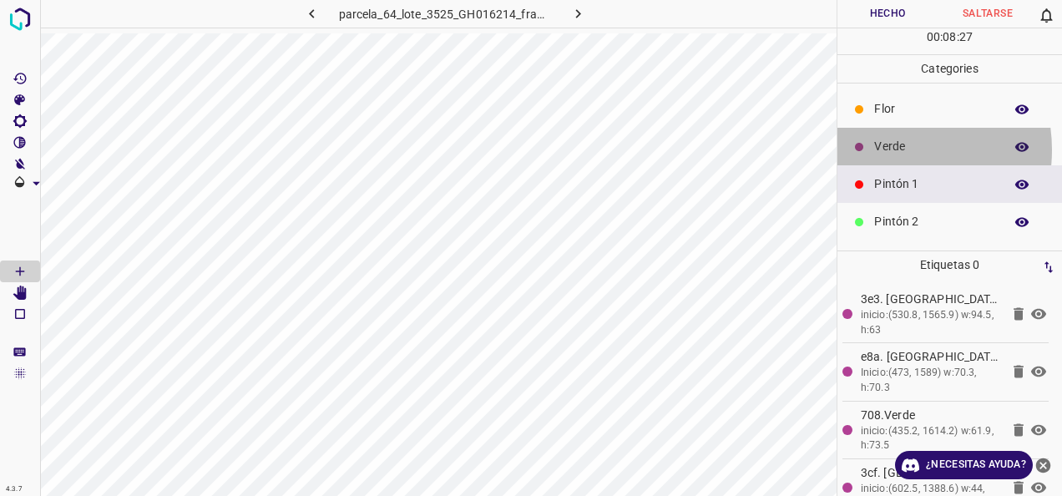
click at [883, 149] on p "Verde" at bounding box center [934, 147] width 121 height 18
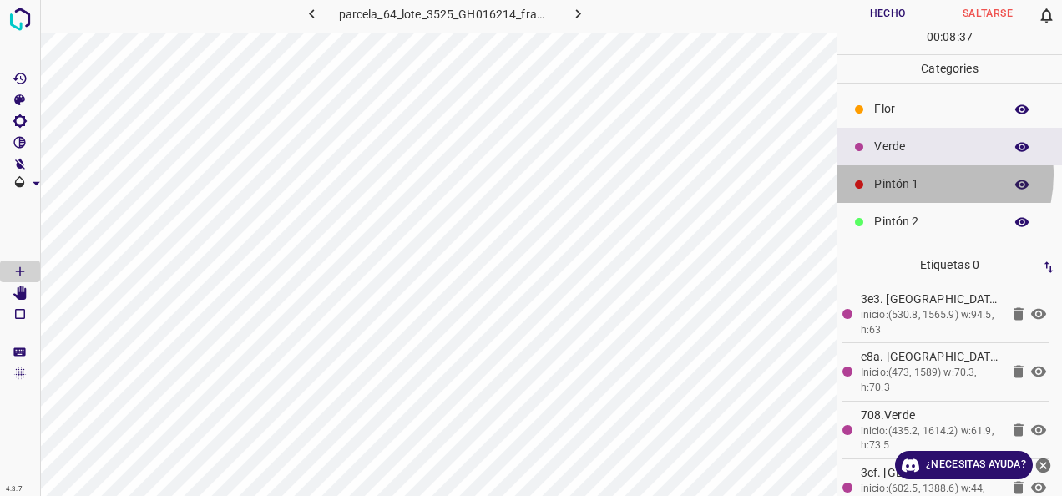
click at [915, 174] on div "Pintón 1" at bounding box center [950, 184] width 225 height 38
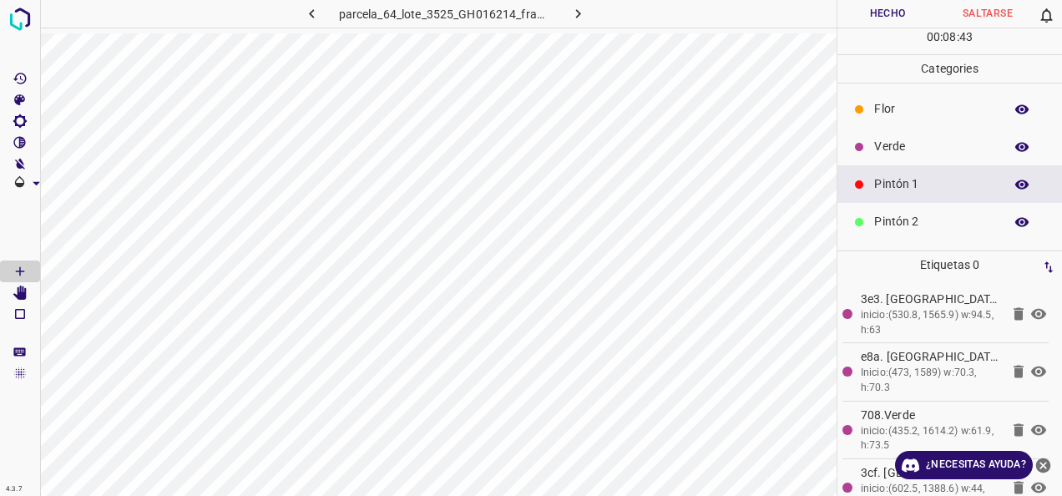
click at [906, 142] on p "Verde" at bounding box center [934, 147] width 121 height 18
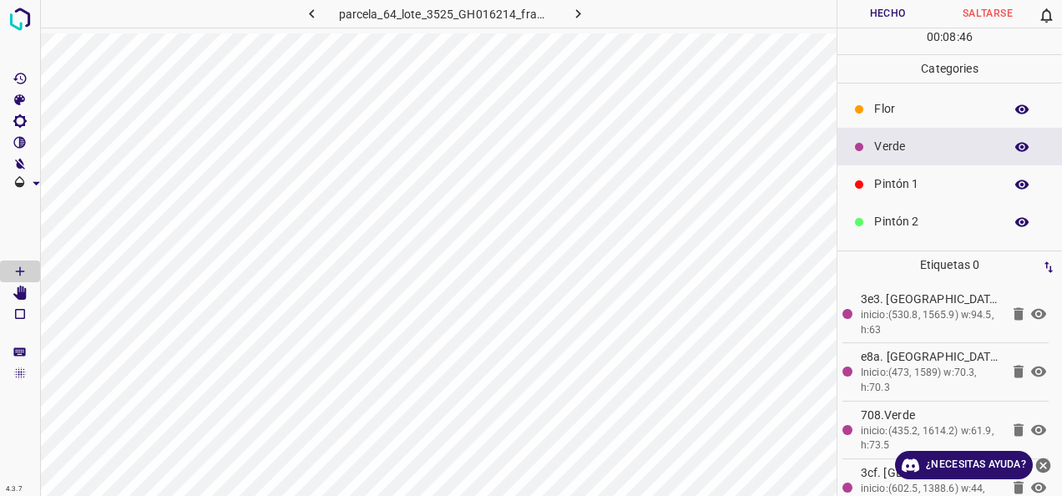
click at [882, 183] on p "Pintón 1" at bounding box center [934, 184] width 121 height 18
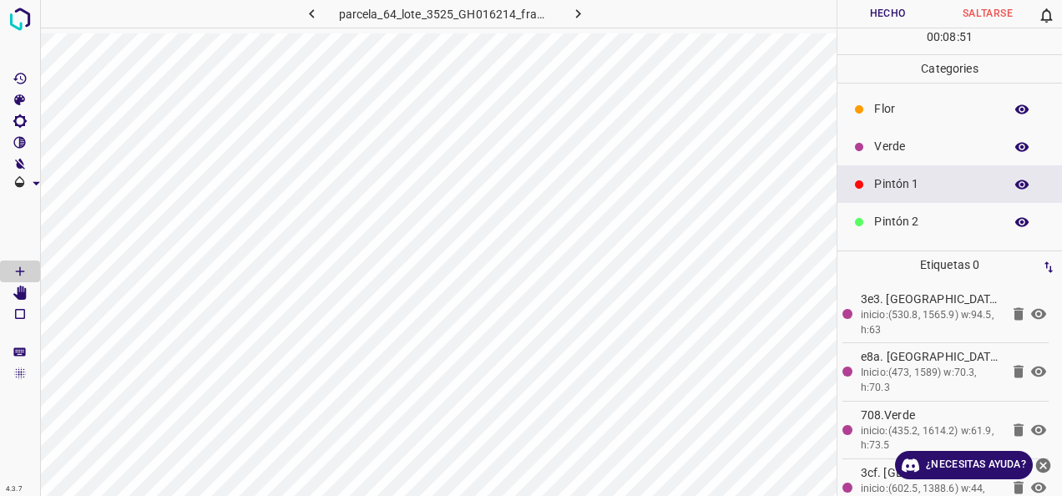
click at [879, 220] on p "Pintón 2" at bounding box center [934, 222] width 121 height 18
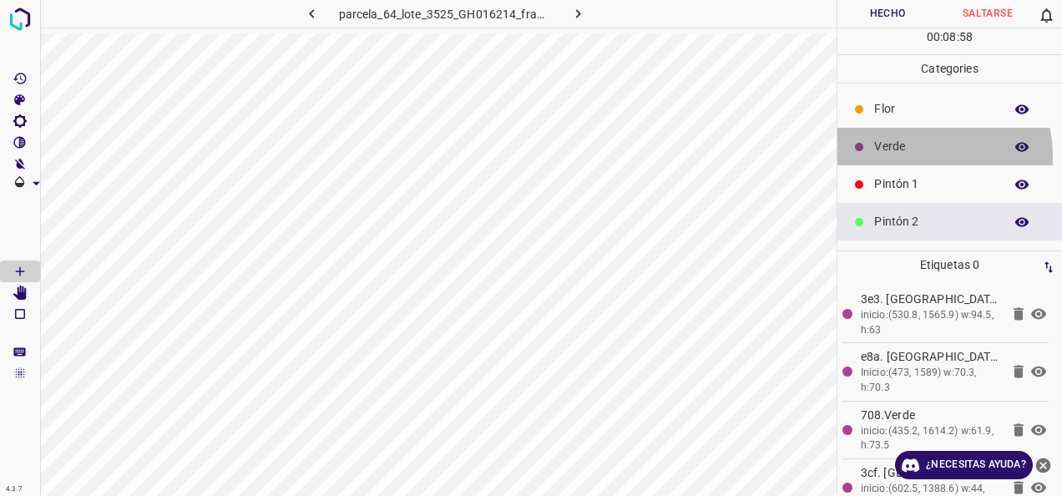
click at [904, 155] on div "Verde" at bounding box center [950, 147] width 225 height 38
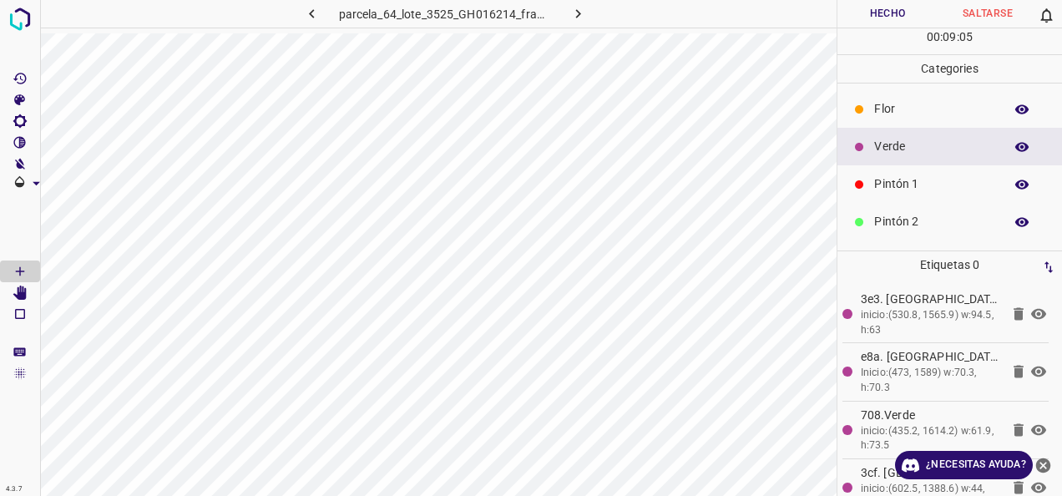
click at [947, 188] on p "Pintón 1" at bounding box center [934, 184] width 121 height 18
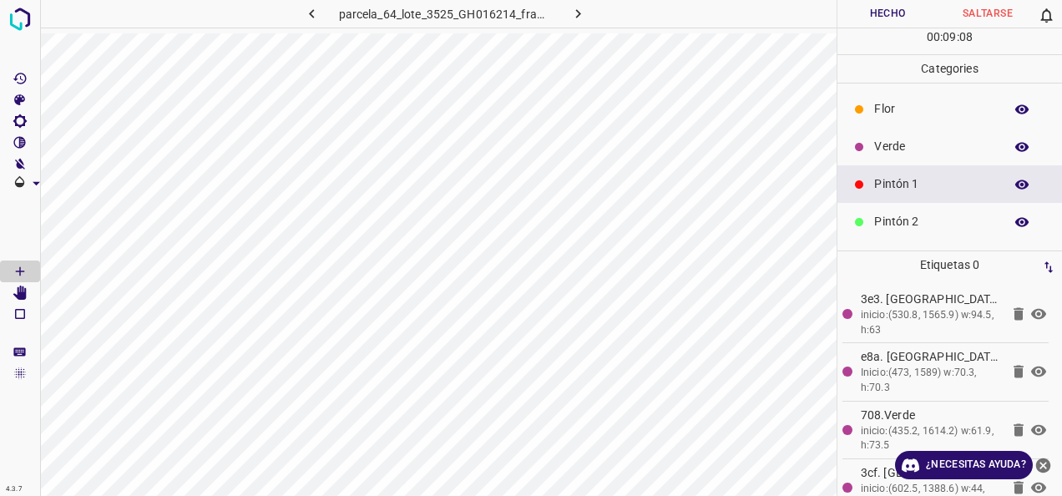
click at [969, 147] on p "Verde" at bounding box center [934, 147] width 121 height 18
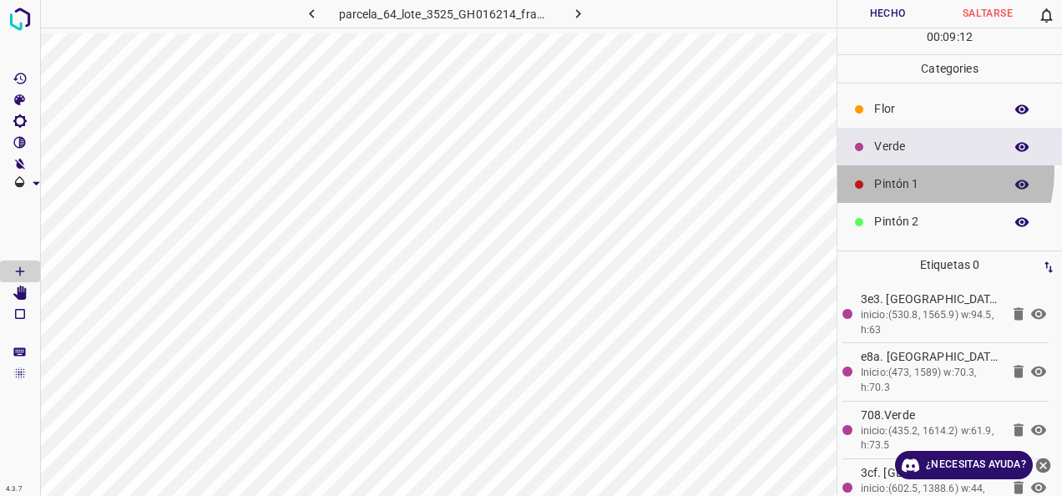
click at [919, 170] on div "Pintón 1" at bounding box center [950, 184] width 225 height 38
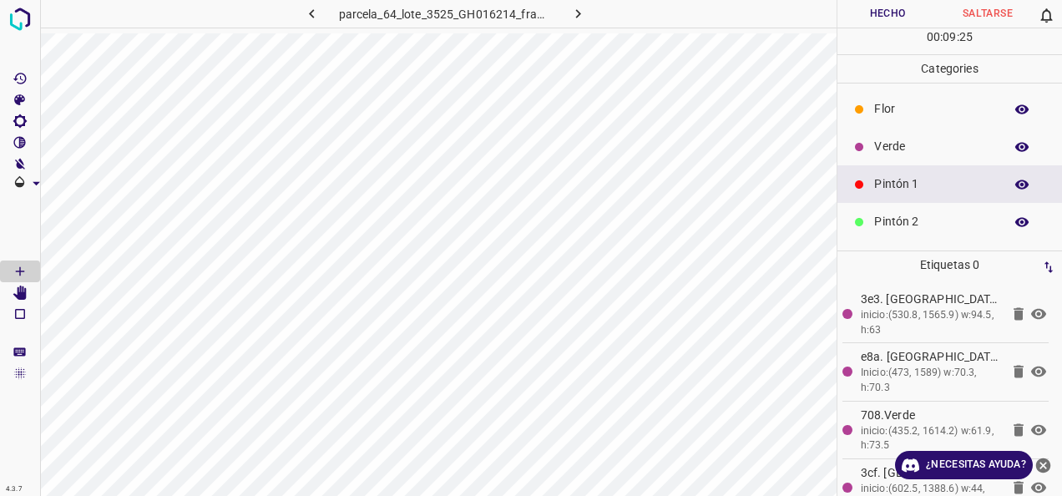
click at [860, 147] on icon at bounding box center [859, 147] width 8 height 8
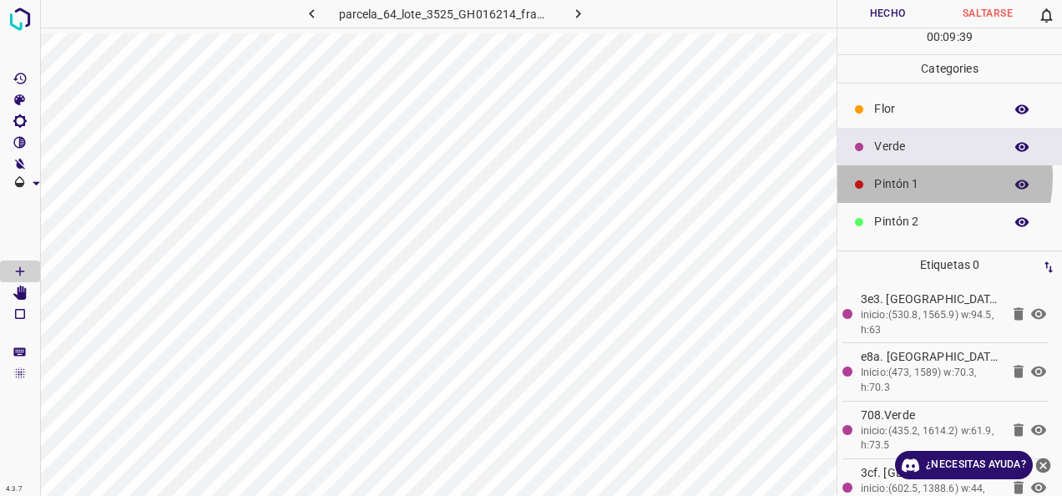
click at [919, 177] on p "Pintón 1" at bounding box center [934, 184] width 121 height 18
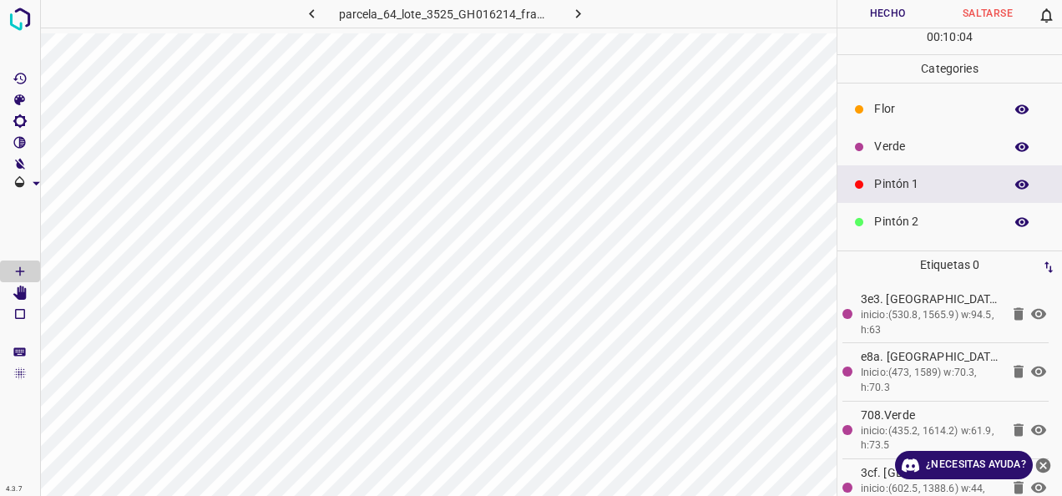
click at [965, 154] on p "Verde" at bounding box center [934, 147] width 121 height 18
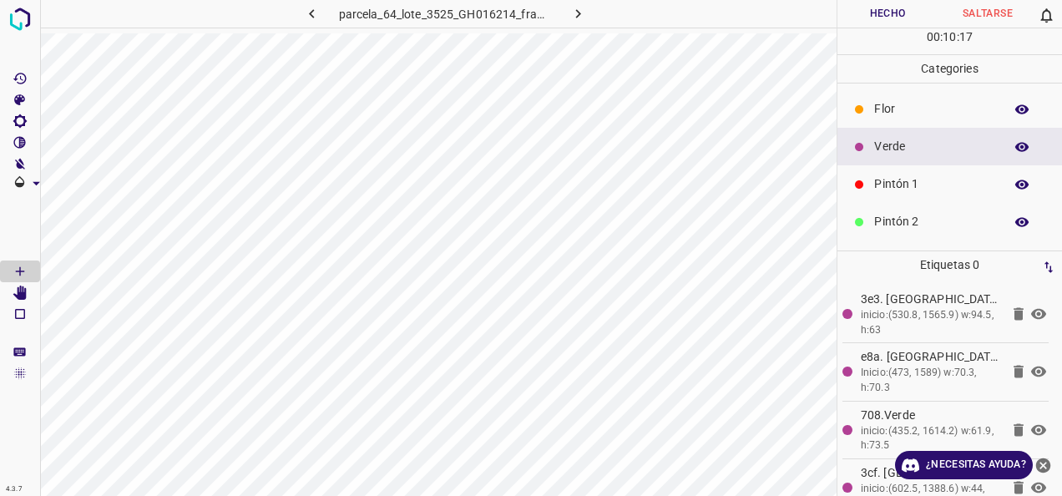
click at [875, 213] on p "Pintón 2" at bounding box center [934, 222] width 121 height 18
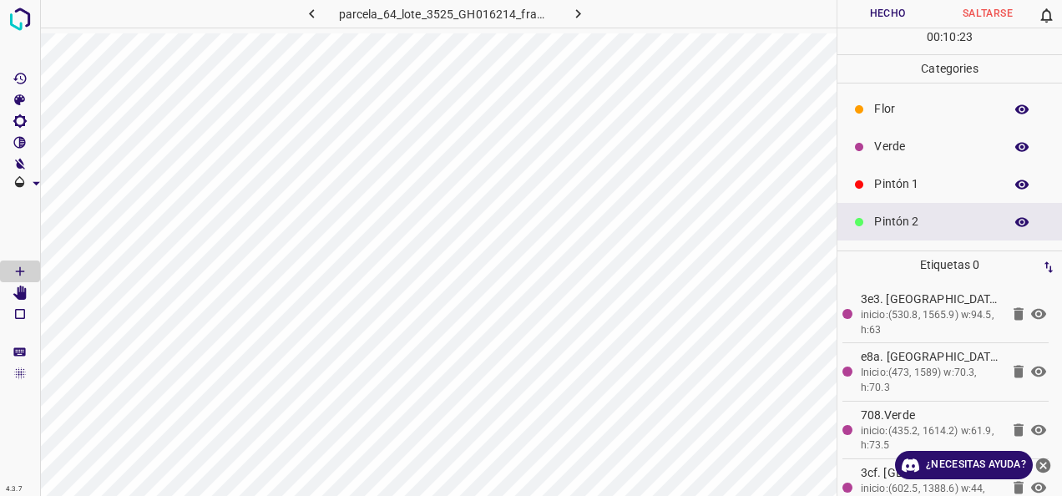
click at [867, 145] on div at bounding box center [859, 147] width 17 height 17
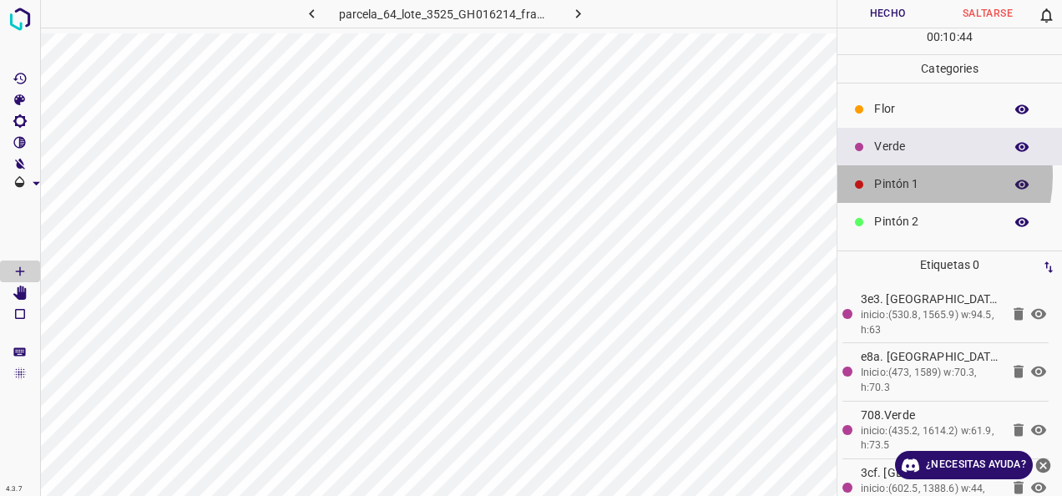
click at [906, 175] on p "Pintón 1" at bounding box center [934, 184] width 121 height 18
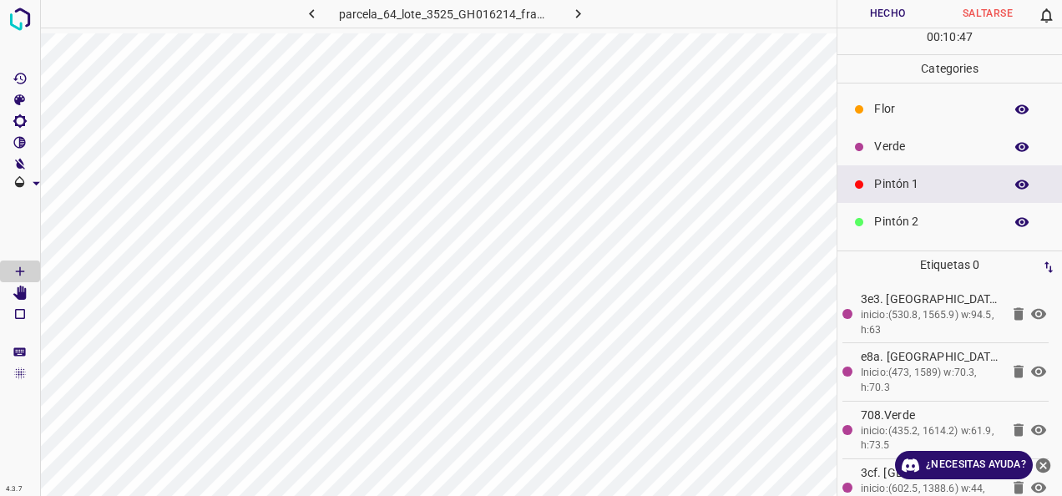
scroll to position [147, 0]
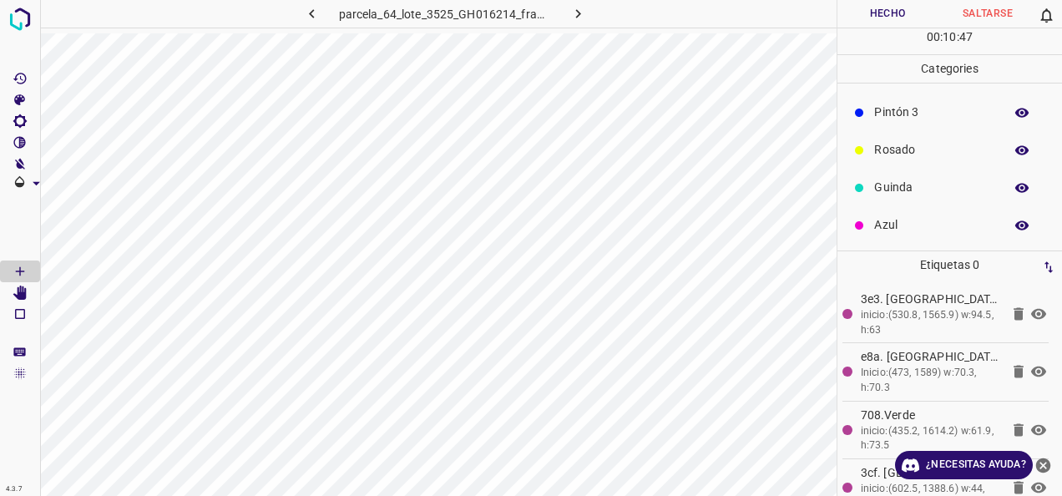
drag, startPoint x: 925, startPoint y: 207, endPoint x: 919, endPoint y: 223, distance: 16.9
click at [924, 211] on div "Azul" at bounding box center [950, 225] width 225 height 38
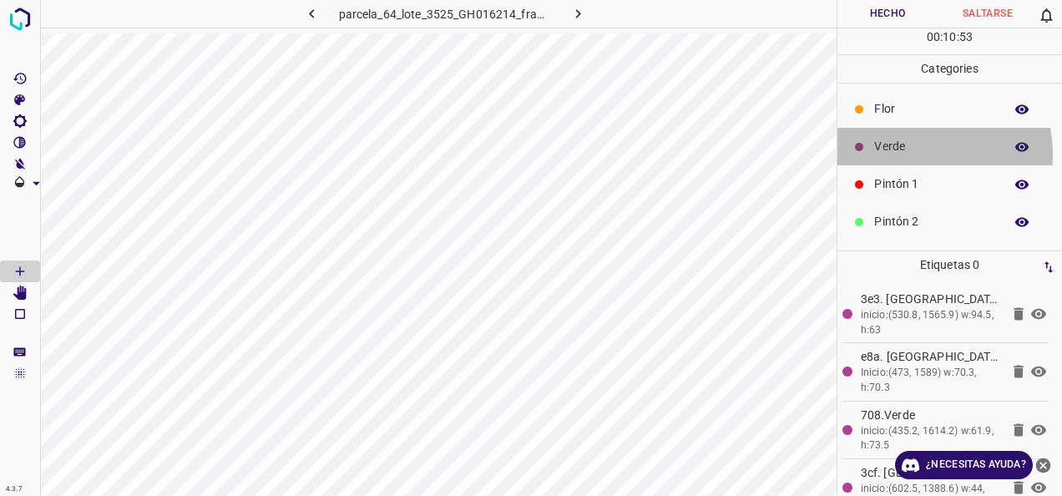
click at [925, 152] on p "Verde" at bounding box center [934, 147] width 121 height 18
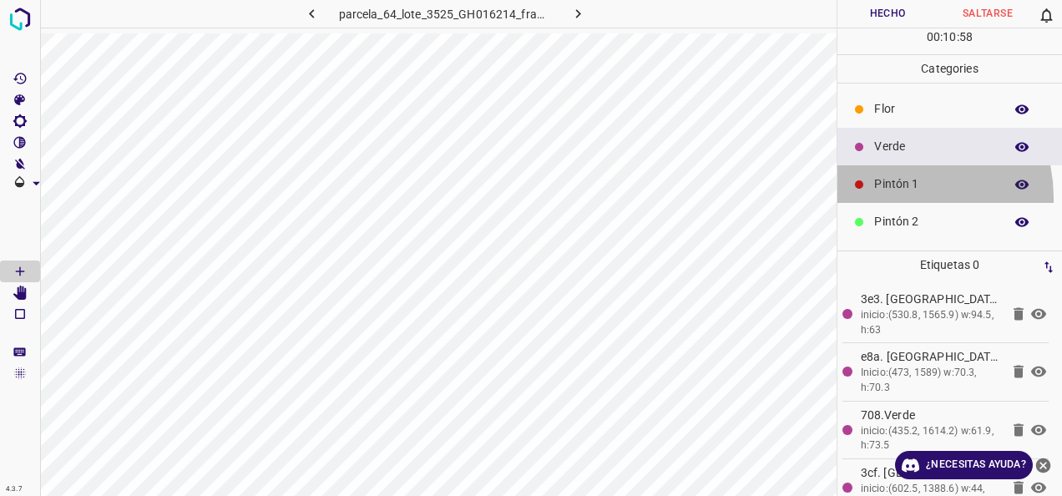
click at [900, 196] on div "Pintón 1" at bounding box center [950, 184] width 225 height 38
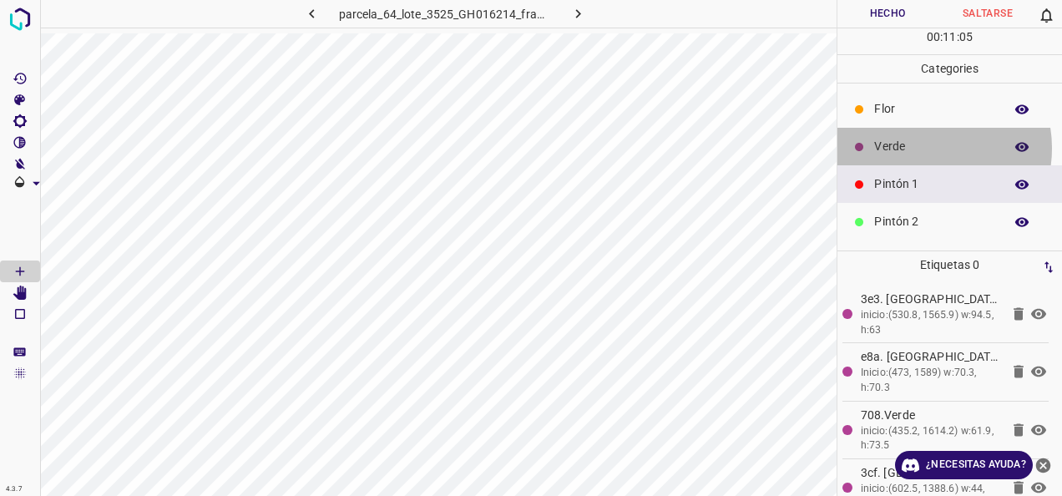
click at [926, 147] on p "Verde" at bounding box center [934, 147] width 121 height 18
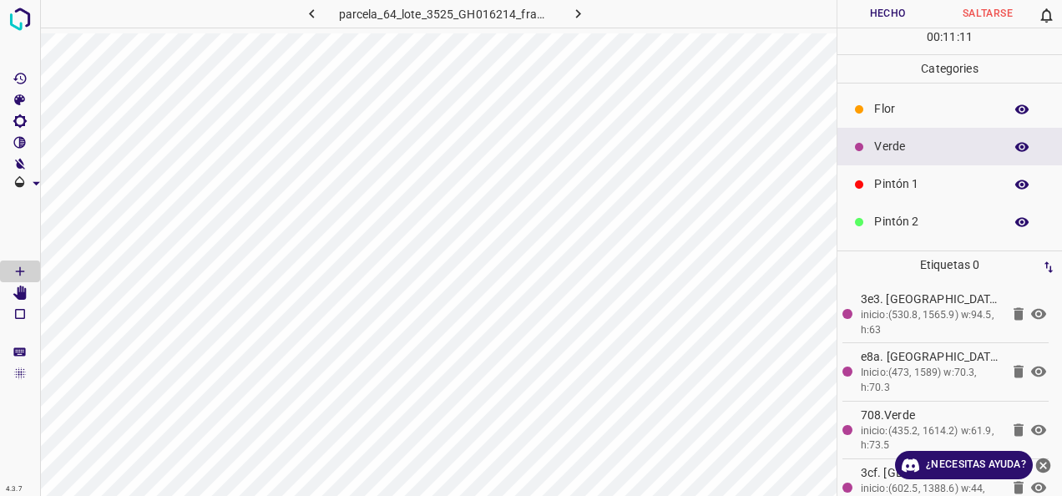
click at [862, 181] on icon at bounding box center [859, 184] width 8 height 8
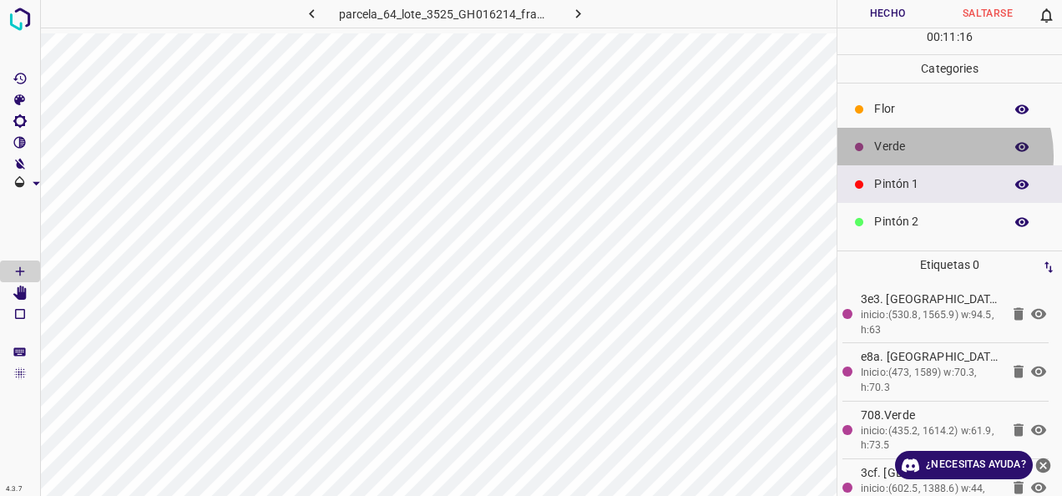
click at [937, 154] on p "Verde" at bounding box center [934, 147] width 121 height 18
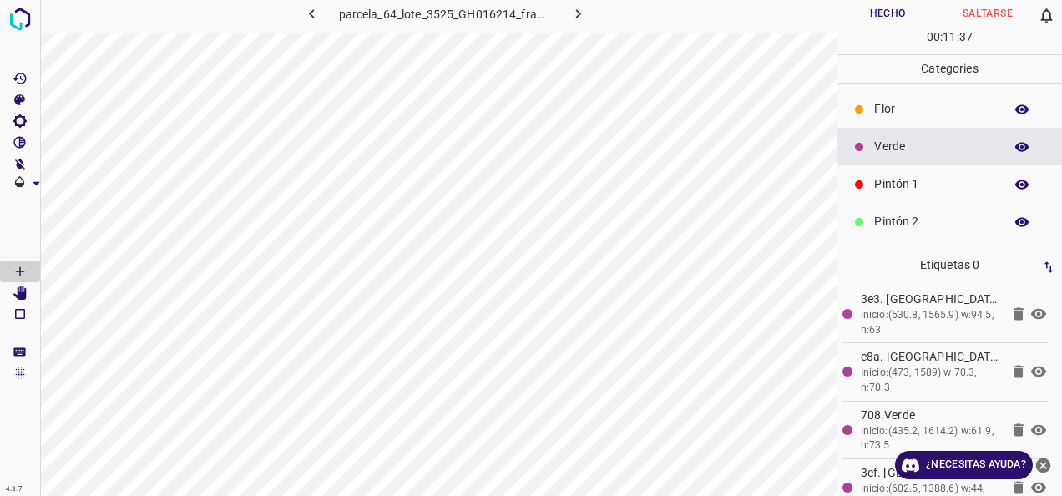
click at [899, 177] on p "Pintón 1" at bounding box center [934, 184] width 121 height 18
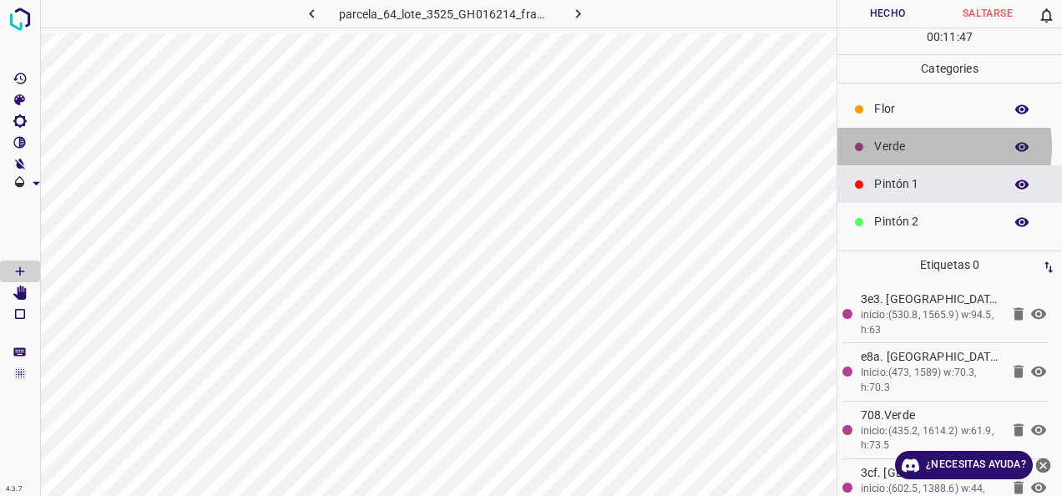
click at [925, 145] on p "Verde" at bounding box center [934, 147] width 121 height 18
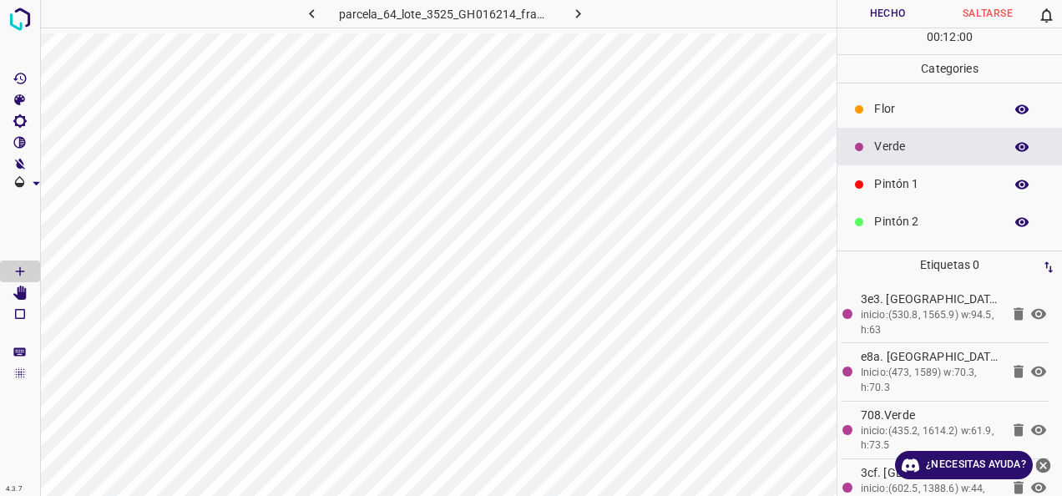
click at [865, 207] on div "Pintón 2" at bounding box center [950, 222] width 225 height 38
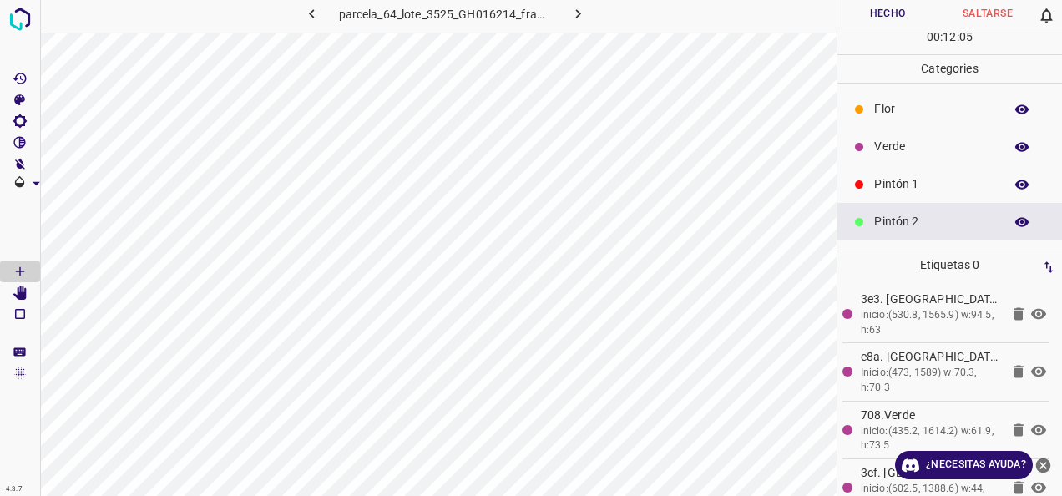
click at [877, 5] on button "Hecho" at bounding box center [888, 14] width 100 height 28
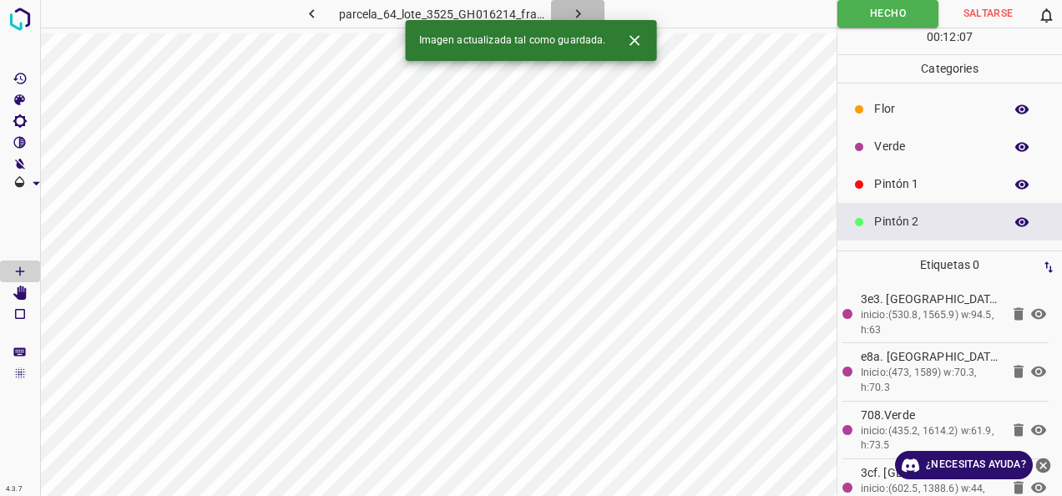
click at [594, 13] on button "button" at bounding box center [577, 14] width 53 height 28
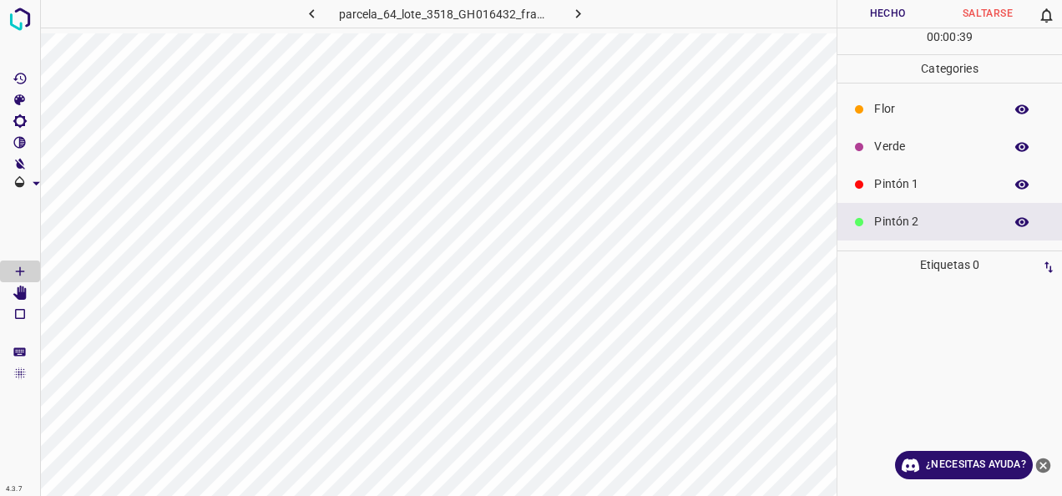
click at [964, 139] on p "Verde" at bounding box center [934, 147] width 121 height 18
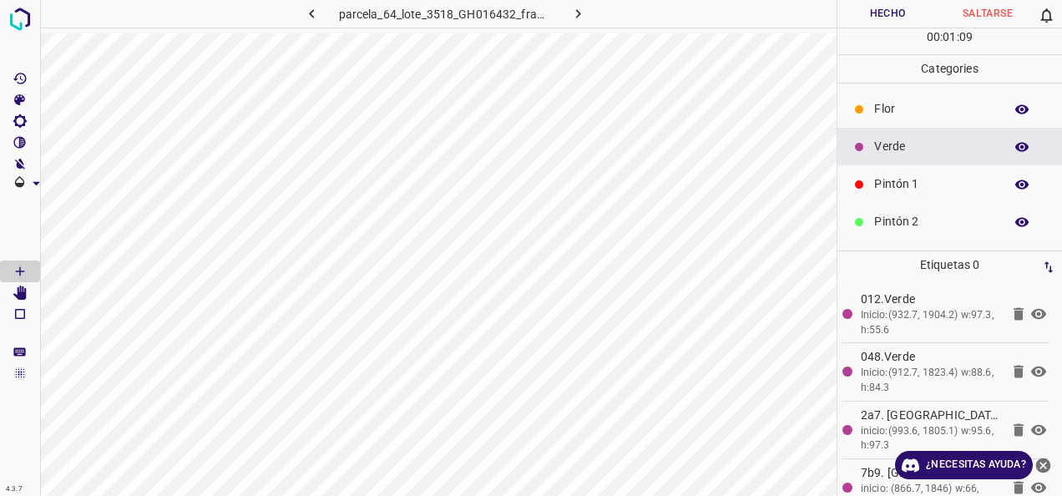
scroll to position [147, 0]
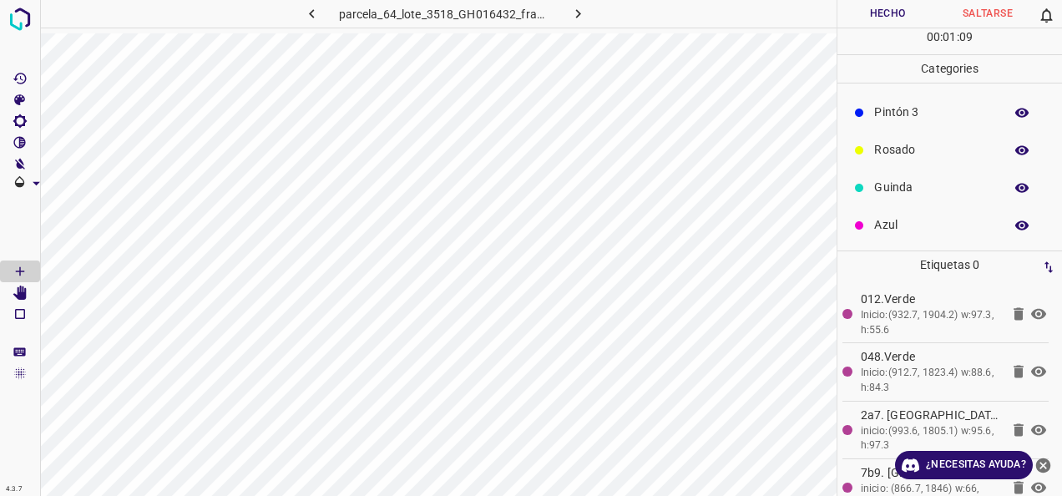
click at [890, 118] on p "Pintón 3" at bounding box center [934, 113] width 121 height 18
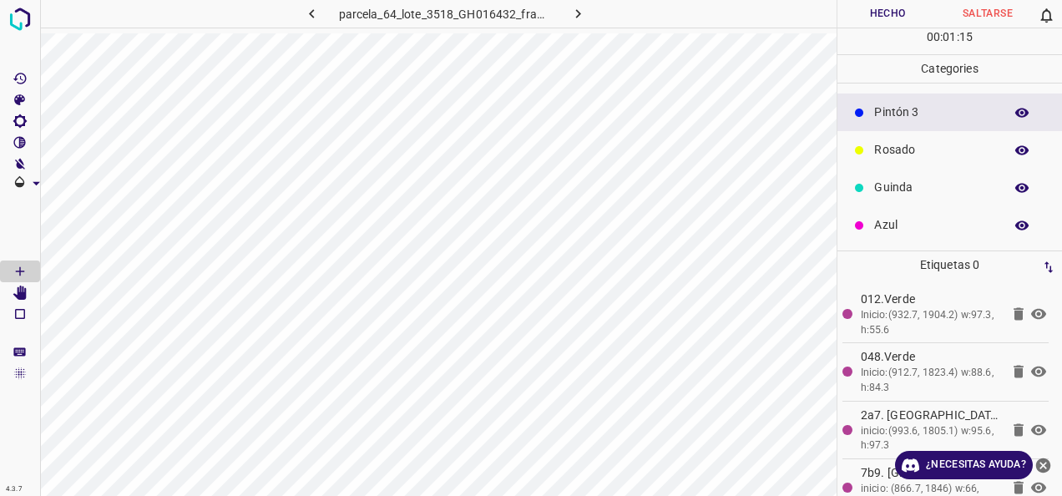
scroll to position [0, 0]
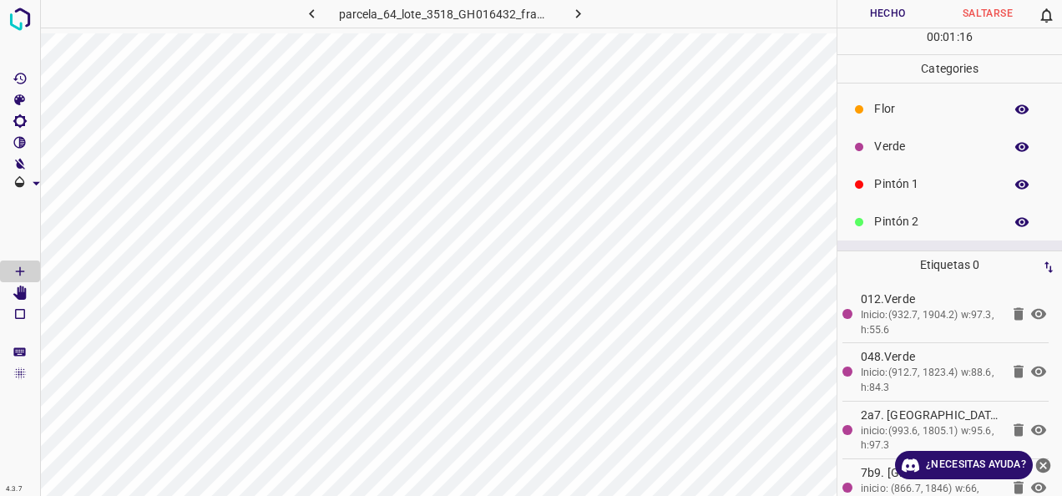
click at [909, 226] on p "Pintón 2" at bounding box center [934, 222] width 121 height 18
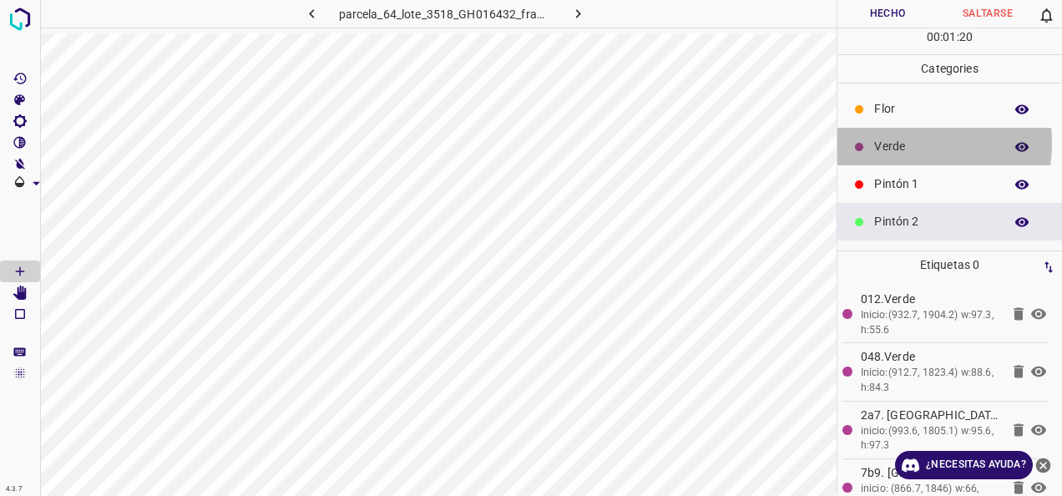
click at [904, 142] on p "Verde" at bounding box center [934, 147] width 121 height 18
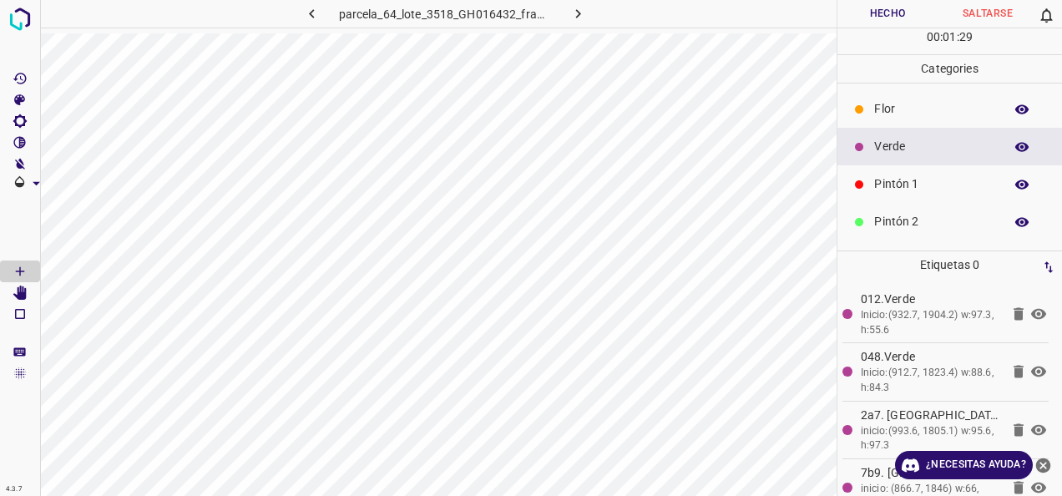
click at [912, 230] on div "Pintón 2" at bounding box center [950, 222] width 225 height 38
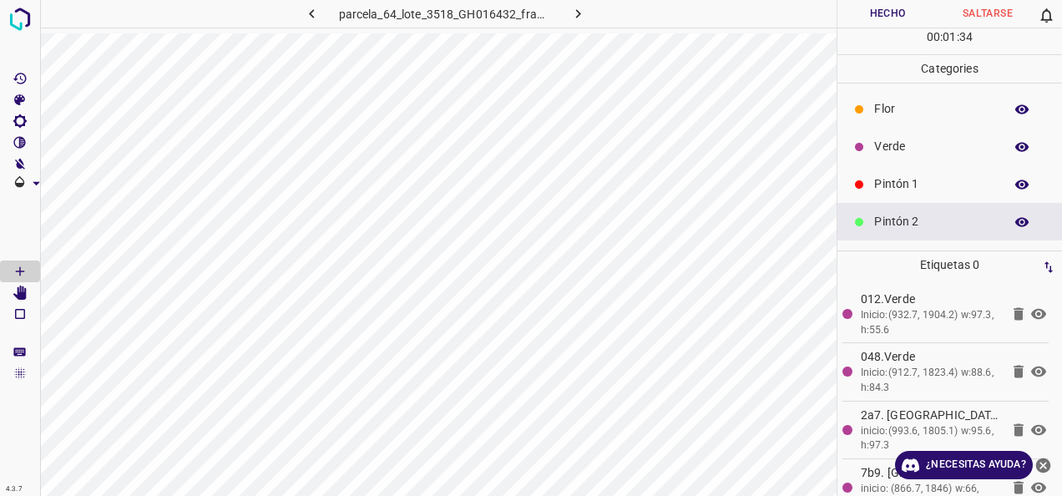
click at [899, 147] on p "Verde" at bounding box center [934, 147] width 121 height 18
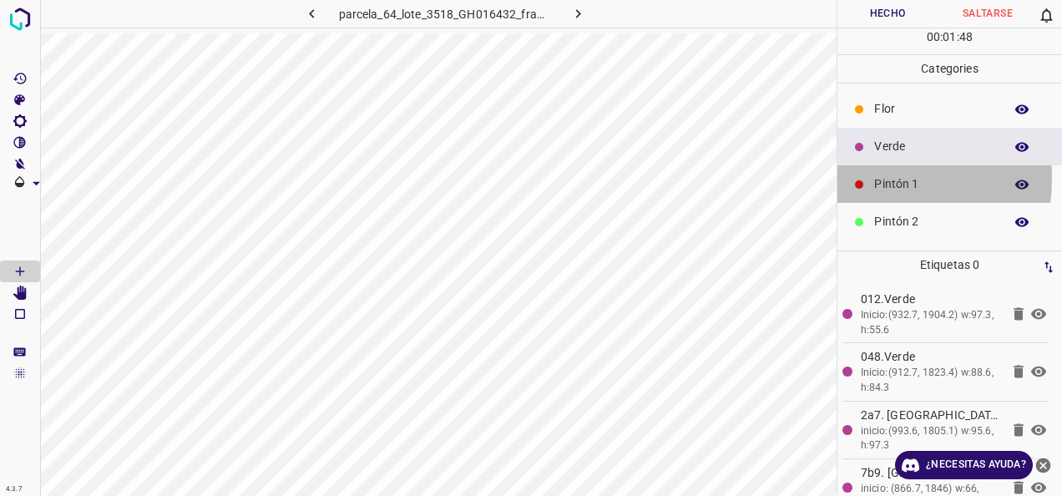
click at [851, 177] on div at bounding box center [859, 184] width 17 height 17
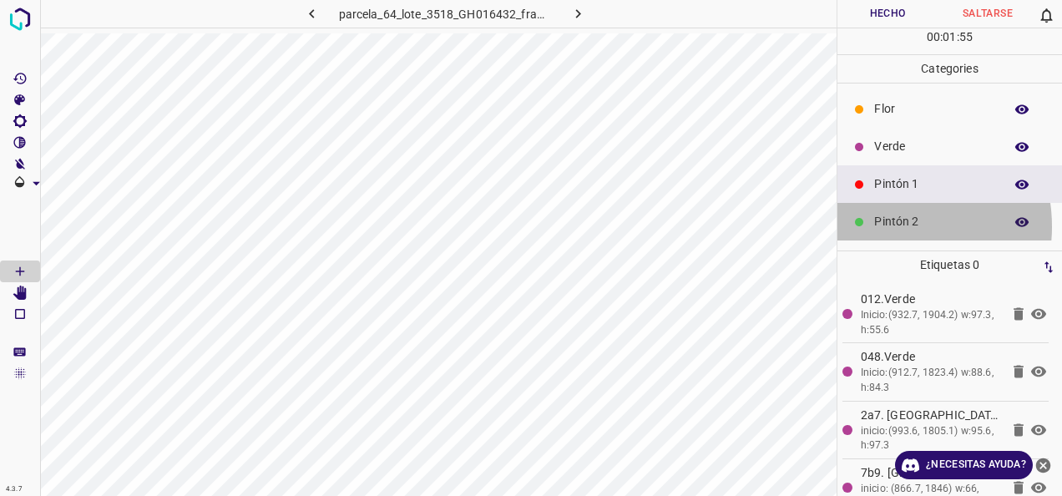
click at [888, 225] on p "Pintón 2" at bounding box center [934, 222] width 121 height 18
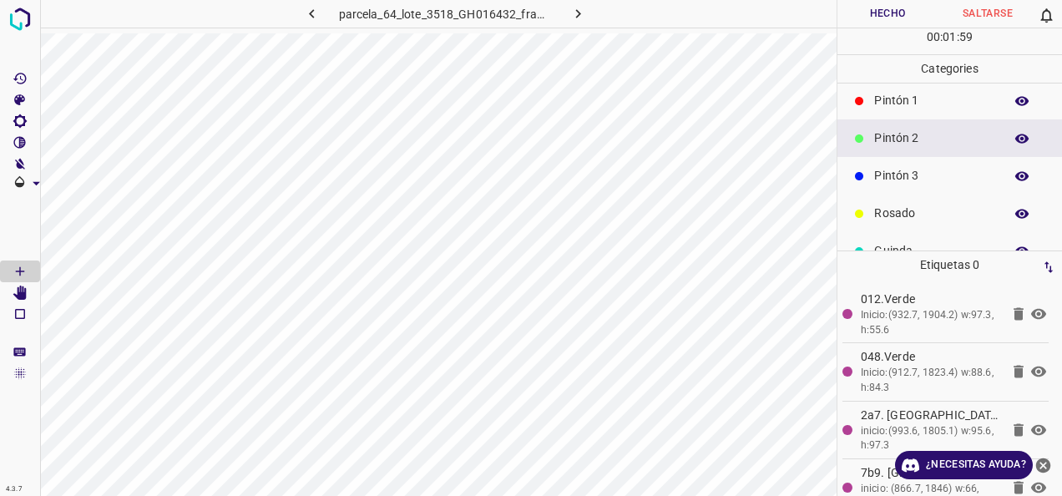
scroll to position [147, 0]
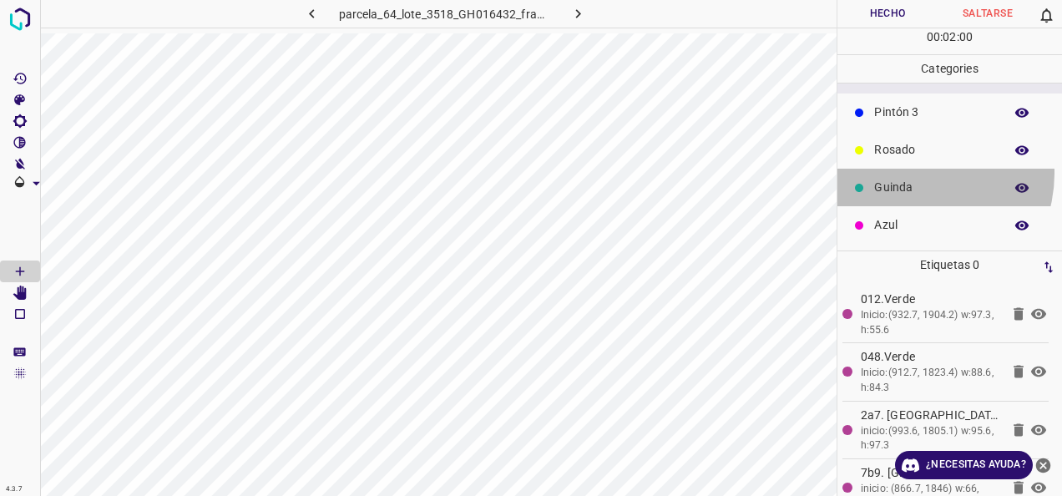
click at [915, 172] on div "Guinda" at bounding box center [950, 188] width 225 height 38
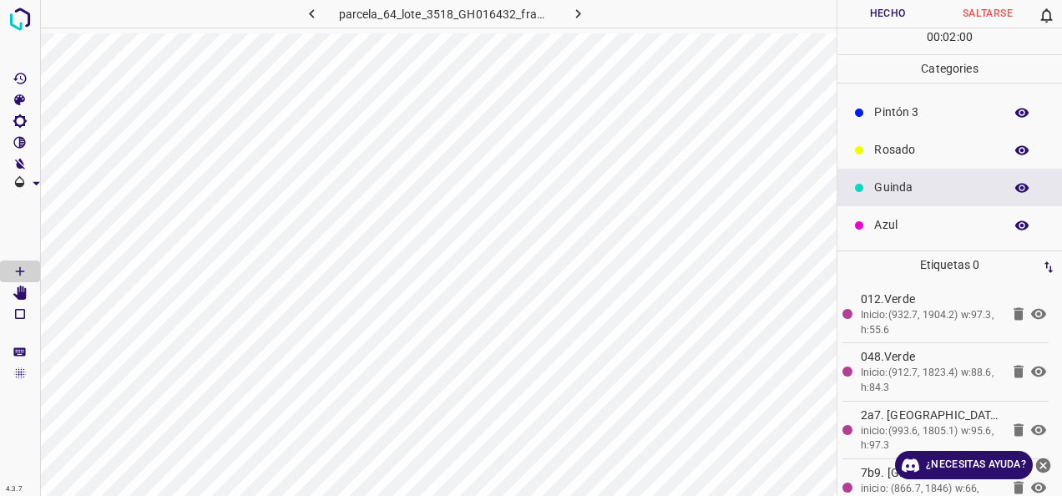
click at [890, 104] on p "Pintón 3" at bounding box center [934, 113] width 121 height 18
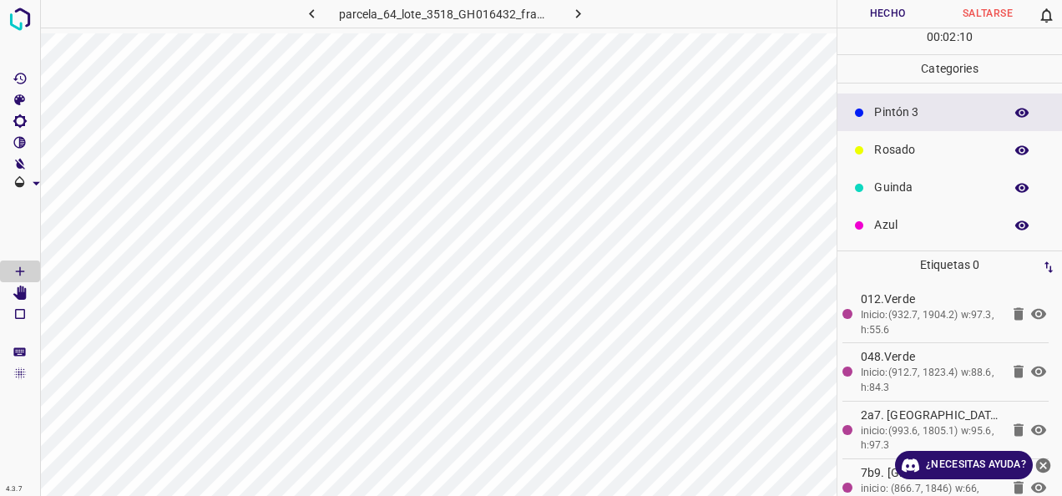
scroll to position [63, 0]
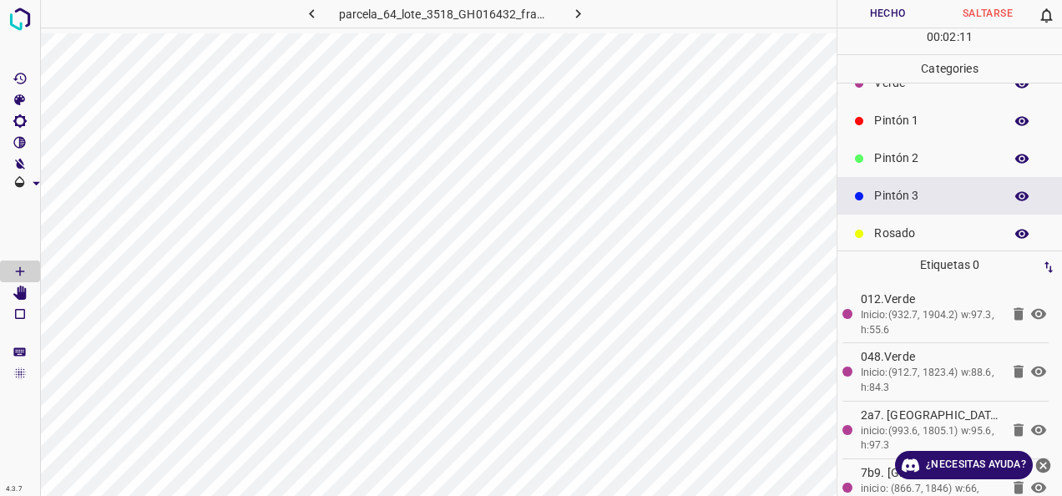
click at [861, 130] on div "Pintón 1" at bounding box center [950, 121] width 225 height 38
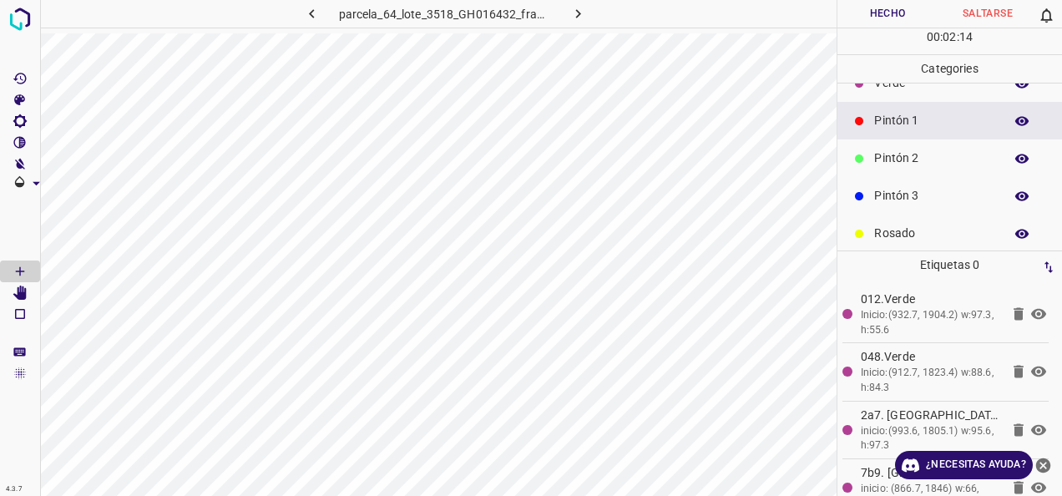
scroll to position [0, 0]
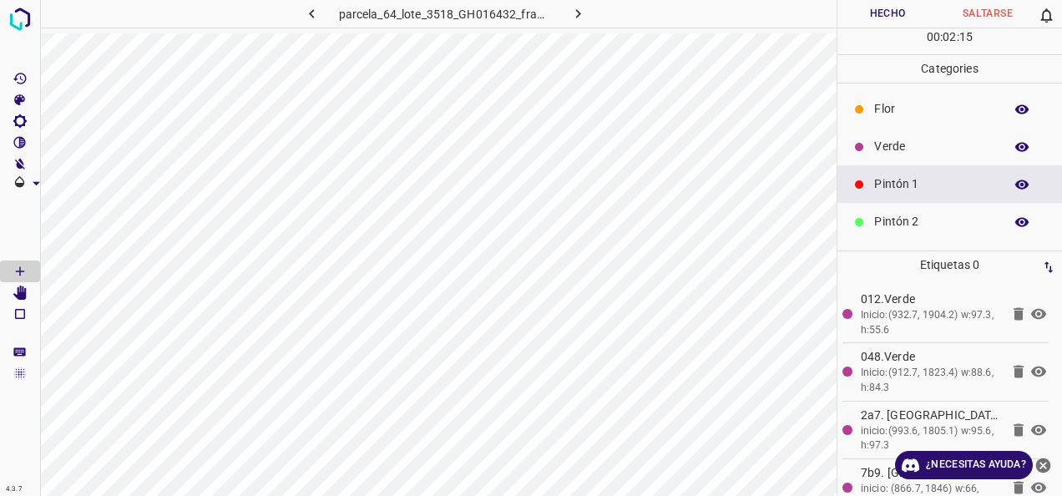
click at [882, 157] on div "Verde" at bounding box center [950, 147] width 225 height 38
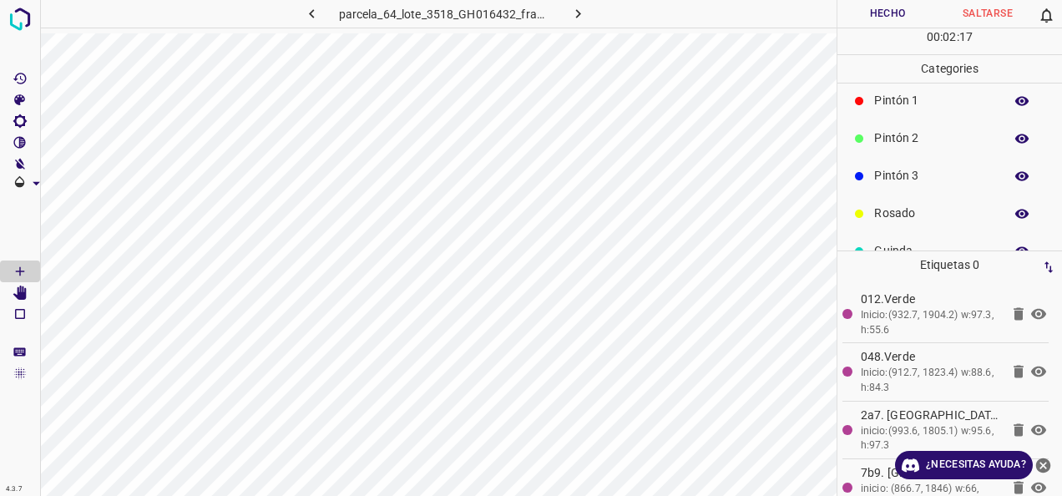
scroll to position [147, 0]
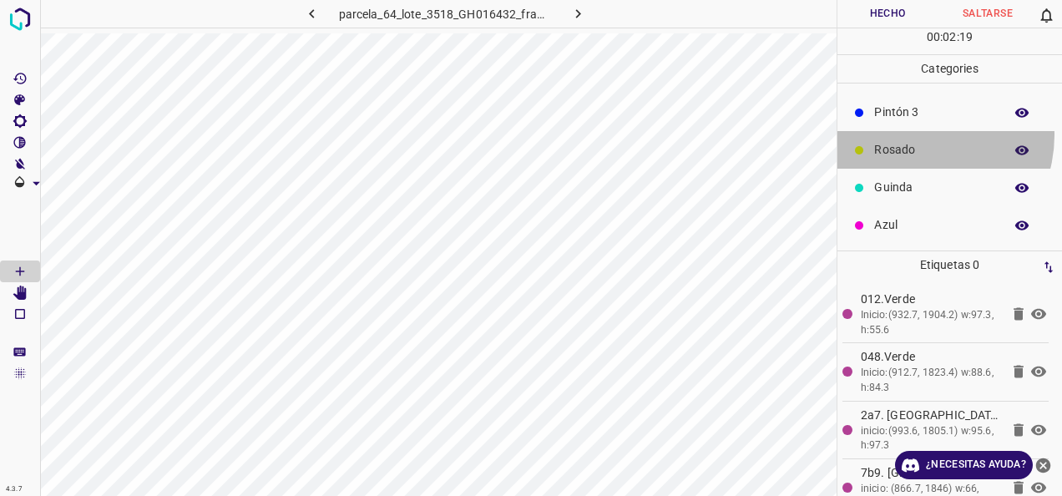
click at [917, 134] on div "Rosado" at bounding box center [950, 150] width 225 height 38
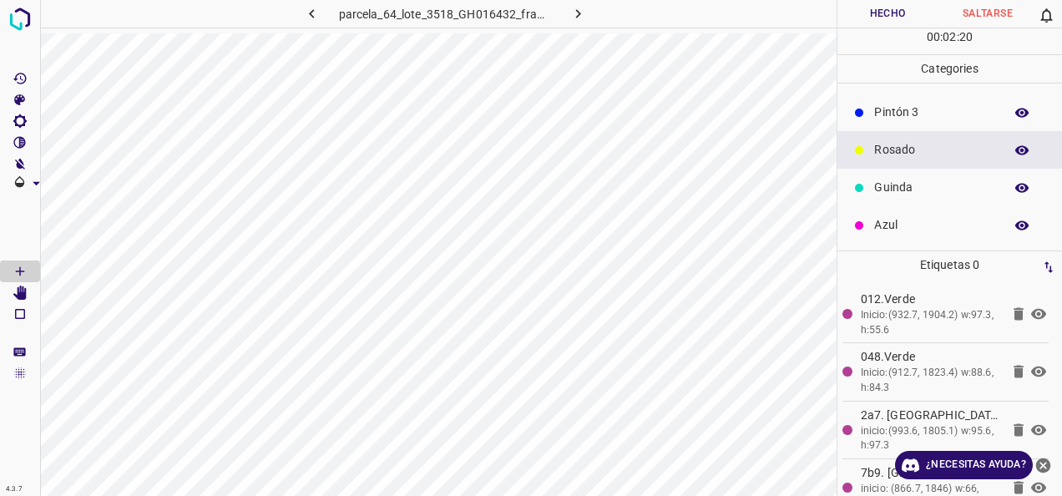
click at [878, 119] on p "Pintón 3" at bounding box center [934, 113] width 121 height 18
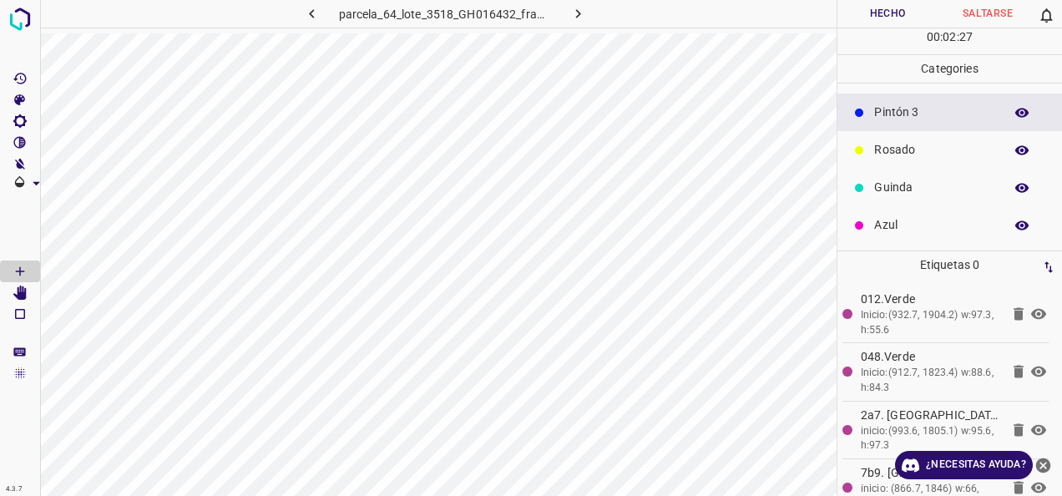
scroll to position [0, 0]
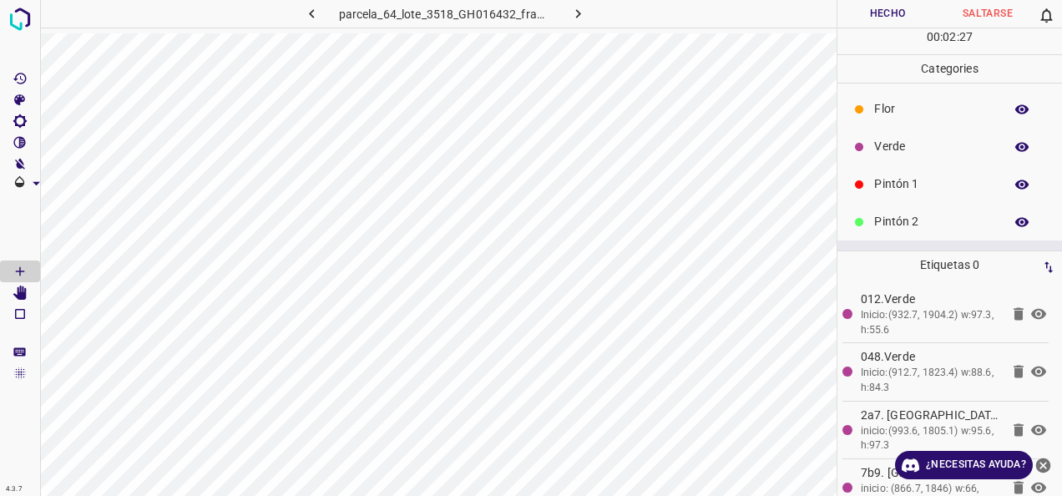
click at [923, 159] on div "Verde" at bounding box center [950, 147] width 225 height 38
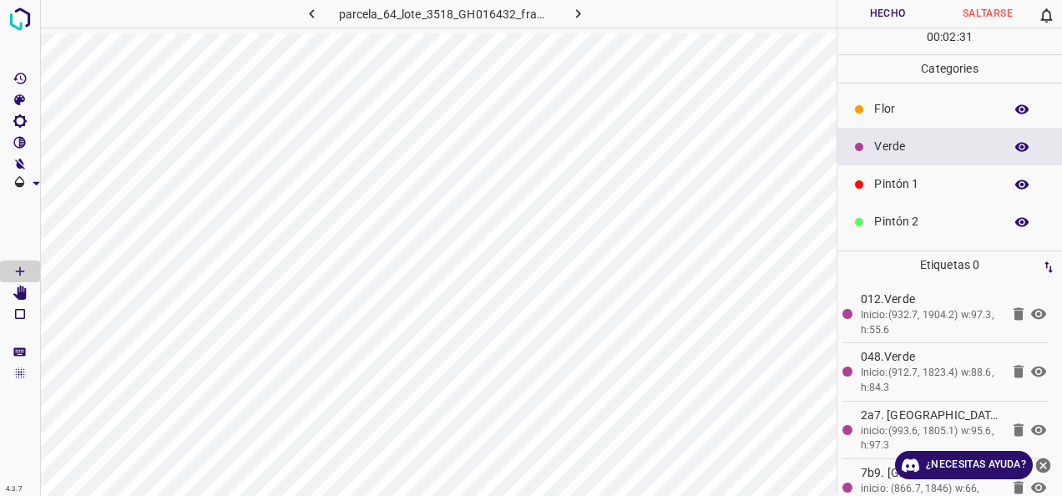
click at [927, 185] on p "Pintón 1" at bounding box center [934, 184] width 121 height 18
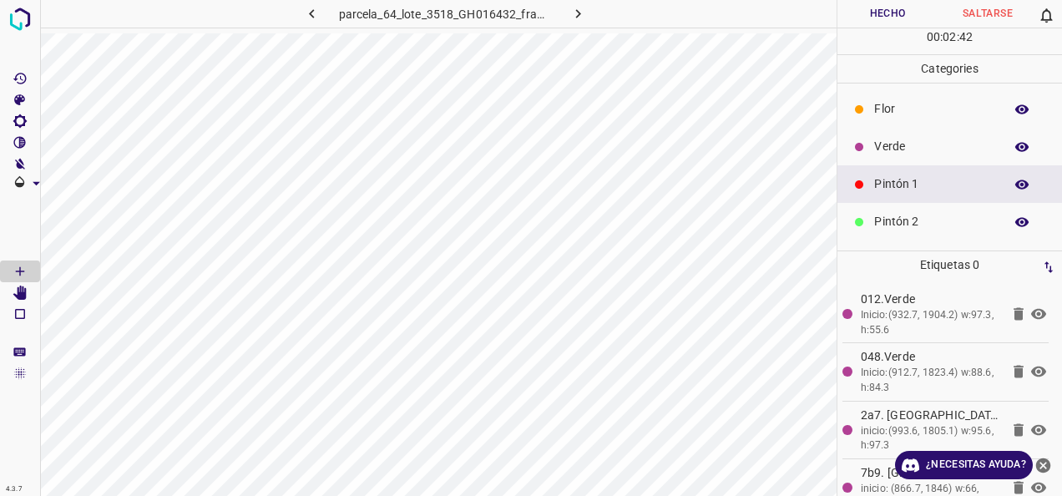
click at [921, 222] on p "Pintón 2" at bounding box center [934, 222] width 121 height 18
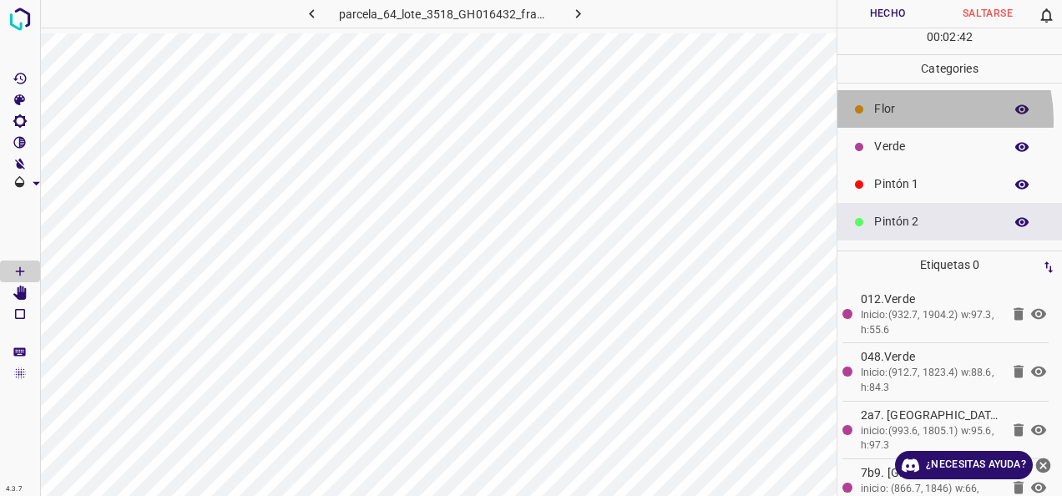
click at [902, 119] on div "Flor" at bounding box center [950, 109] width 225 height 38
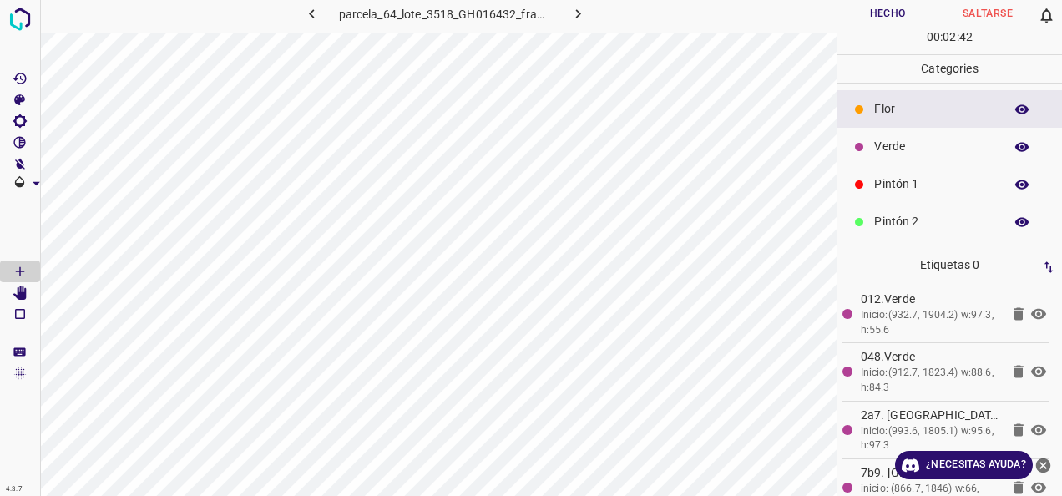
click at [899, 128] on div "Verde" at bounding box center [950, 147] width 225 height 38
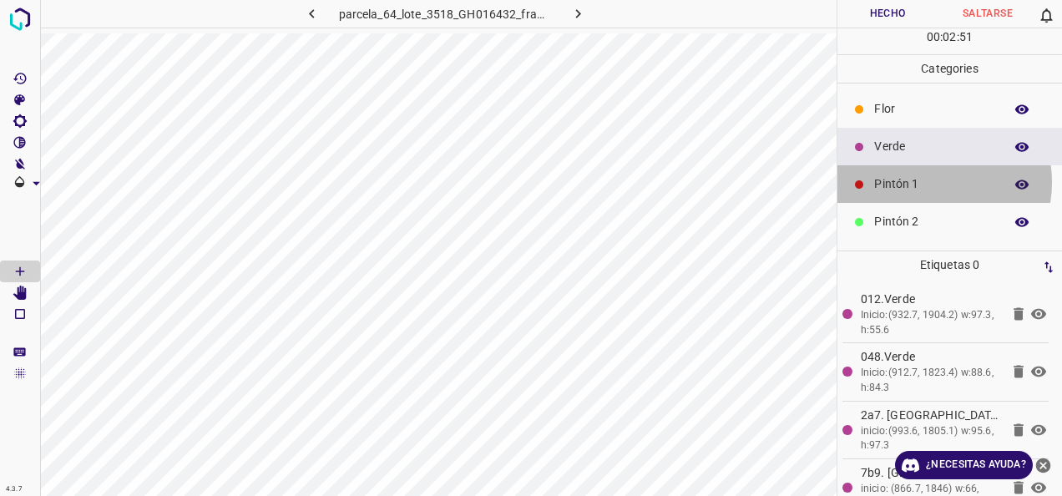
click at [929, 181] on p "Pintón 1" at bounding box center [934, 184] width 121 height 18
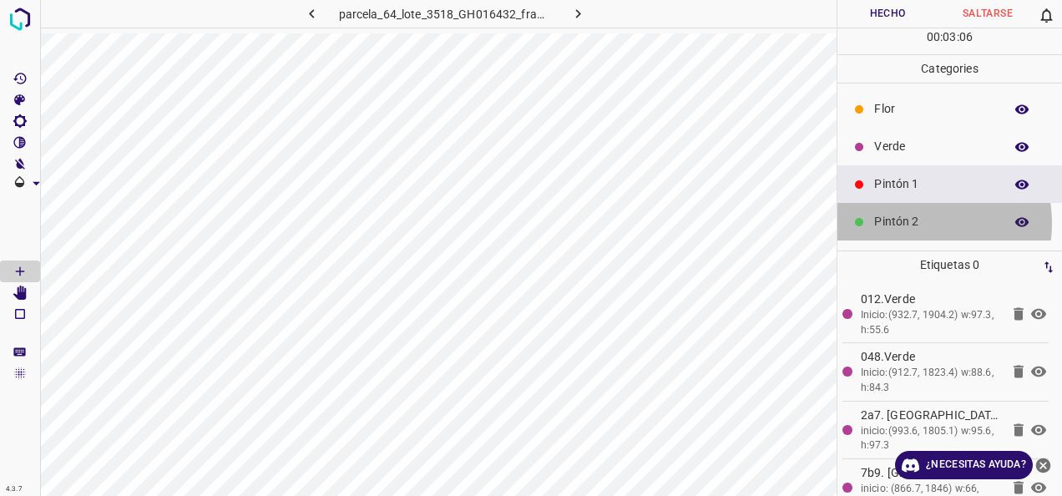
click at [910, 222] on p "Pintón 2" at bounding box center [934, 222] width 121 height 18
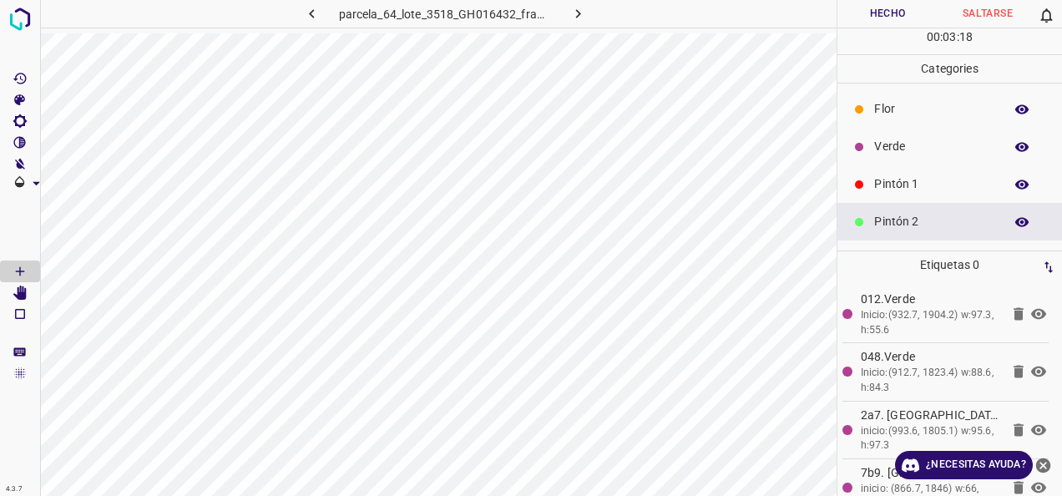
scroll to position [84, 0]
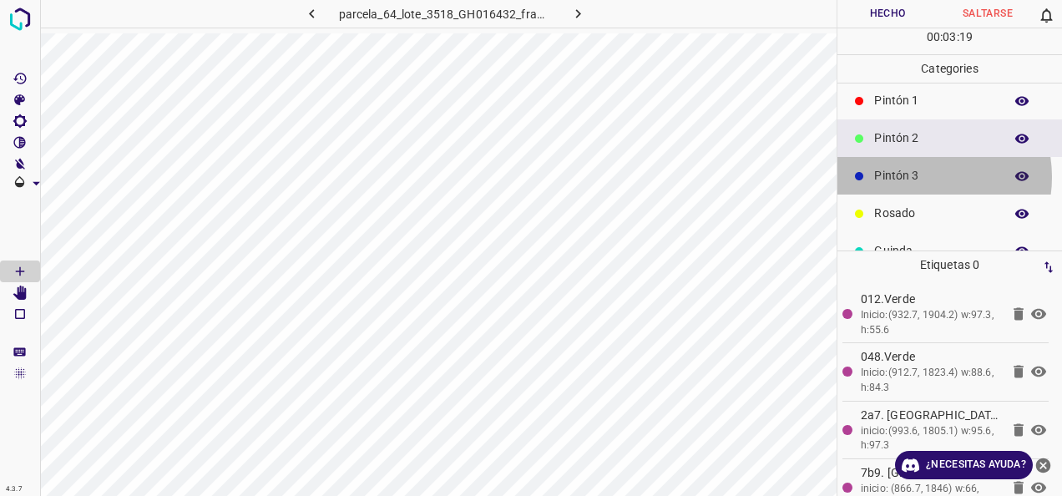
click at [919, 176] on p "Pintón 3" at bounding box center [934, 176] width 121 height 18
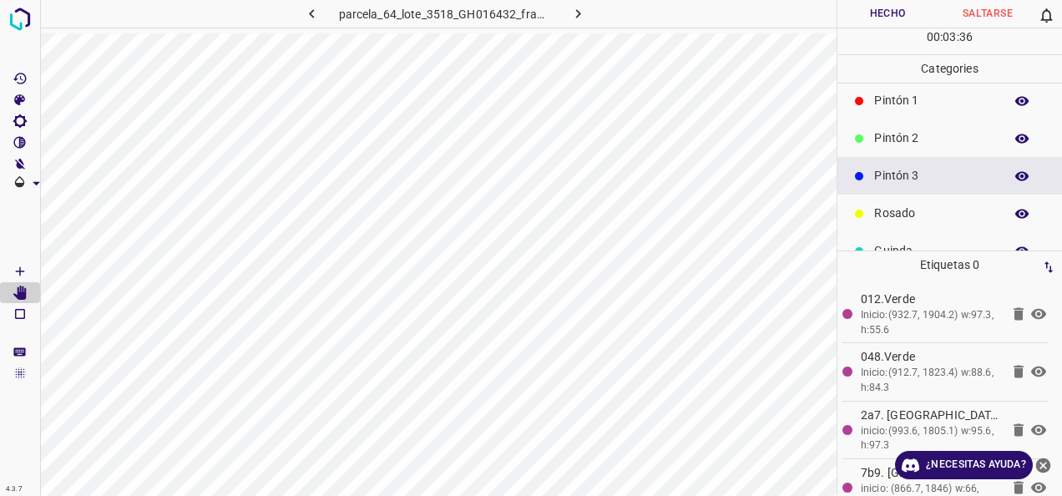
scroll to position [0, 0]
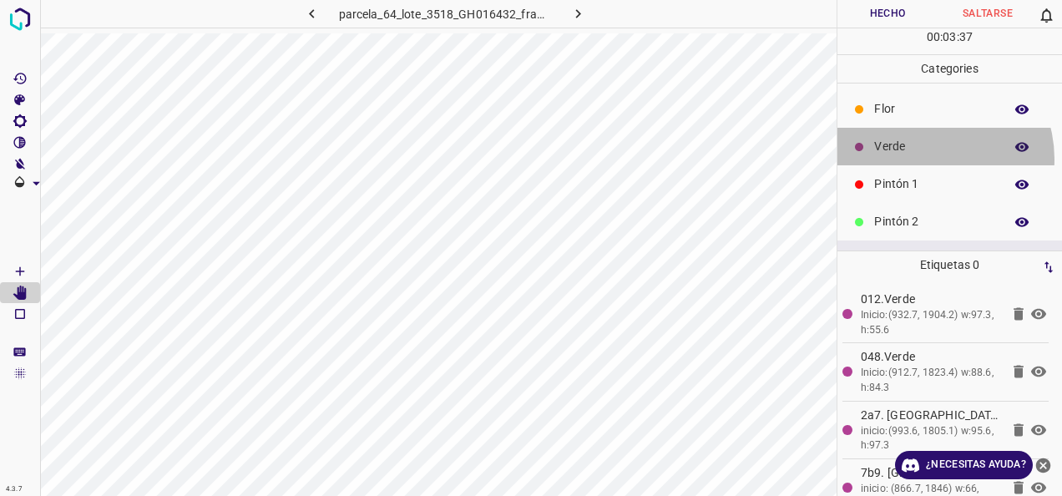
click at [925, 158] on div "Verde" at bounding box center [950, 147] width 225 height 38
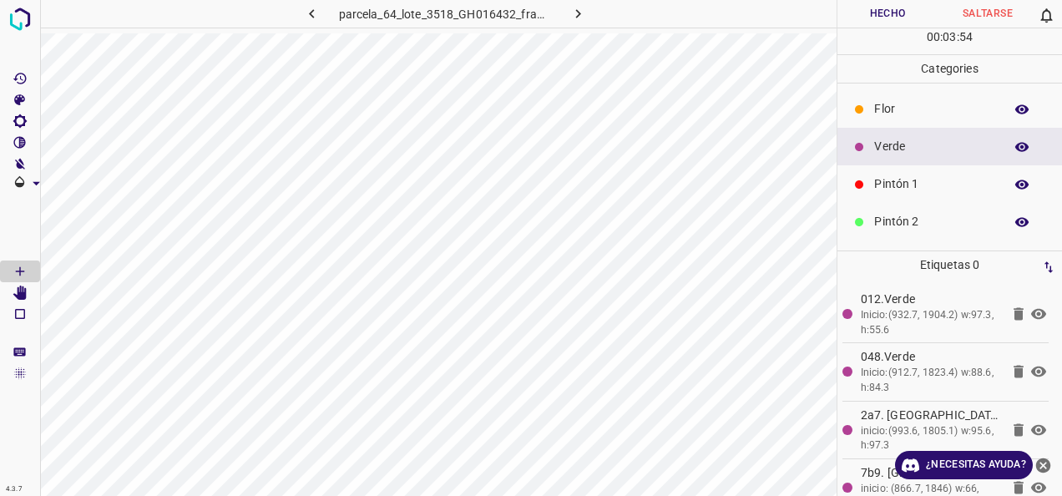
click at [943, 187] on p "Pintón 1" at bounding box center [934, 184] width 121 height 18
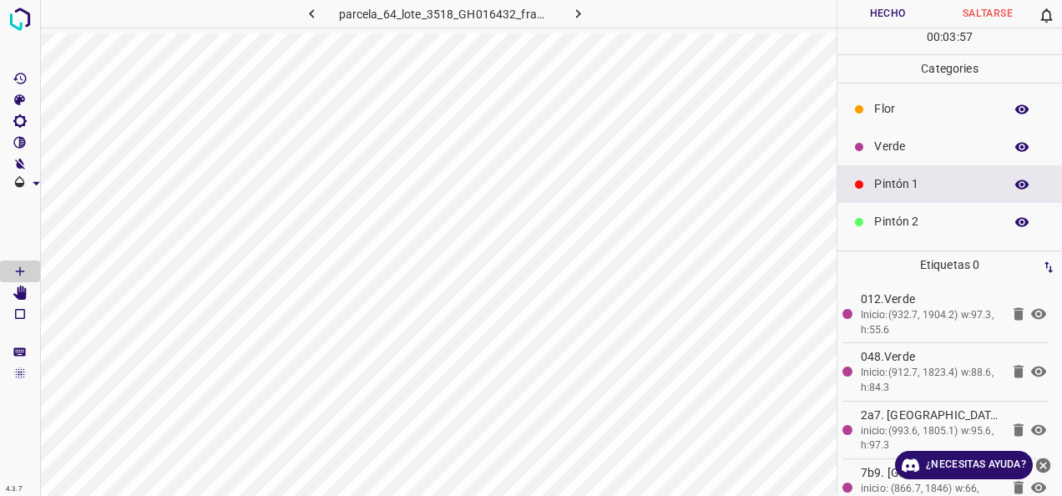
scroll to position [147, 0]
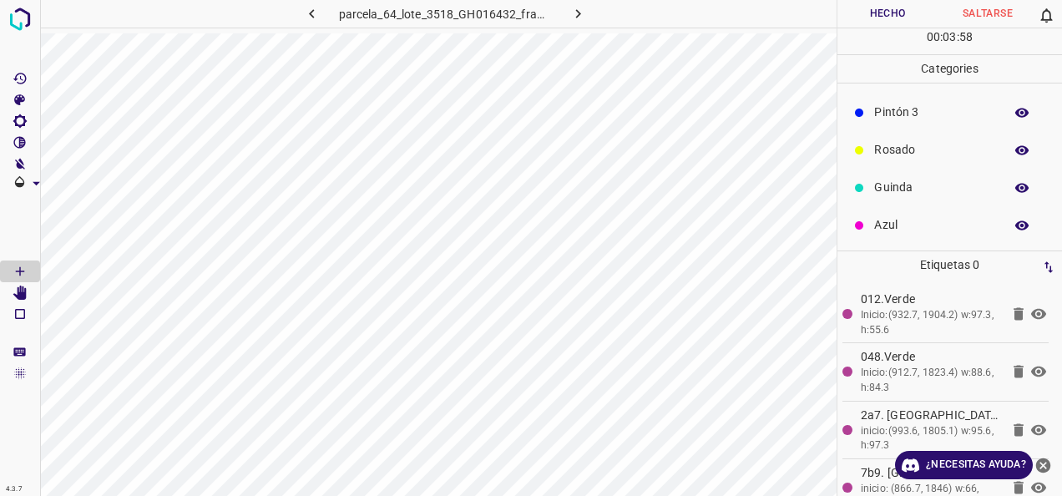
click at [920, 185] on p "Guinda" at bounding box center [934, 188] width 121 height 18
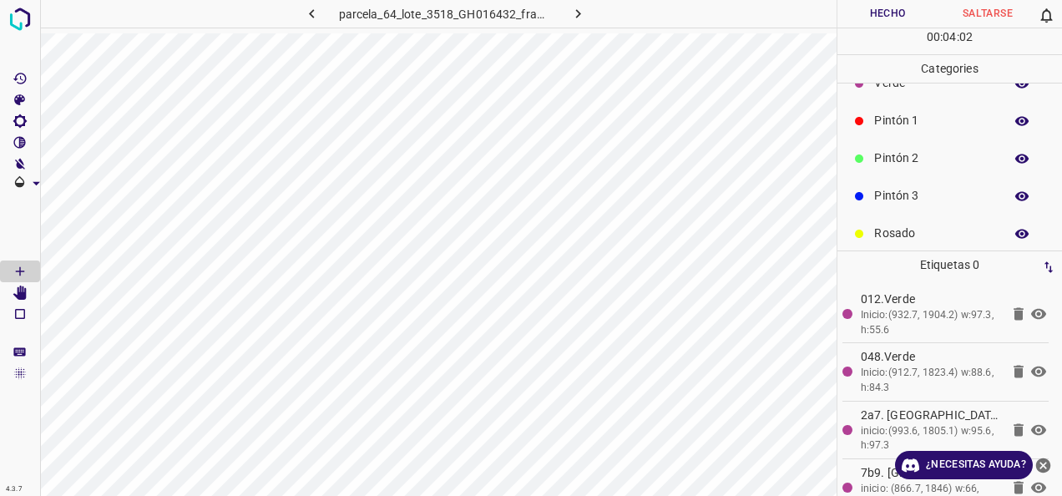
scroll to position [0, 0]
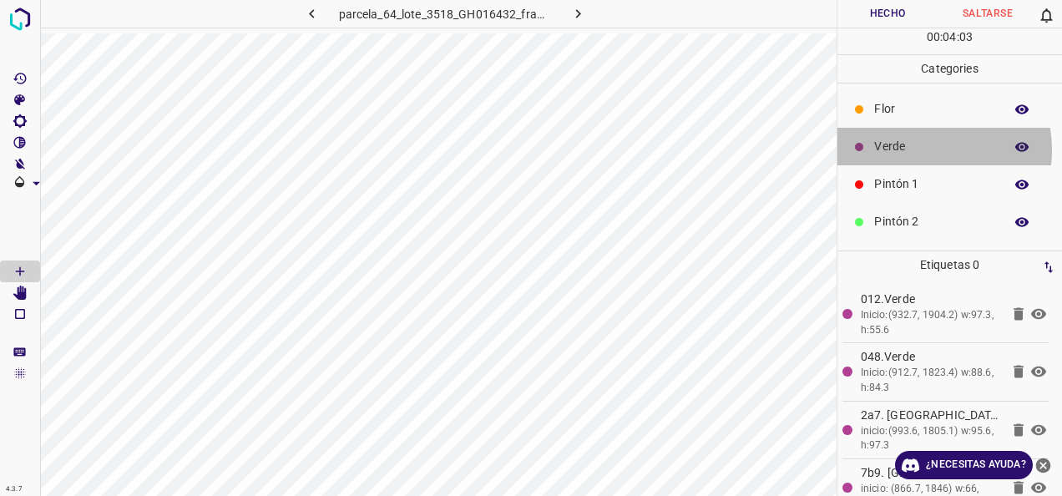
click at [920, 149] on p "Verde" at bounding box center [934, 147] width 121 height 18
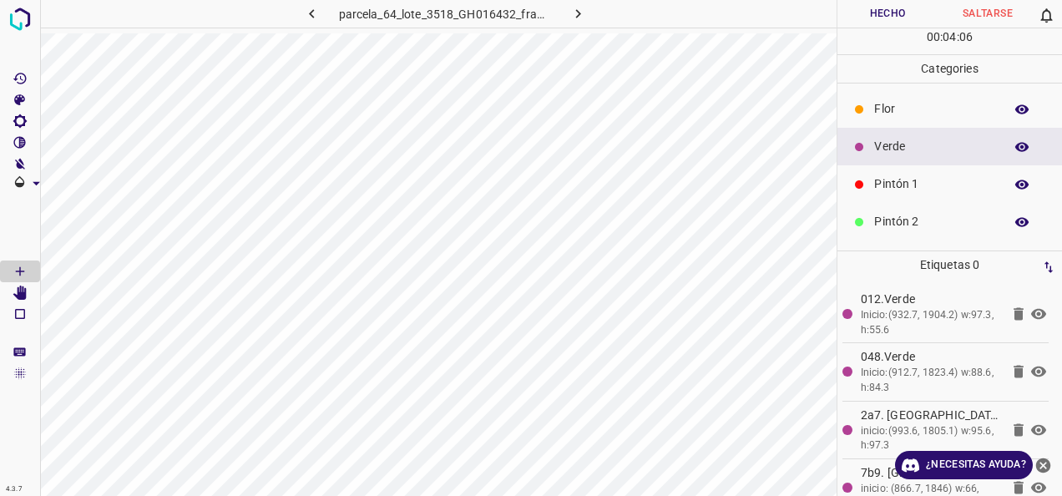
click at [929, 174] on div "Pintón 1" at bounding box center [950, 184] width 225 height 38
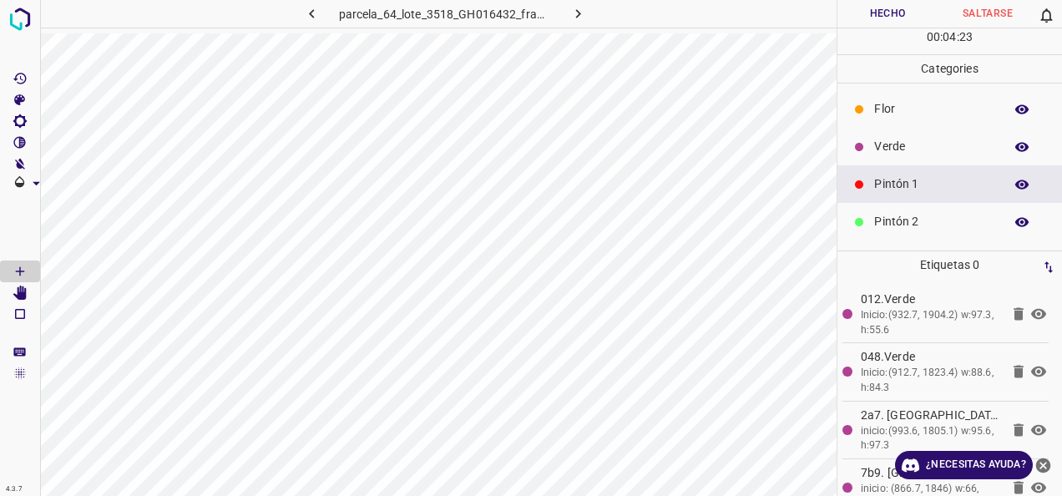
click at [951, 129] on div "Verde" at bounding box center [950, 147] width 225 height 38
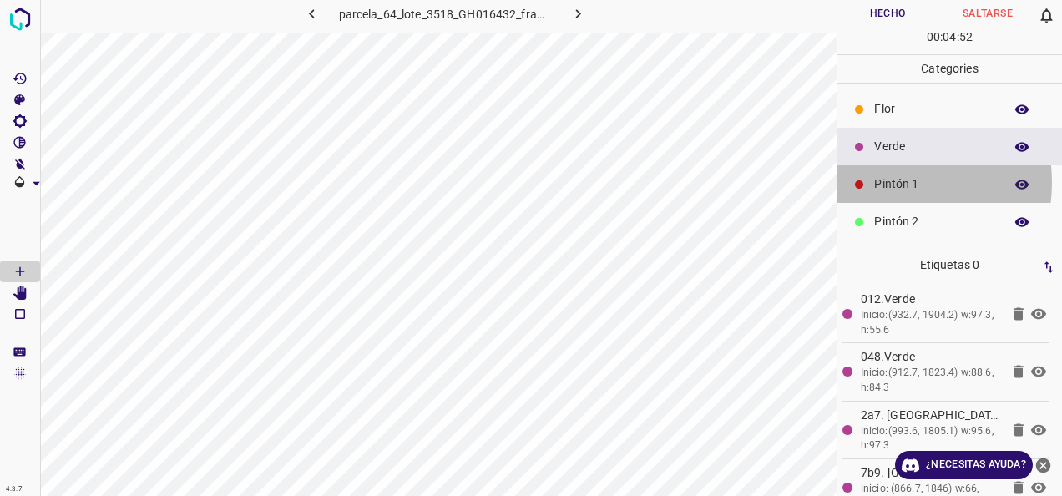
click at [882, 181] on p "Pintón 1" at bounding box center [934, 184] width 121 height 18
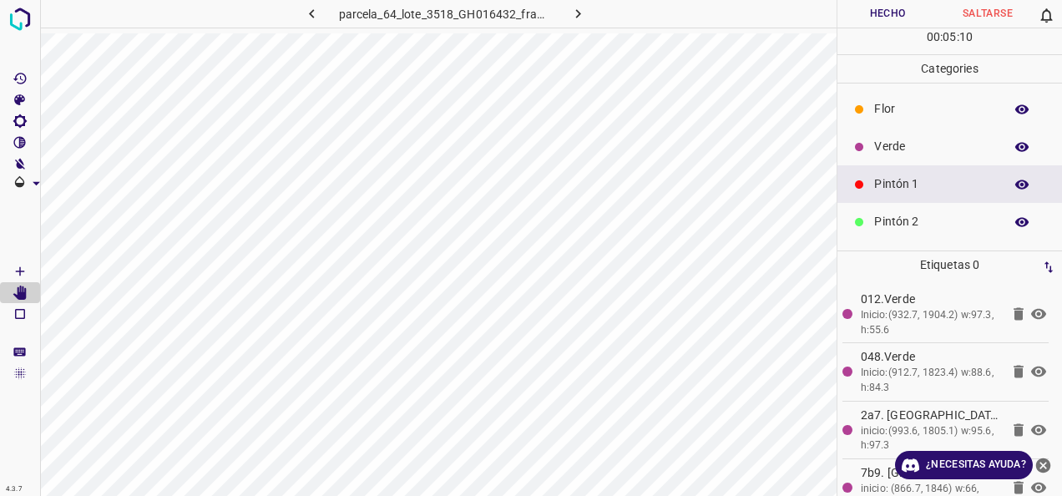
scroll to position [147, 0]
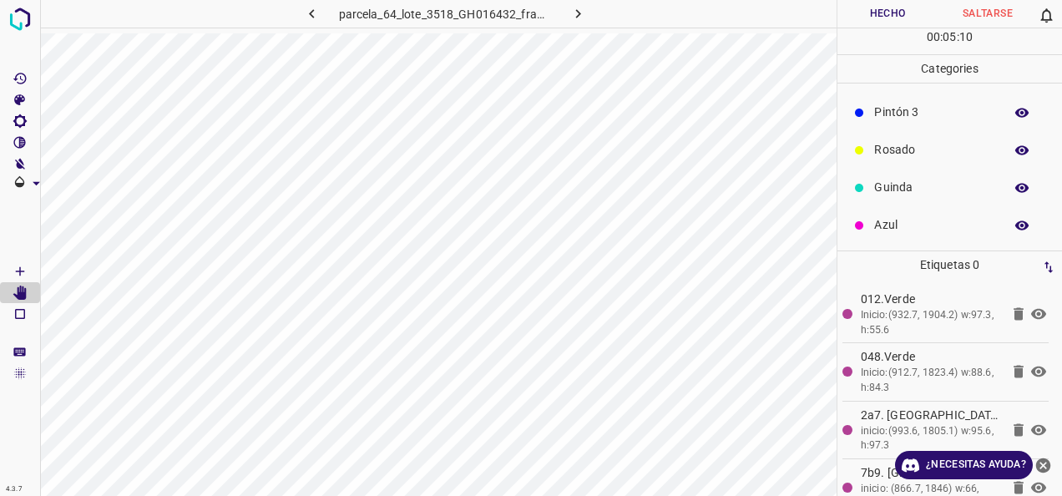
click at [909, 222] on p "Azul" at bounding box center [934, 225] width 121 height 18
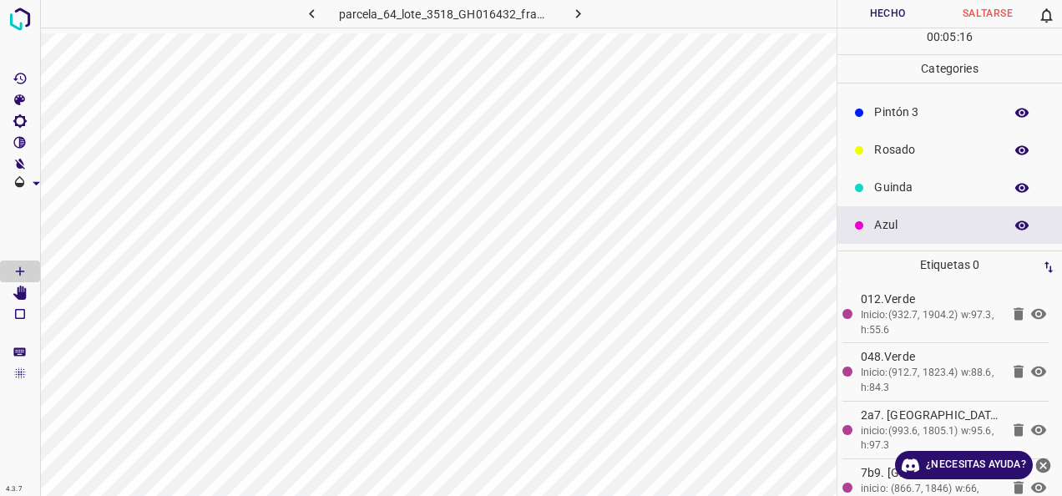
scroll to position [63, 0]
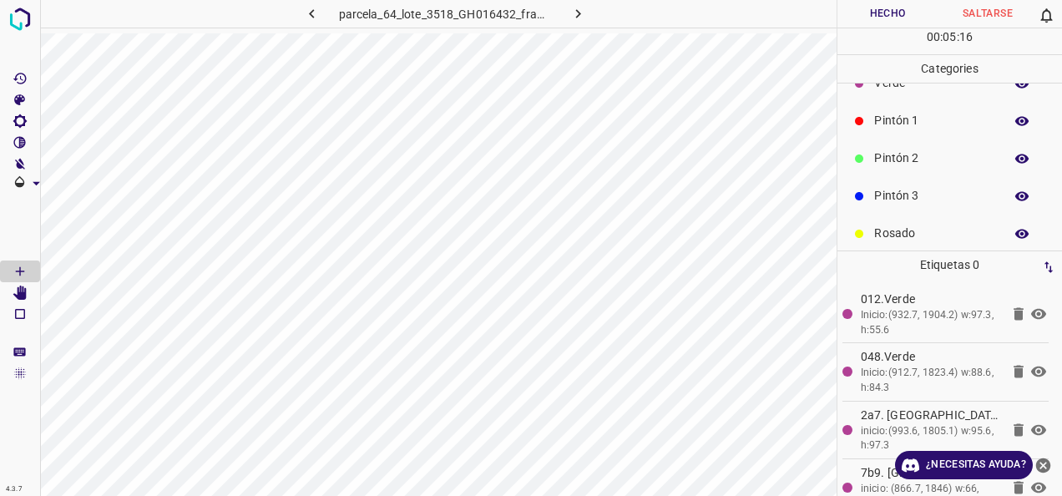
click at [927, 125] on p "Pintón 1" at bounding box center [934, 121] width 121 height 18
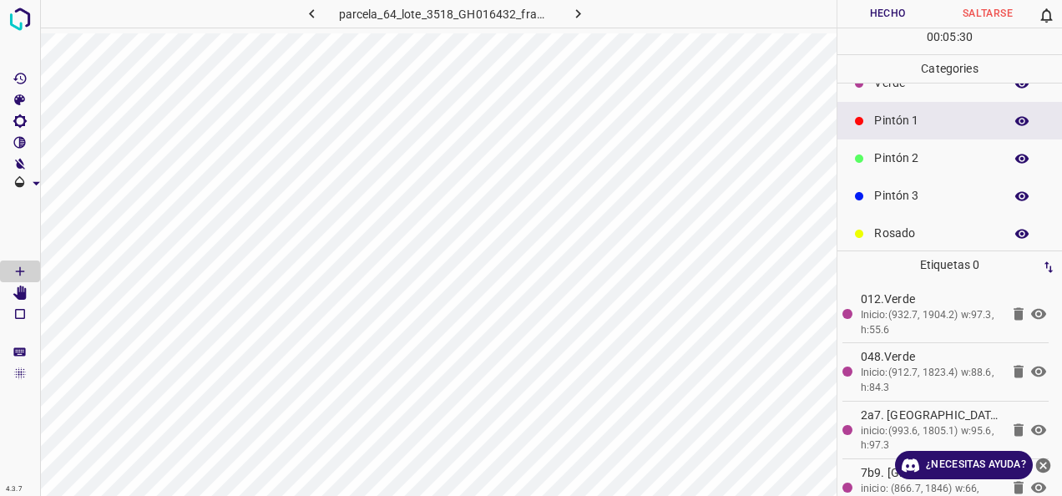
scroll to position [0, 0]
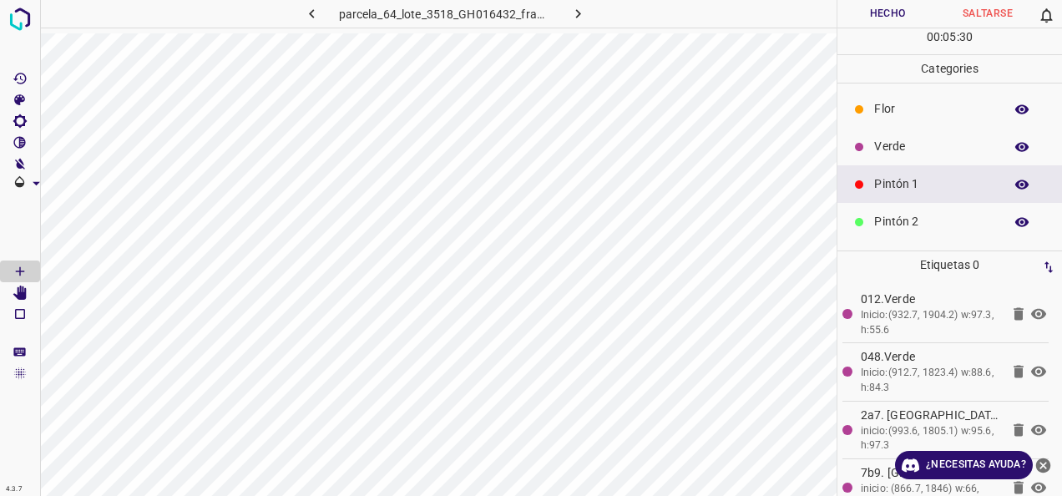
click at [903, 146] on p "Verde" at bounding box center [934, 147] width 121 height 18
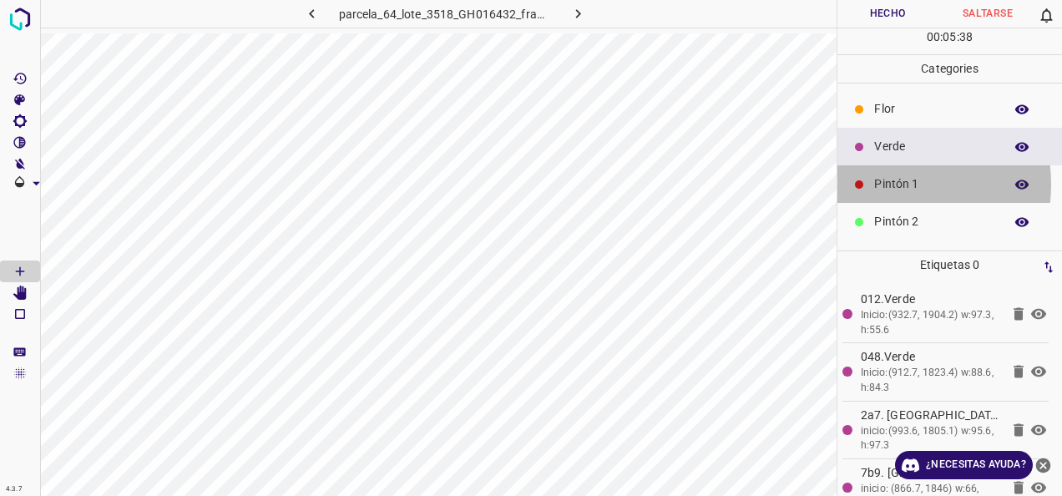
click at [889, 183] on p "Pintón 1" at bounding box center [934, 184] width 121 height 18
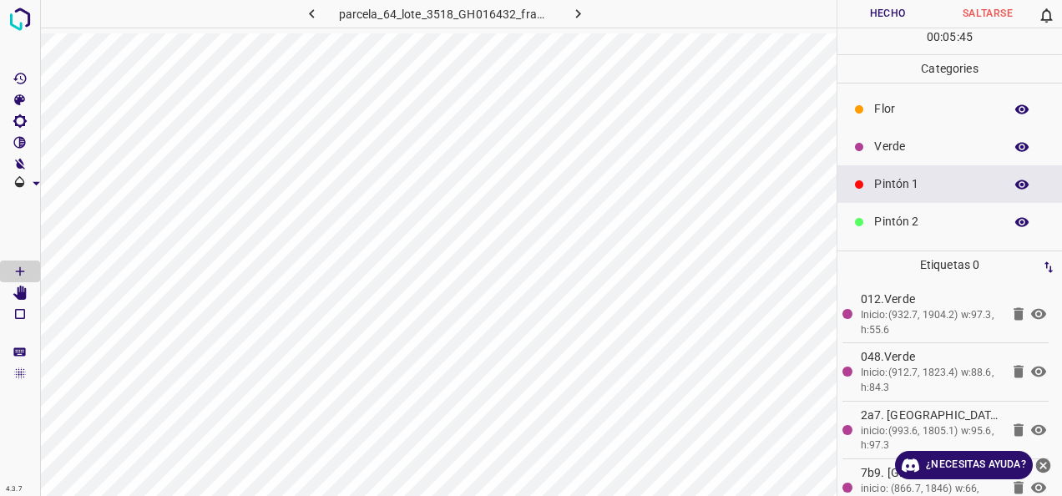
scroll to position [84, 0]
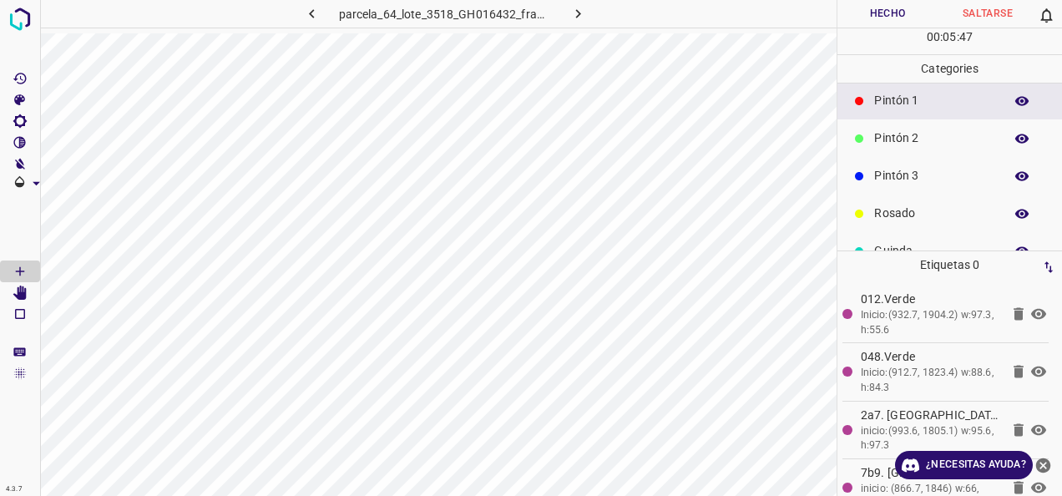
click at [906, 235] on div "Guinda" at bounding box center [950, 251] width 225 height 38
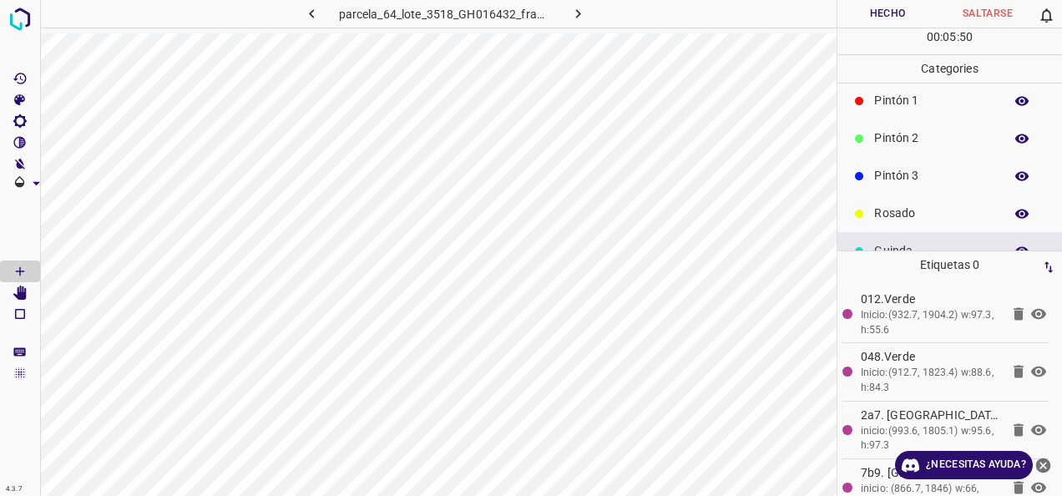
scroll to position [147, 0]
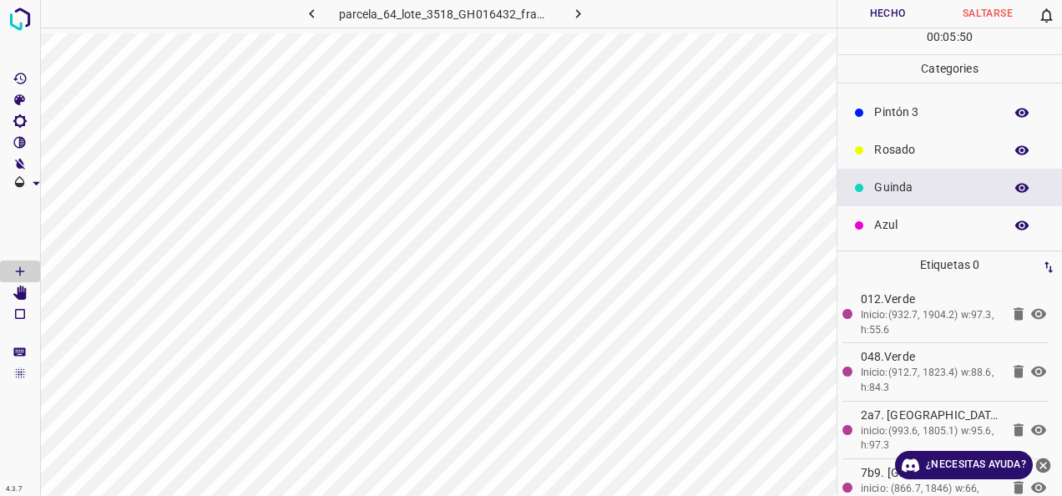
click at [905, 233] on p "Azul" at bounding box center [934, 225] width 121 height 18
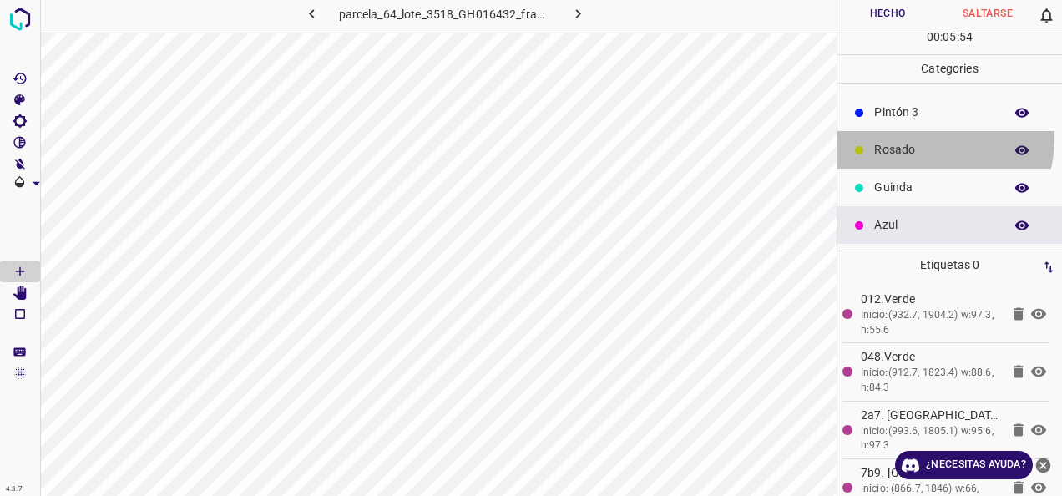
click at [933, 139] on div "Rosado" at bounding box center [950, 150] width 225 height 38
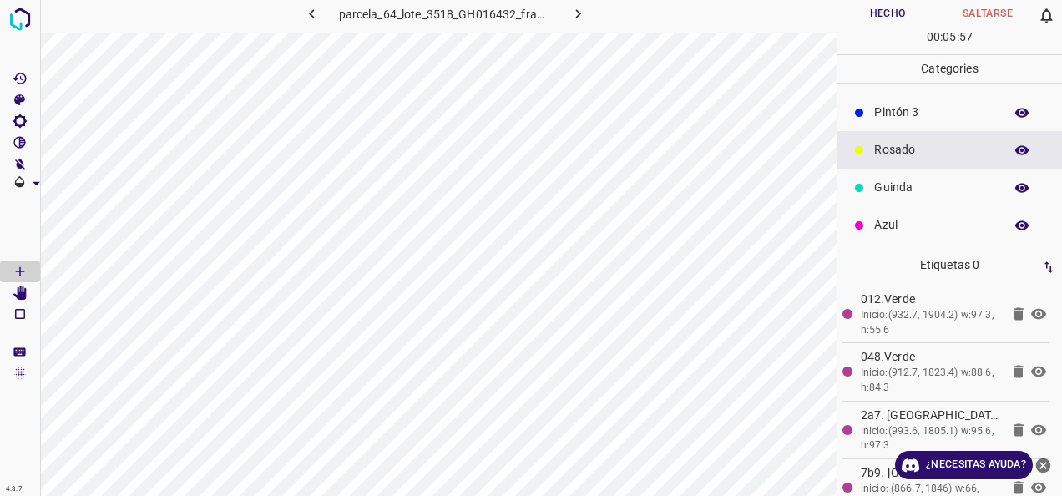
scroll to position [0, 0]
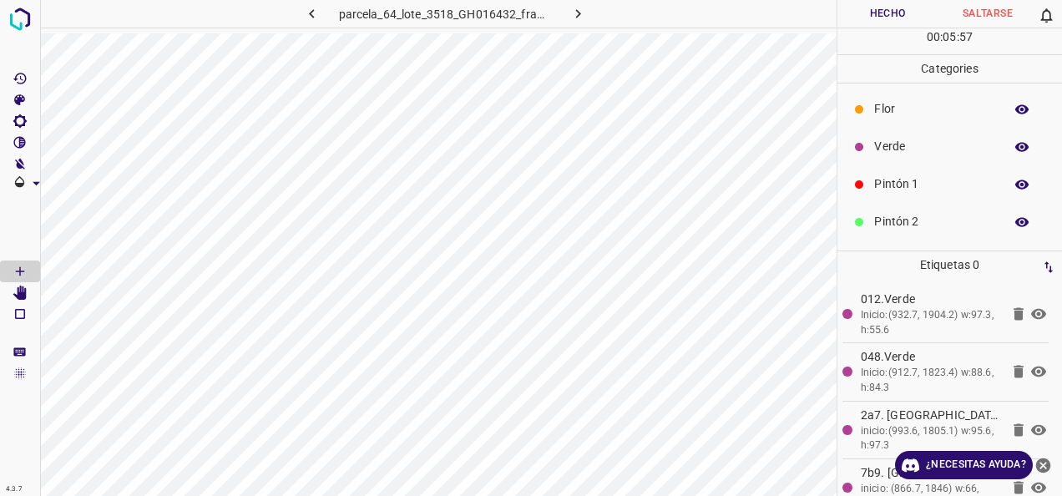
click at [909, 195] on div "Pintón 1" at bounding box center [950, 184] width 225 height 38
click at [929, 151] on p "Rosado" at bounding box center [934, 150] width 121 height 18
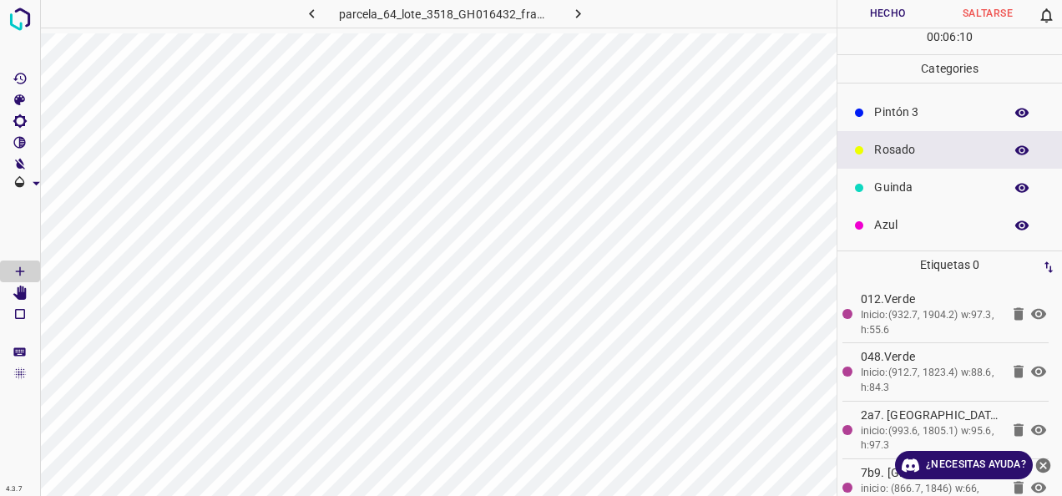
click at [938, 222] on p "Azul" at bounding box center [934, 225] width 121 height 18
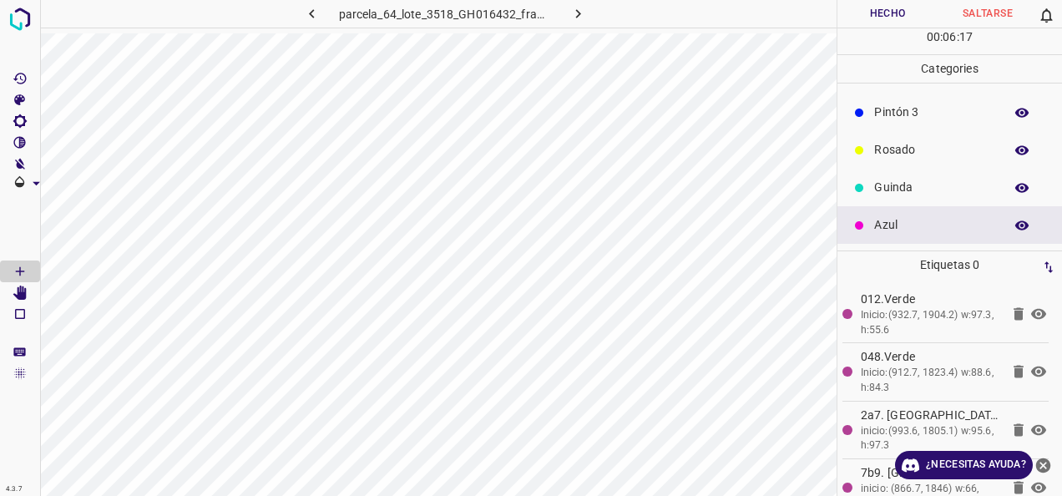
scroll to position [0, 0]
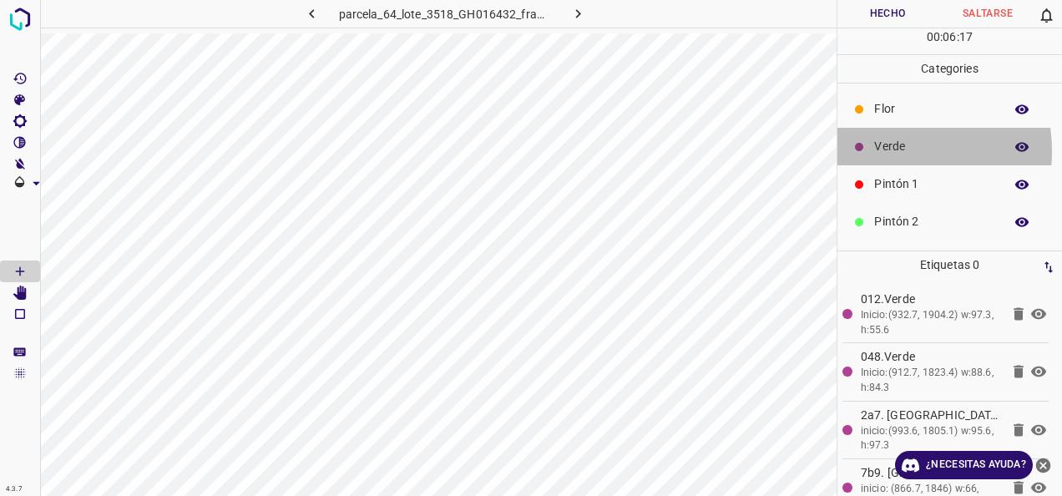
click at [878, 150] on p "Verde" at bounding box center [934, 147] width 121 height 18
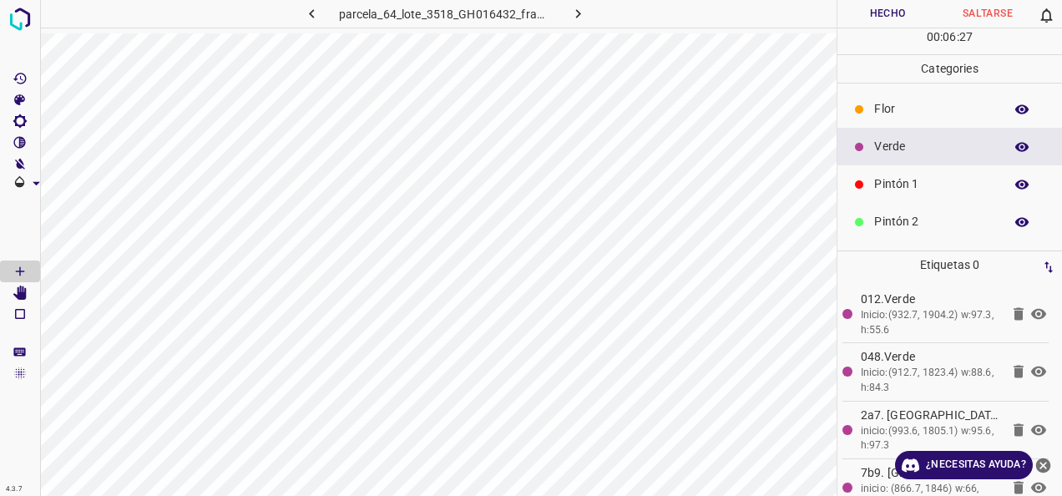
scroll to position [147, 0]
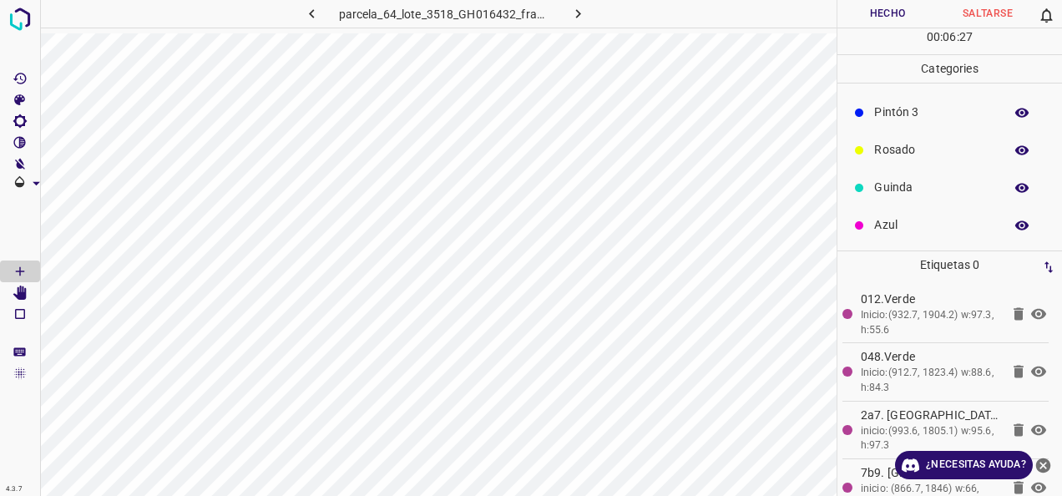
click at [932, 189] on p "Guinda" at bounding box center [934, 188] width 121 height 18
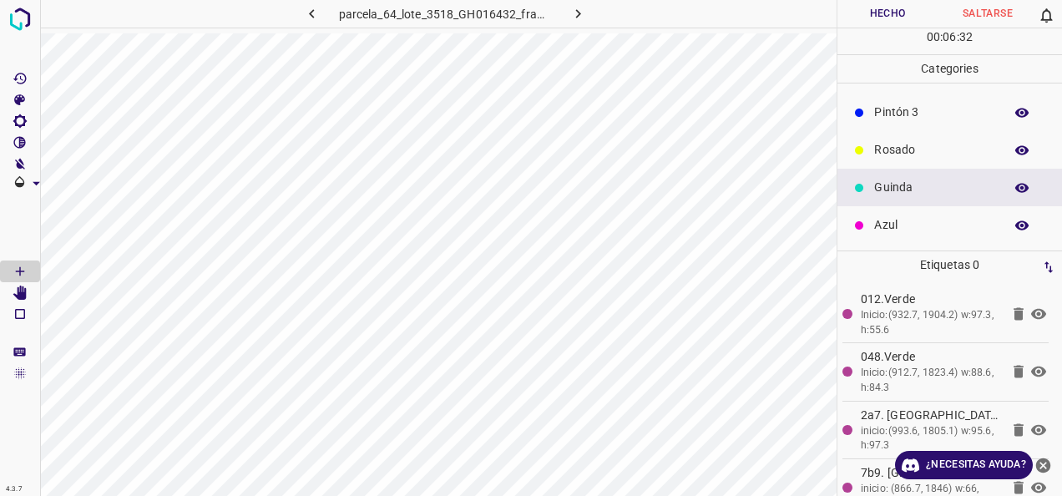
scroll to position [63, 0]
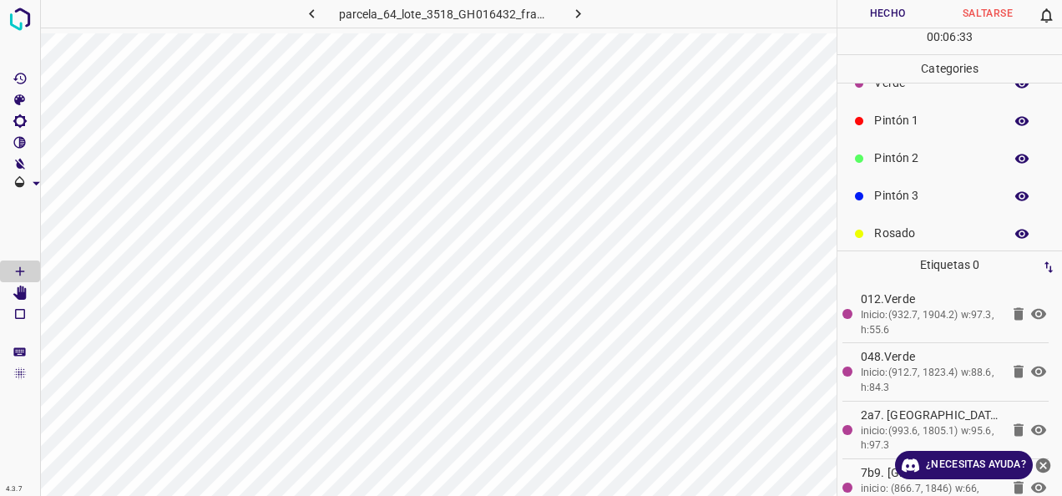
click at [921, 158] on p "Pintón 2" at bounding box center [934, 158] width 121 height 18
click at [915, 119] on p "Pintón 1" at bounding box center [934, 121] width 121 height 18
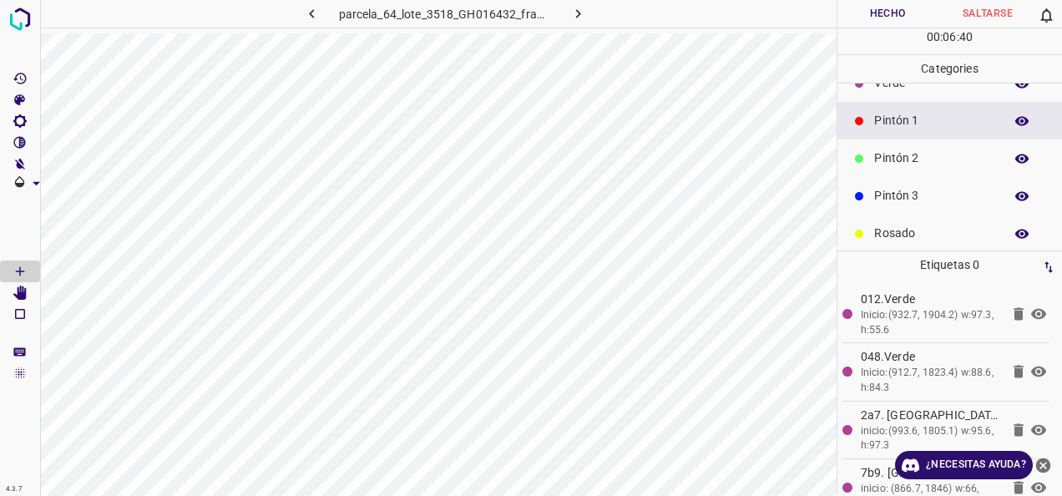
scroll to position [147, 0]
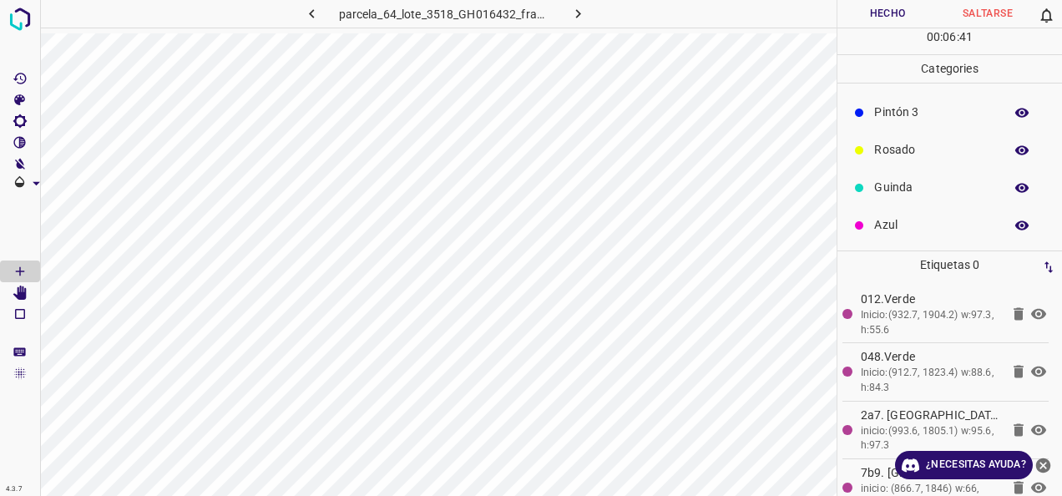
click at [938, 235] on div "Azul" at bounding box center [950, 225] width 225 height 38
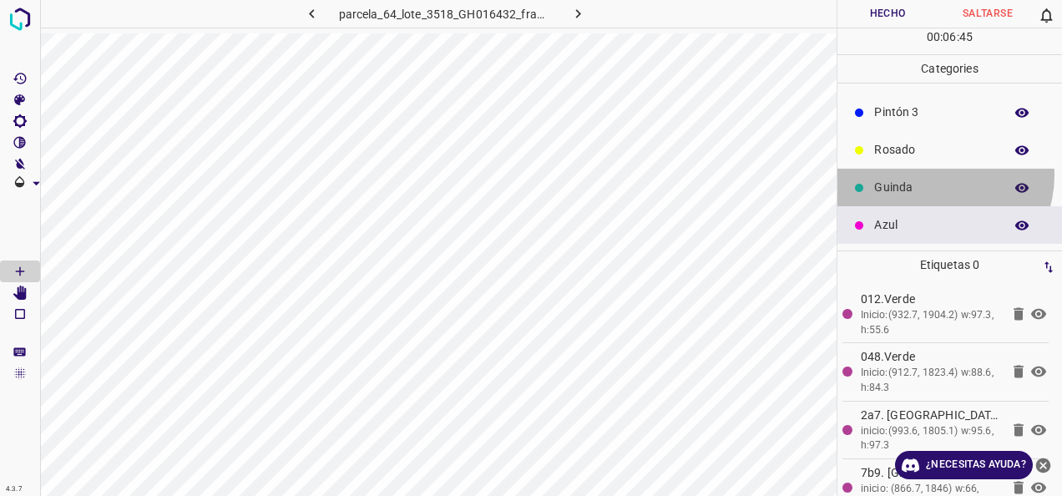
click at [937, 174] on div "Guinda" at bounding box center [950, 188] width 225 height 38
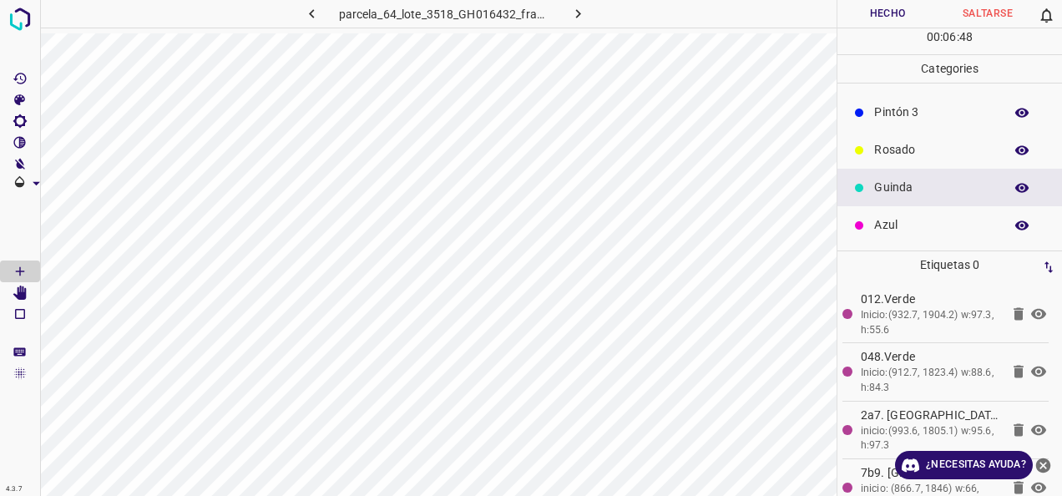
scroll to position [63, 0]
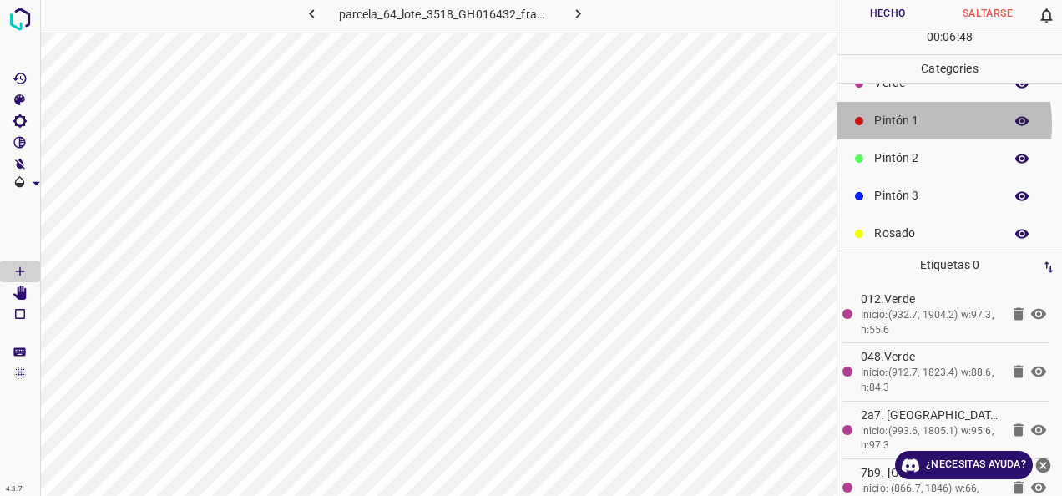
click at [908, 123] on p "Pintón 1" at bounding box center [934, 121] width 121 height 18
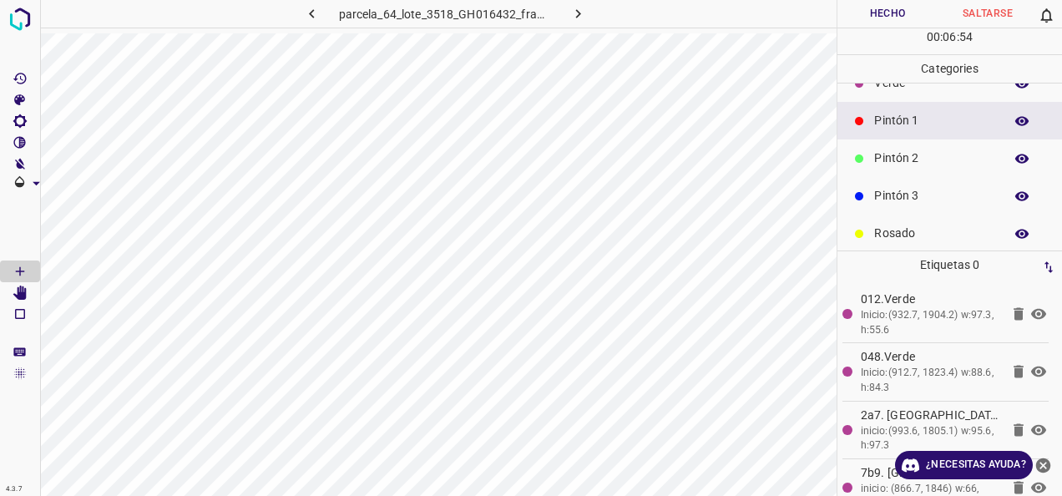
scroll to position [147, 0]
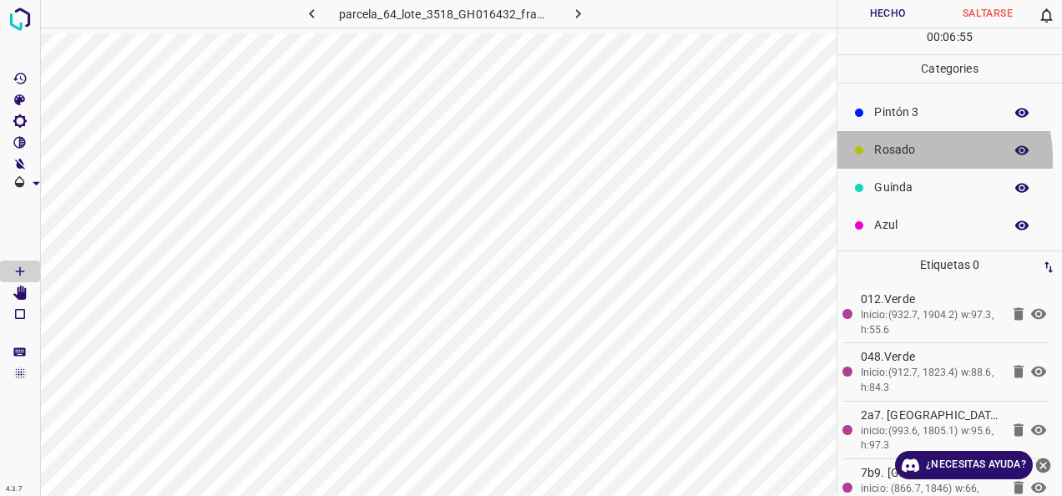
click at [914, 157] on p "Rosado" at bounding box center [934, 150] width 121 height 18
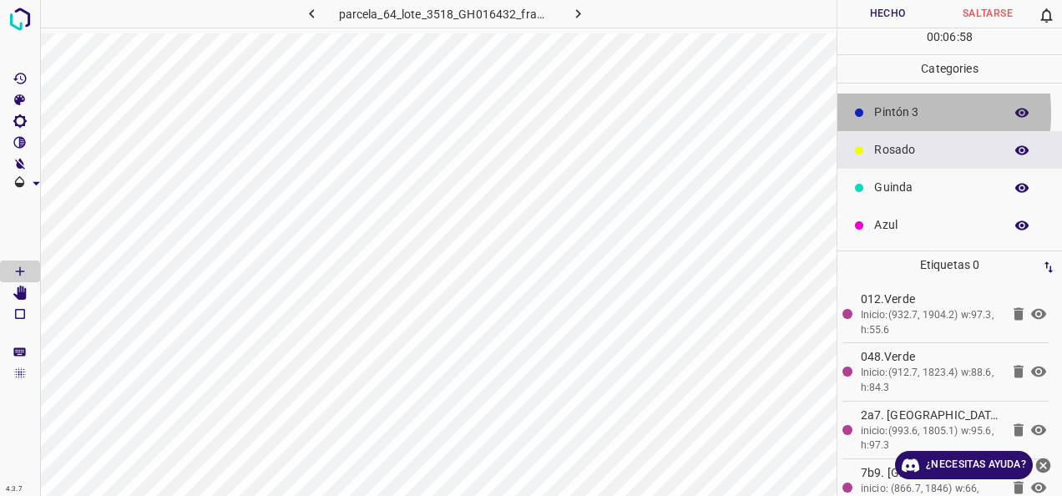
click at [873, 112] on div "Pintón 3" at bounding box center [950, 113] width 225 height 38
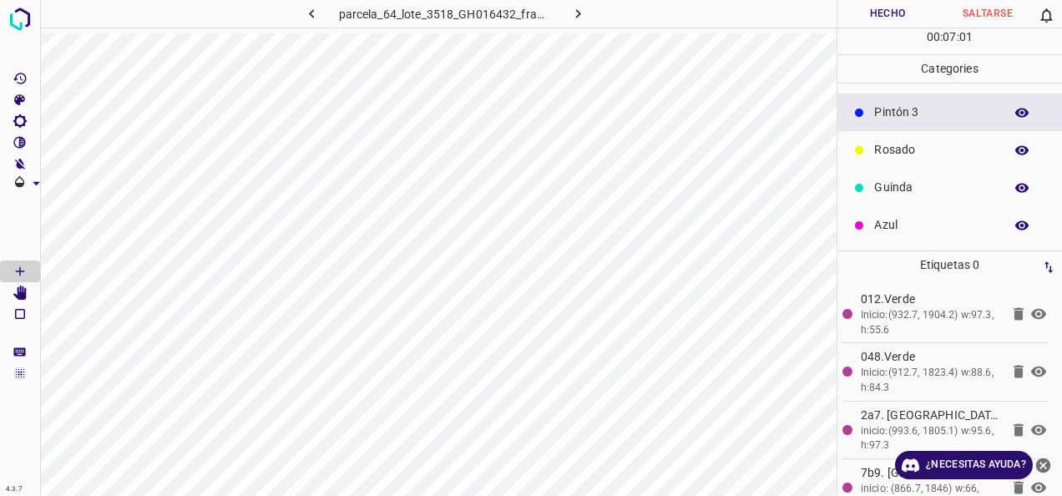
click at [909, 175] on div "Guinda" at bounding box center [950, 188] width 225 height 38
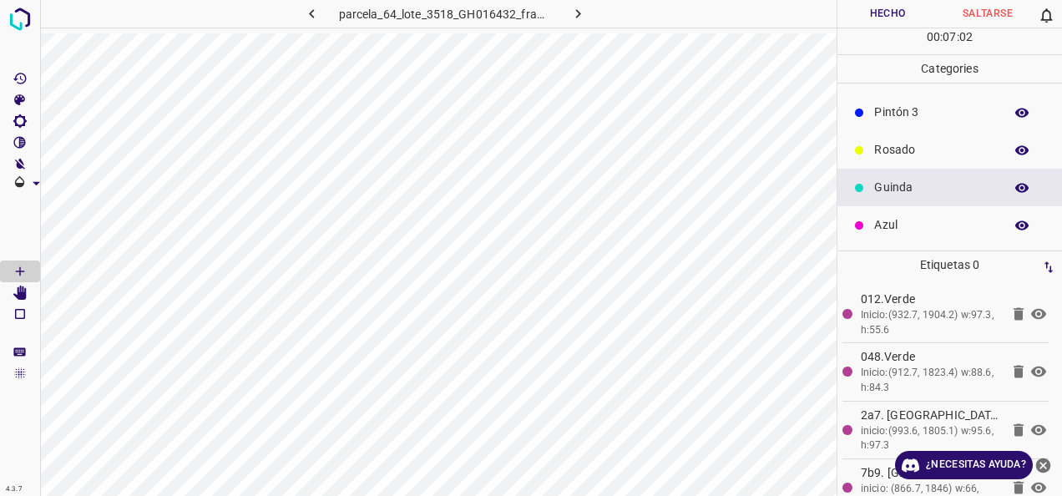
click at [952, 227] on p "Azul" at bounding box center [934, 225] width 121 height 18
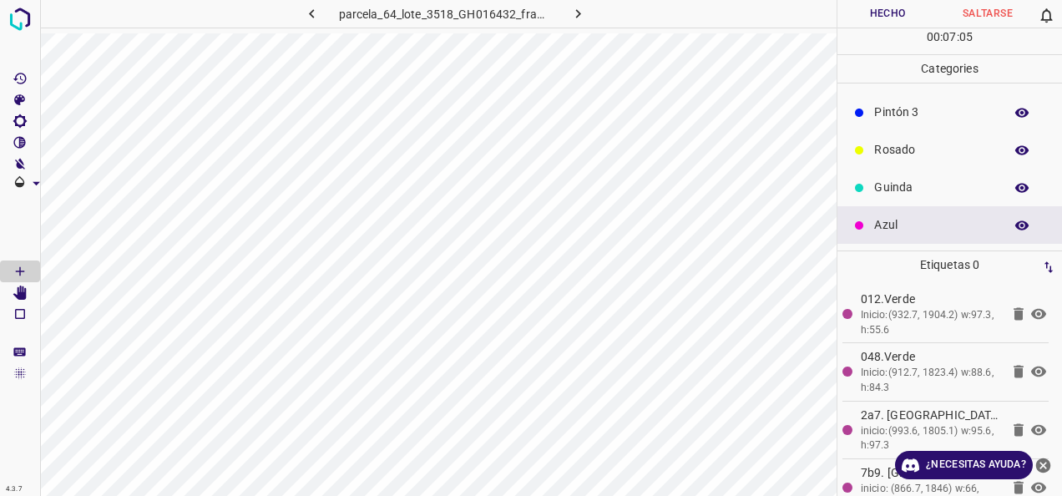
scroll to position [63, 0]
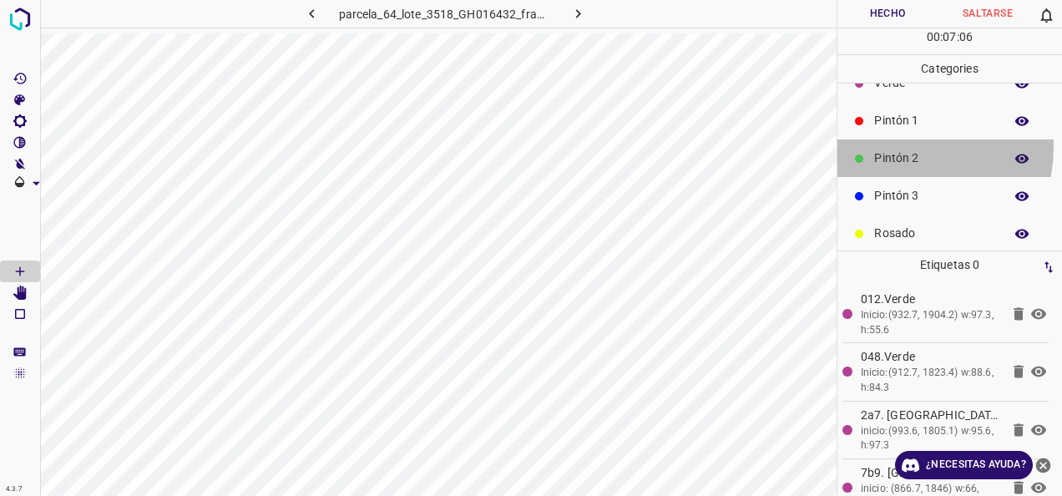
click at [894, 146] on div "Pintón 2" at bounding box center [950, 158] width 225 height 38
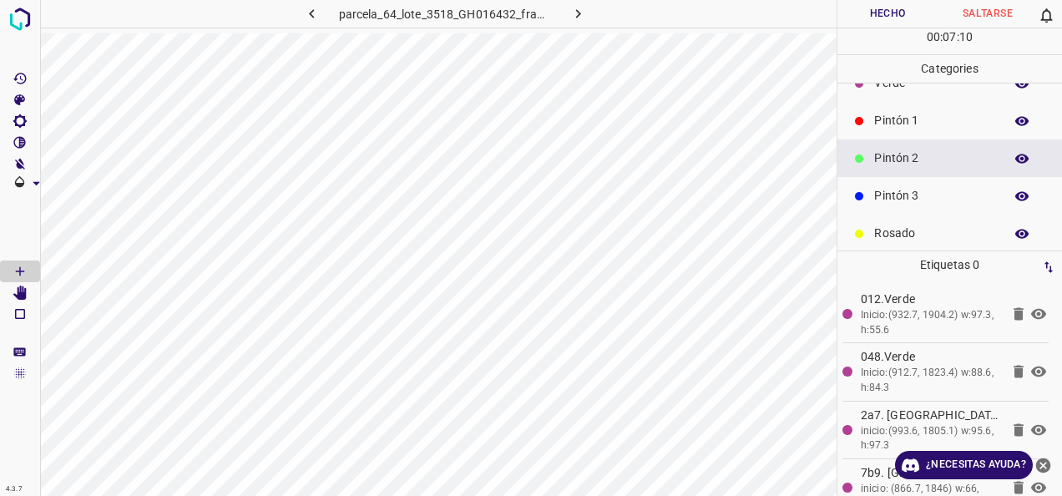
scroll to position [0, 0]
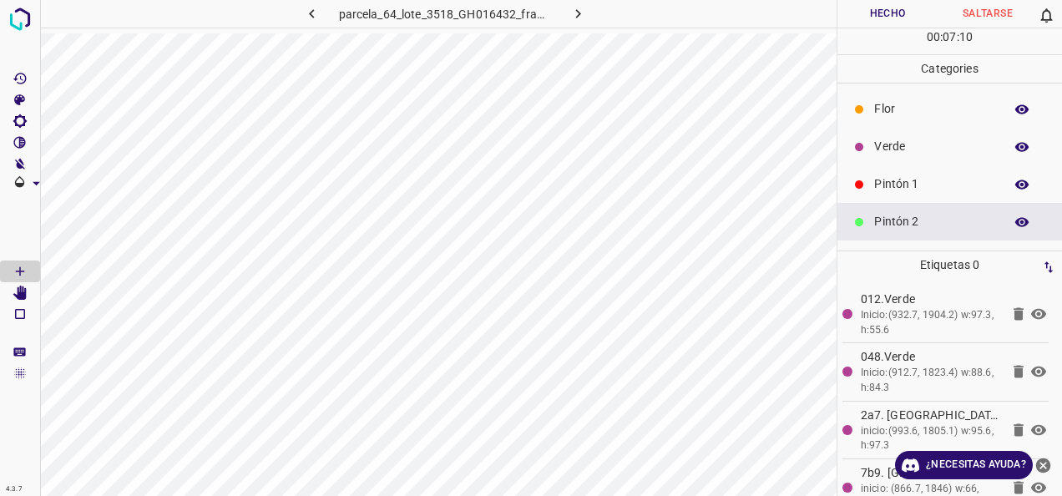
click at [898, 146] on p "Verde" at bounding box center [934, 147] width 121 height 18
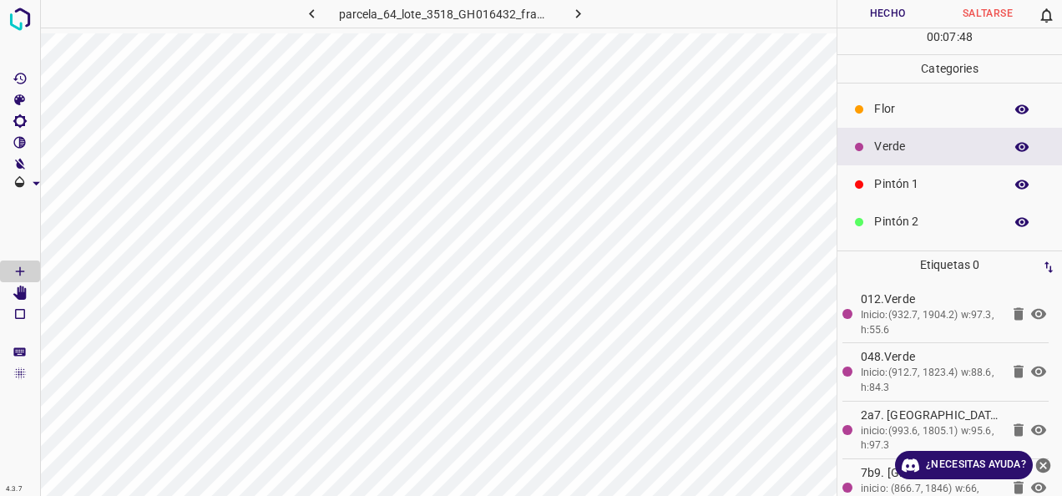
click at [915, 182] on p "Pintón 1" at bounding box center [934, 184] width 121 height 18
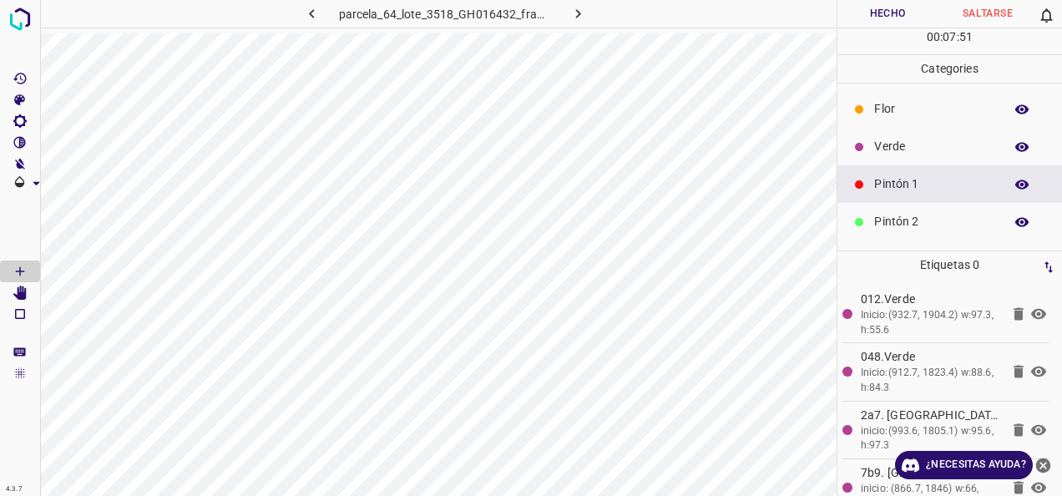
scroll to position [147, 0]
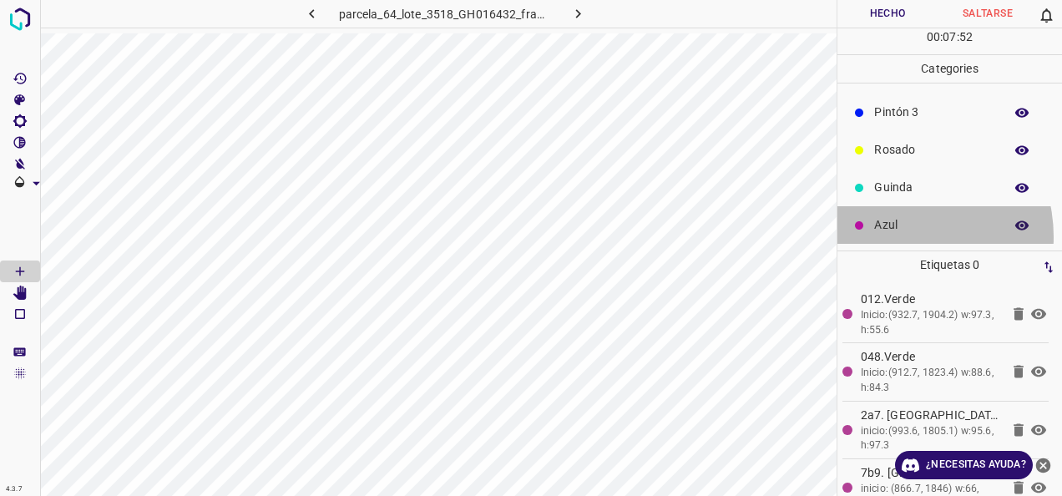
click at [896, 235] on div "Azul" at bounding box center [950, 225] width 225 height 38
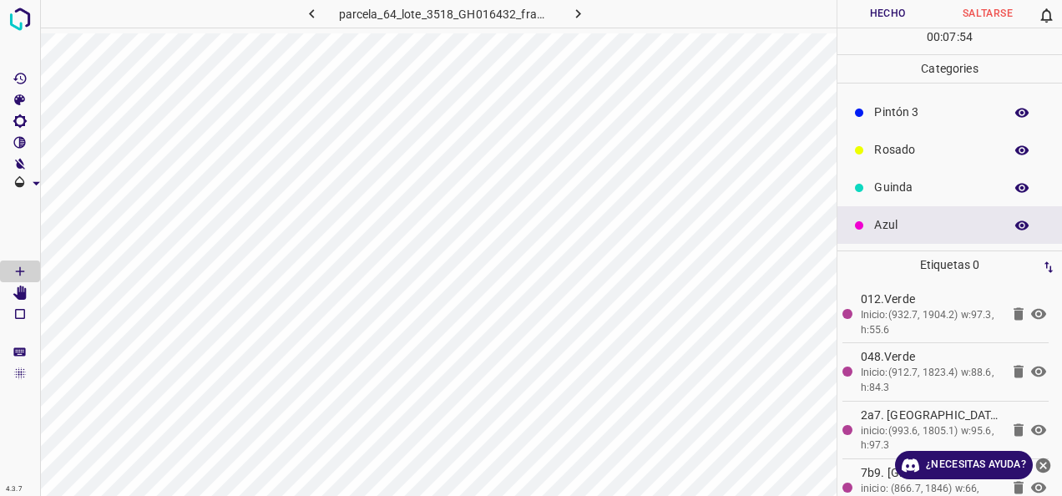
click at [918, 99] on div "Pintón 3" at bounding box center [950, 113] width 225 height 38
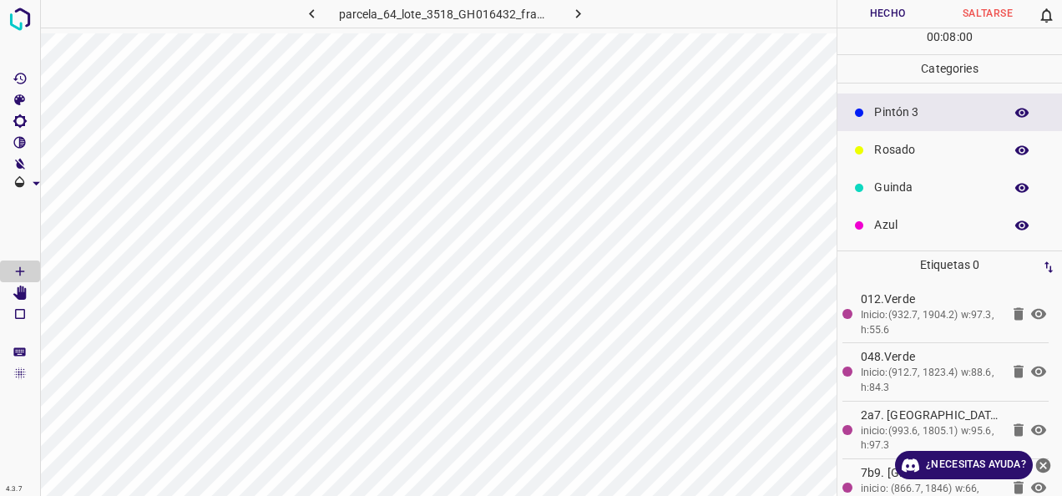
scroll to position [63, 0]
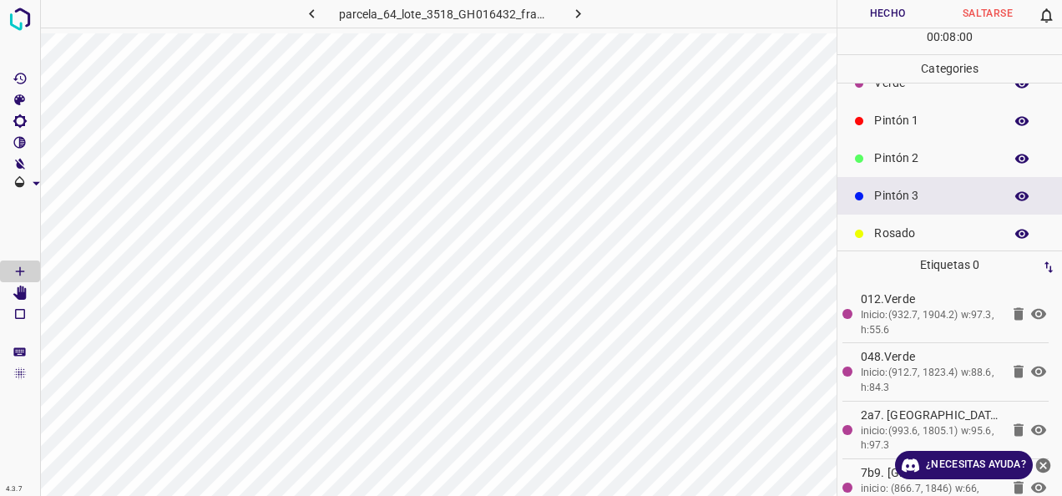
click at [917, 92] on div "Verde" at bounding box center [950, 83] width 225 height 38
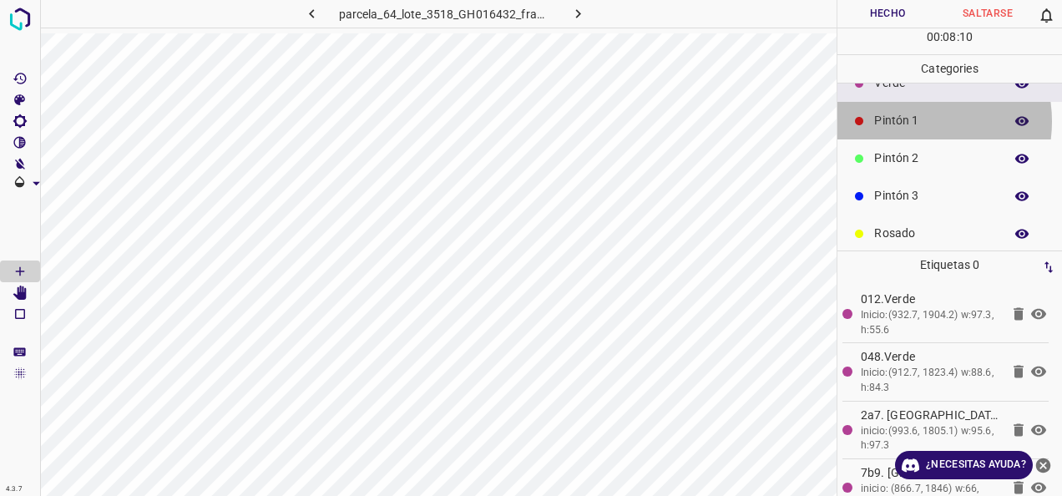
click at [908, 120] on p "Pintón 1" at bounding box center [934, 121] width 121 height 18
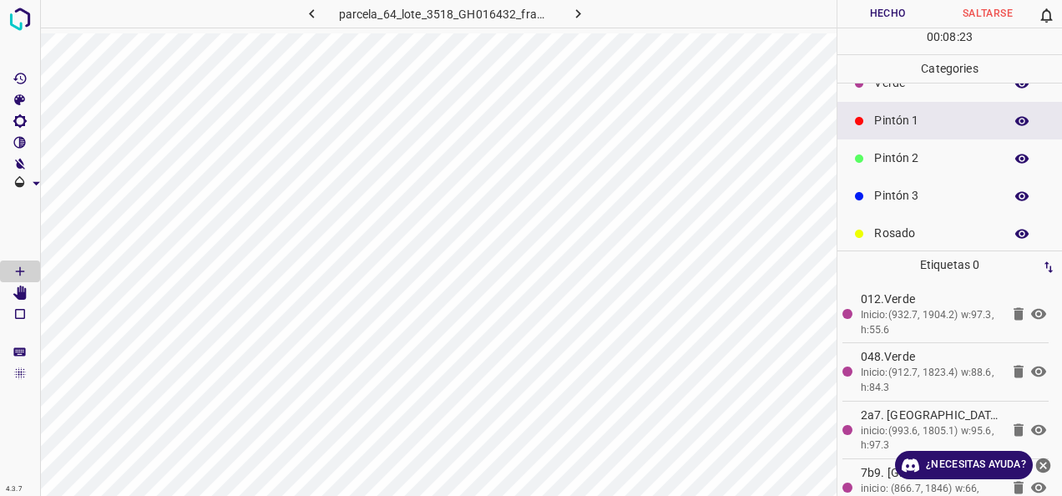
click at [934, 152] on p "Pintón 2" at bounding box center [934, 158] width 121 height 18
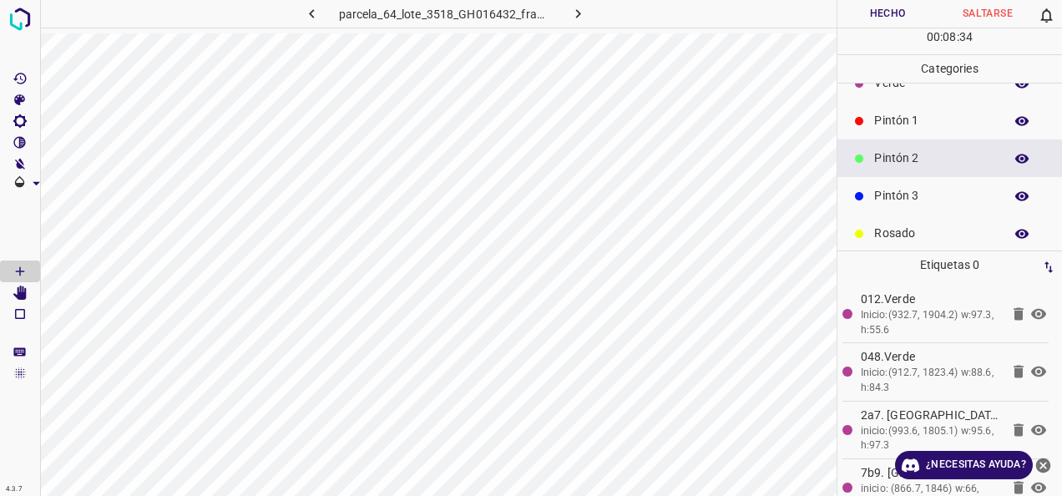
click at [882, 119] on p "Pintón 1" at bounding box center [934, 121] width 121 height 18
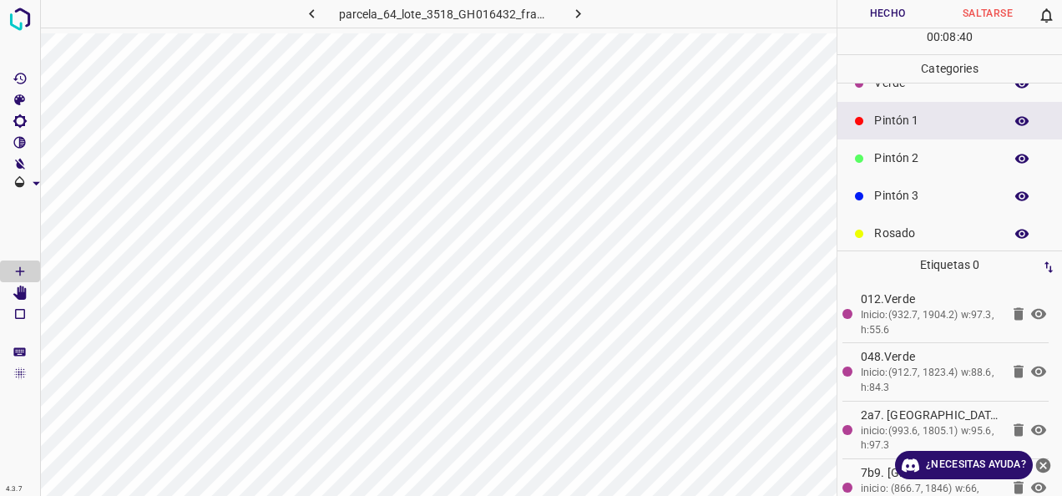
scroll to position [0, 0]
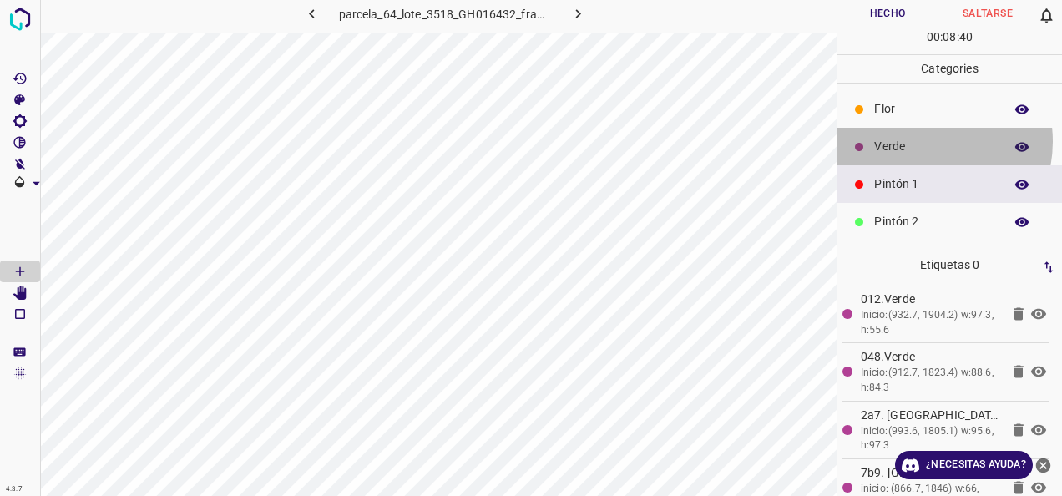
click at [919, 140] on p "Verde" at bounding box center [934, 147] width 121 height 18
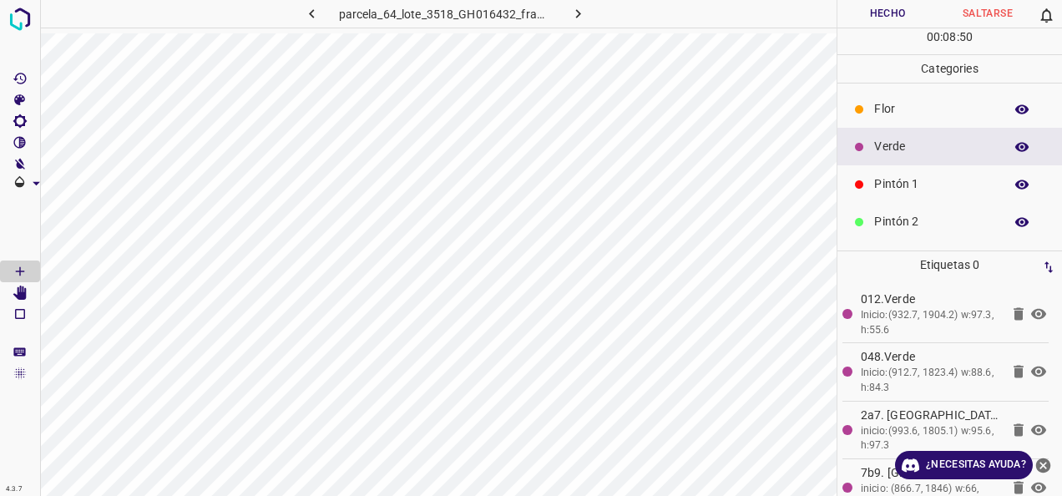
click at [883, 177] on p "Pintón 1" at bounding box center [934, 184] width 121 height 18
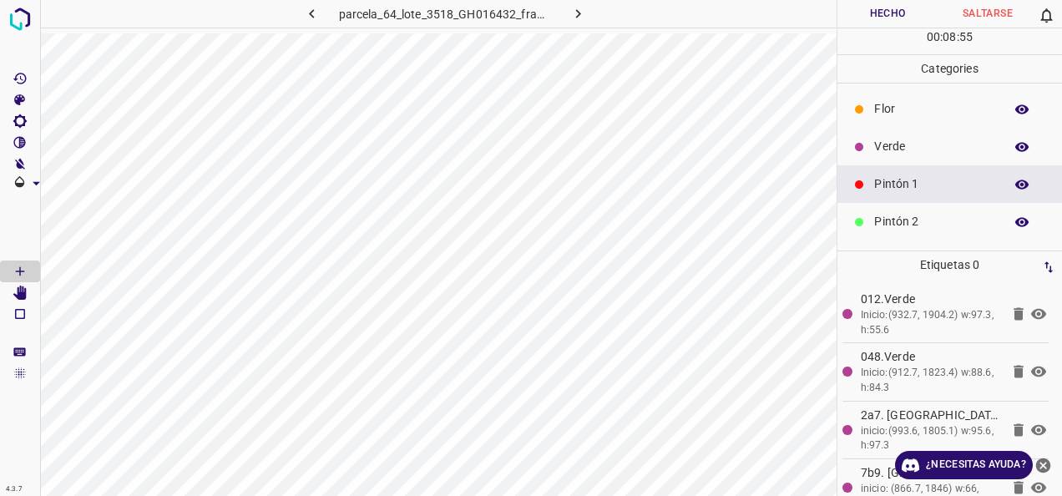
scroll to position [147, 0]
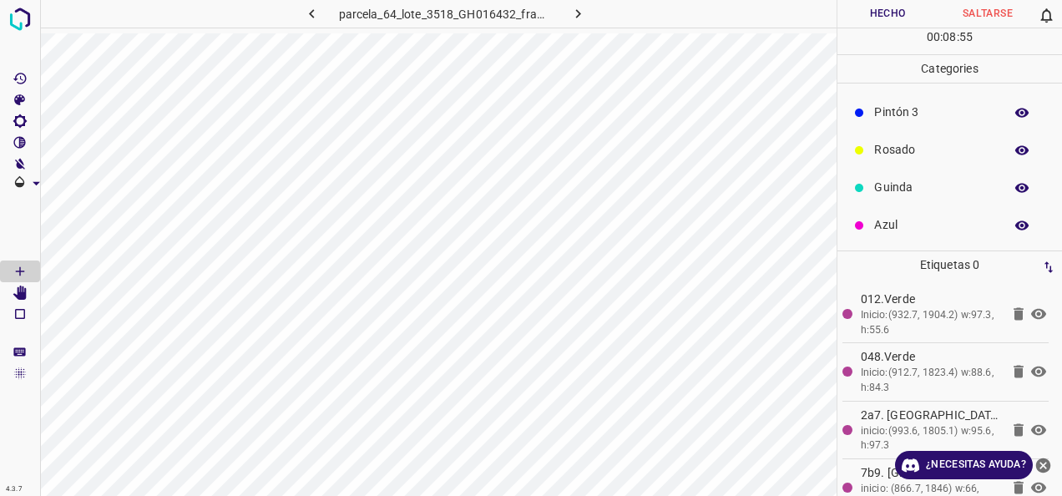
click at [924, 190] on p "Guinda" at bounding box center [934, 188] width 121 height 18
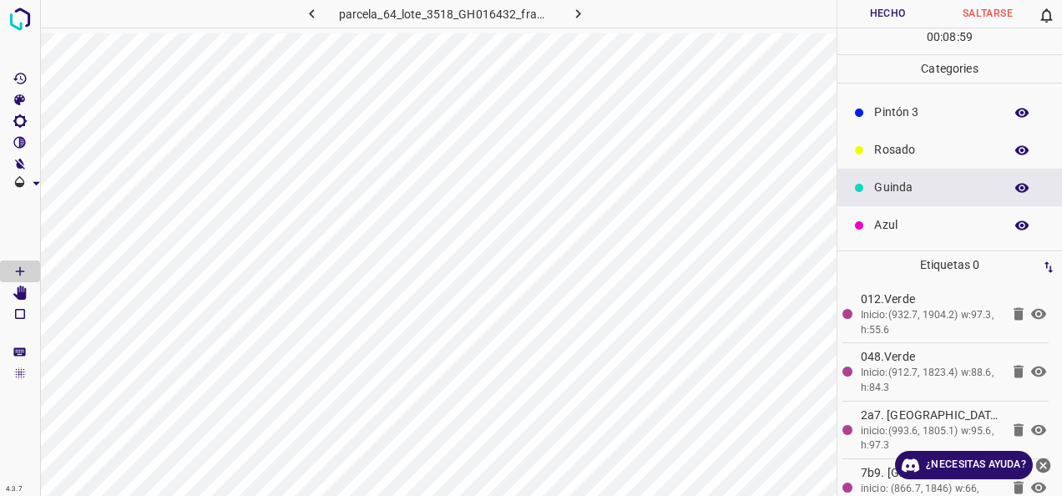
scroll to position [63, 0]
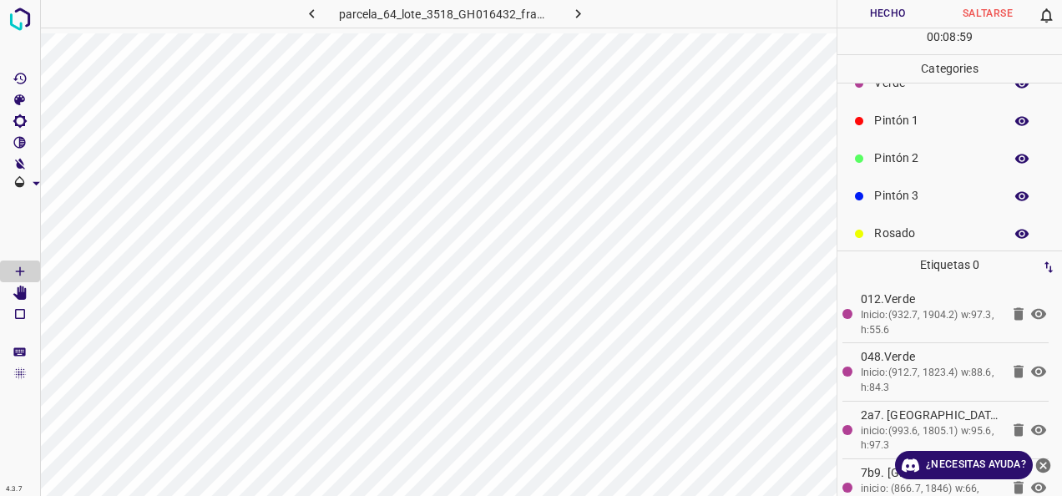
click at [942, 153] on p "Pintón 2" at bounding box center [934, 158] width 121 height 18
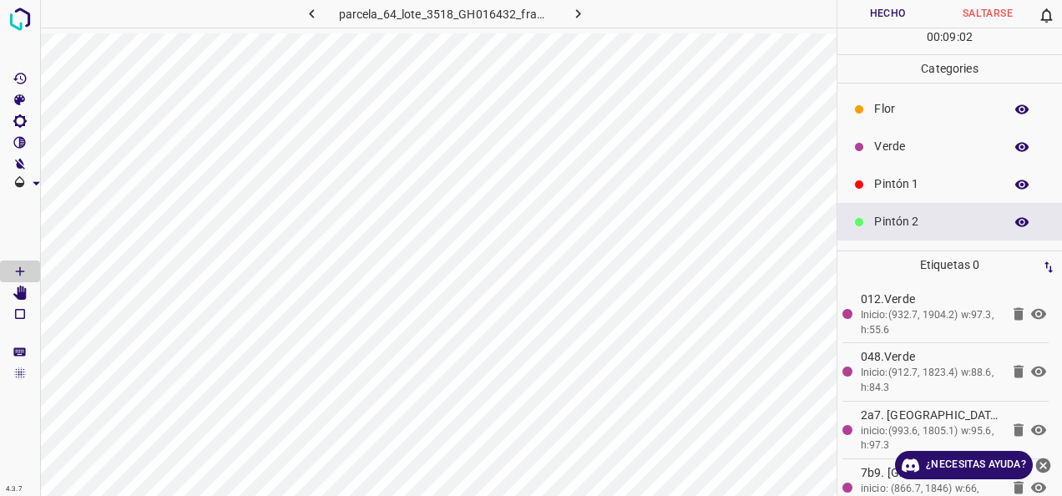
click at [940, 147] on p "Verde" at bounding box center [934, 147] width 121 height 18
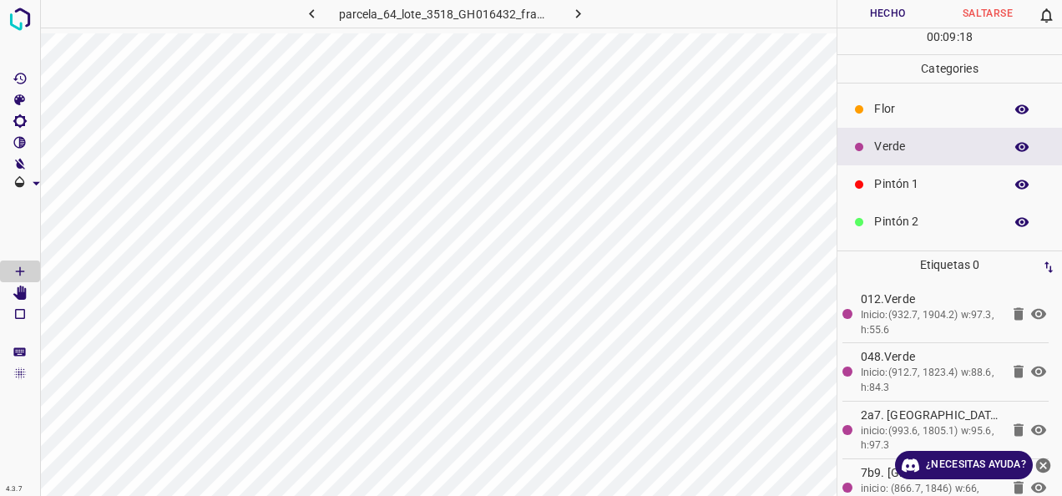
click at [914, 170] on div "Pintón 1" at bounding box center [950, 184] width 225 height 38
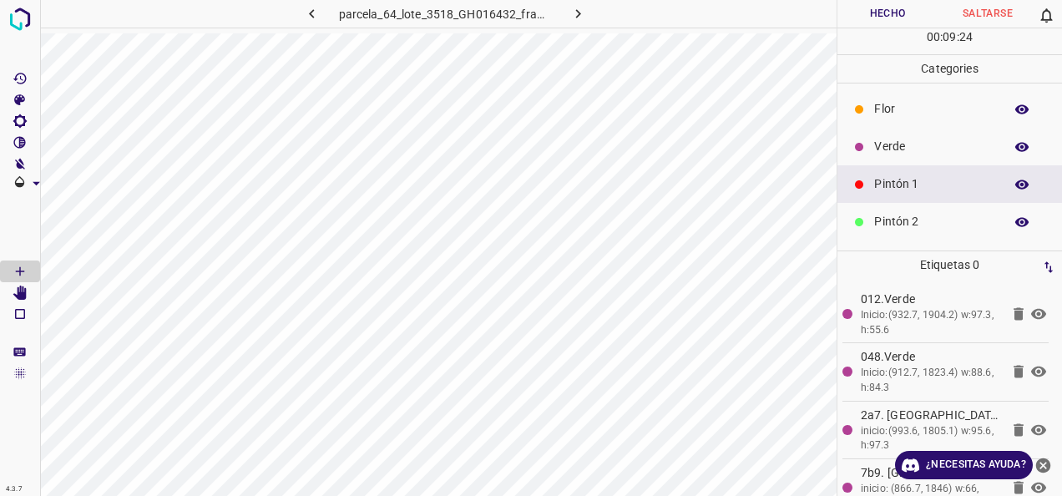
click at [937, 201] on div "Pintón 1" at bounding box center [950, 184] width 225 height 38
click at [953, 149] on p "Verde" at bounding box center [934, 147] width 121 height 18
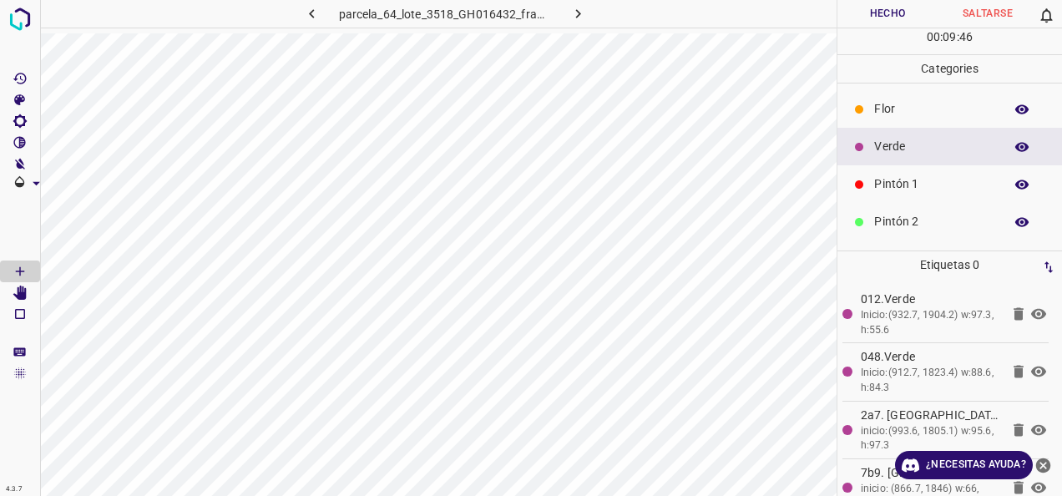
click at [905, 184] on p "Pintón 1" at bounding box center [934, 184] width 121 height 18
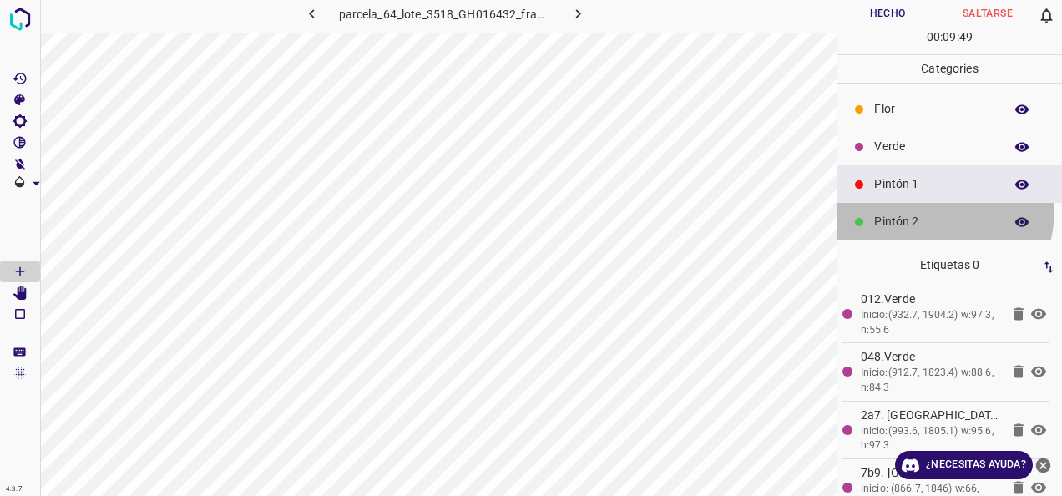
click at [919, 208] on div "Pintón 2" at bounding box center [950, 222] width 225 height 38
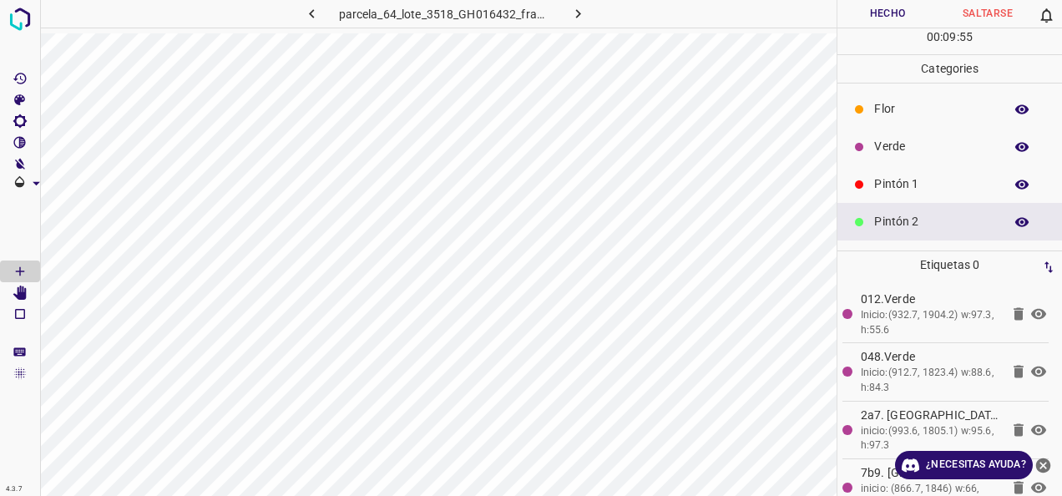
click at [890, 180] on p "Pintón 1" at bounding box center [934, 184] width 121 height 18
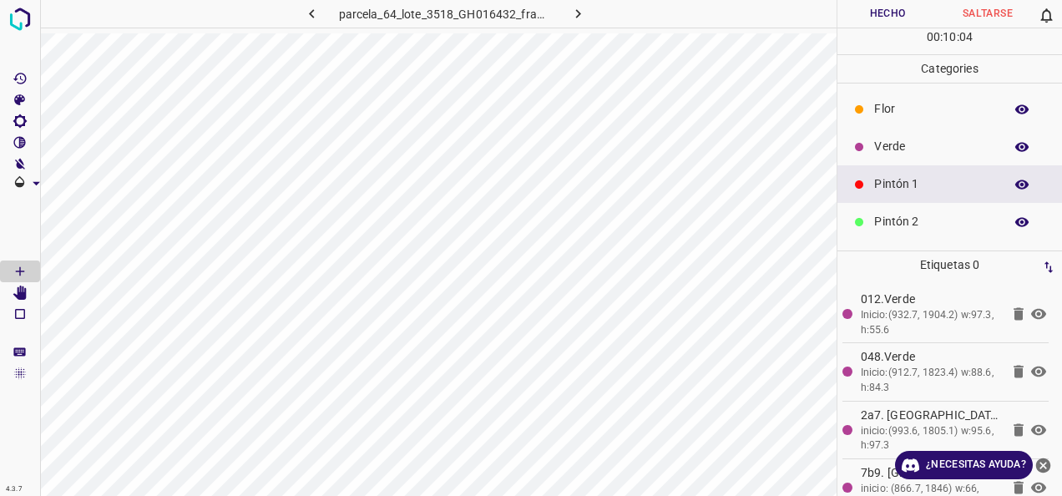
click at [887, 138] on p "Verde" at bounding box center [934, 147] width 121 height 18
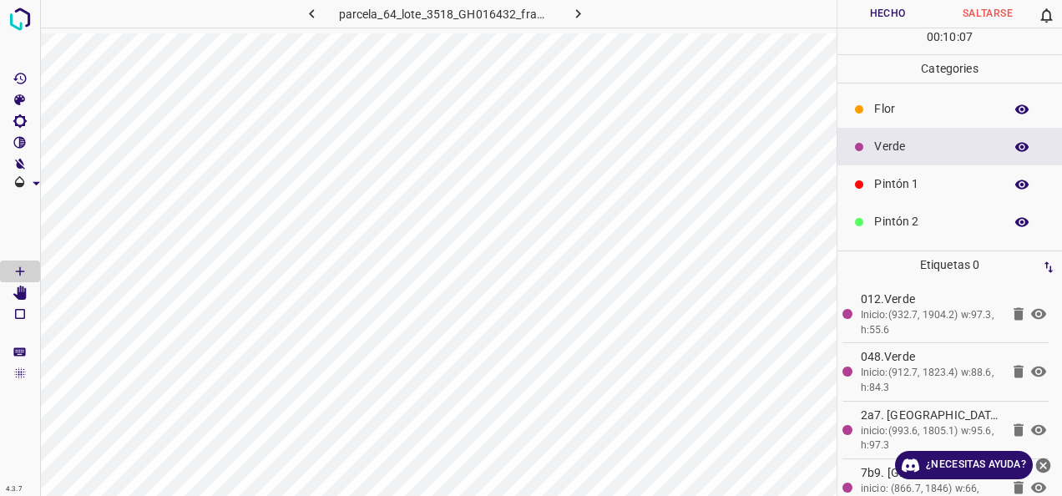
scroll to position [84, 0]
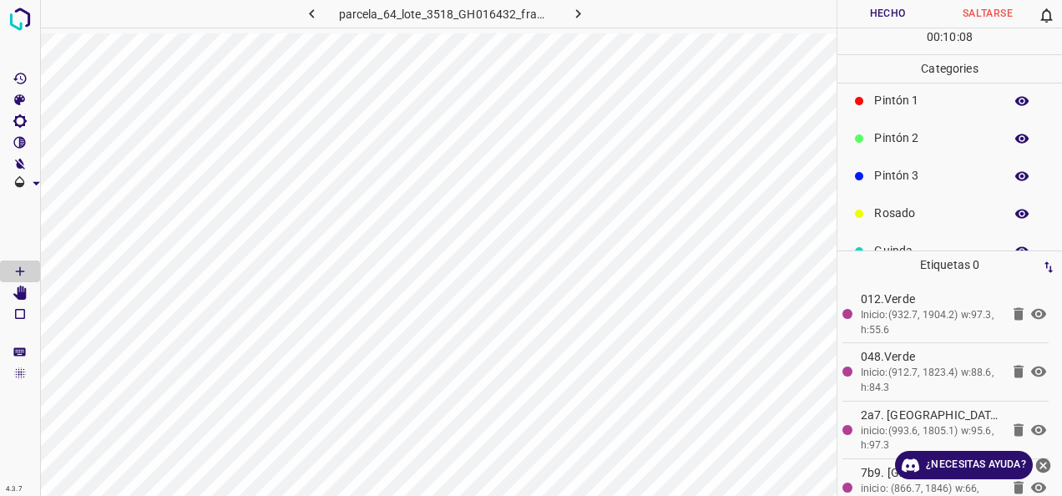
click at [900, 210] on p "Rosado" at bounding box center [934, 214] width 121 height 18
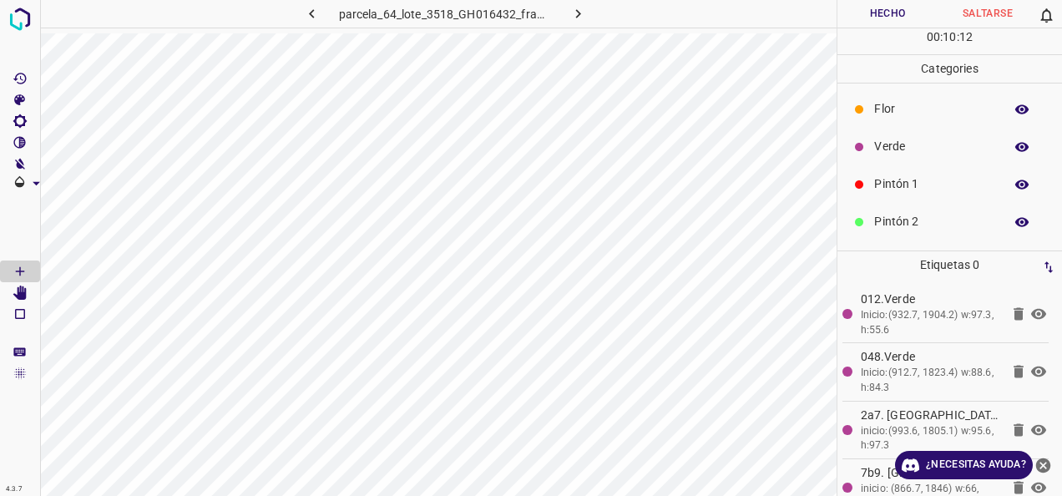
click at [894, 129] on div "Verde" at bounding box center [950, 147] width 225 height 38
click at [905, 188] on p "Pintón 1" at bounding box center [934, 184] width 121 height 18
click at [867, 11] on button "Hecho" at bounding box center [888, 14] width 100 height 28
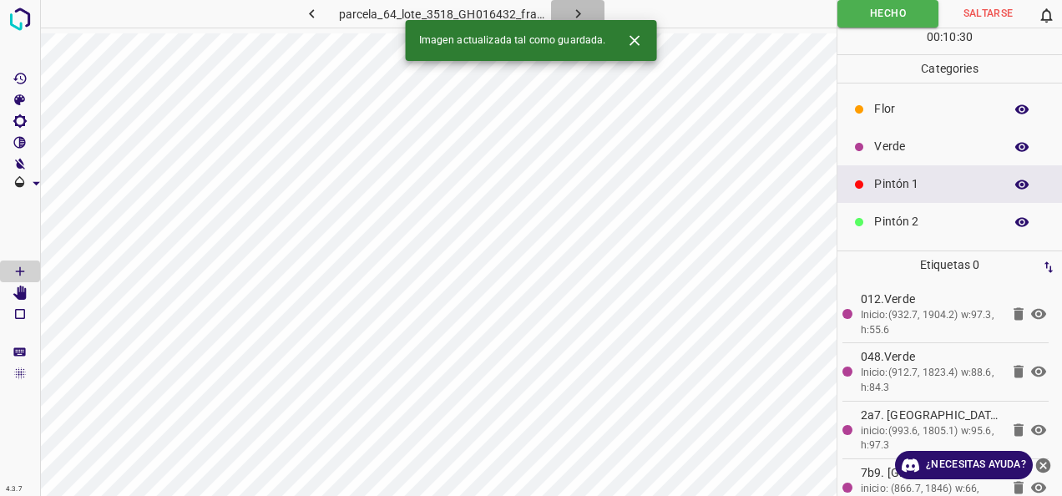
click at [585, 15] on icon "button" at bounding box center [579, 14] width 18 height 18
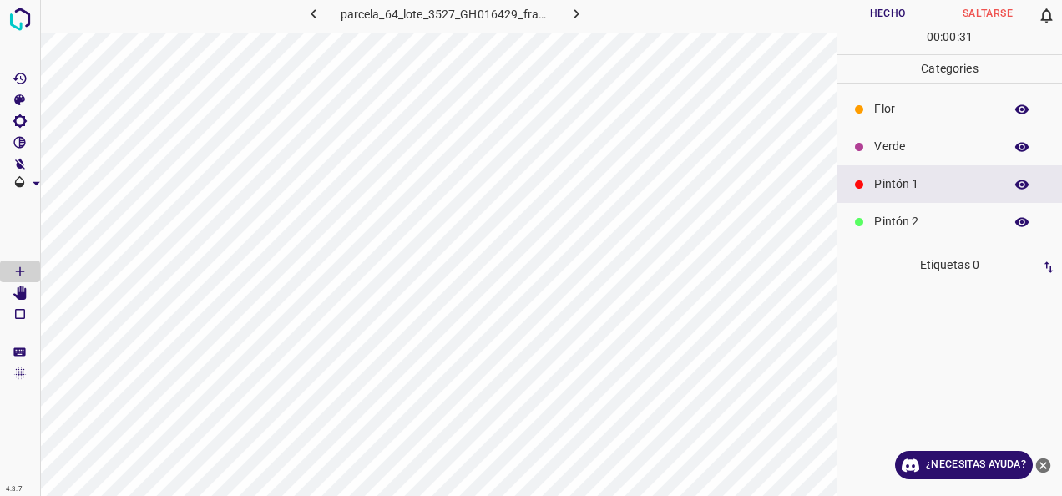
click at [565, 16] on button "button" at bounding box center [575, 14] width 53 height 28
click at [905, 230] on div "Pintón 2" at bounding box center [950, 222] width 225 height 38
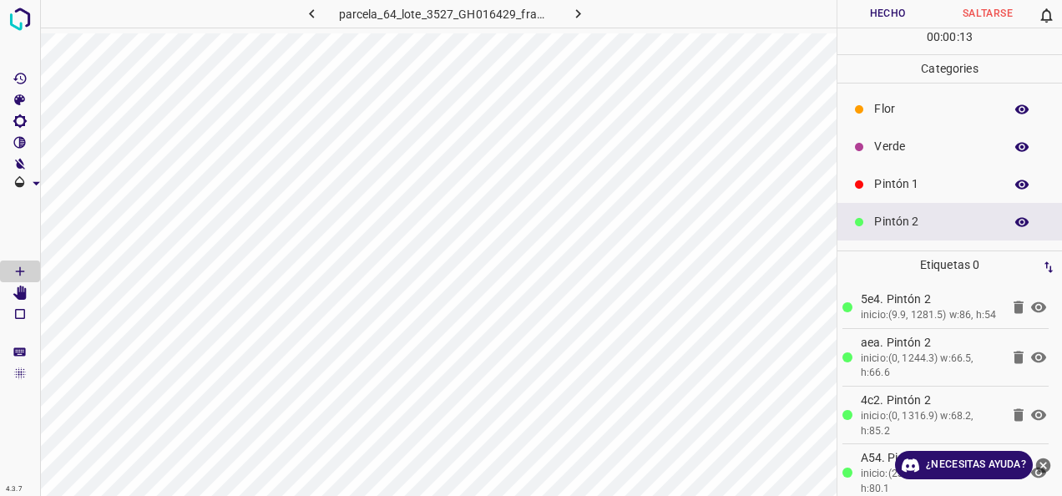
click at [912, 186] on p "Pintón 1" at bounding box center [934, 184] width 121 height 18
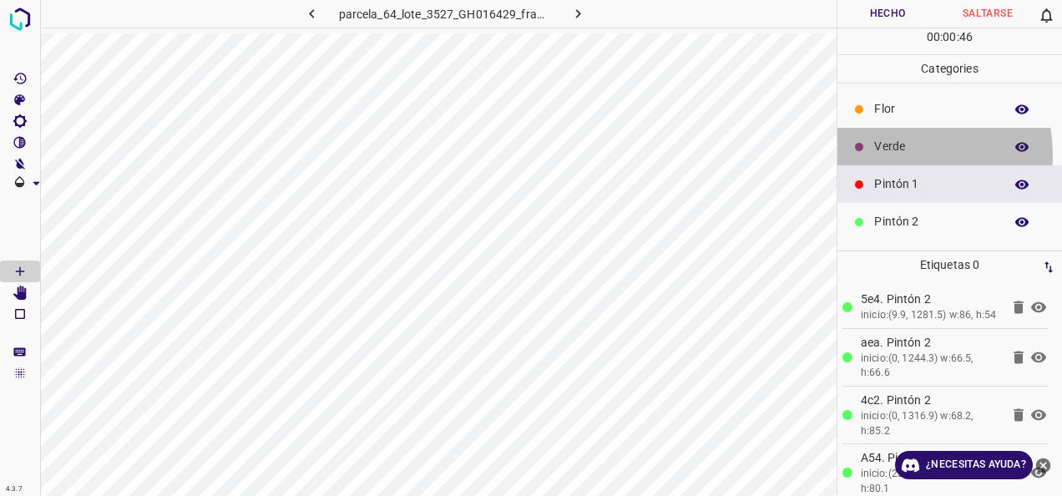
click at [890, 154] on p "Verde" at bounding box center [934, 147] width 121 height 18
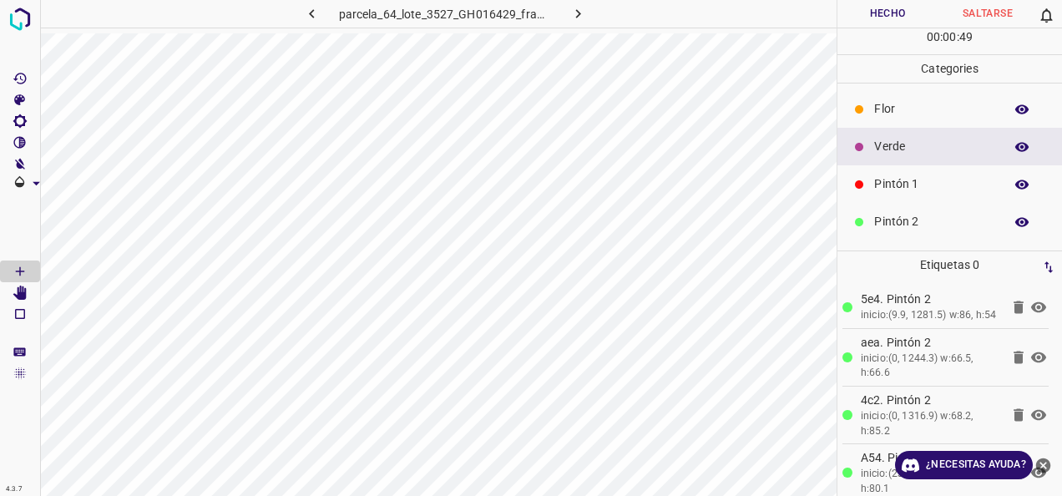
click at [897, 180] on p "Pintón 1" at bounding box center [934, 184] width 121 height 18
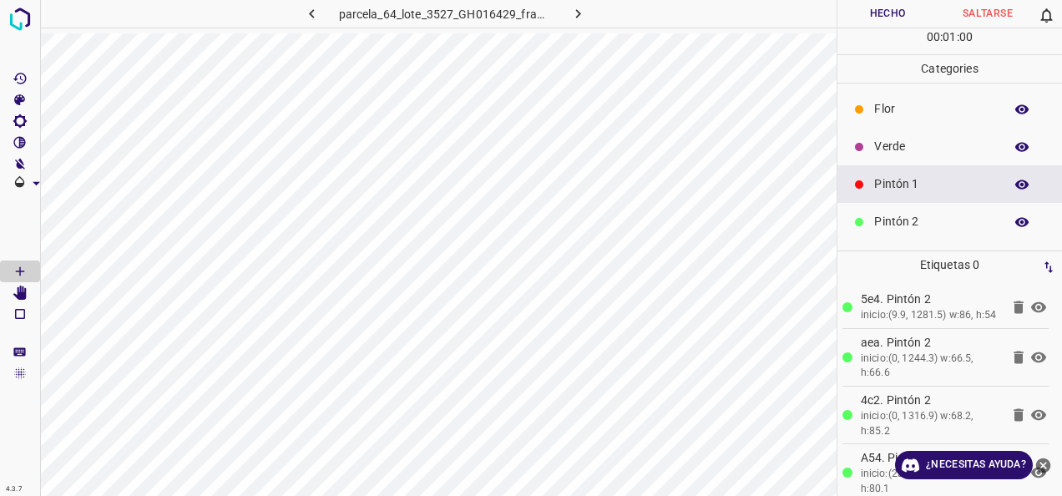
click at [948, 227] on p "Pintón 2" at bounding box center [934, 222] width 121 height 18
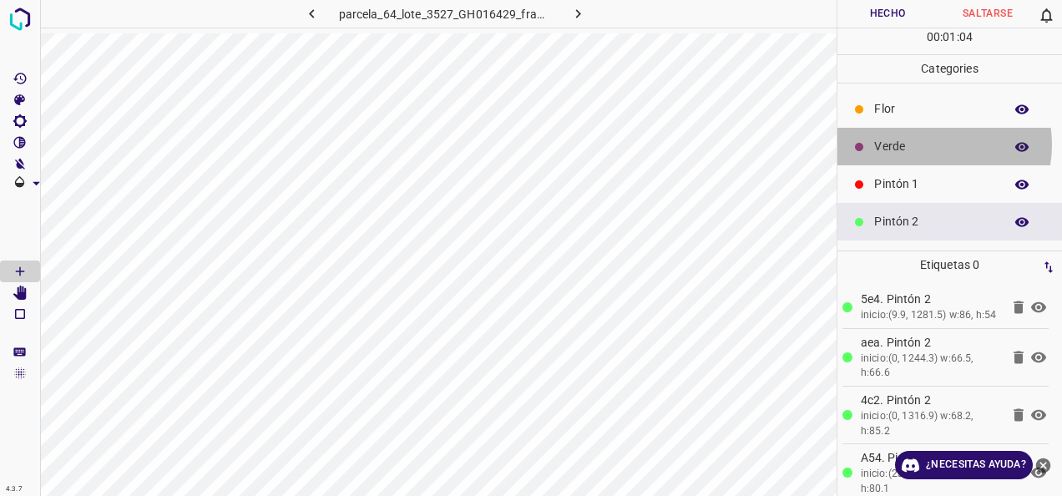
click at [934, 144] on p "Verde" at bounding box center [934, 147] width 121 height 18
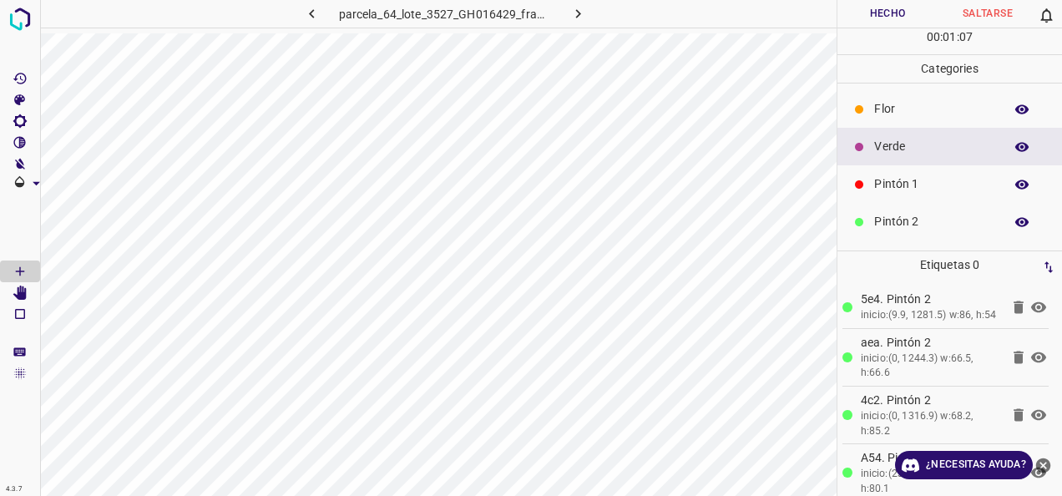
scroll to position [147, 0]
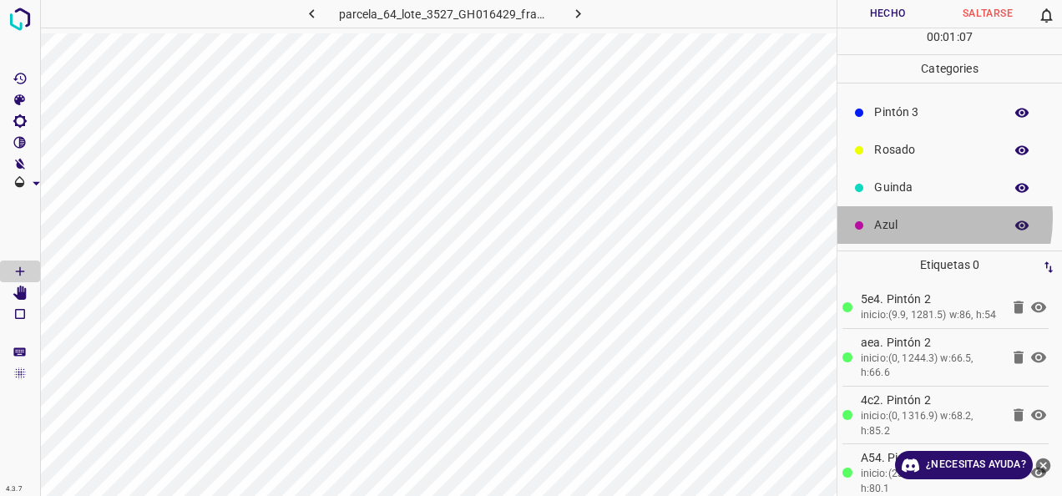
click at [908, 217] on p "Azul" at bounding box center [934, 225] width 121 height 18
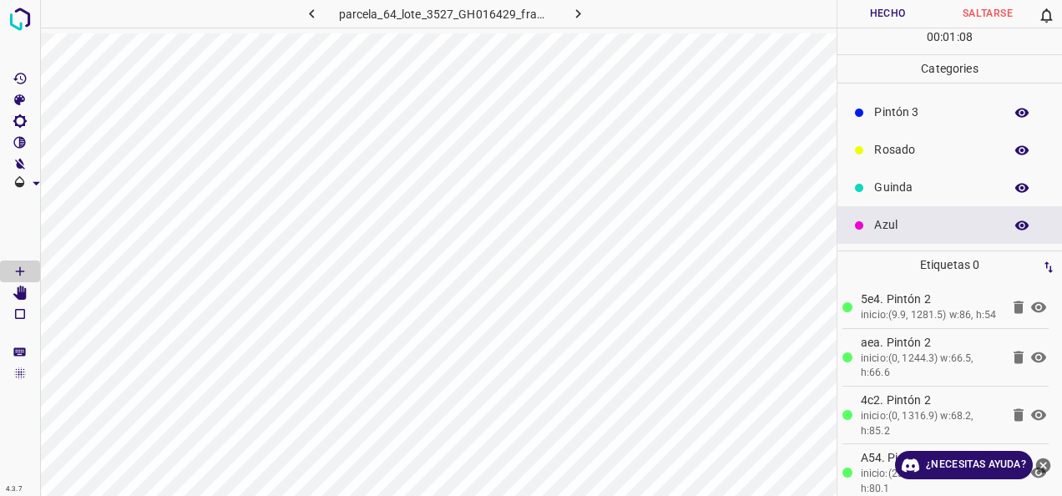
click at [868, 207] on div "Azul" at bounding box center [950, 225] width 225 height 38
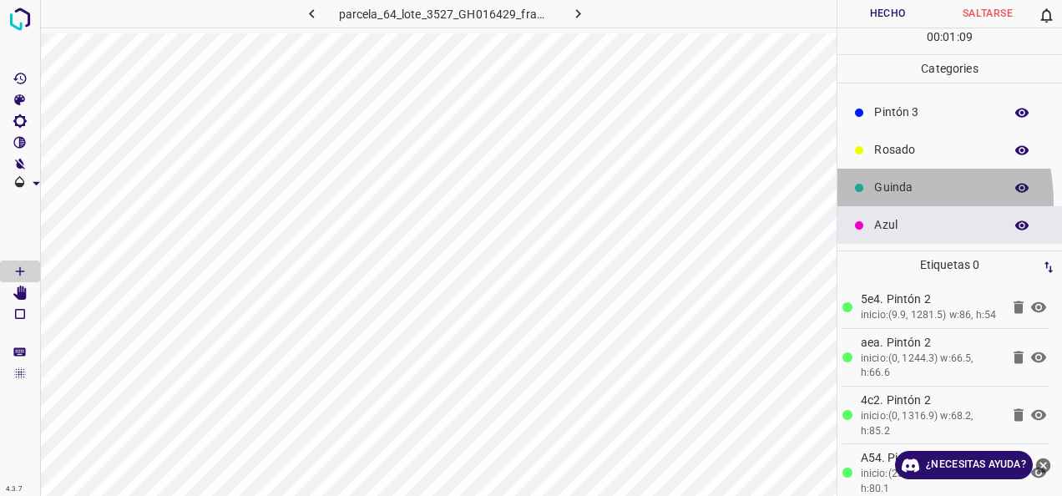
click at [869, 202] on div "Guinda" at bounding box center [950, 188] width 225 height 38
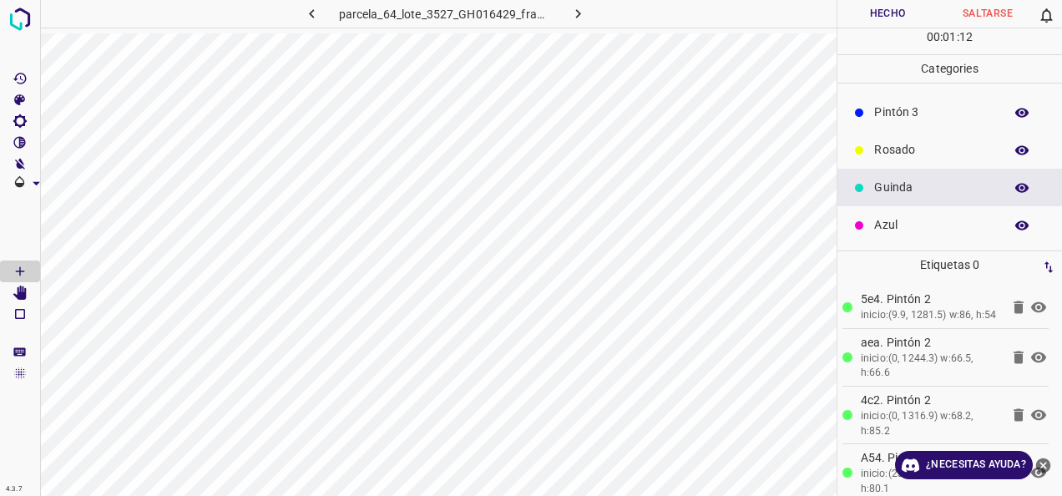
scroll to position [63, 0]
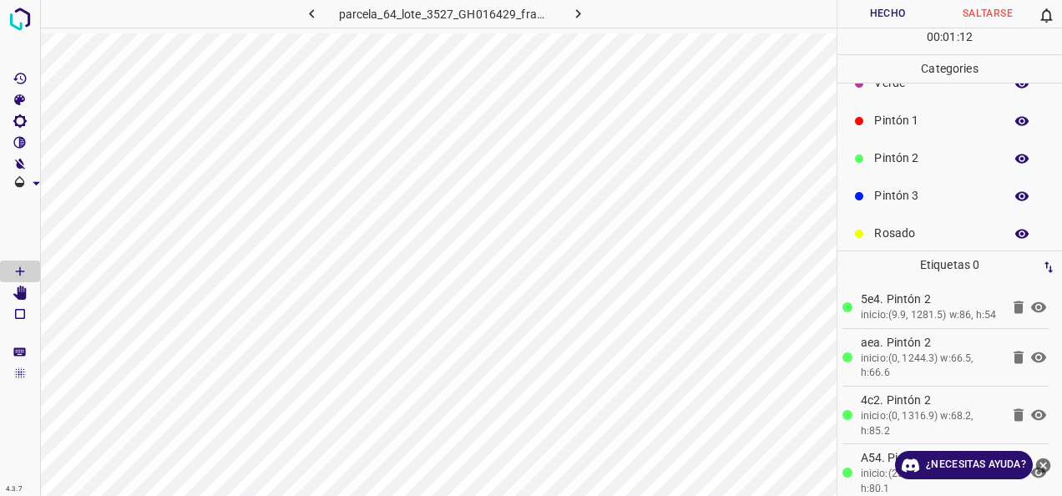
click at [891, 152] on p "Pintón 2" at bounding box center [934, 158] width 121 height 18
click at [901, 117] on p "Pintón 1" at bounding box center [934, 121] width 121 height 18
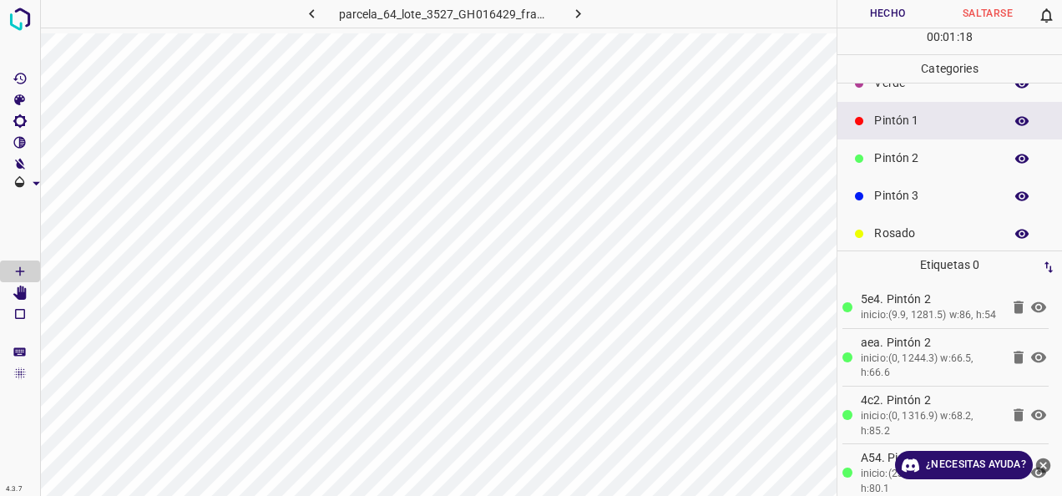
scroll to position [0, 0]
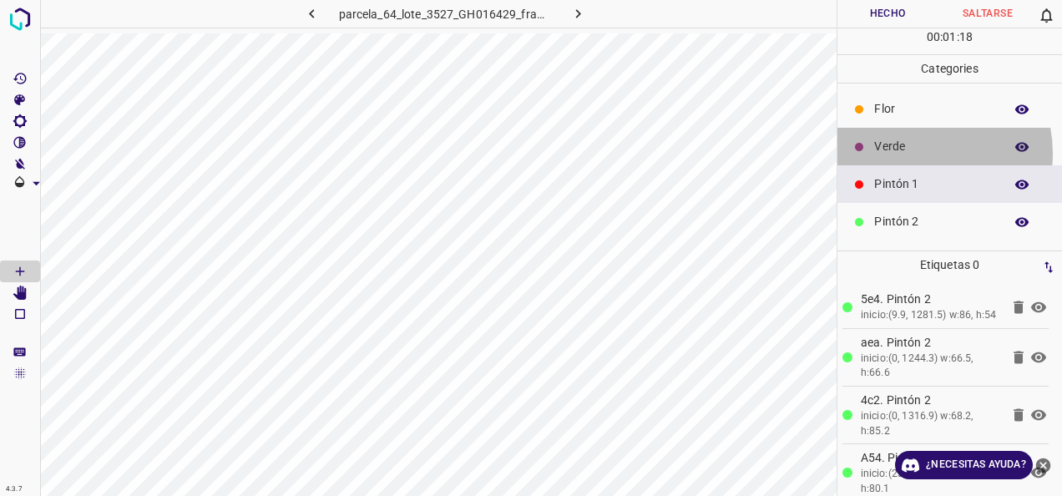
click at [915, 152] on p "Verde" at bounding box center [934, 147] width 121 height 18
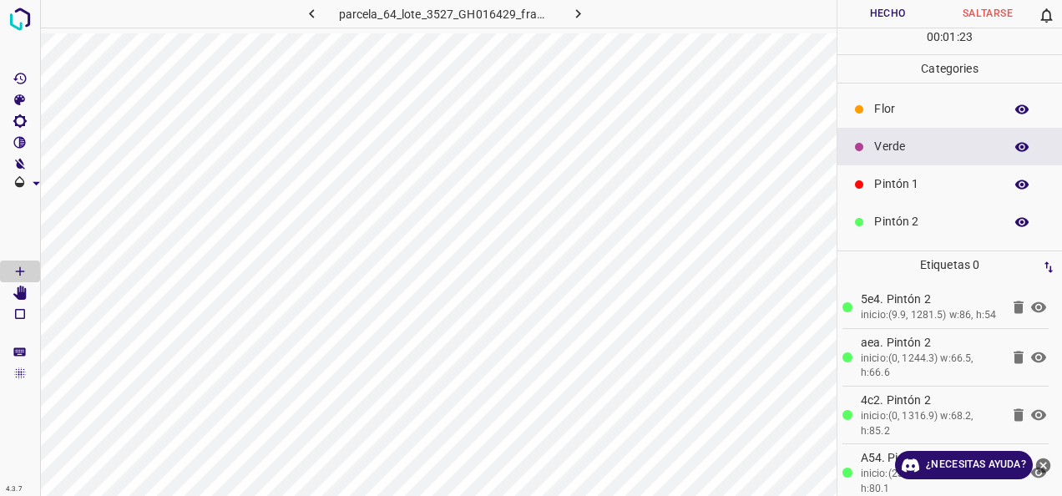
scroll to position [147, 0]
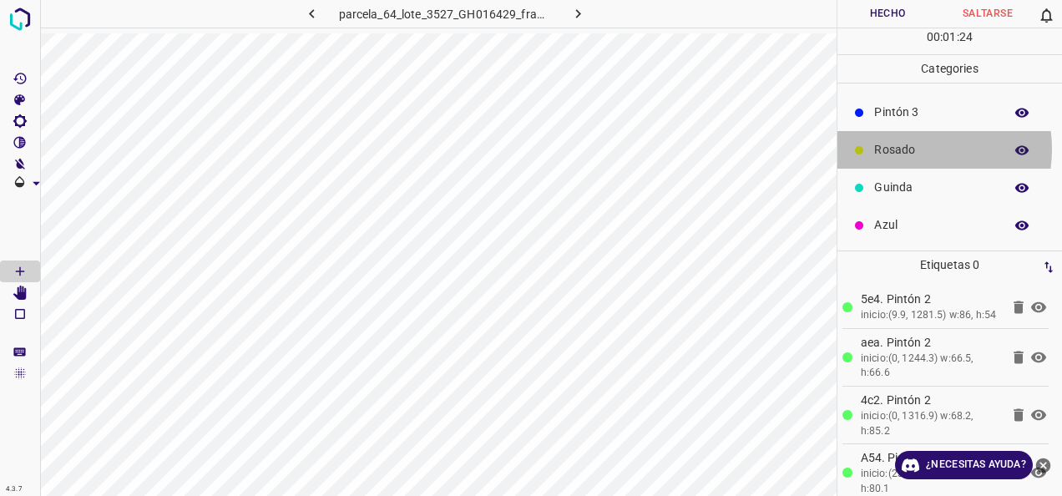
click at [906, 148] on p "Rosado" at bounding box center [934, 150] width 121 height 18
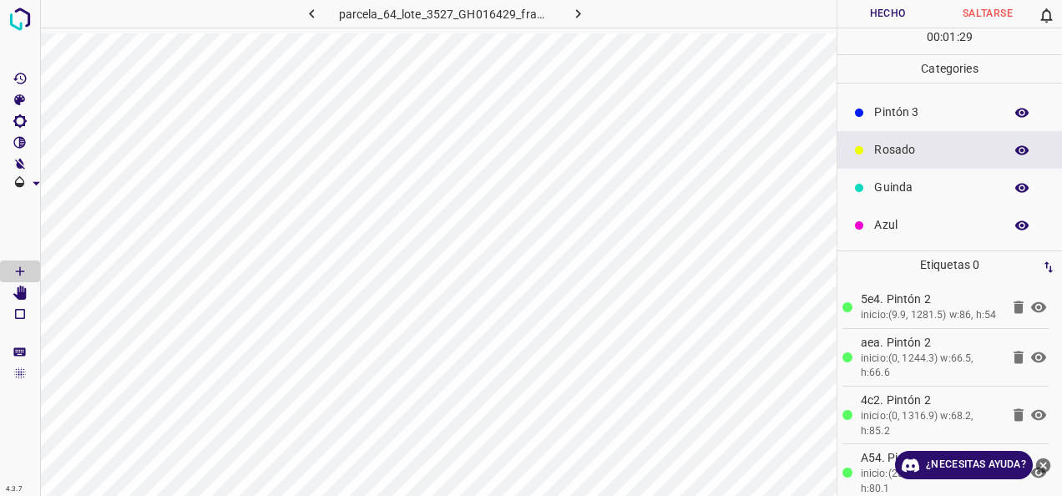
click at [907, 134] on div "Rosado" at bounding box center [950, 150] width 225 height 38
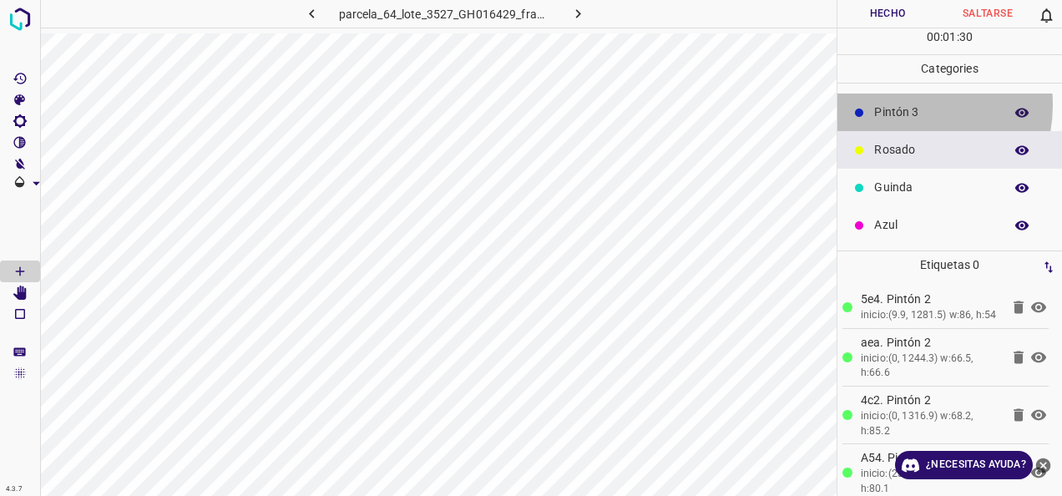
click at [904, 104] on p "Pintón 3" at bounding box center [934, 113] width 121 height 18
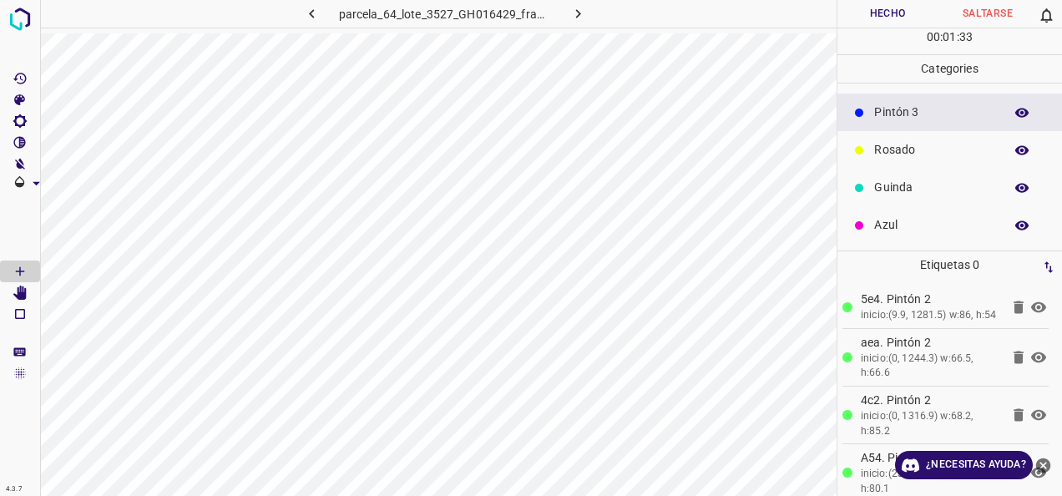
scroll to position [63, 0]
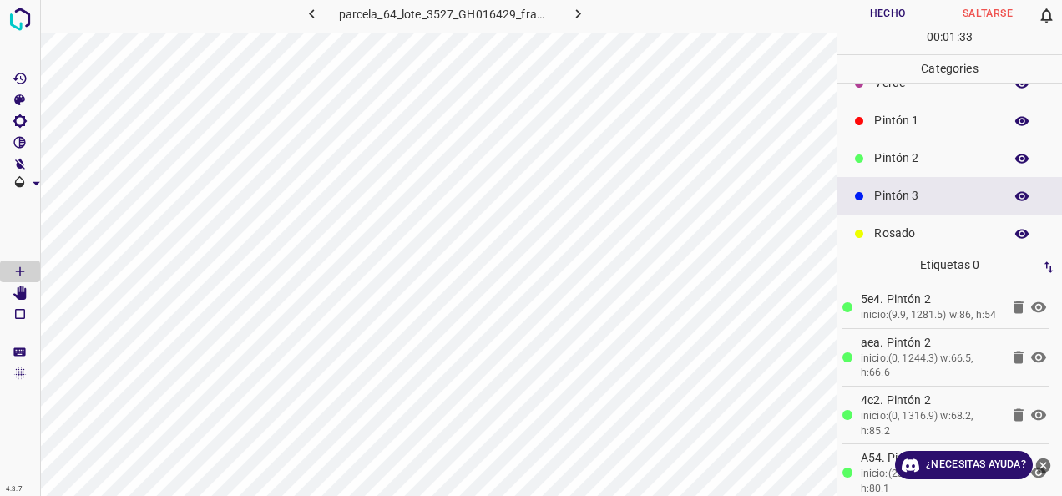
click at [917, 162] on p "Pintón 2" at bounding box center [934, 158] width 121 height 18
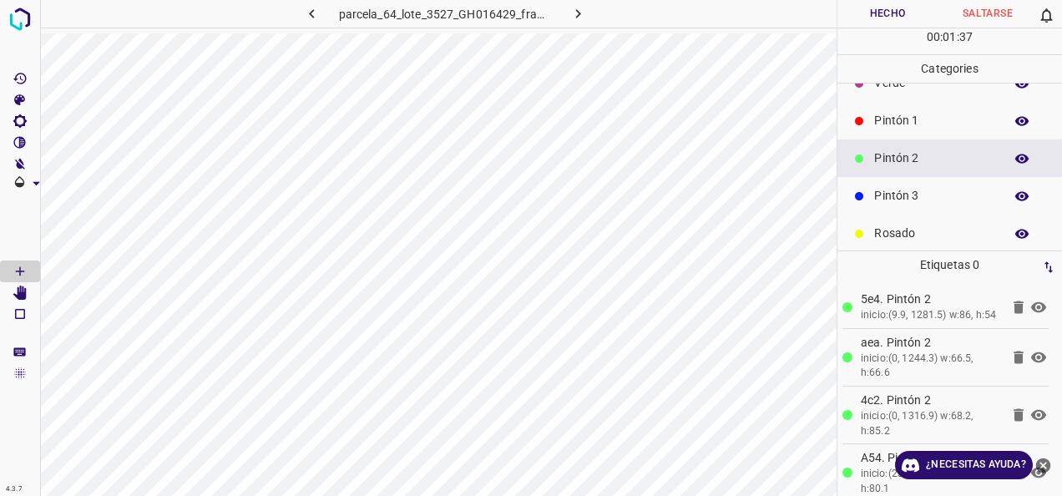
scroll to position [147, 0]
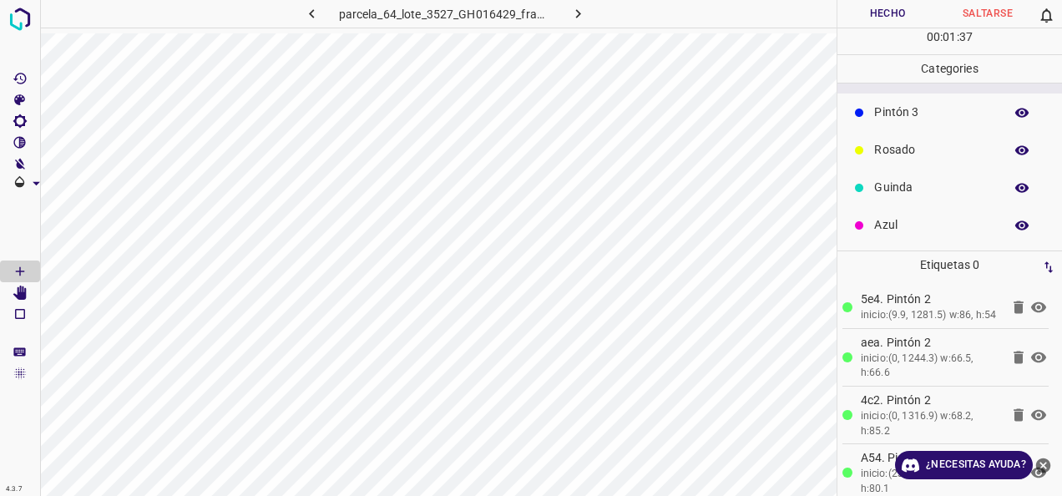
click at [883, 232] on p "Azul" at bounding box center [934, 225] width 121 height 18
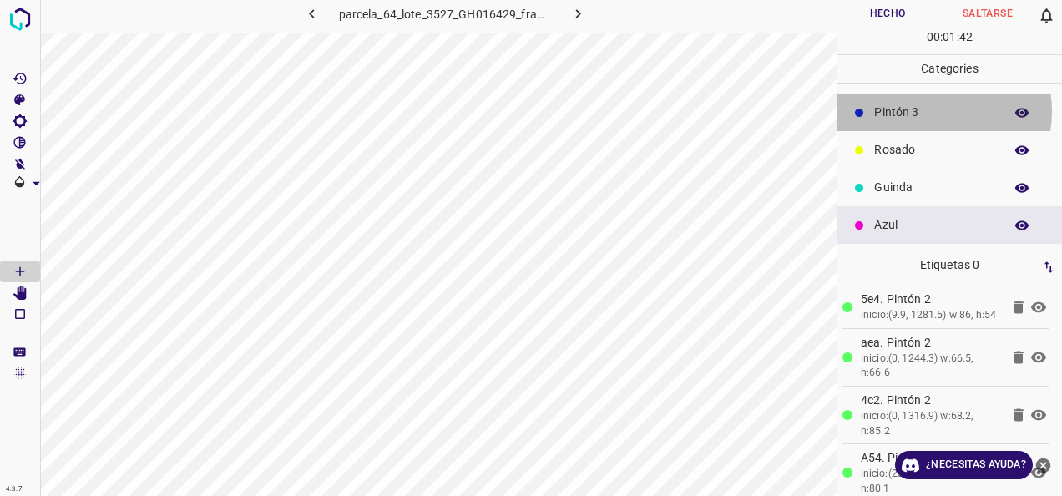
click at [933, 110] on p "Pintón 3" at bounding box center [934, 113] width 121 height 18
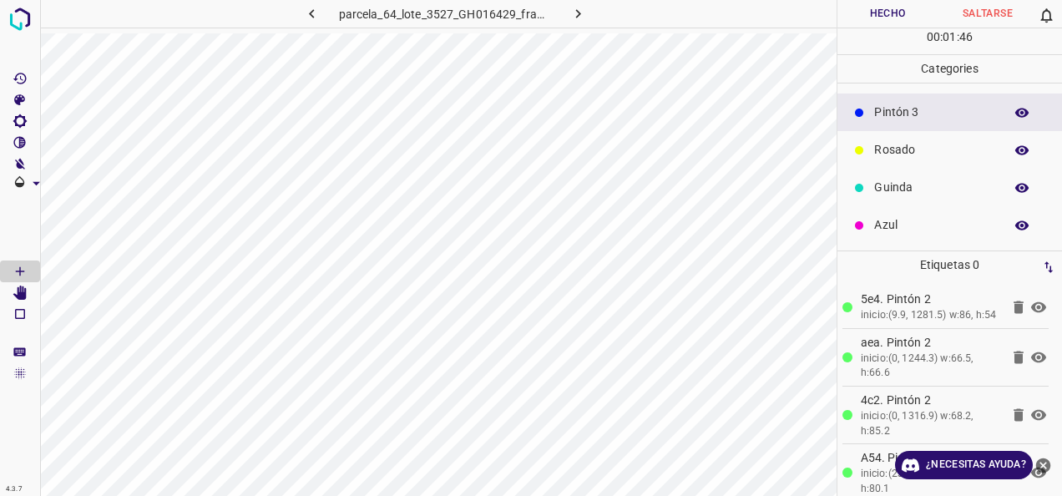
click at [920, 187] on p "Guinda" at bounding box center [934, 188] width 121 height 18
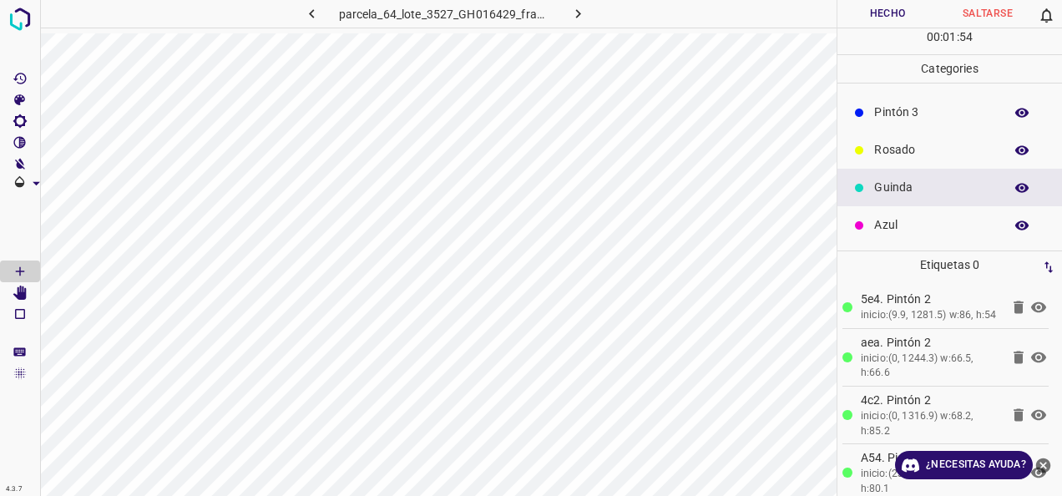
scroll to position [0, 0]
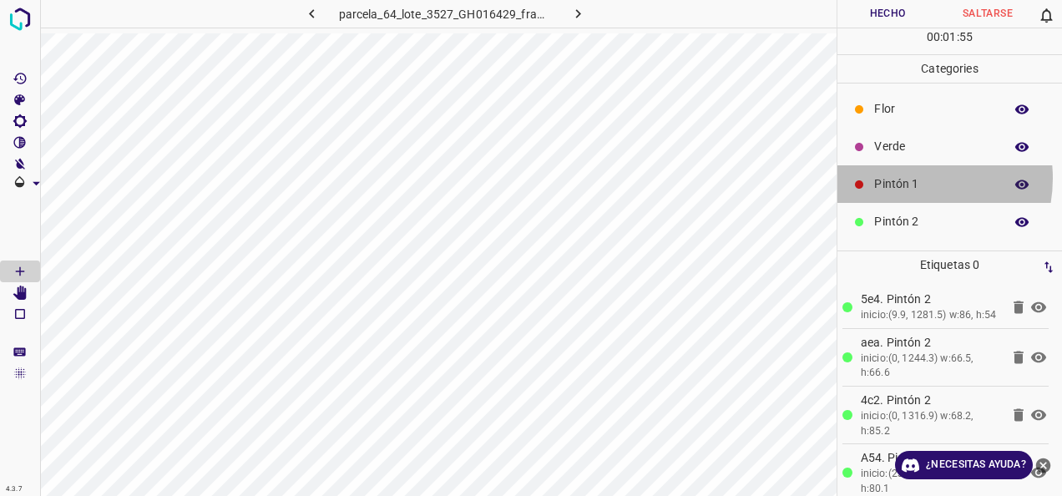
click at [900, 177] on p "Pintón 1" at bounding box center [934, 184] width 121 height 18
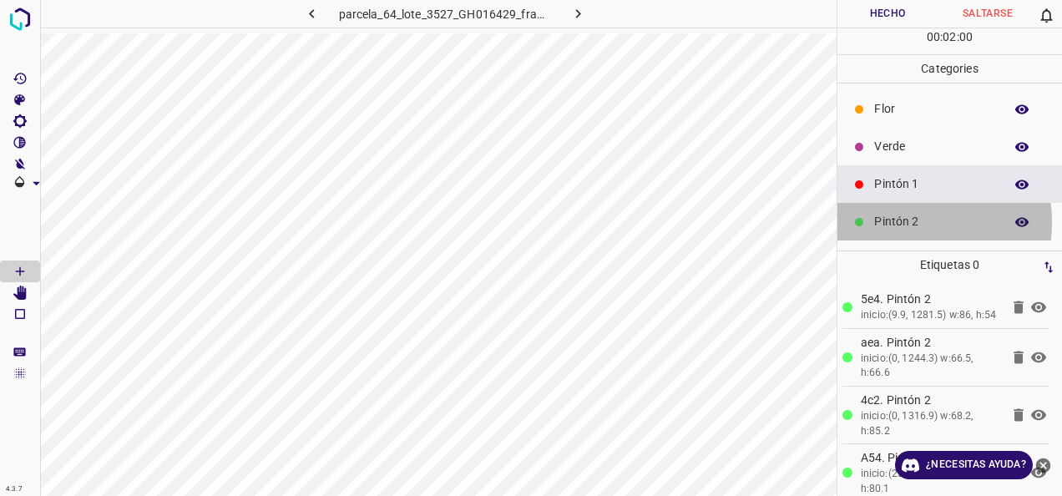
click at [894, 221] on p "Pintón 2" at bounding box center [934, 222] width 121 height 18
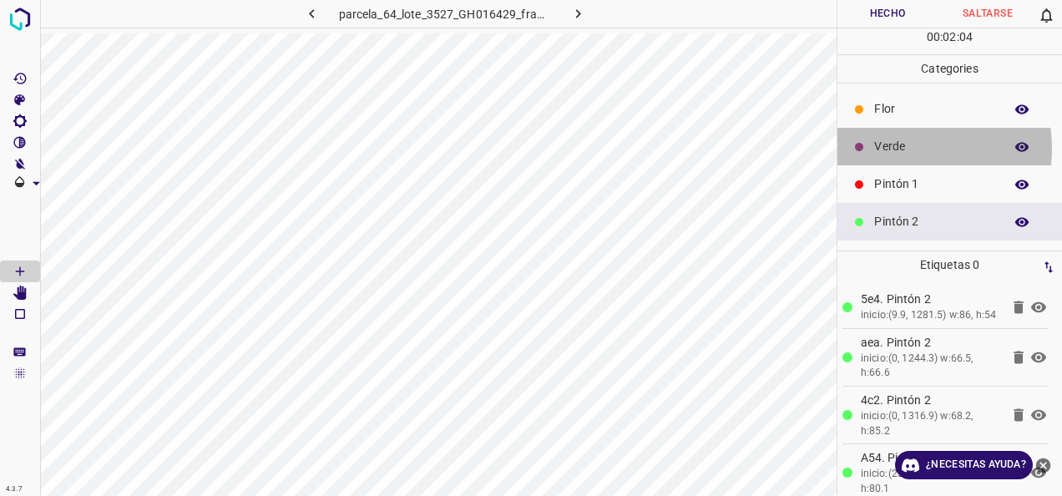
click at [896, 147] on p "Verde" at bounding box center [934, 147] width 121 height 18
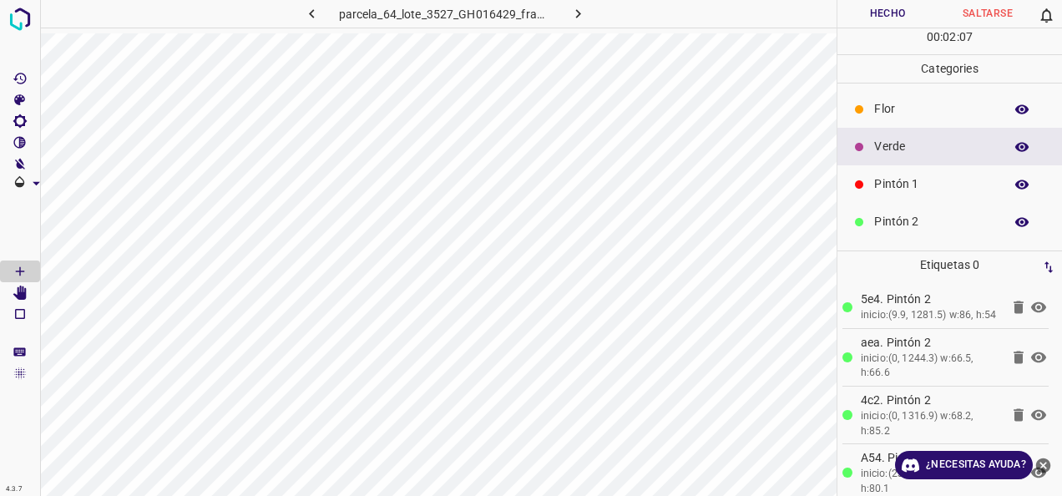
scroll to position [84, 0]
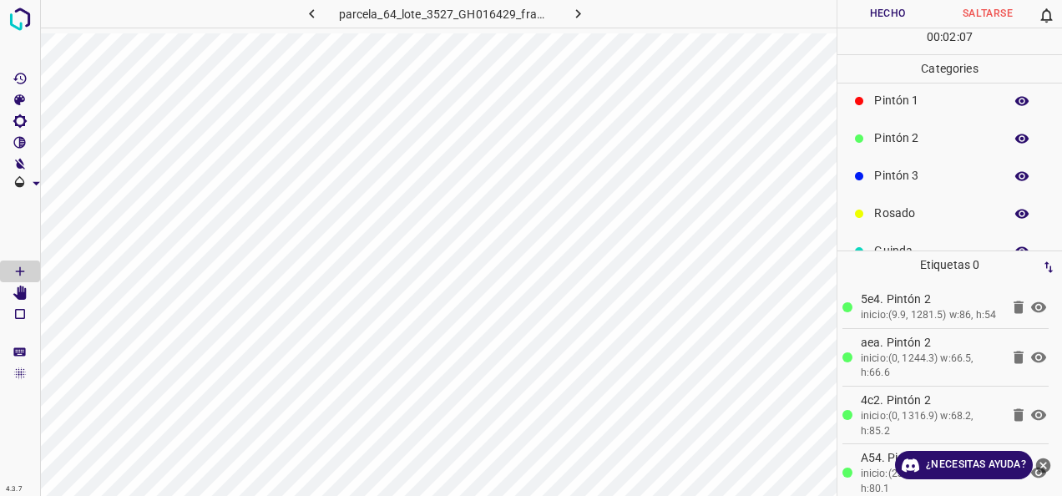
click at [939, 175] on p "Pintón 3" at bounding box center [934, 176] width 121 height 18
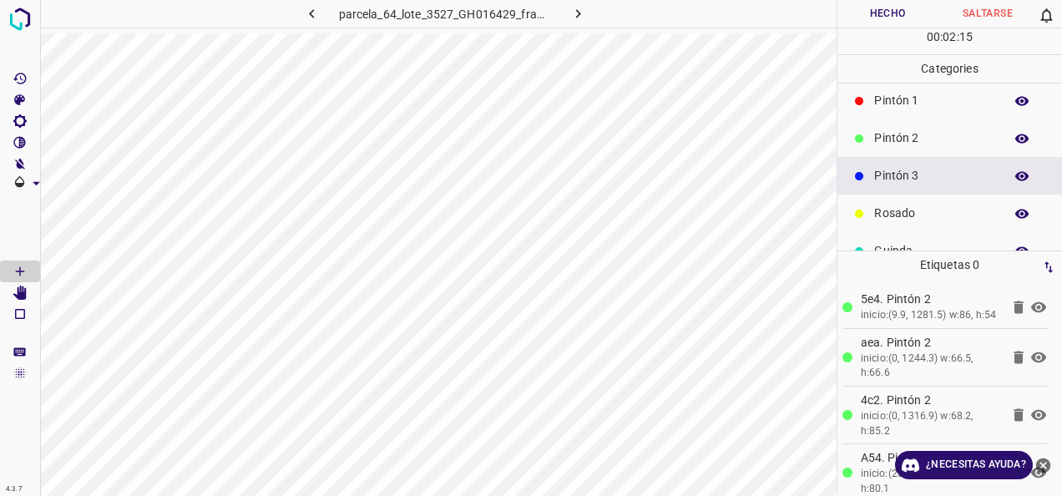
scroll to position [0, 0]
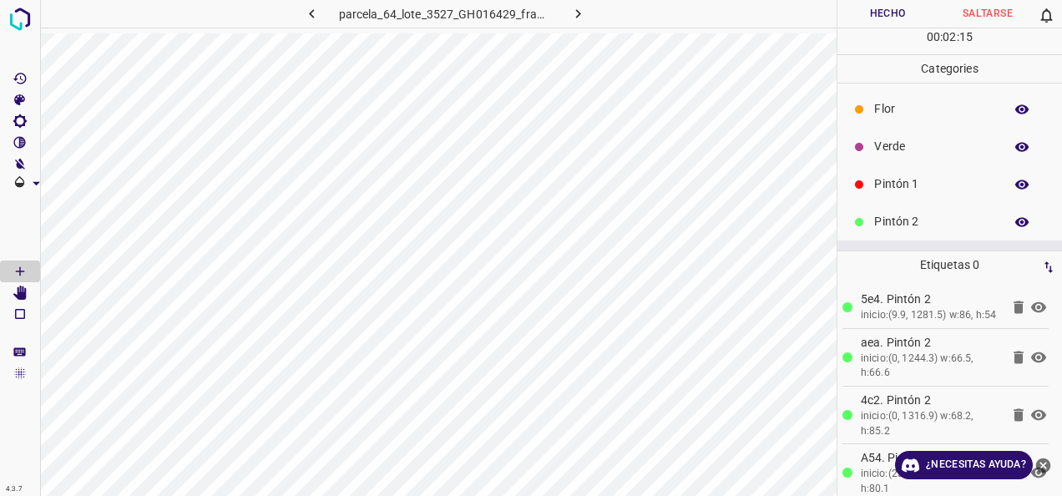
click at [926, 157] on div "Verde" at bounding box center [950, 147] width 225 height 38
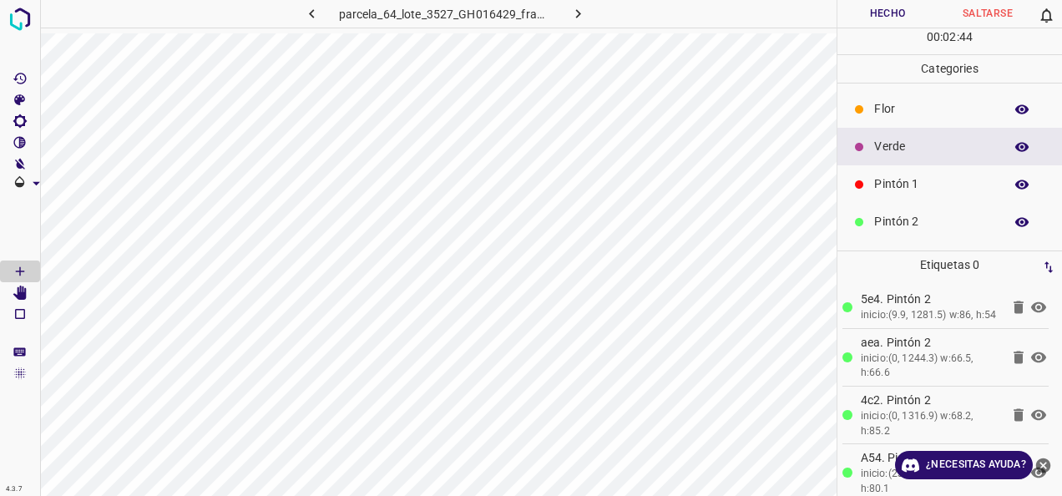
scroll to position [147, 0]
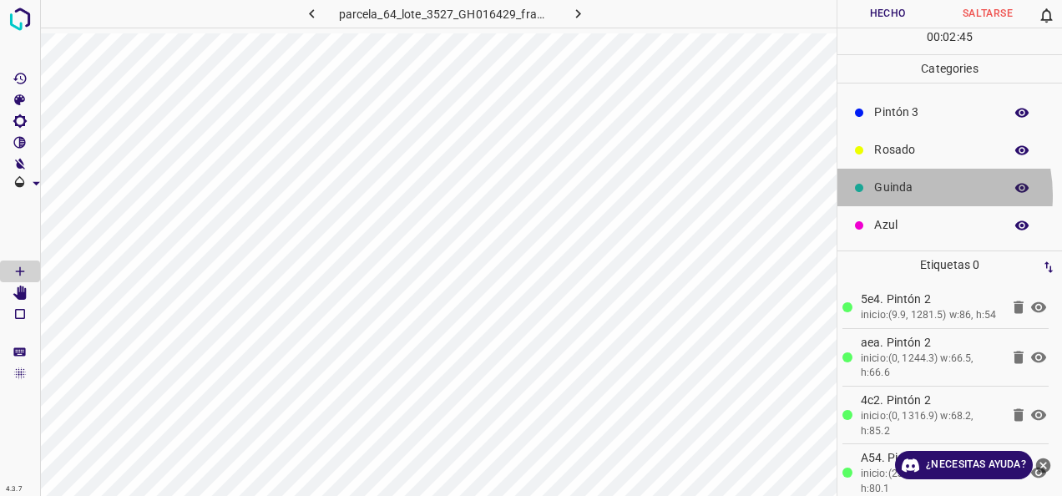
click at [899, 195] on p "Guinda" at bounding box center [934, 188] width 121 height 18
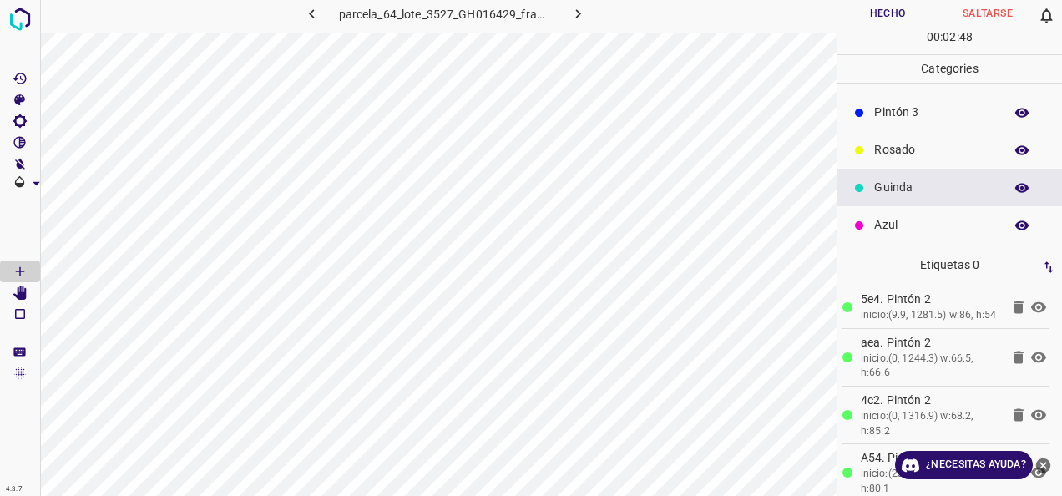
click at [930, 235] on div "Azul" at bounding box center [950, 225] width 225 height 38
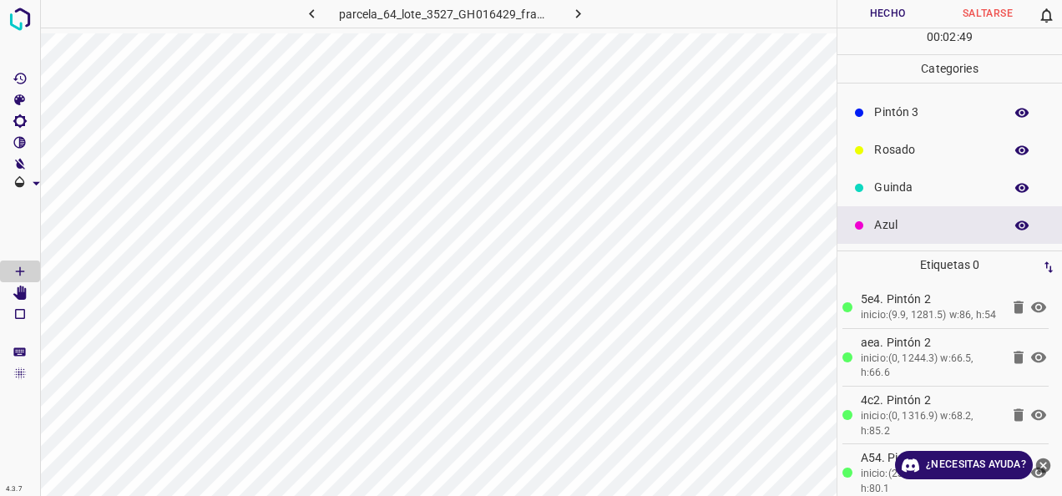
scroll to position [0, 0]
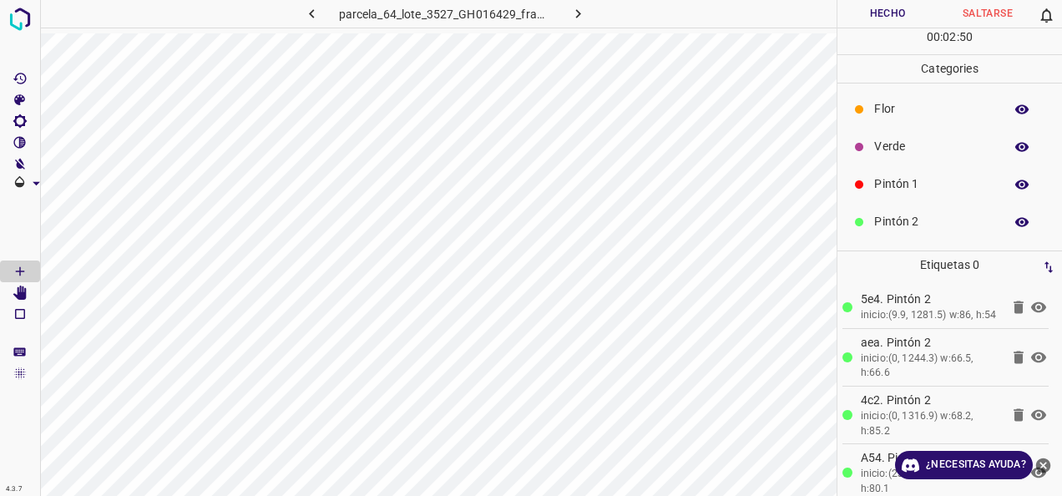
click at [913, 155] on div "Verde" at bounding box center [950, 147] width 225 height 38
click at [925, 240] on div "Pintón 3" at bounding box center [950, 259] width 225 height 38
click at [949, 170] on div "Pintón 1" at bounding box center [950, 184] width 225 height 38
click at [904, 240] on div "Pintón 3" at bounding box center [950, 259] width 225 height 38
click at [892, 182] on p "Pintón 1" at bounding box center [934, 184] width 121 height 18
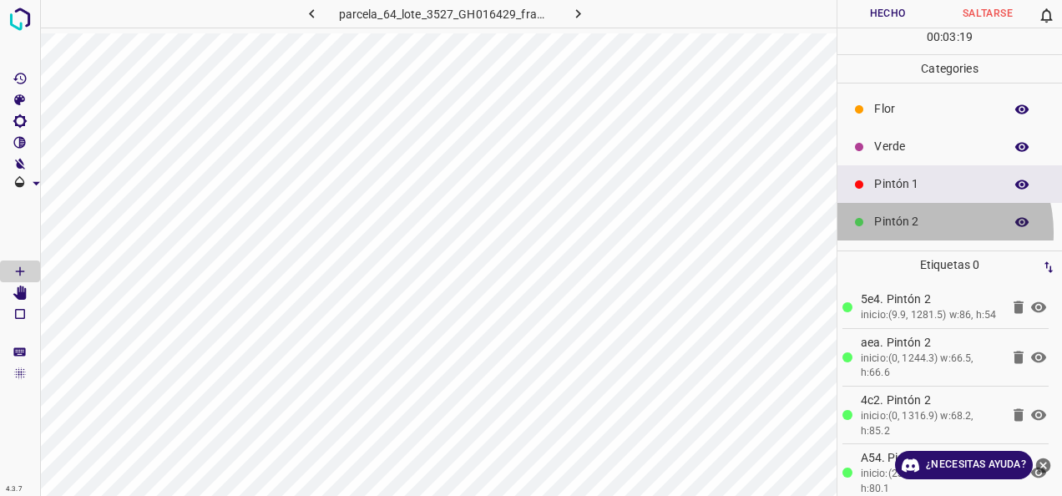
click at [919, 231] on div "Pintón 2" at bounding box center [950, 222] width 225 height 38
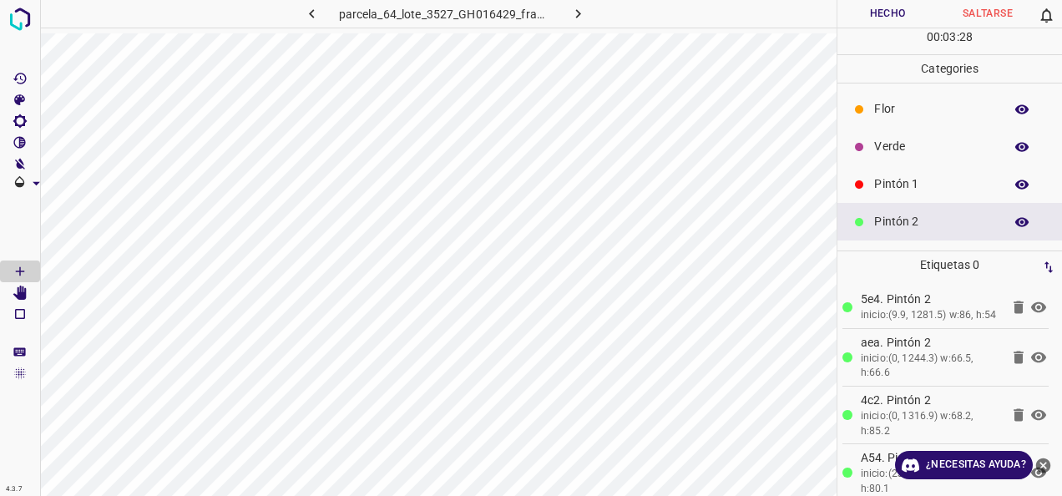
click at [909, 135] on div "Verde" at bounding box center [950, 147] width 225 height 38
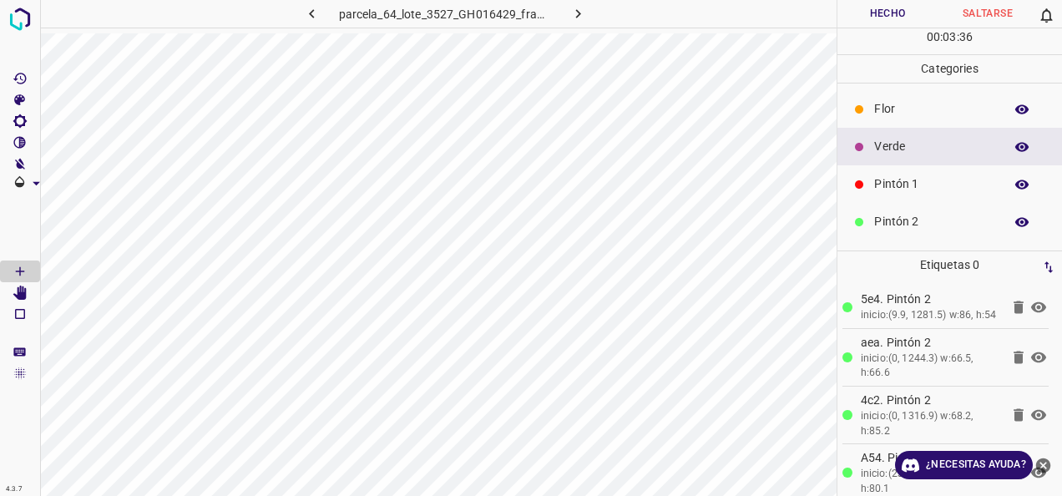
scroll to position [147, 0]
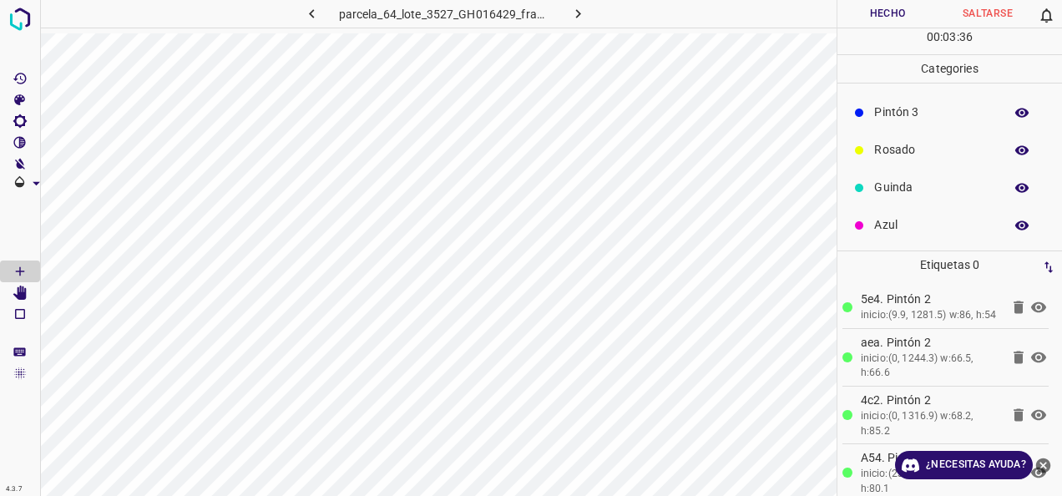
click at [912, 157] on p "Rosado" at bounding box center [934, 150] width 121 height 18
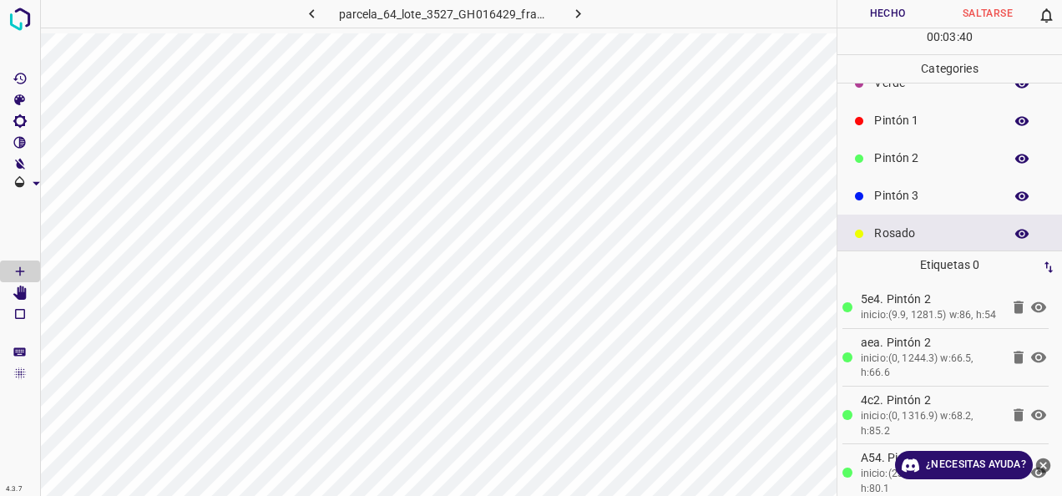
click at [914, 109] on div "Pintón 1" at bounding box center [950, 121] width 225 height 38
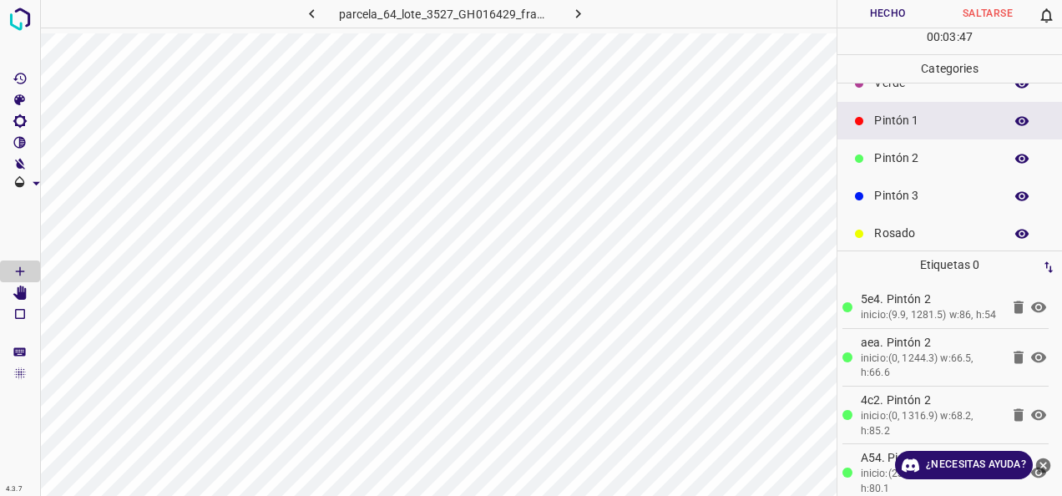
scroll to position [0, 0]
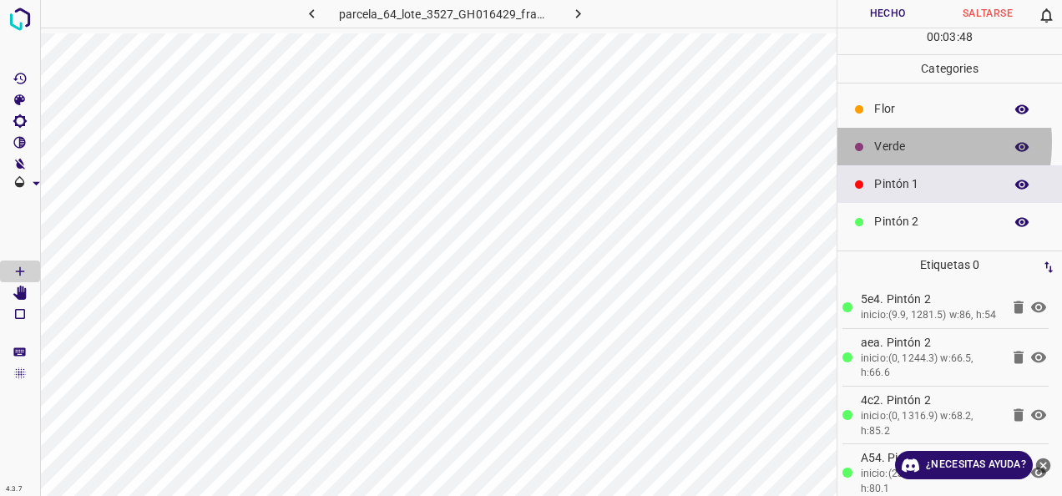
click at [884, 142] on p "Verde" at bounding box center [934, 147] width 121 height 18
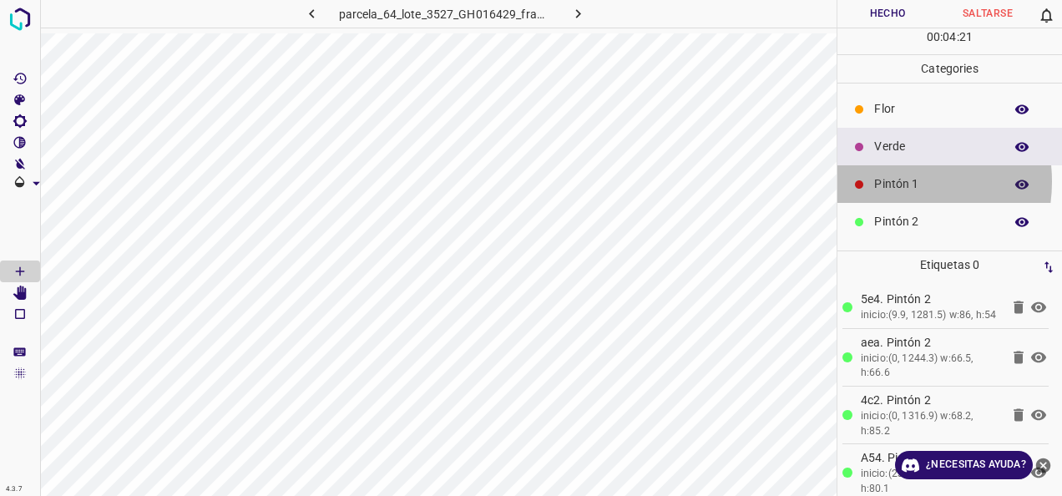
click at [884, 180] on p "Pintón 1" at bounding box center [934, 184] width 121 height 18
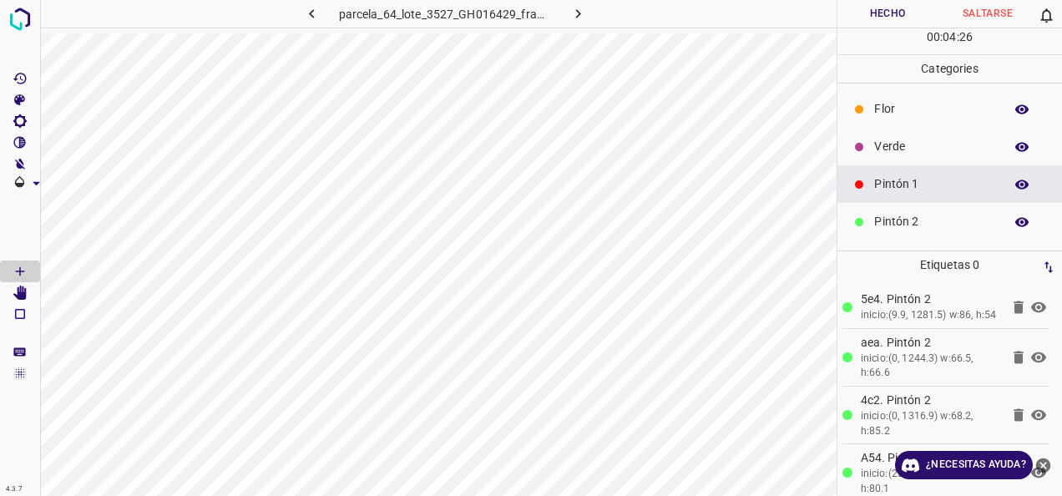
click at [907, 158] on div "Verde" at bounding box center [950, 147] width 225 height 38
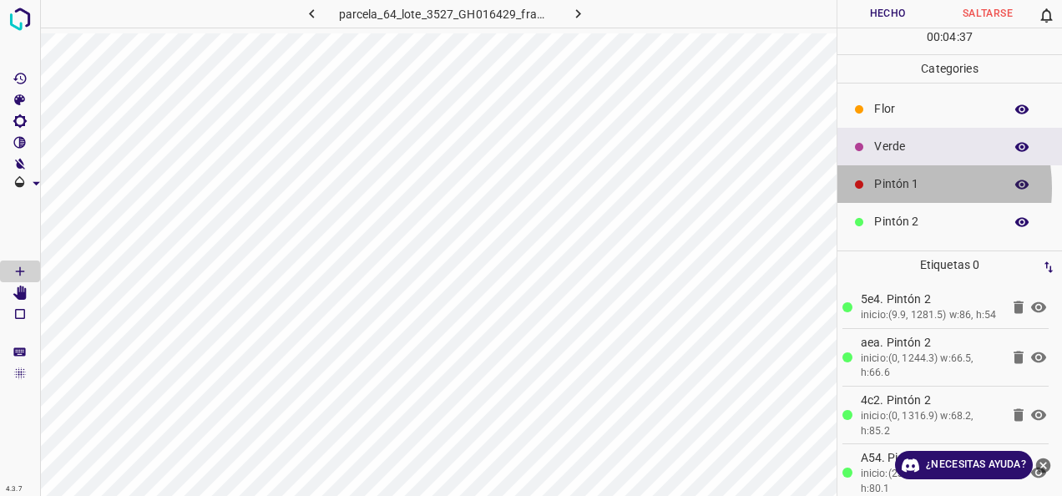
click at [877, 187] on p "Pintón 1" at bounding box center [934, 184] width 121 height 18
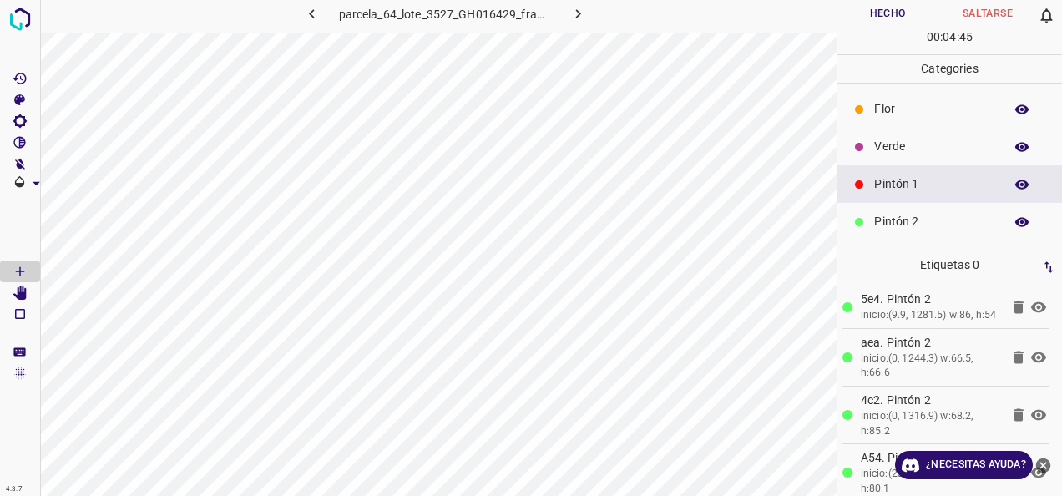
click at [918, 166] on div "Pintón 1" at bounding box center [950, 184] width 225 height 38
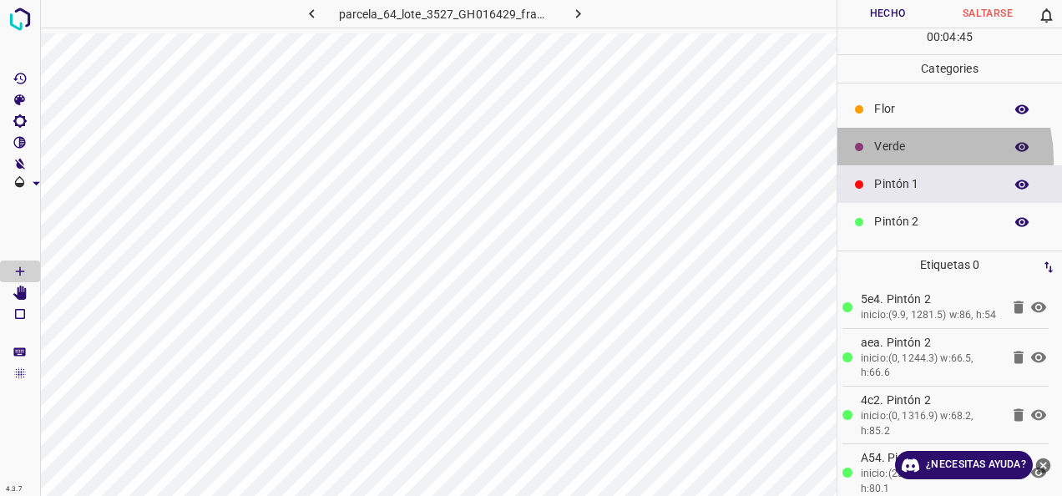
click at [914, 158] on div "Verde" at bounding box center [950, 147] width 225 height 38
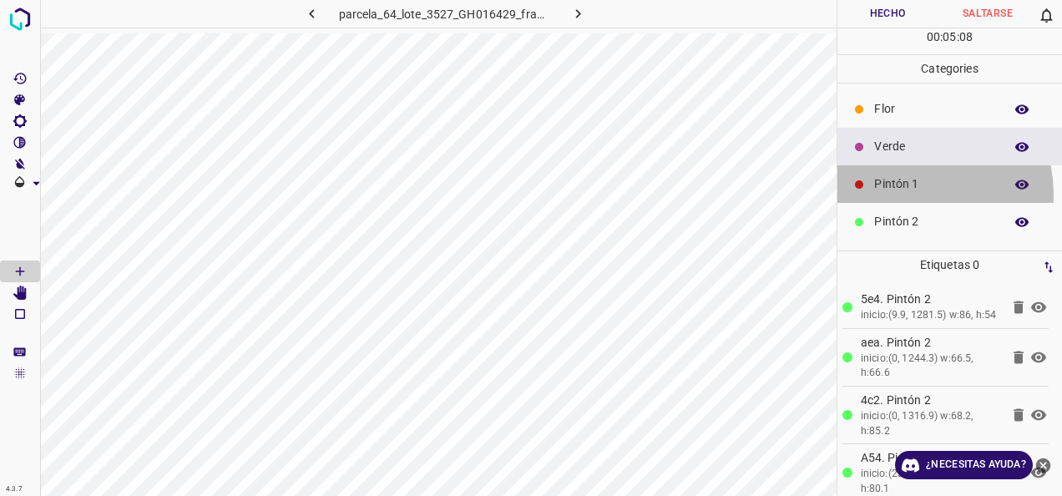
click at [909, 193] on div "Pintón 1" at bounding box center [950, 184] width 225 height 38
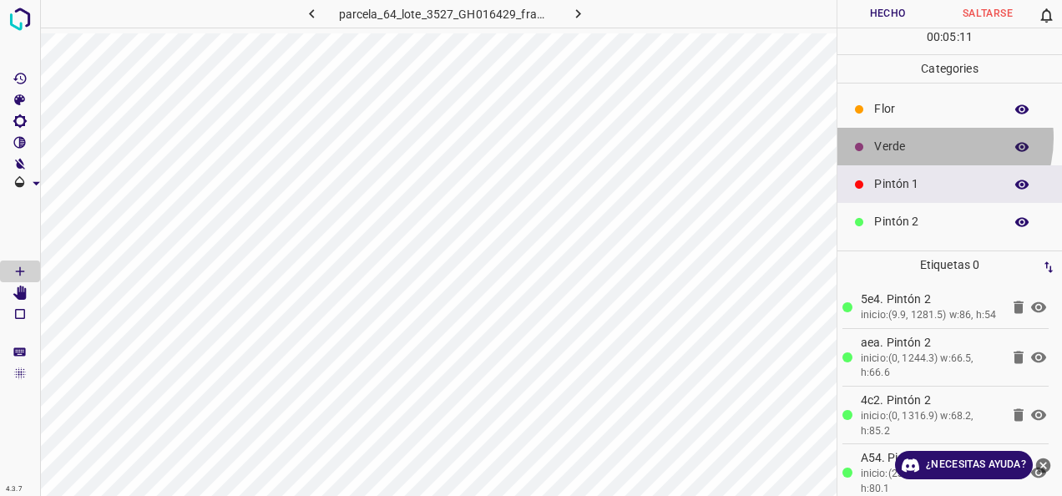
click at [927, 138] on p "Verde" at bounding box center [934, 147] width 121 height 18
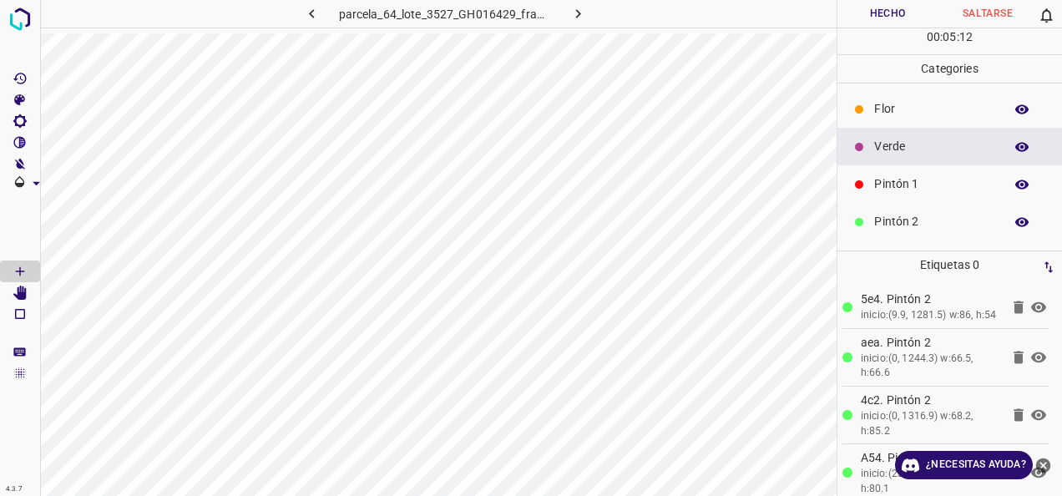
click at [945, 213] on p "Pintón 2" at bounding box center [934, 222] width 121 height 18
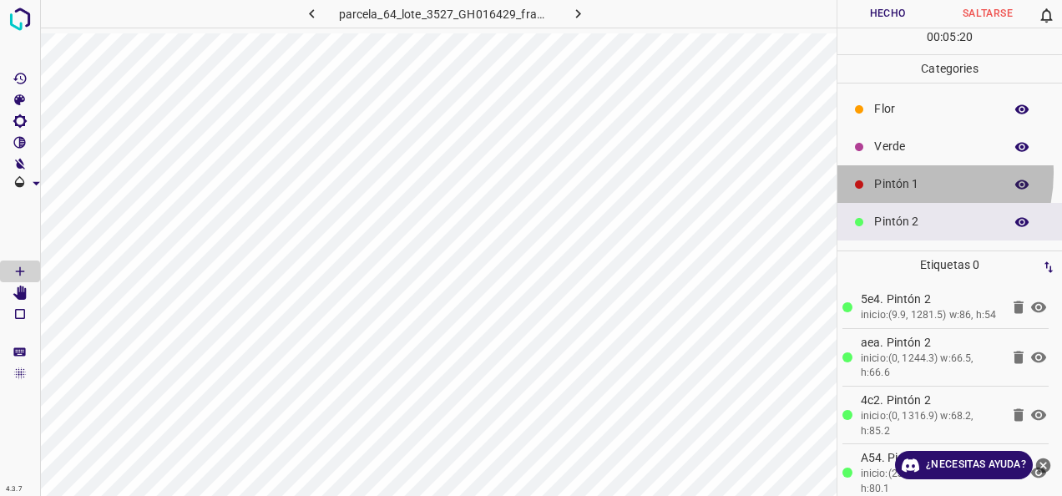
click at [895, 172] on div "Pintón 1" at bounding box center [950, 184] width 225 height 38
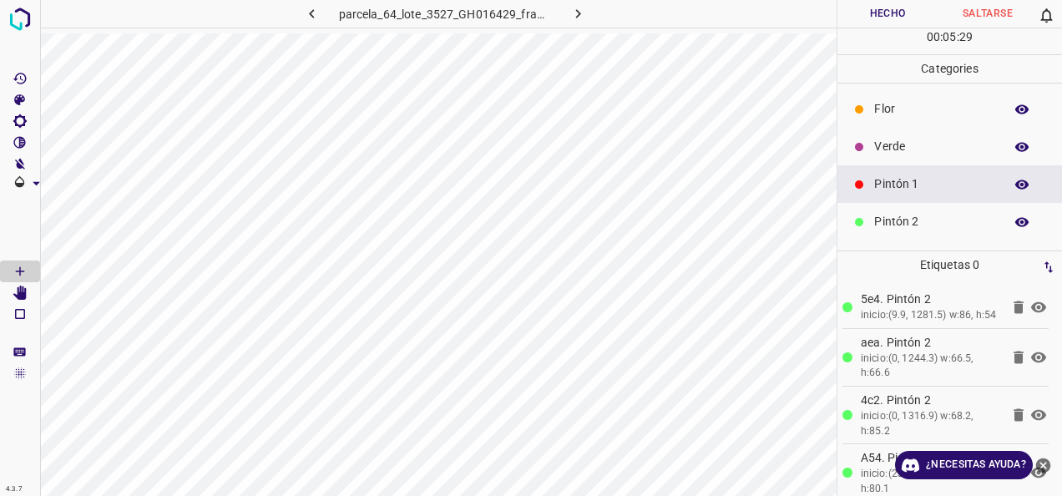
click at [930, 123] on div "Flor" at bounding box center [950, 109] width 225 height 38
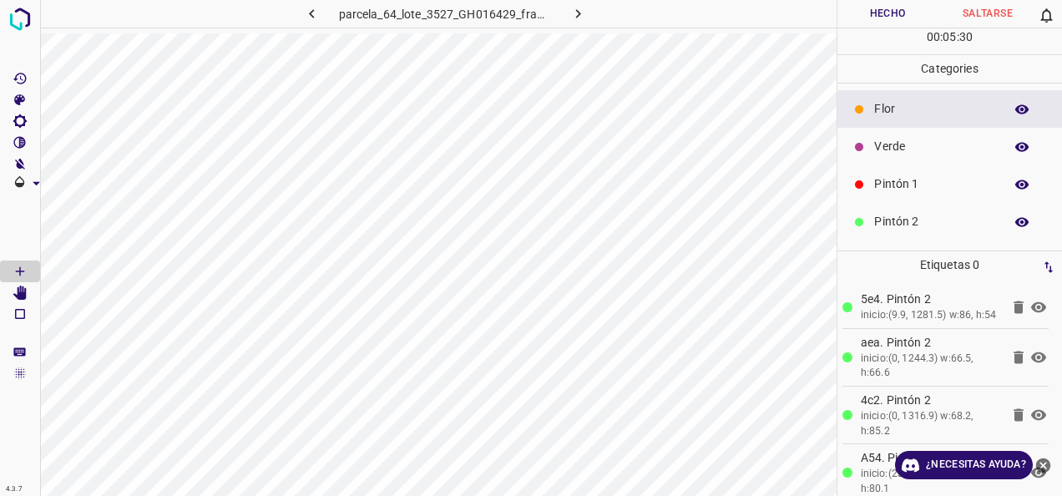
click at [905, 144] on p "Verde" at bounding box center [934, 147] width 121 height 18
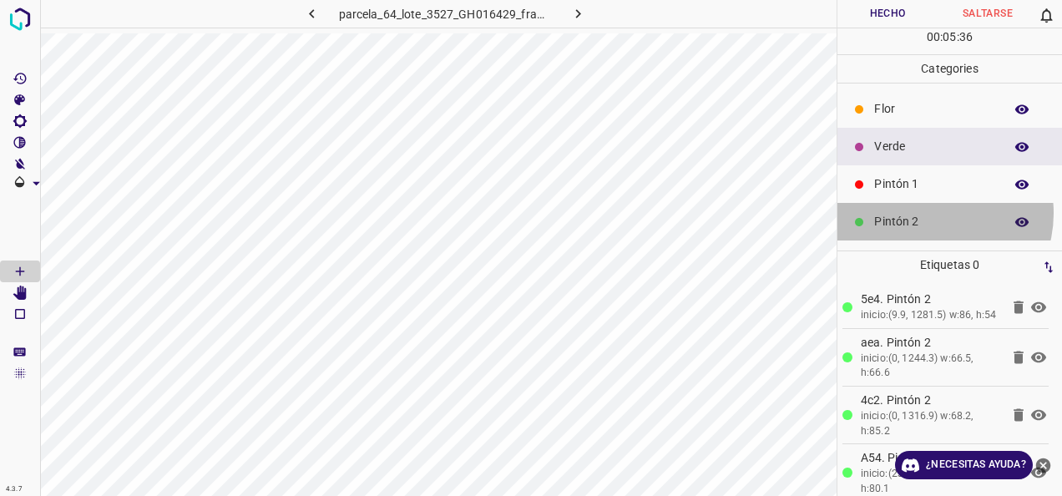
drag, startPoint x: 934, startPoint y: 212, endPoint x: 855, endPoint y: 228, distance: 80.9
click at [934, 213] on p "Pintón 2" at bounding box center [934, 222] width 121 height 18
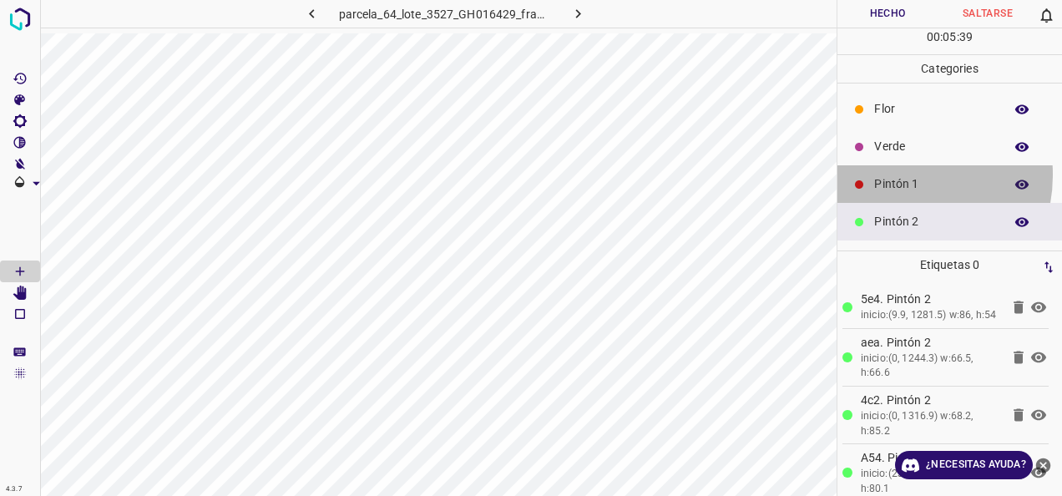
click at [897, 174] on div "Pintón 1" at bounding box center [950, 184] width 225 height 38
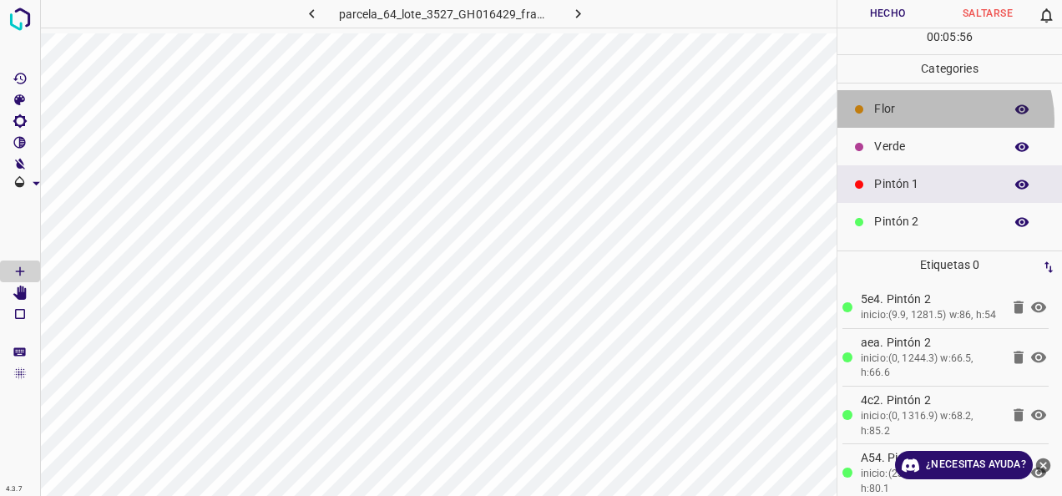
click at [935, 119] on div "Flor" at bounding box center [950, 109] width 225 height 38
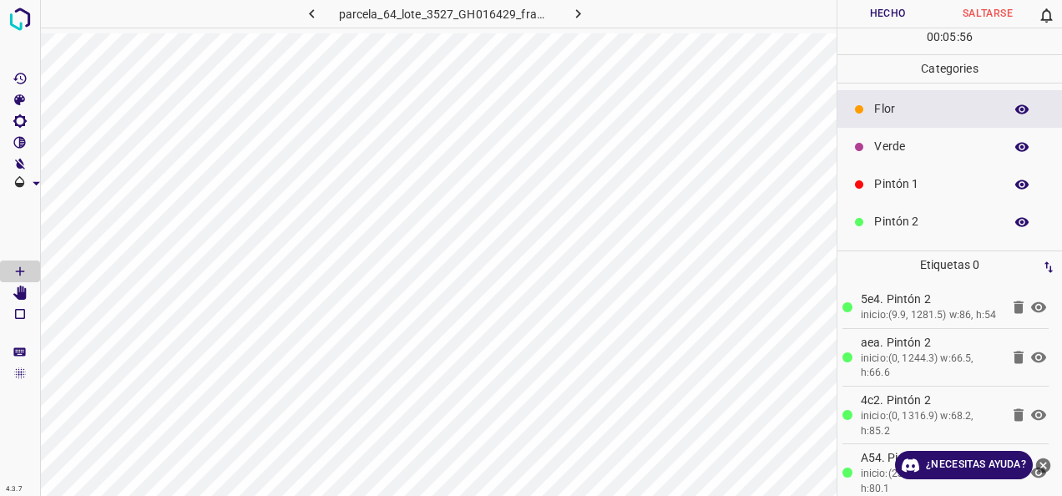
click at [929, 139] on p "Verde" at bounding box center [934, 147] width 121 height 18
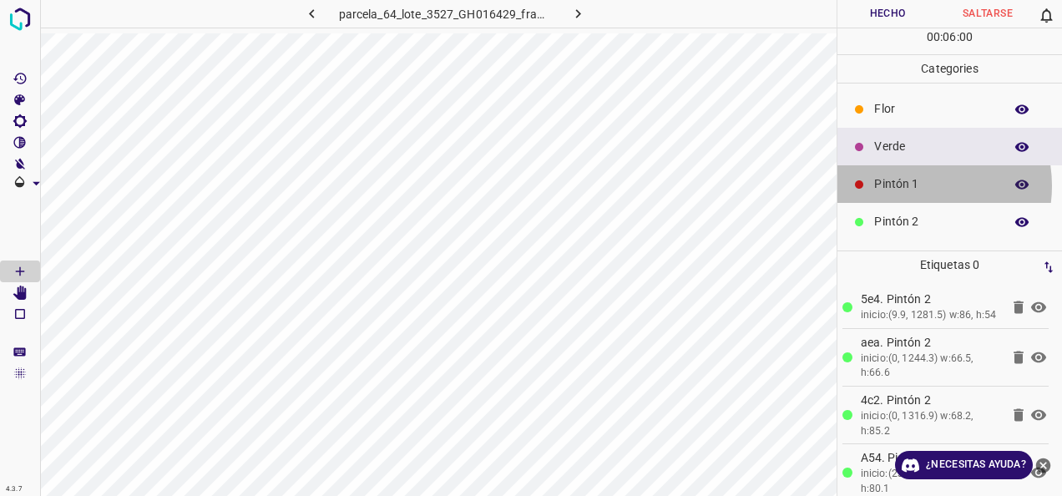
drag, startPoint x: 914, startPoint y: 185, endPoint x: 873, endPoint y: 194, distance: 41.9
click at [914, 185] on p "Pintón 1" at bounding box center [934, 184] width 121 height 18
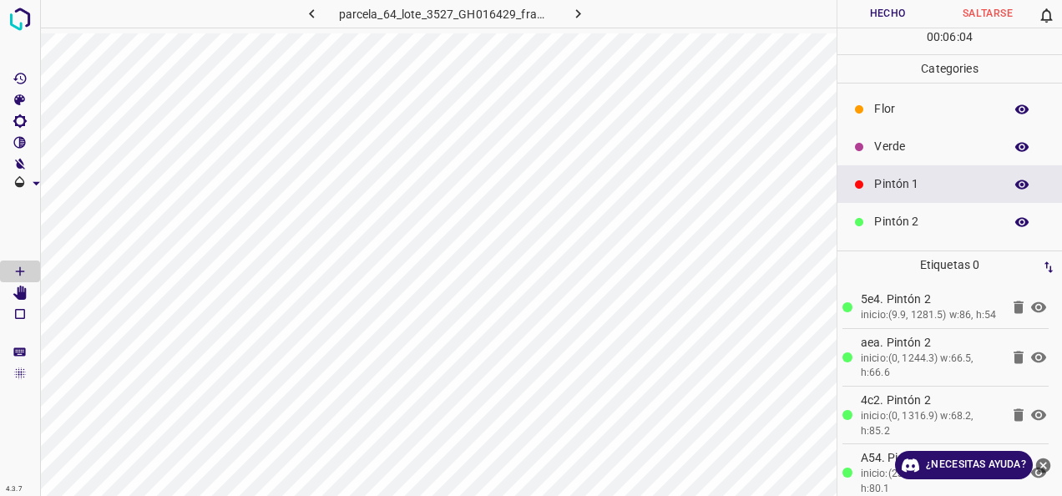
click at [252, 32] on div "parcela_64_lote_3527_GH016429_frame_00182_176075.jpg" at bounding box center [438, 16] width 797 height 33
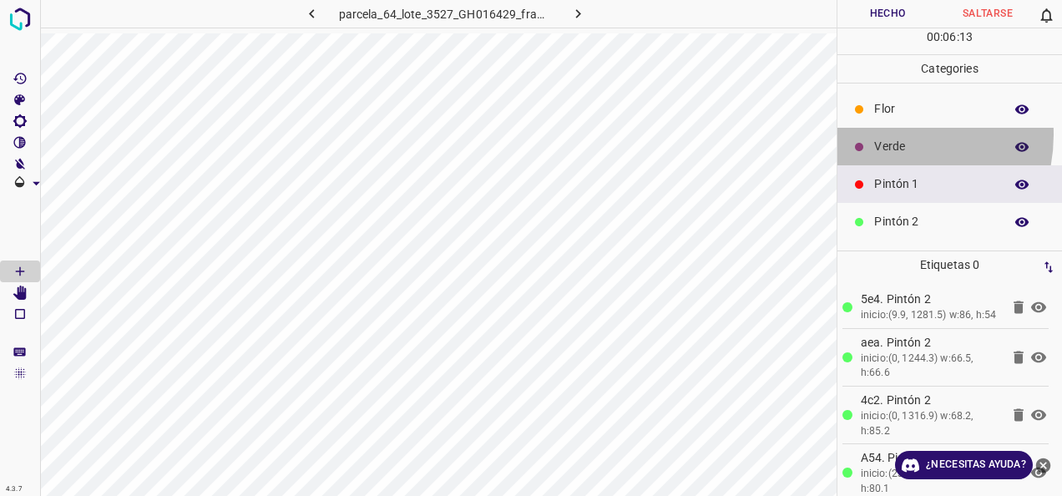
click at [884, 134] on div "Verde" at bounding box center [950, 147] width 225 height 38
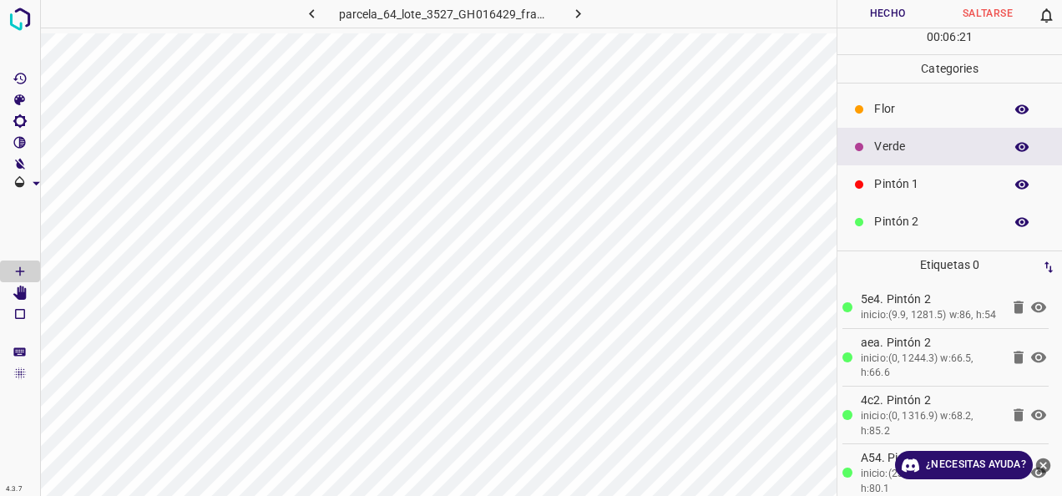
click at [934, 183] on p "Pintón 1" at bounding box center [934, 184] width 121 height 18
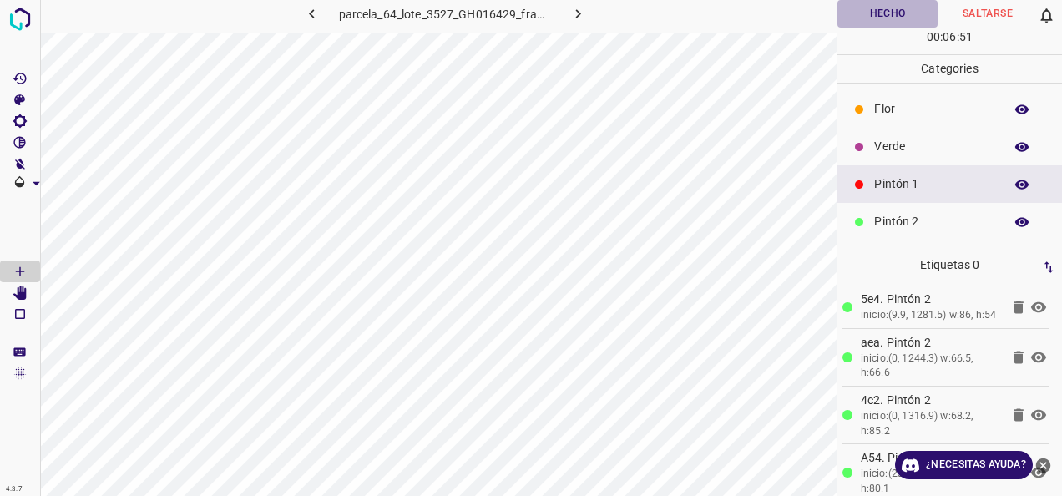
click at [868, 12] on button "Hecho" at bounding box center [888, 14] width 100 height 28
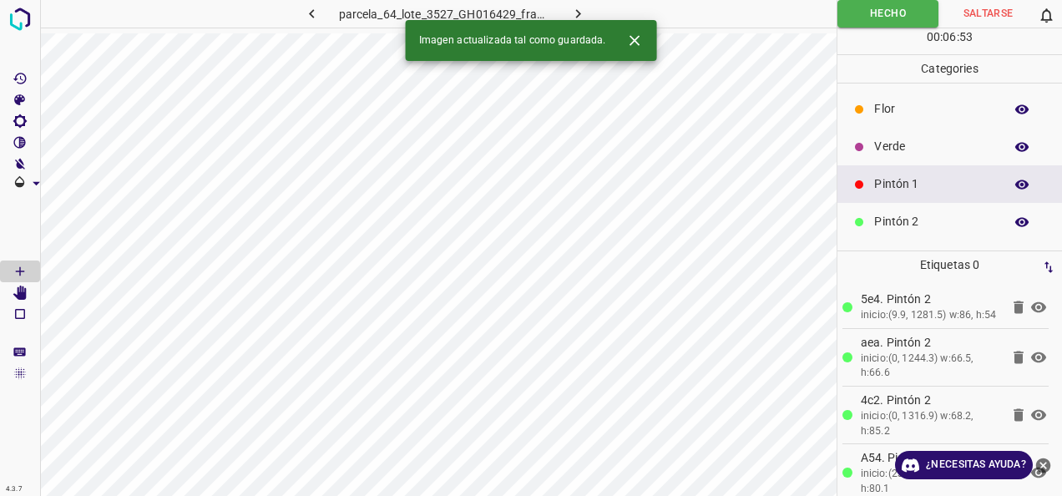
click at [575, 7] on icon "button" at bounding box center [579, 14] width 18 height 18
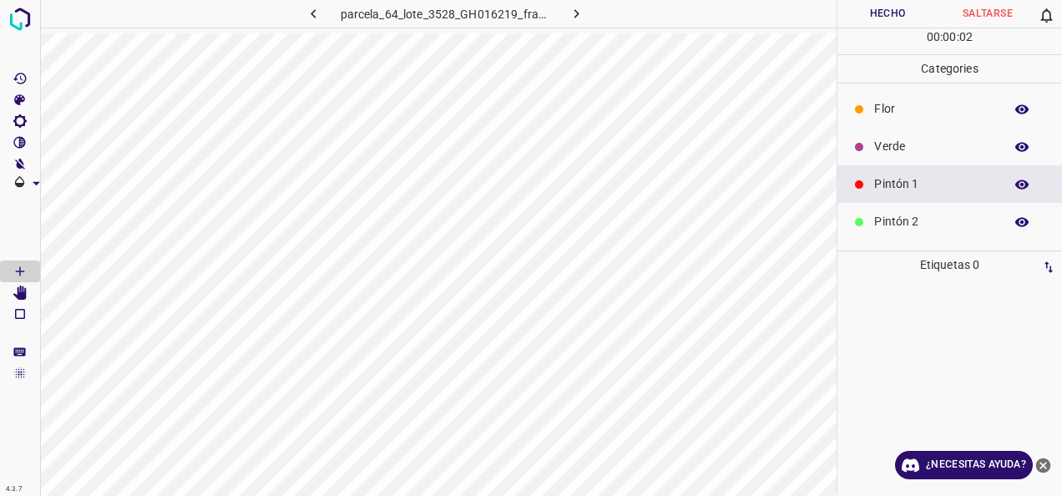
click at [583, 10] on icon "button" at bounding box center [577, 14] width 18 height 18
click at [563, 21] on button "button" at bounding box center [575, 14] width 53 height 28
click at [580, 14] on icon "button" at bounding box center [577, 14] width 18 height 18
click at [570, 8] on icon "button" at bounding box center [579, 14] width 18 height 18
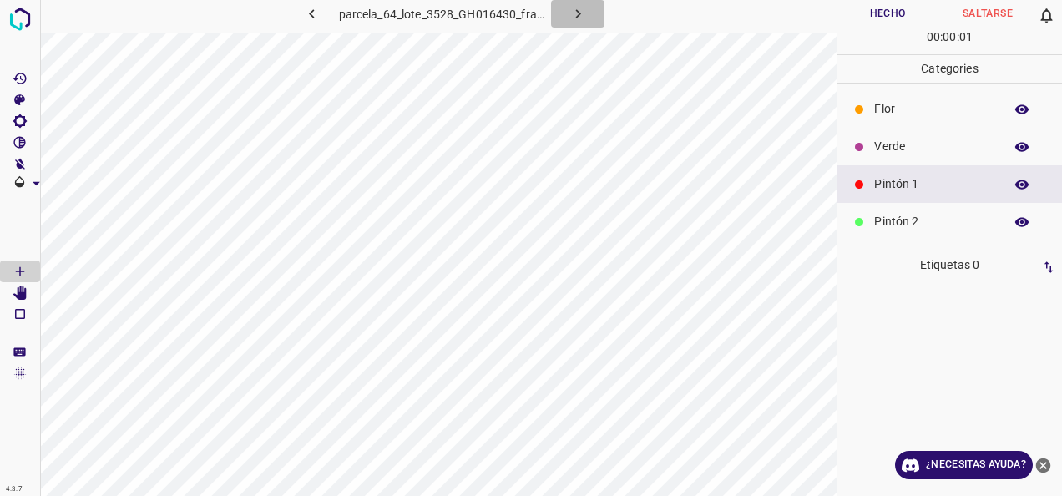
click at [567, 22] on button "button" at bounding box center [577, 14] width 53 height 28
click at [583, 15] on icon "button" at bounding box center [579, 14] width 18 height 18
click at [611, 21] on div "parcela_64_lote_3525_GH016426_frame_00183_177043.jpg" at bounding box center [445, 14] width 426 height 28
click at [554, 23] on button "button" at bounding box center [577, 14] width 53 height 28
click at [571, 13] on icon "button" at bounding box center [577, 14] width 18 height 18
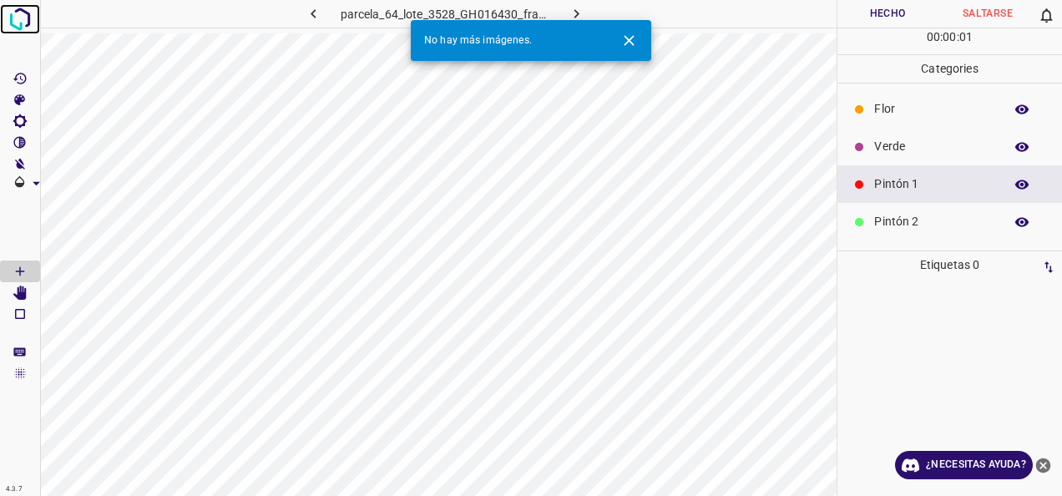
click at [6, 19] on img at bounding box center [20, 19] width 30 height 30
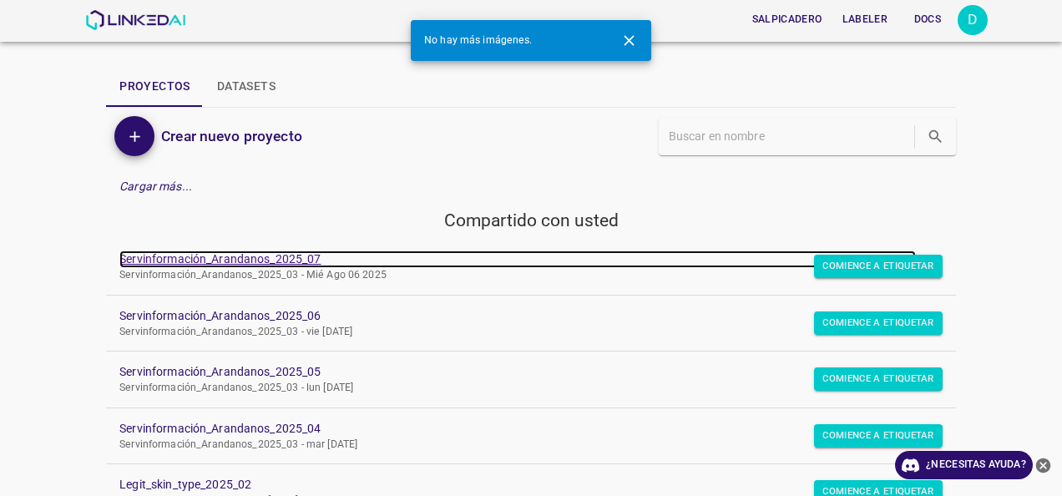
click at [171, 256] on link "Servinformación_Arandanos_2025_07" at bounding box center [517, 260] width 797 height 18
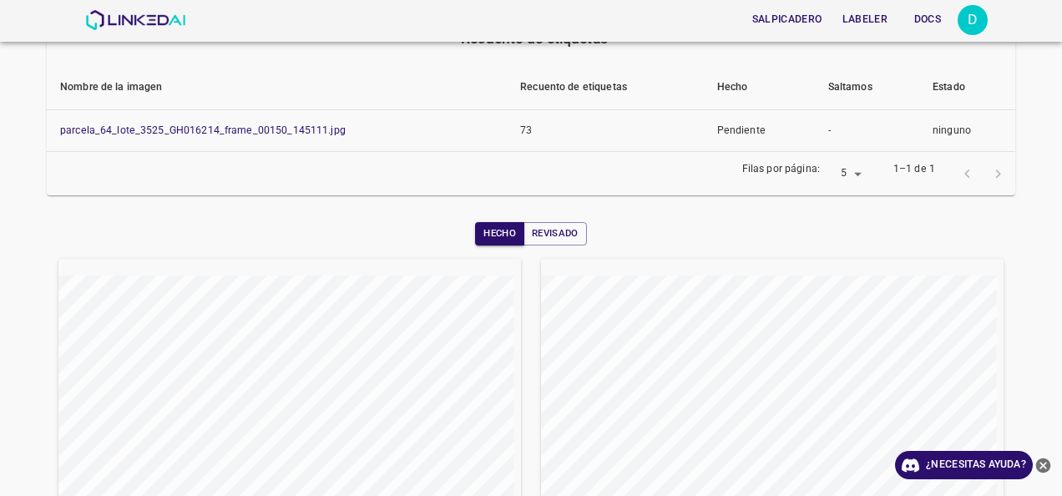
scroll to position [307, 0]
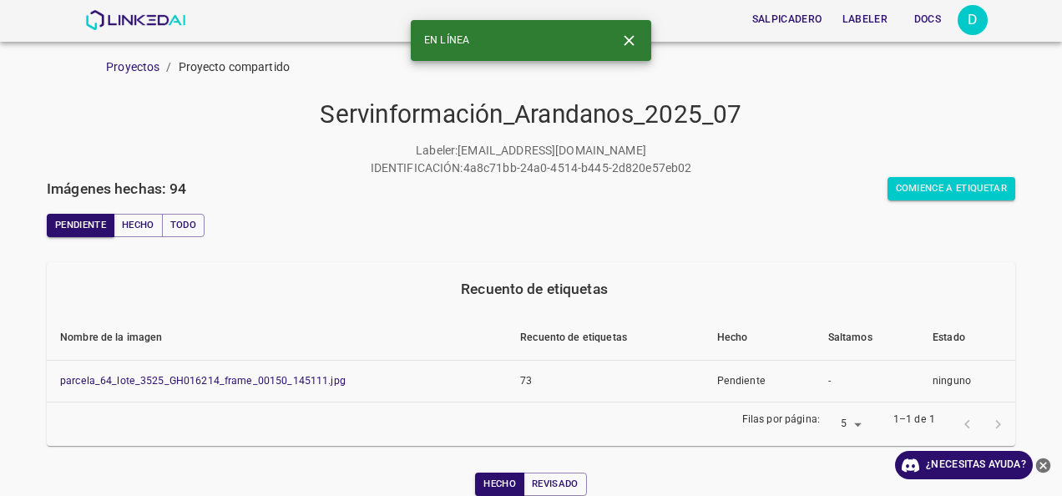
scroll to position [307, 0]
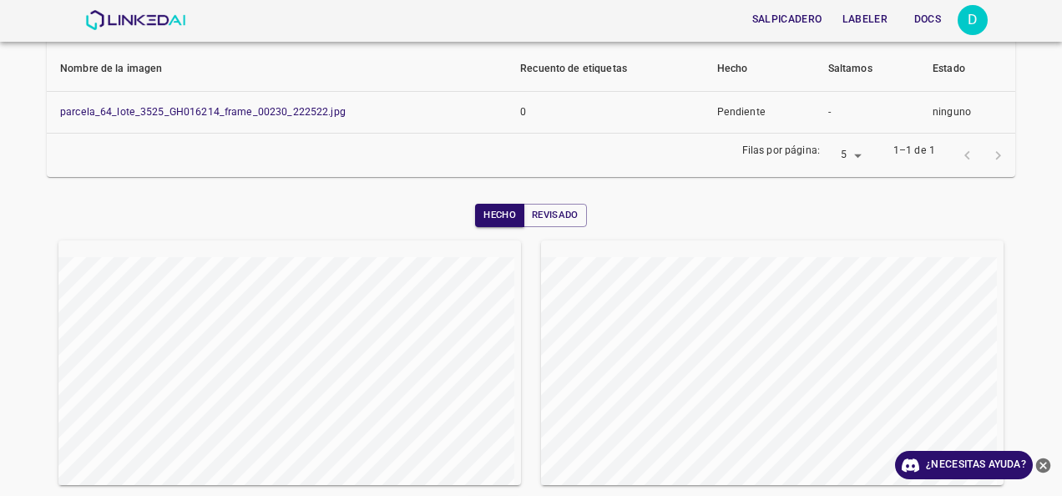
scroll to position [266, 0]
